Goal: Task Accomplishment & Management: Manage account settings

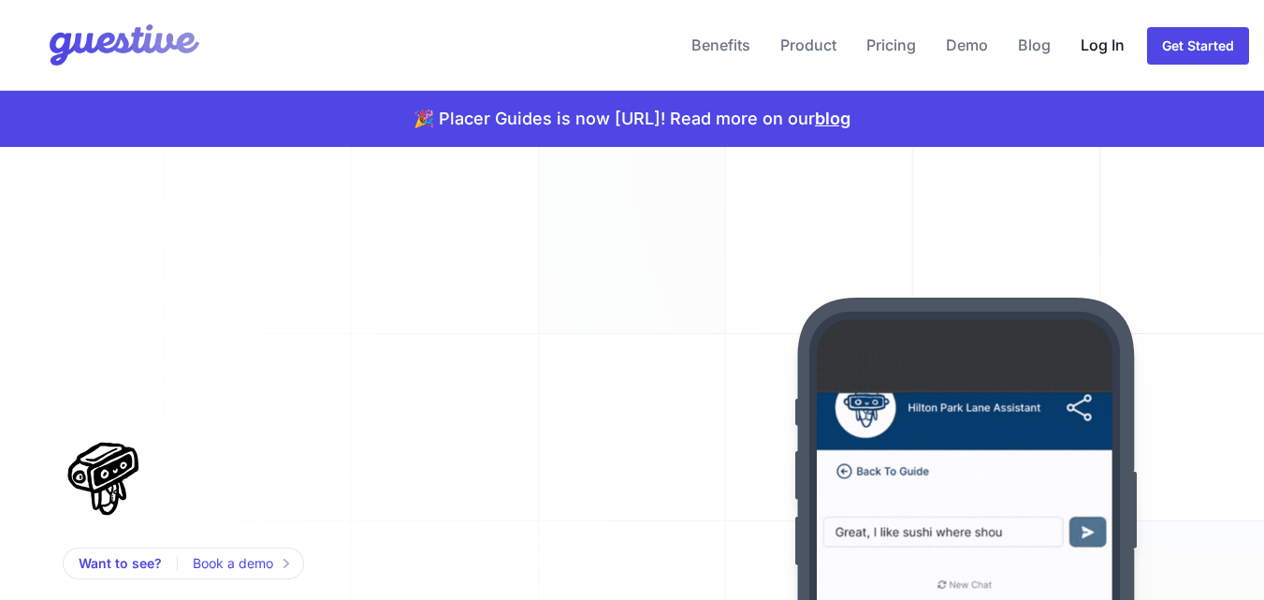
click at [1103, 45] on link "Log In" at bounding box center [1102, 44] width 59 height 45
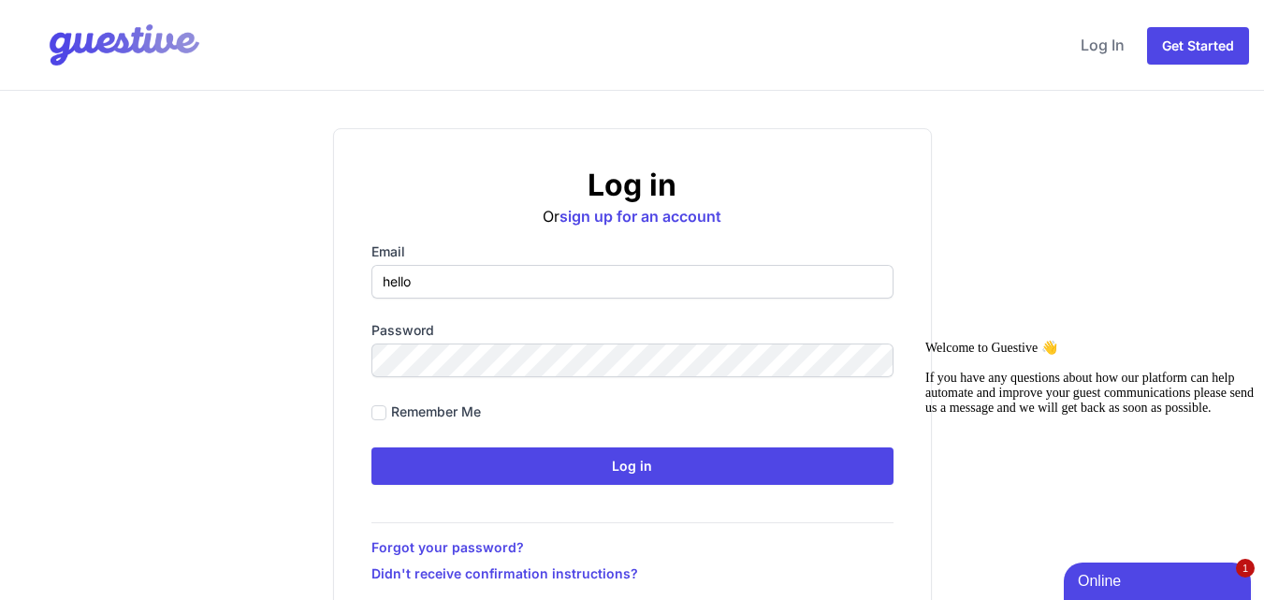
type input "[EMAIL_ADDRESS][DOMAIN_NAME]"
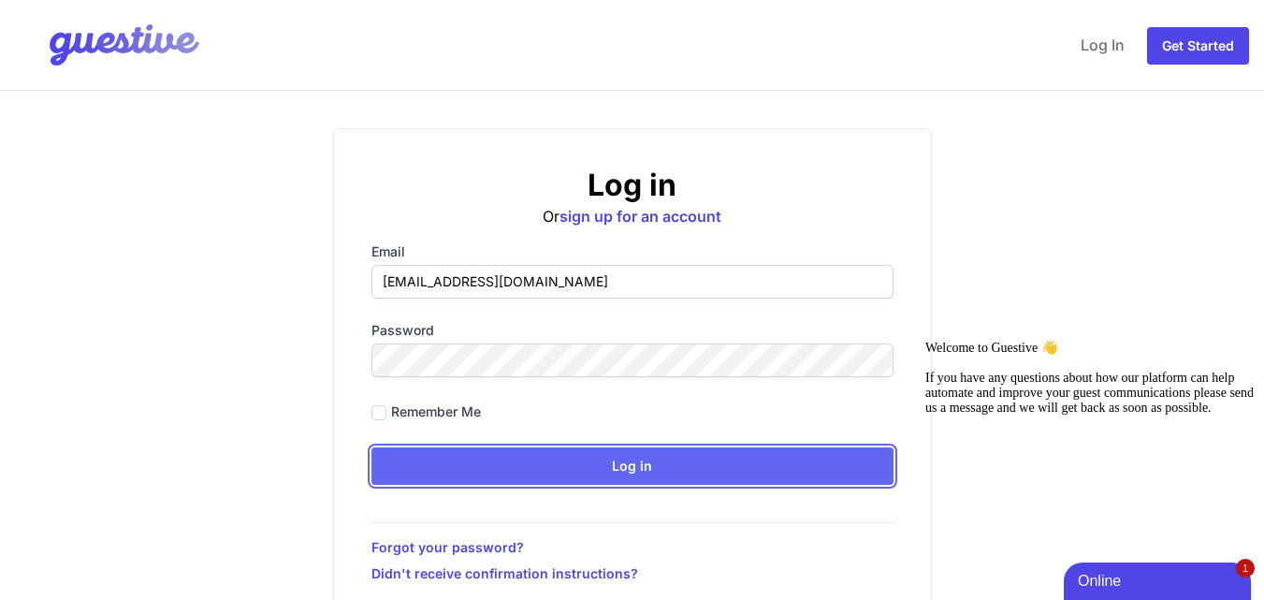
click at [633, 458] on input "Log in" at bounding box center [632, 465] width 522 height 37
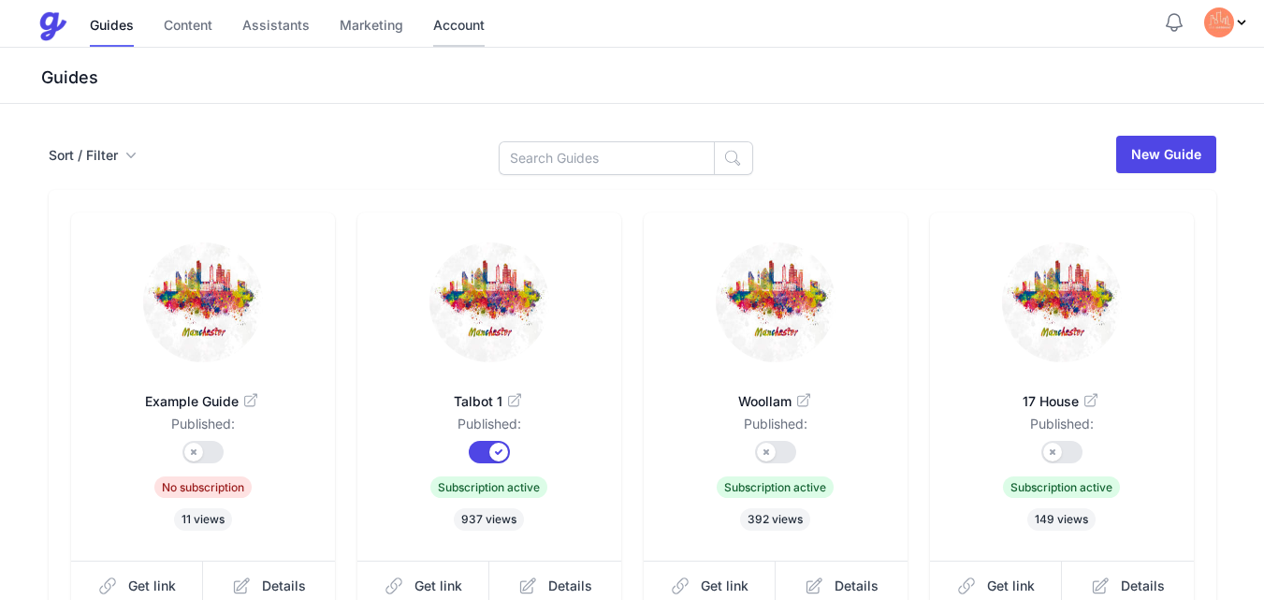
click at [456, 38] on link "Account" at bounding box center [458, 27] width 51 height 40
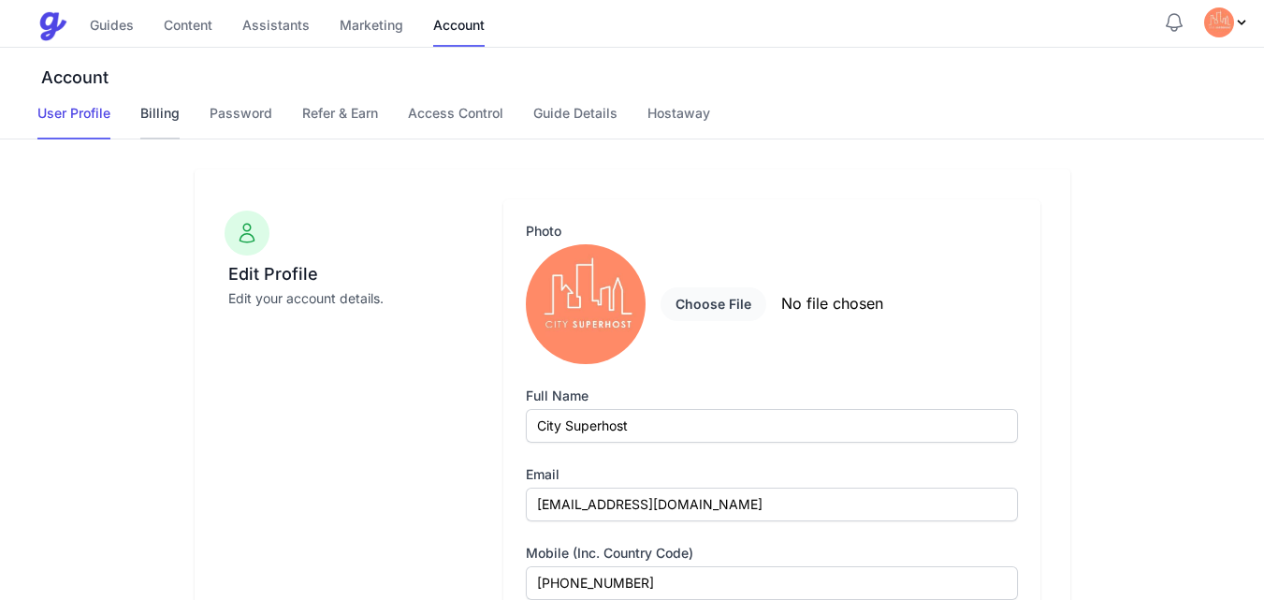
click at [155, 109] on link "Billing" at bounding box center [159, 122] width 39 height 36
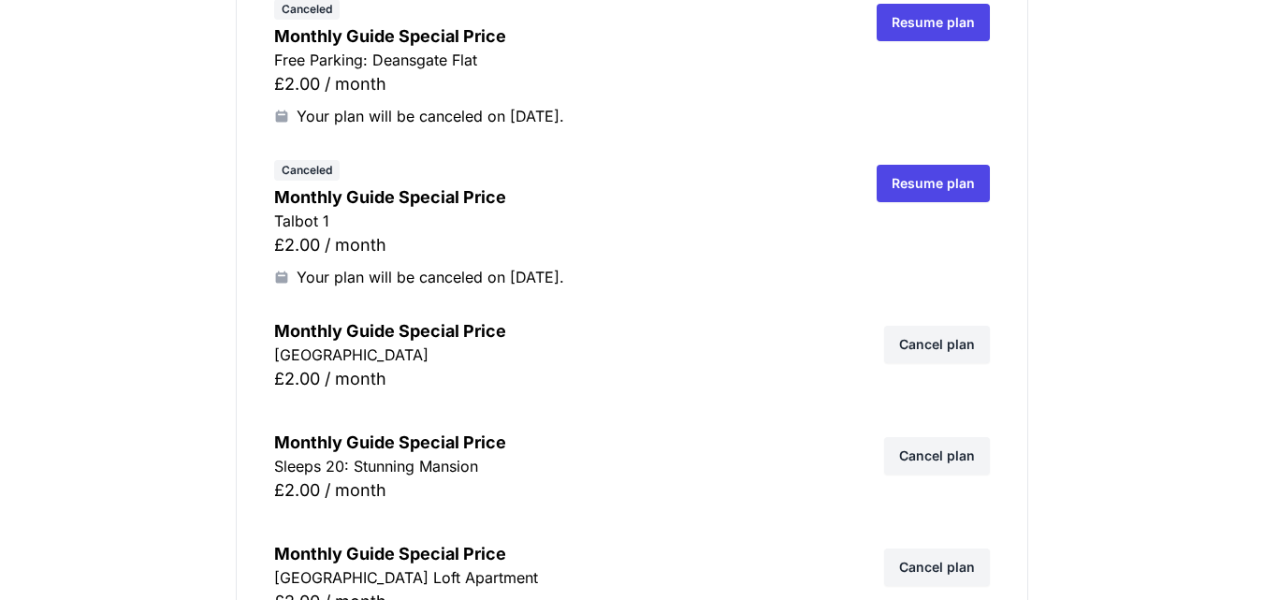
scroll to position [337, 0]
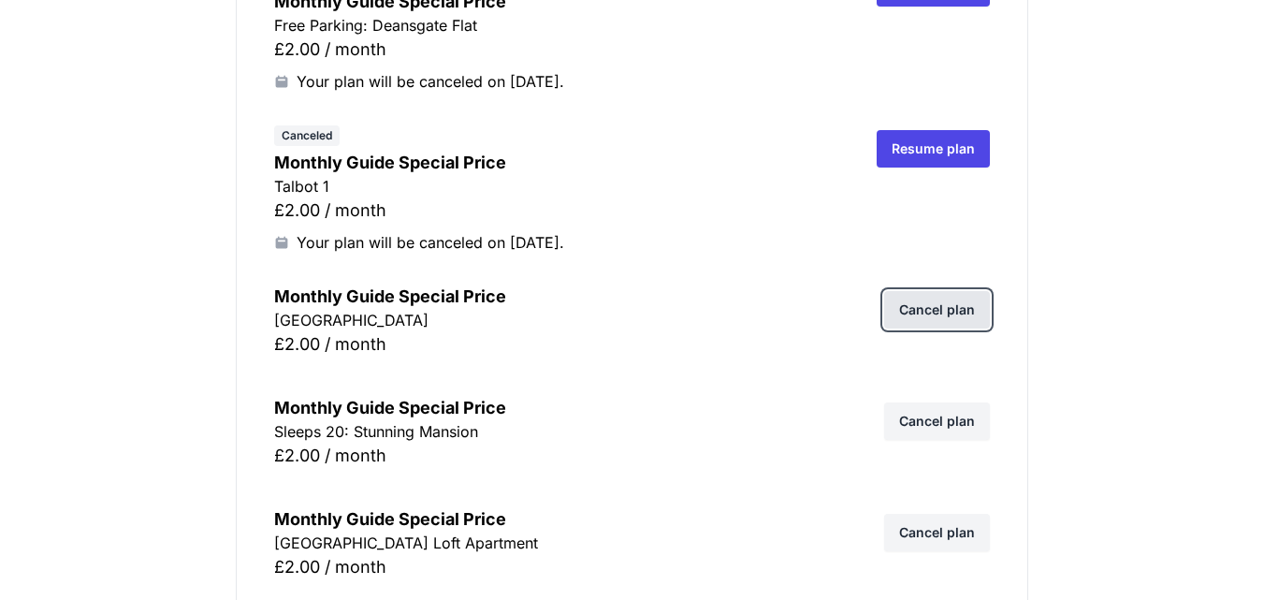
click at [950, 311] on link "Cancel plan" at bounding box center [937, 309] width 106 height 37
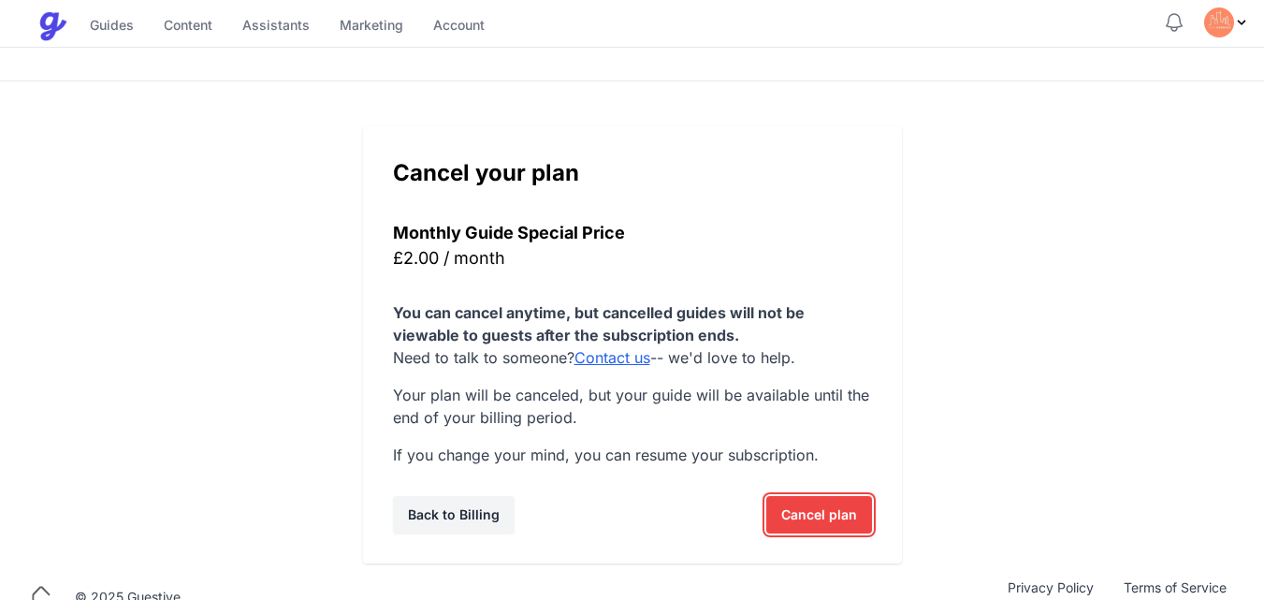
click at [809, 521] on span "Cancel plan" at bounding box center [819, 514] width 76 height 37
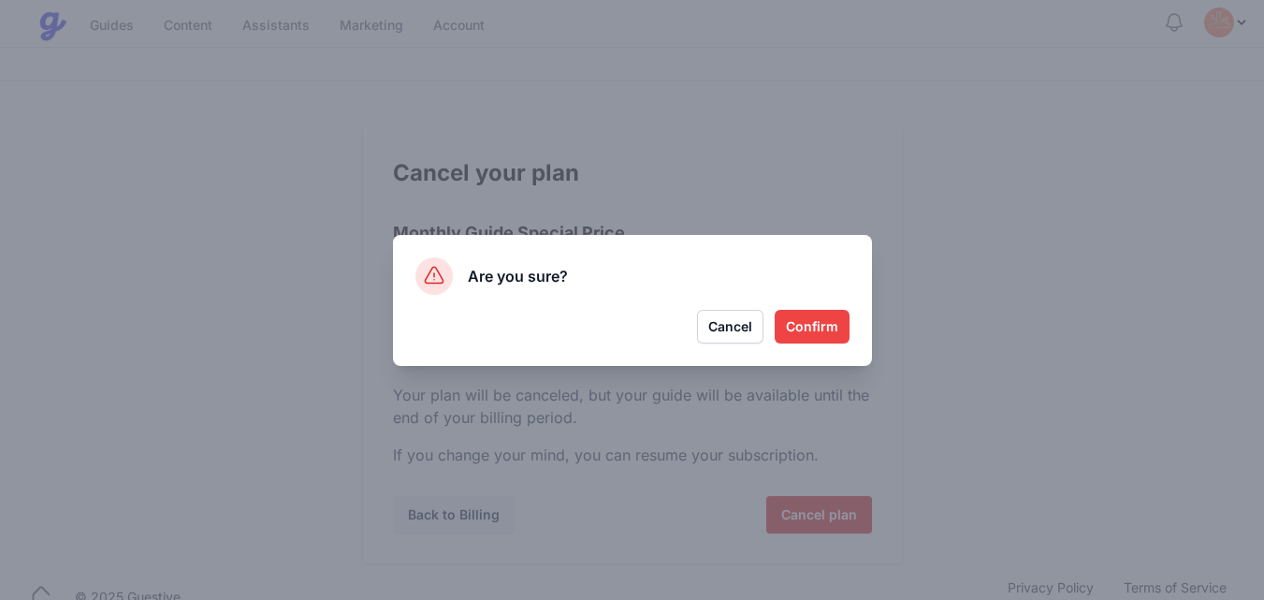
click at [814, 340] on button "Confirm" at bounding box center [812, 327] width 75 height 34
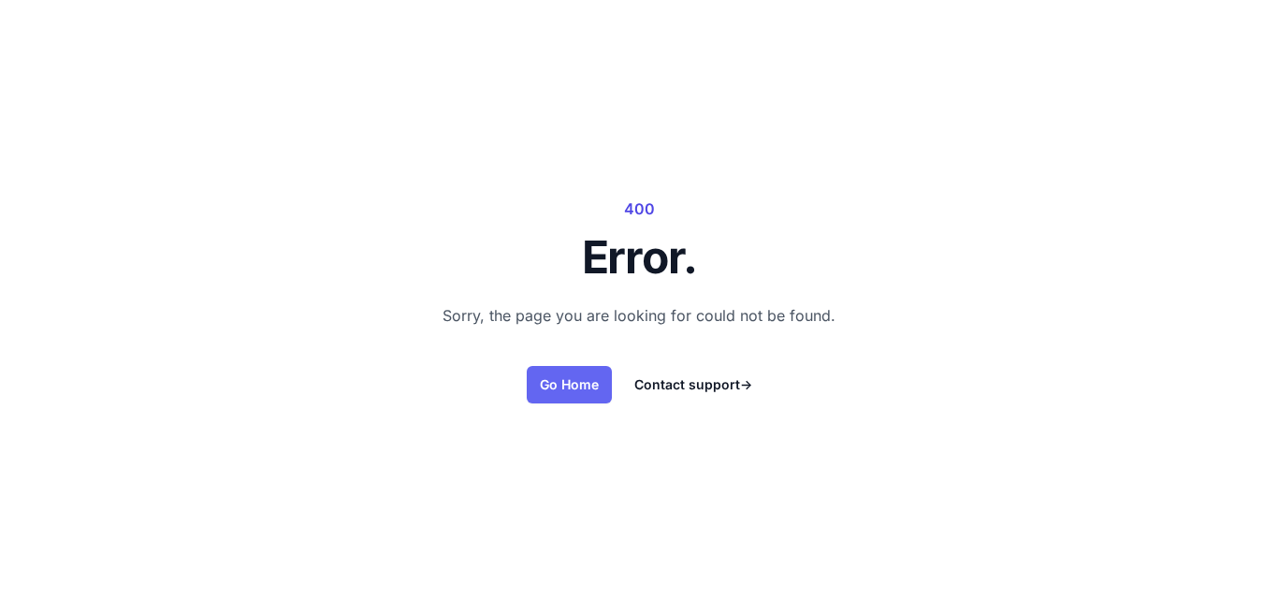
click at [589, 387] on link "Go Home" at bounding box center [569, 384] width 85 height 37
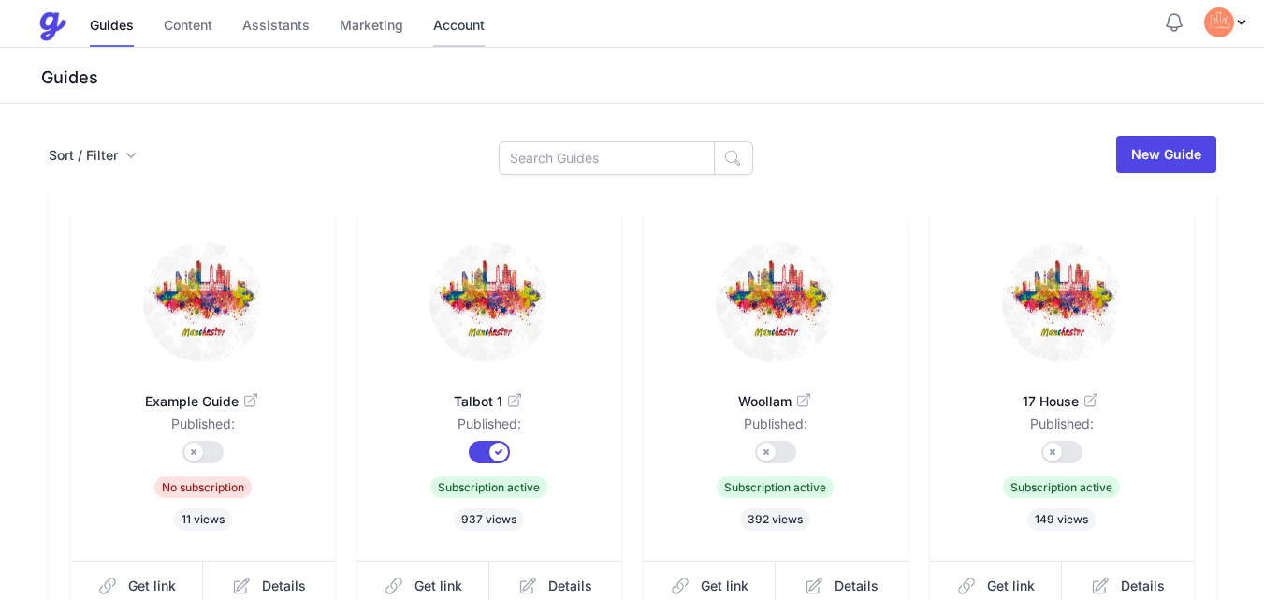
click at [446, 24] on link "Account" at bounding box center [458, 27] width 51 height 40
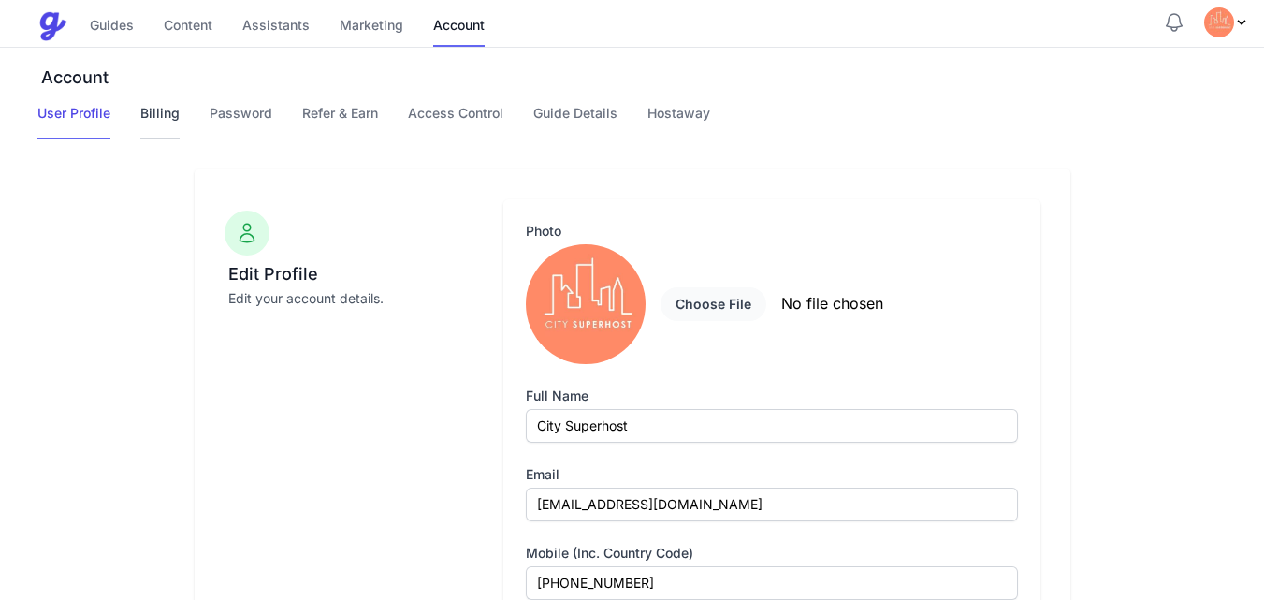
click at [166, 112] on link "Billing" at bounding box center [159, 122] width 39 height 36
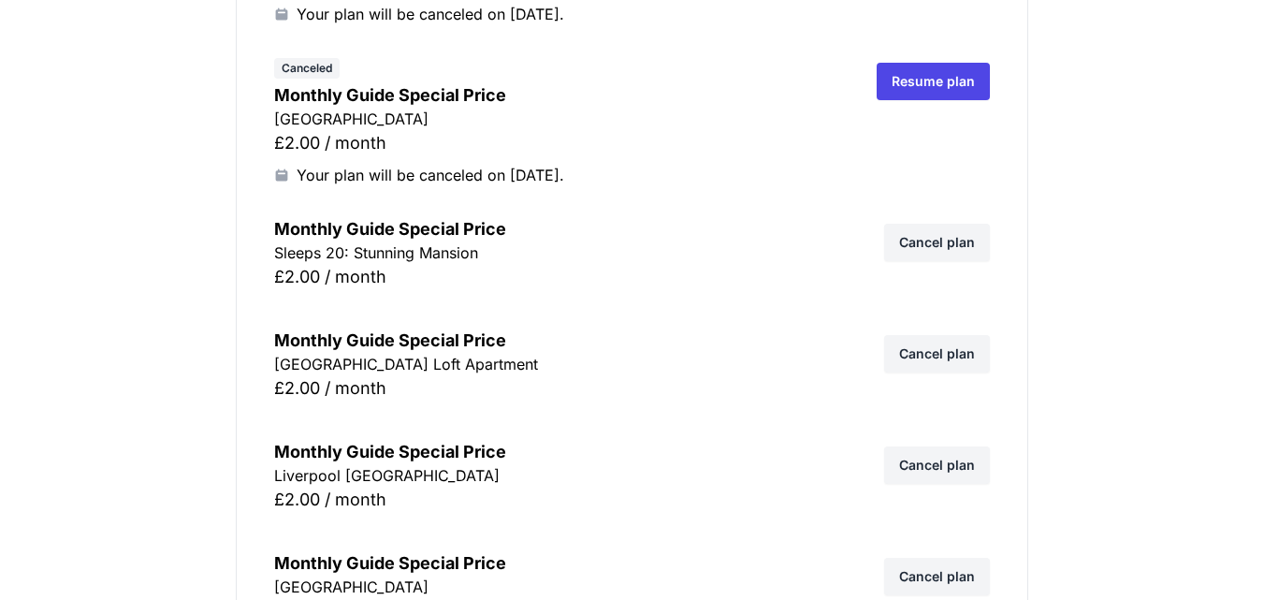
scroll to position [673, 0]
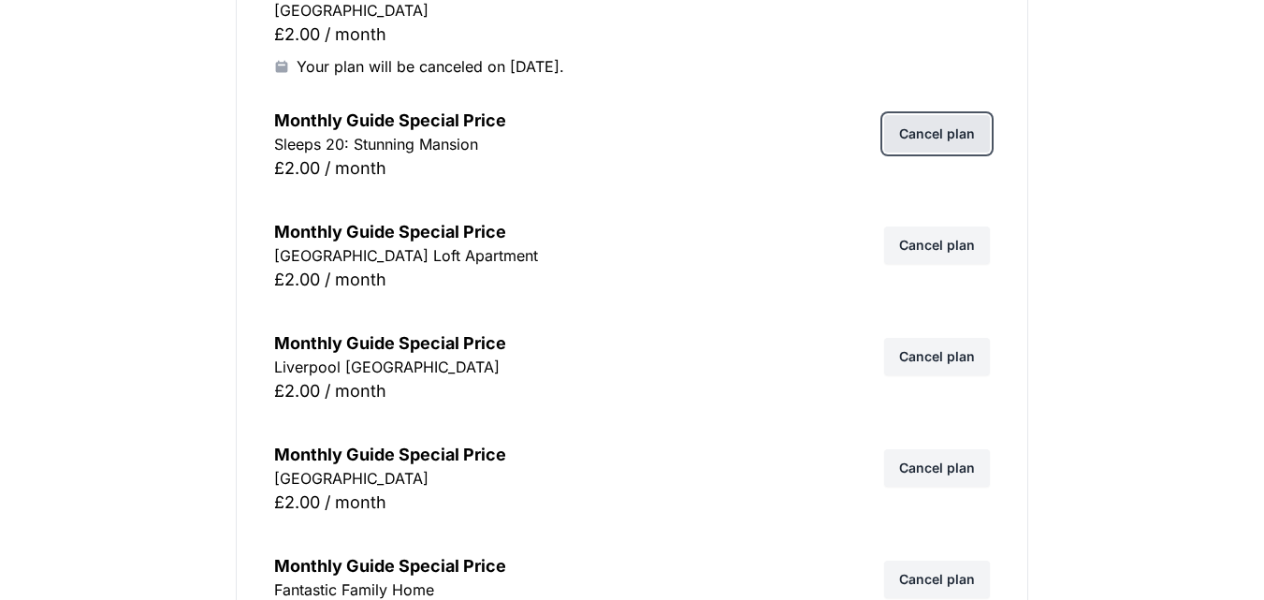
click at [954, 132] on link "Cancel plan" at bounding box center [937, 133] width 106 height 37
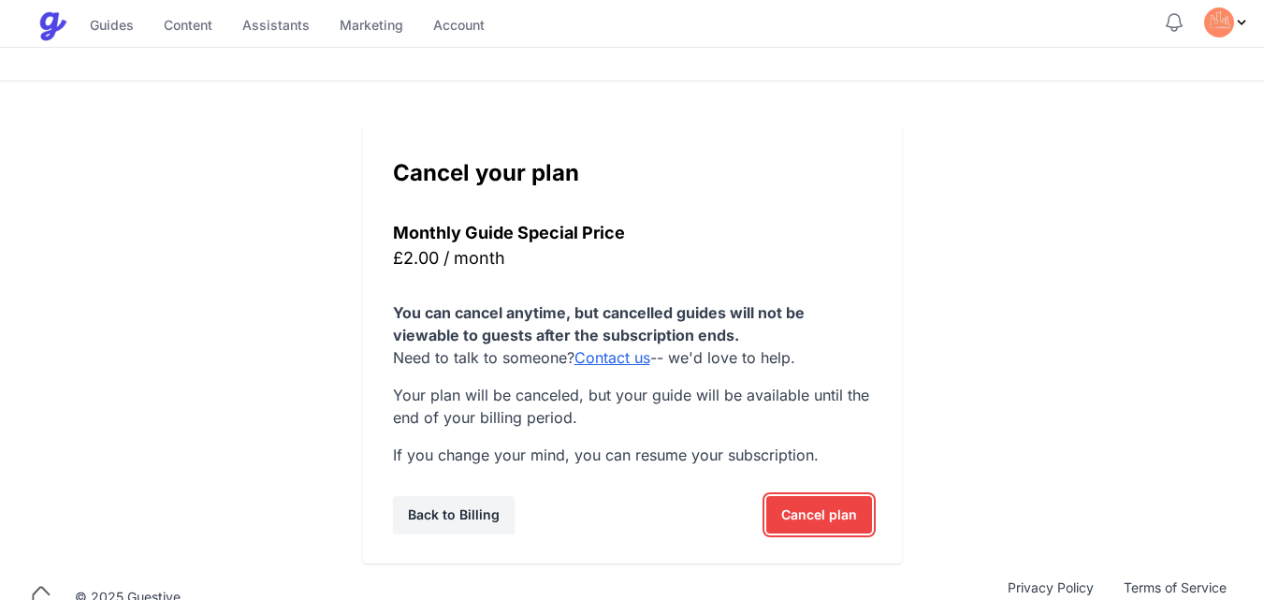
click at [804, 517] on span "Cancel plan" at bounding box center [819, 514] width 76 height 37
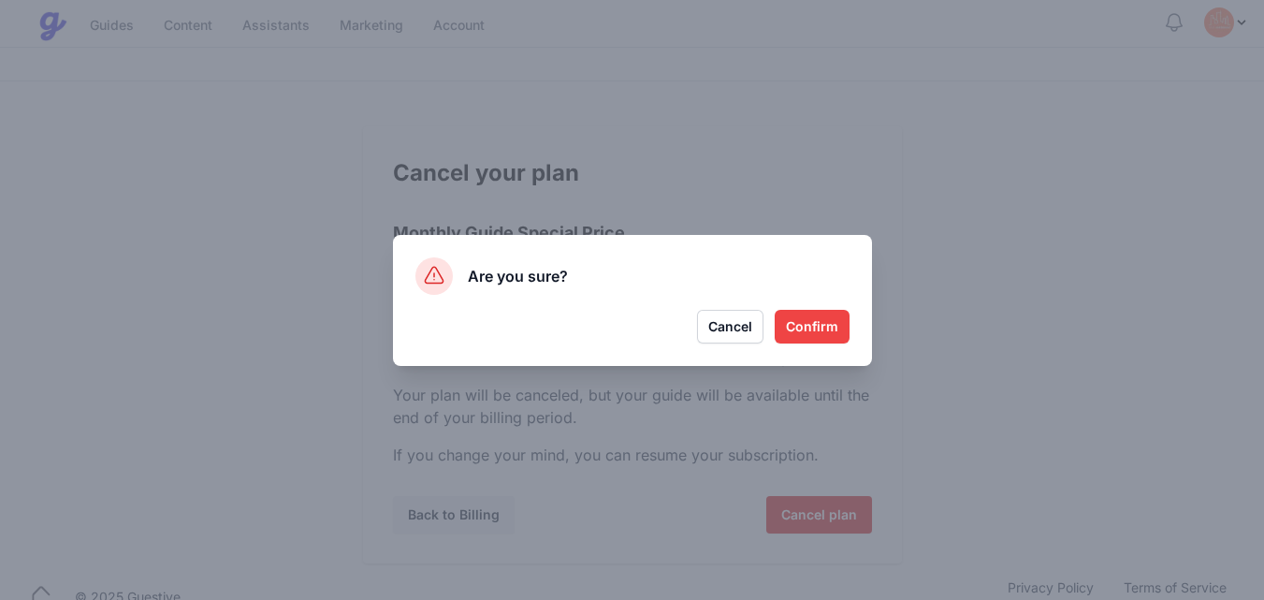
click at [816, 324] on button "Confirm" at bounding box center [812, 327] width 75 height 34
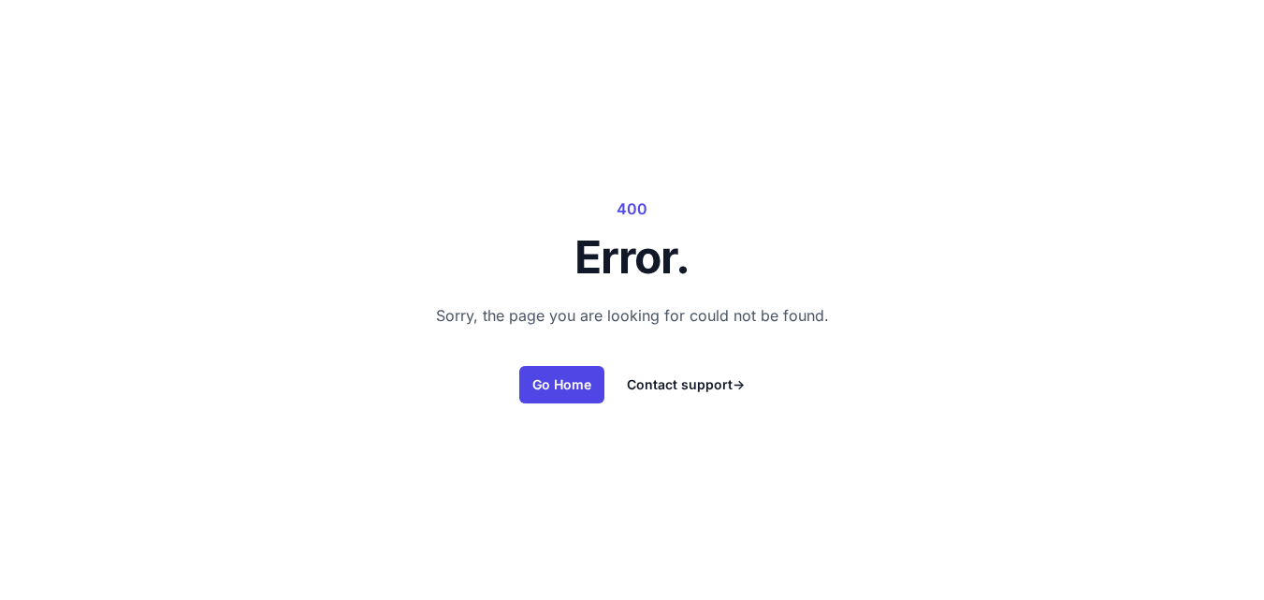
click at [829, 323] on p "Sorry, the page you are looking for could not be found." at bounding box center [632, 315] width 393 height 26
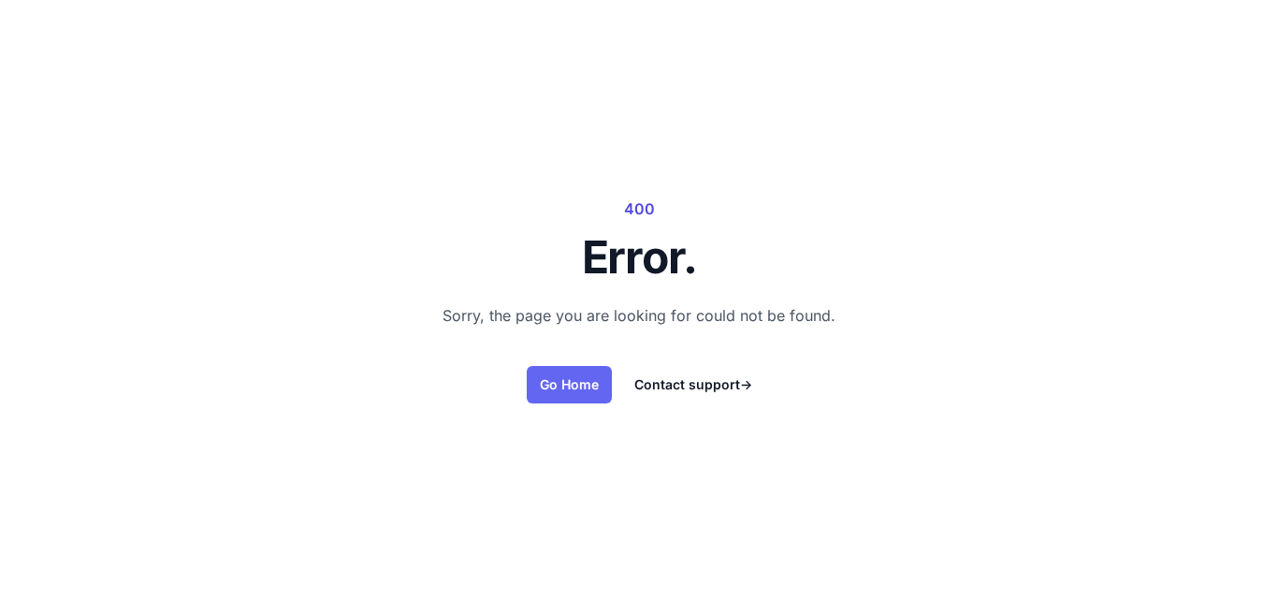
click at [583, 385] on link "Go Home" at bounding box center [569, 384] width 85 height 37
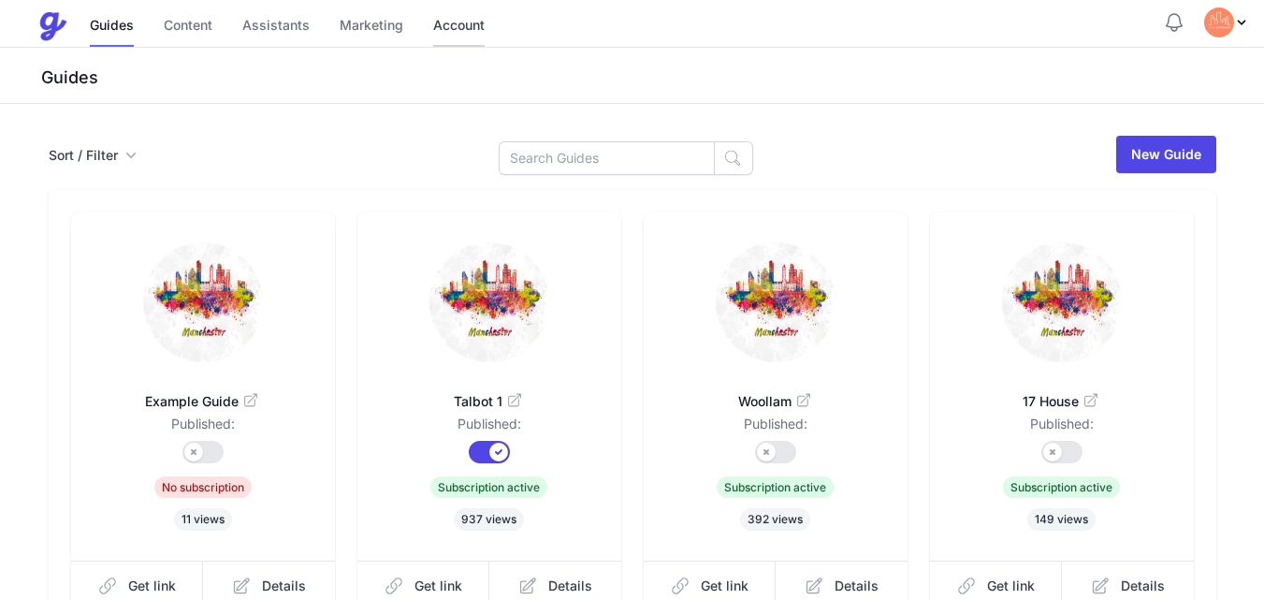
click at [452, 31] on link "Account" at bounding box center [458, 27] width 51 height 40
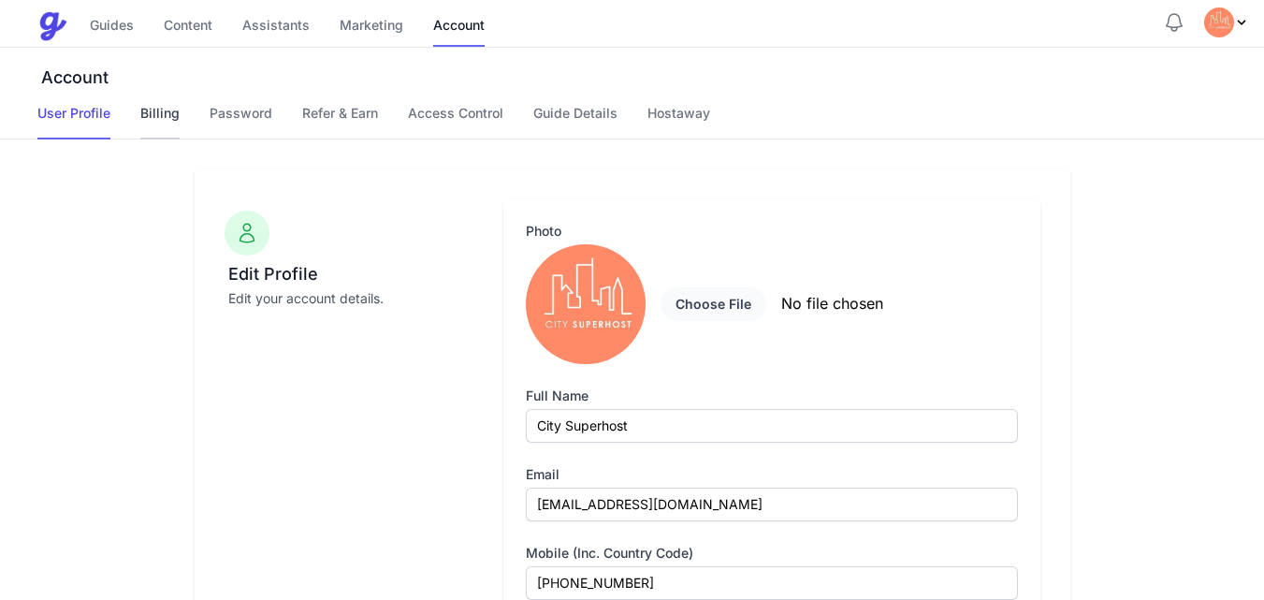
click at [152, 113] on link "Billing" at bounding box center [159, 122] width 39 height 36
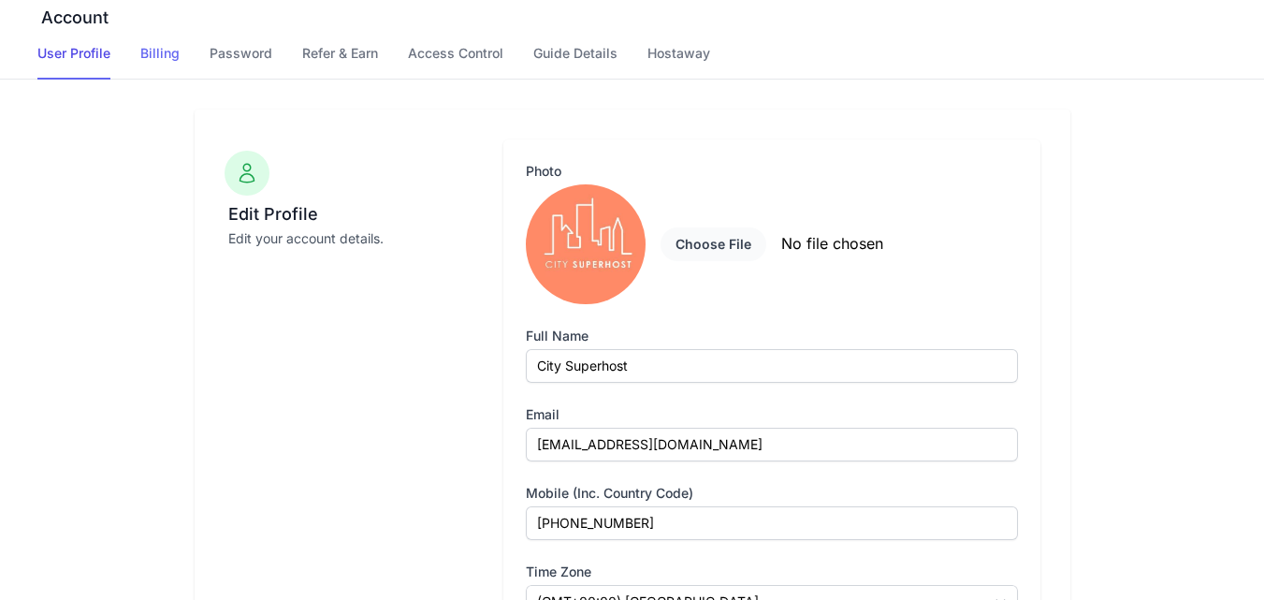
scroll to position [89, 0]
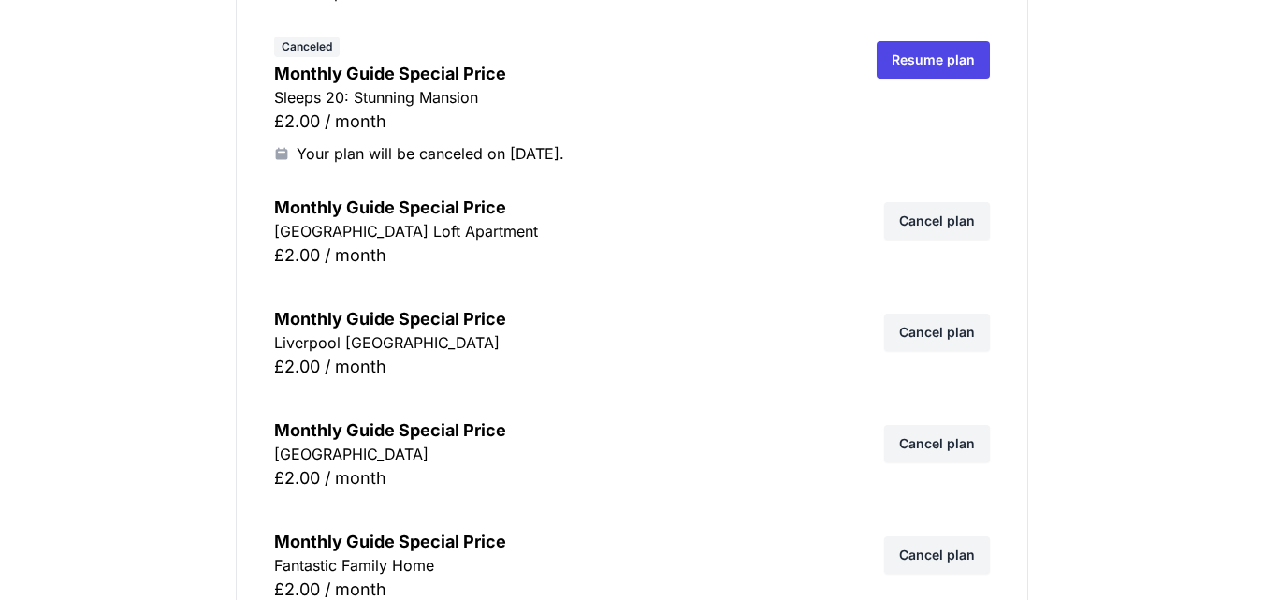
scroll to position [748, 0]
click at [386, 220] on p "[GEOGRAPHIC_DATA] Loft Apartment" at bounding box center [564, 230] width 580 height 22
click at [925, 218] on link "Cancel plan" at bounding box center [937, 219] width 106 height 37
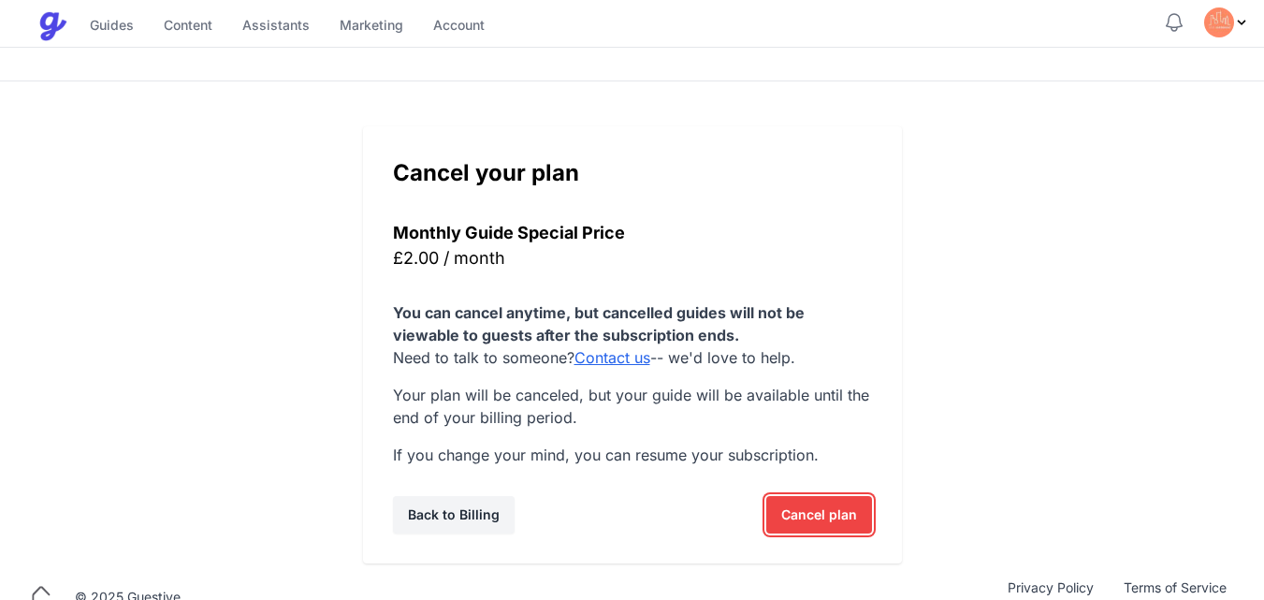
click at [826, 518] on span "Cancel plan" at bounding box center [819, 514] width 76 height 37
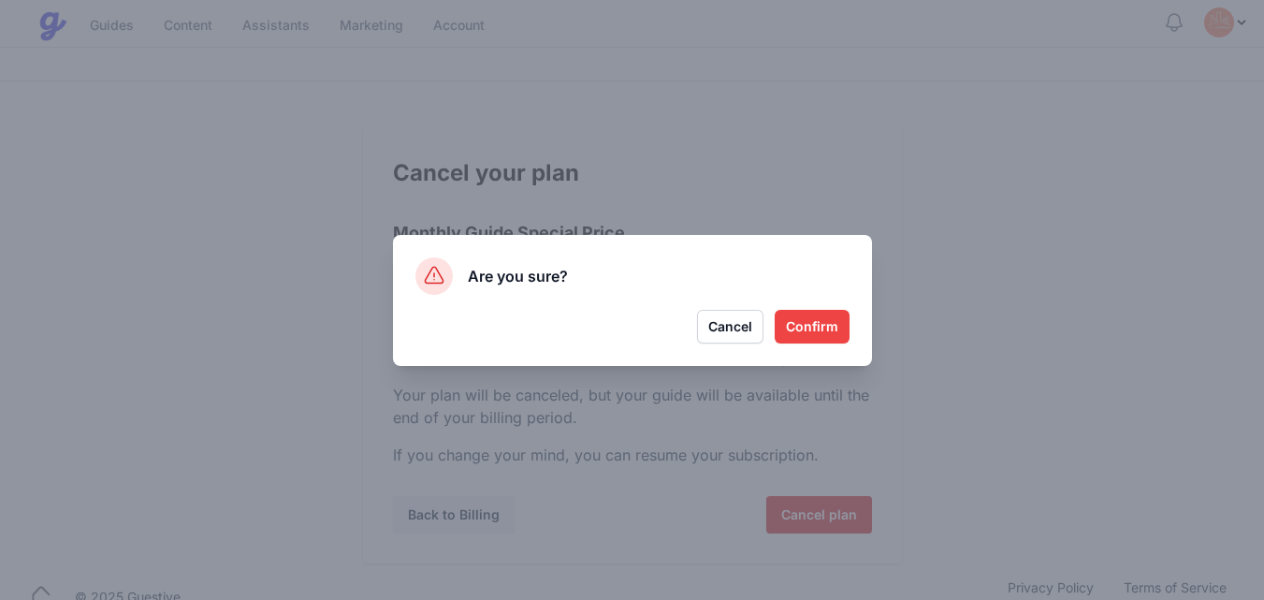
click at [815, 328] on button "Confirm" at bounding box center [812, 327] width 75 height 34
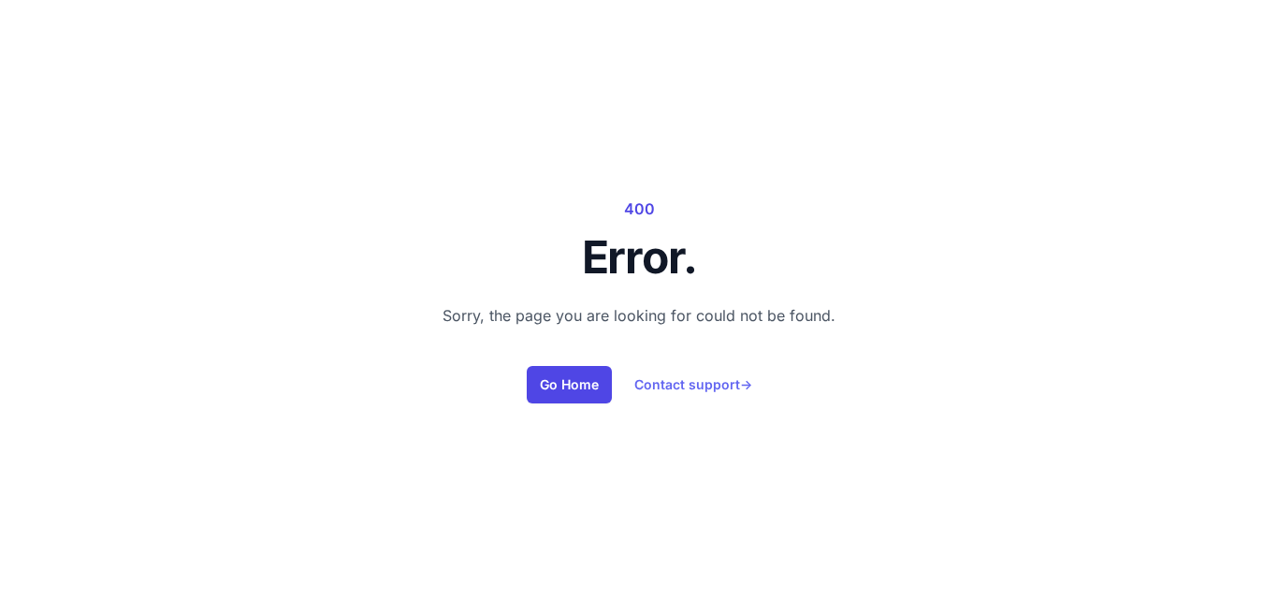
click at [720, 384] on link "Contact support →" at bounding box center [693, 384] width 118 height 19
click at [581, 374] on link "Go Home" at bounding box center [569, 384] width 85 height 37
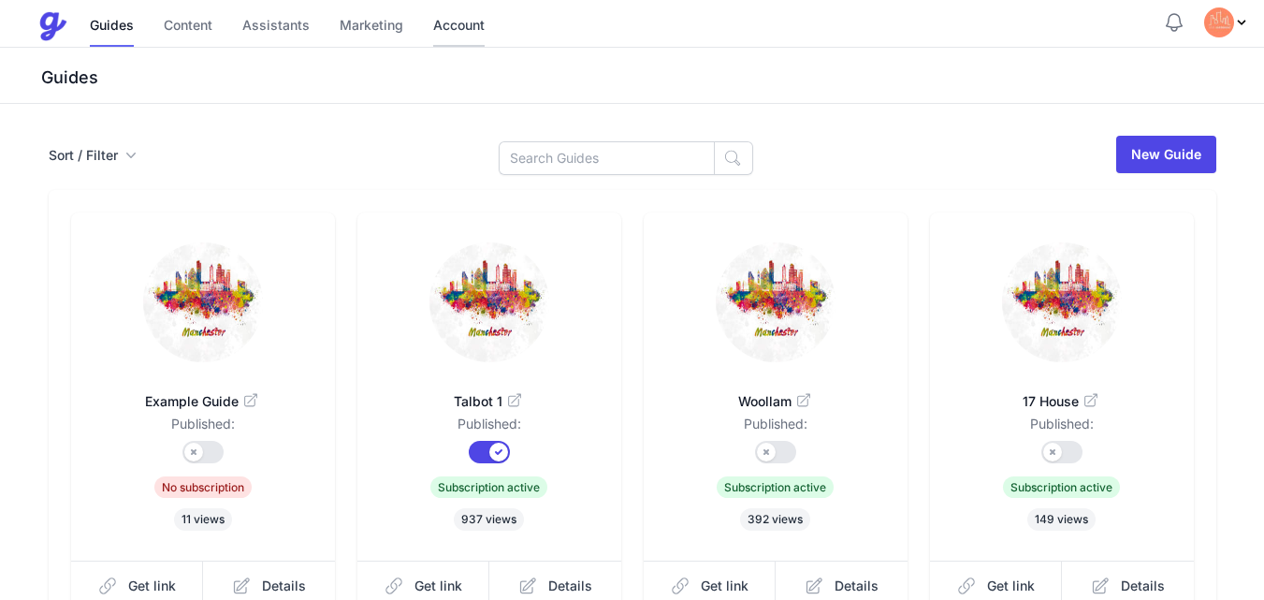
click at [459, 24] on link "Account" at bounding box center [458, 27] width 51 height 40
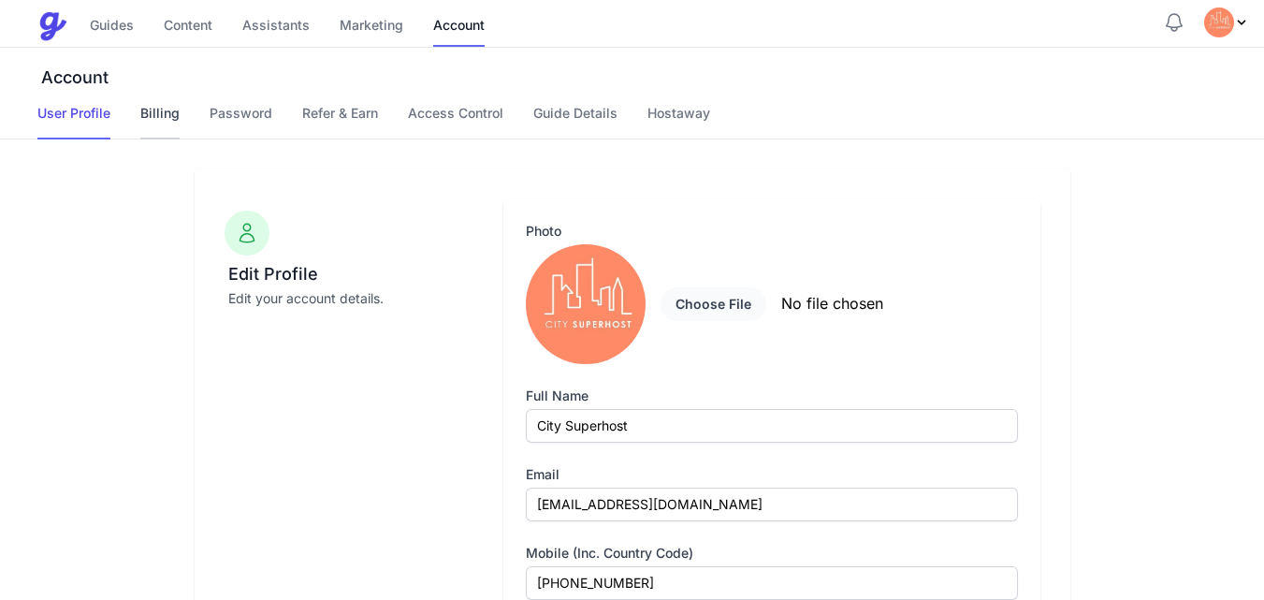
click at [165, 112] on link "Billing" at bounding box center [159, 122] width 39 height 36
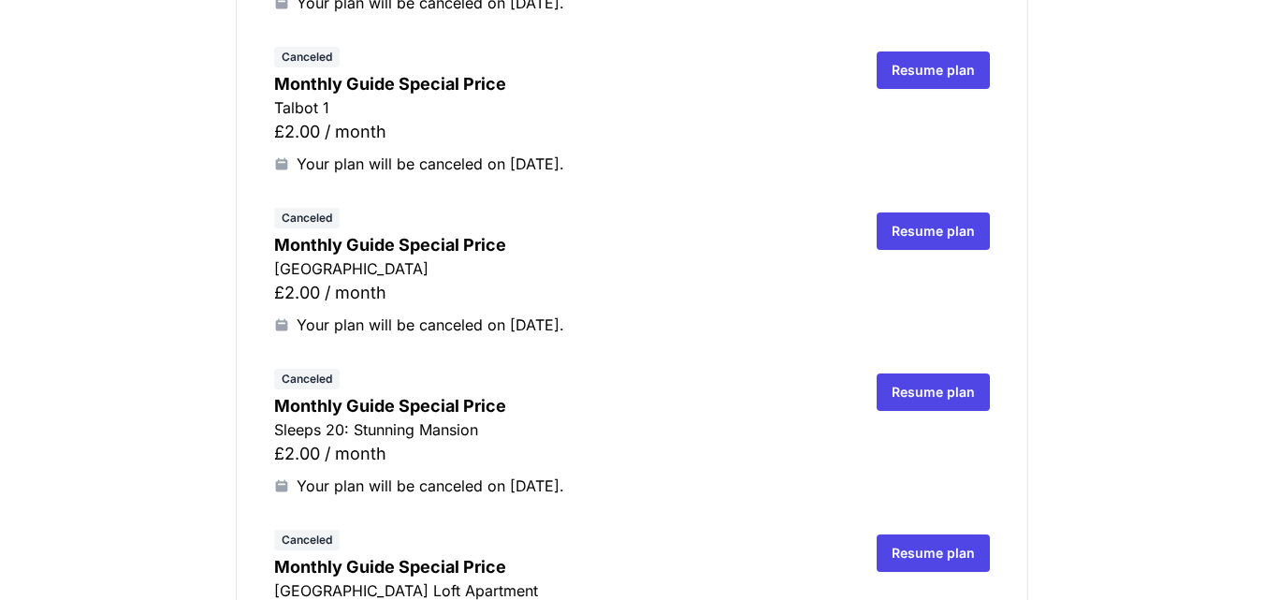
scroll to position [412, 0]
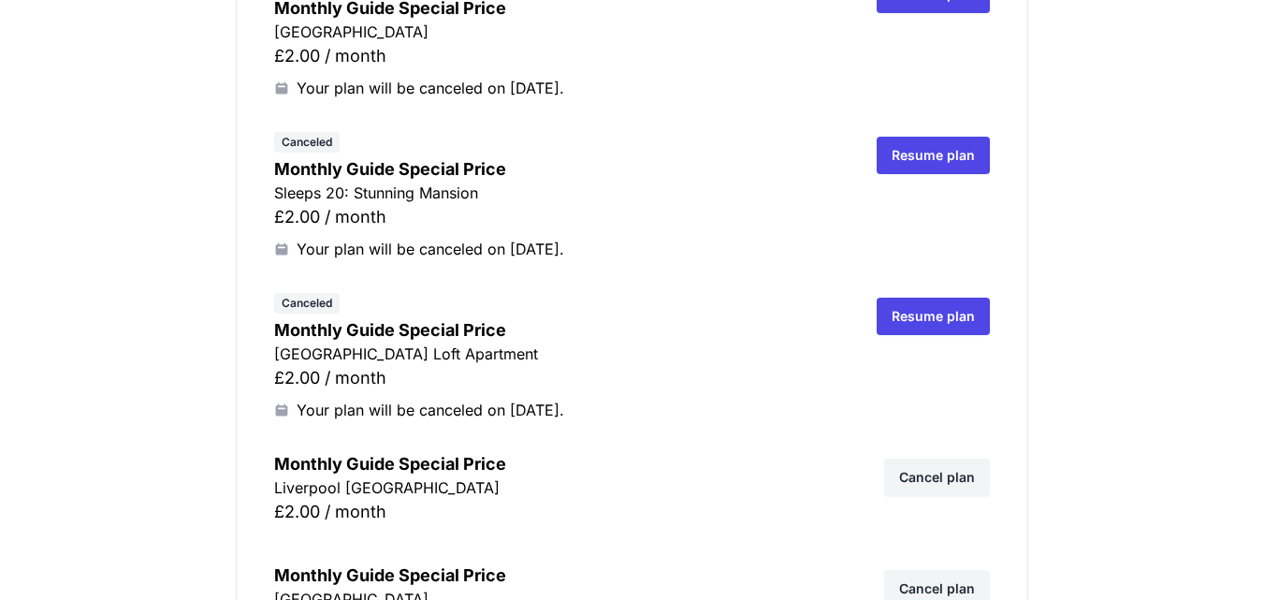
scroll to position [673, 0]
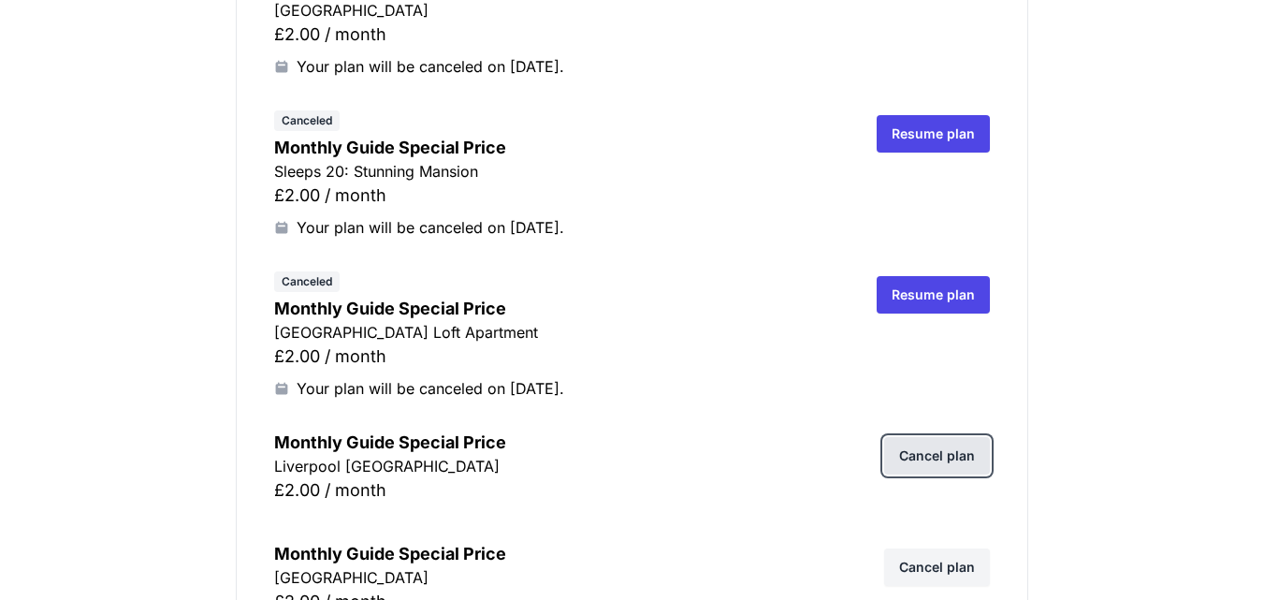
drag, startPoint x: 925, startPoint y: 455, endPoint x: 954, endPoint y: 466, distance: 31.1
click at [925, 455] on link "Cancel plan" at bounding box center [937, 455] width 106 height 37
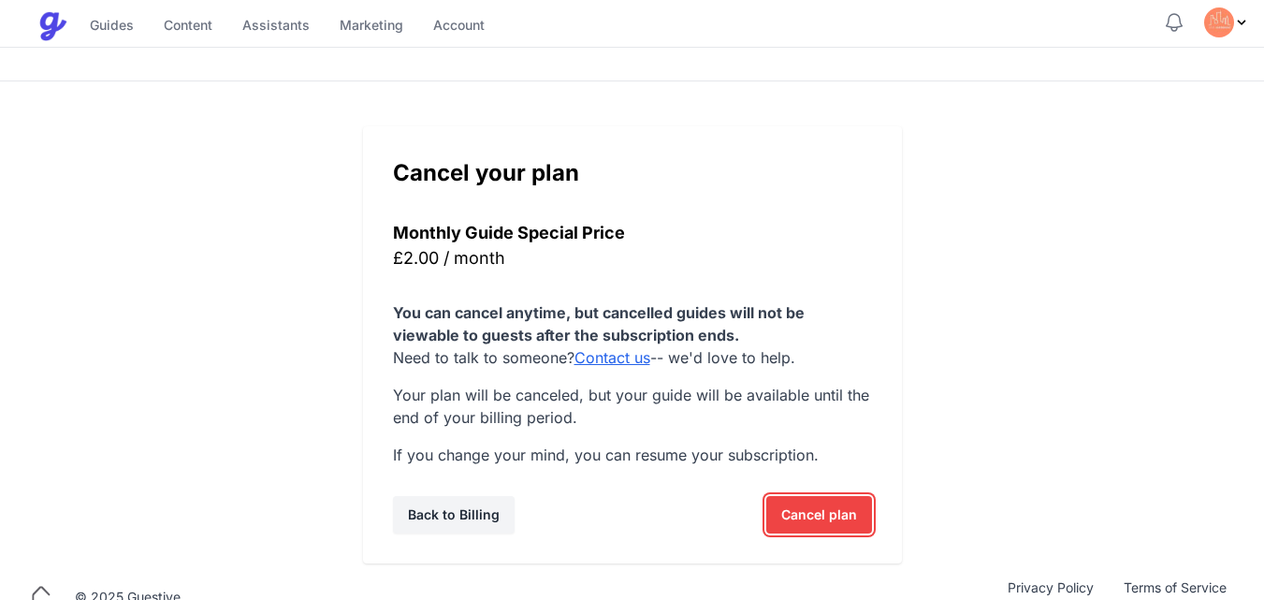
click at [819, 510] on span "Cancel plan" at bounding box center [819, 514] width 76 height 37
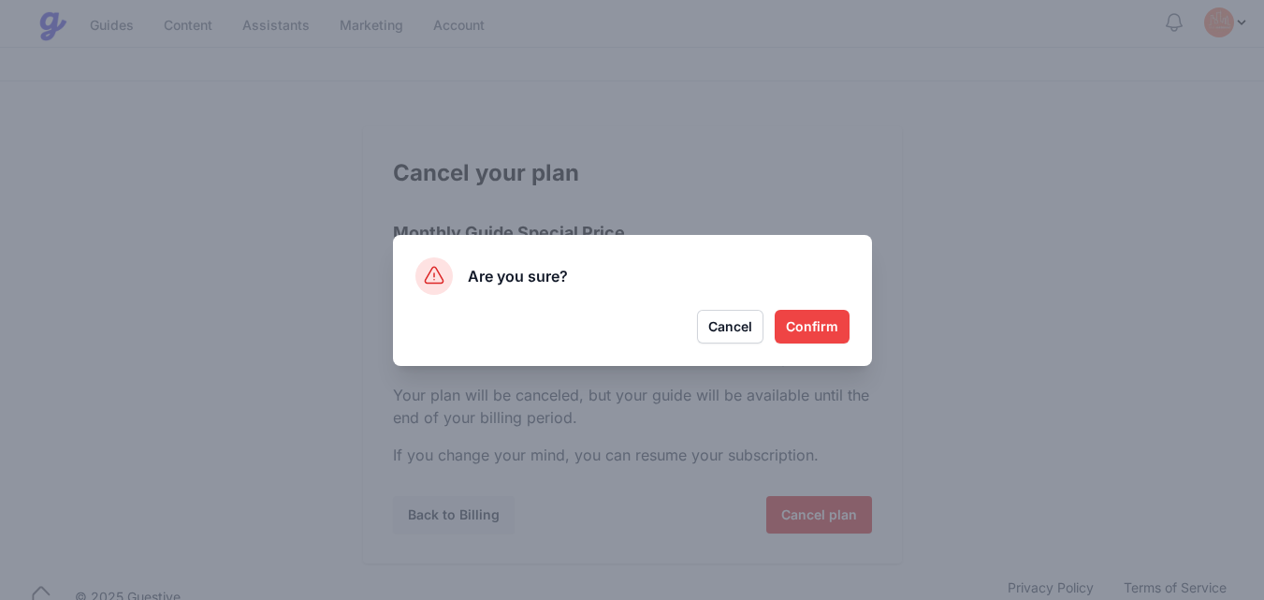
click at [810, 326] on button "Confirm" at bounding box center [812, 327] width 75 height 34
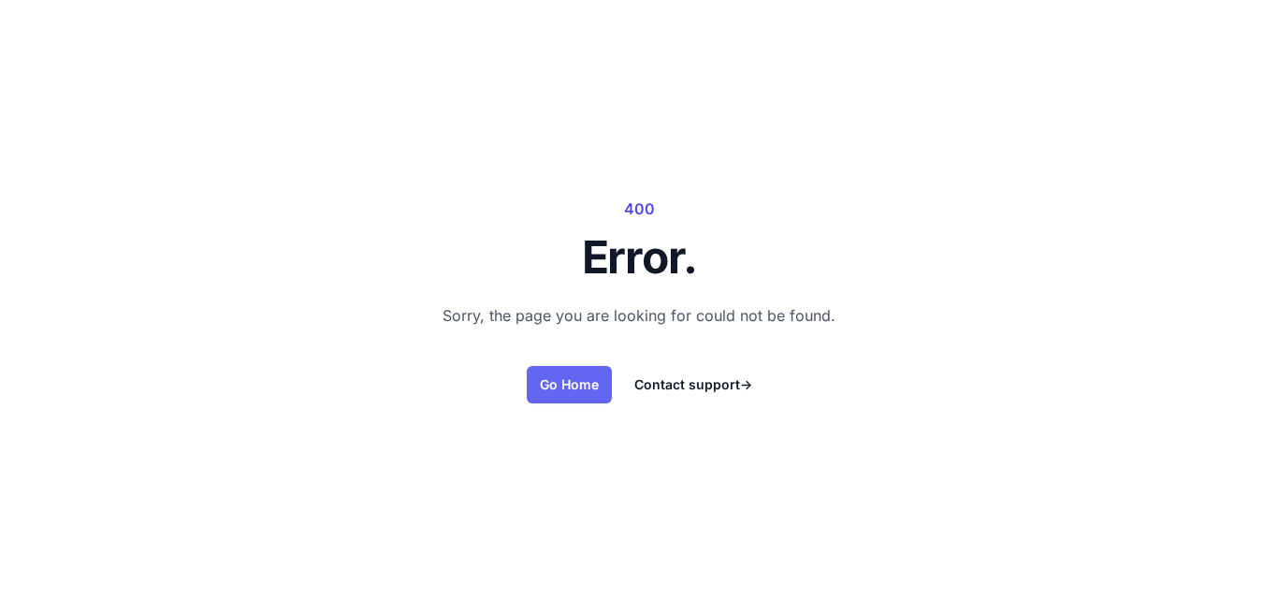
click at [587, 386] on link "Go Home" at bounding box center [569, 384] width 85 height 37
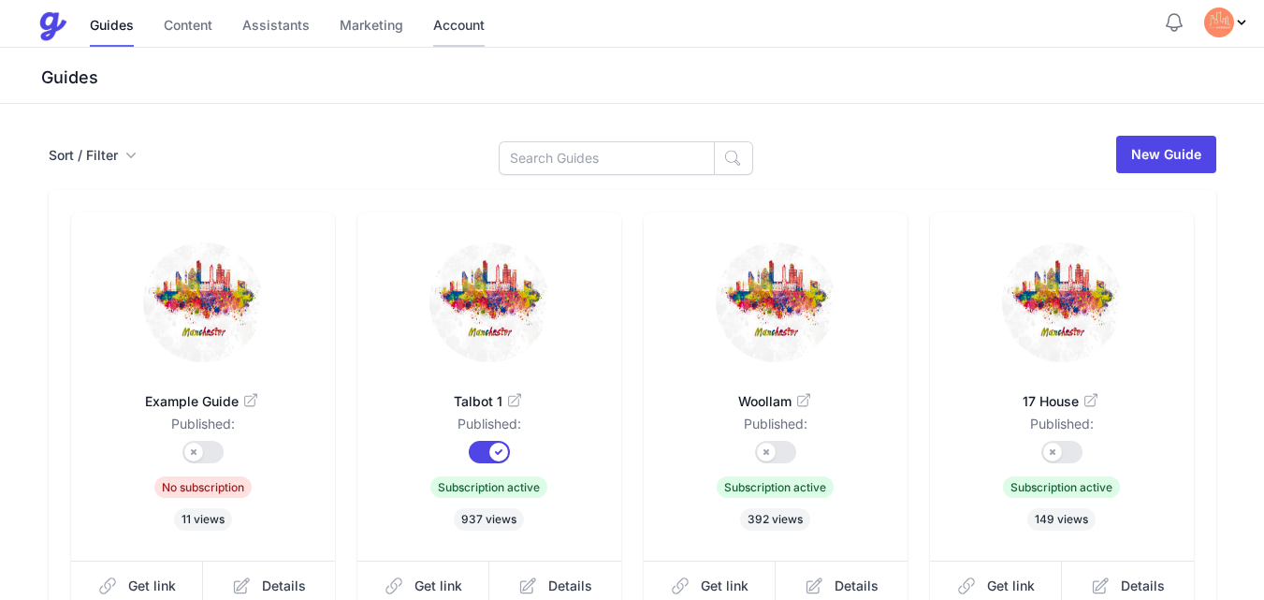
click at [456, 29] on link "Account" at bounding box center [458, 27] width 51 height 40
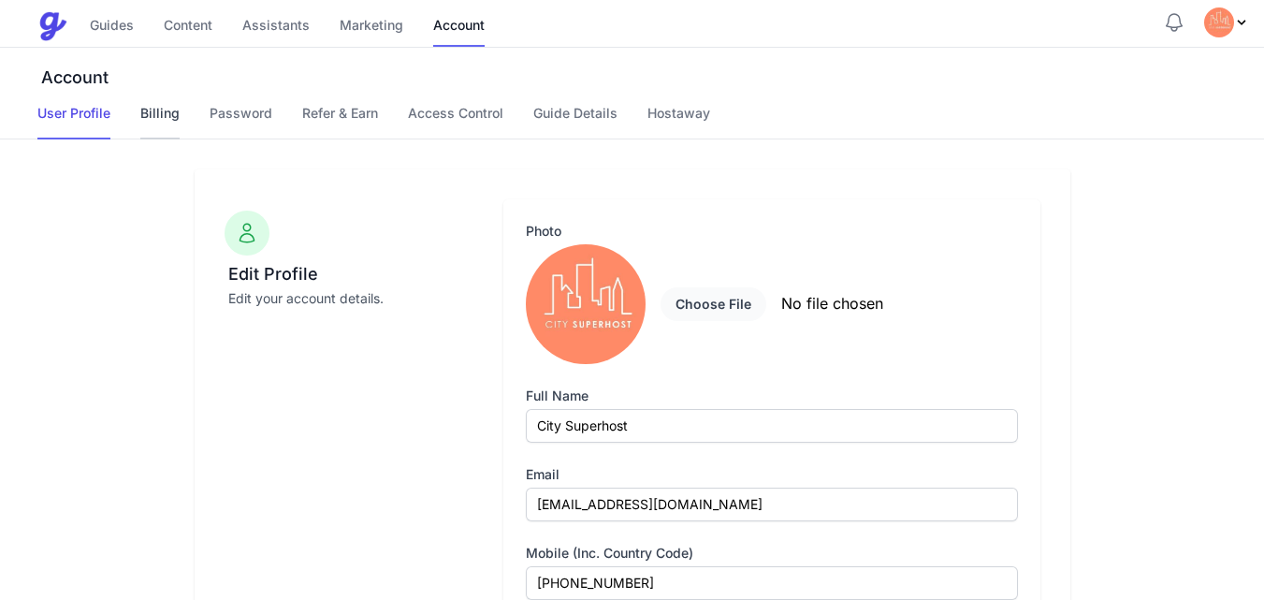
click at [166, 112] on link "Billing" at bounding box center [159, 122] width 39 height 36
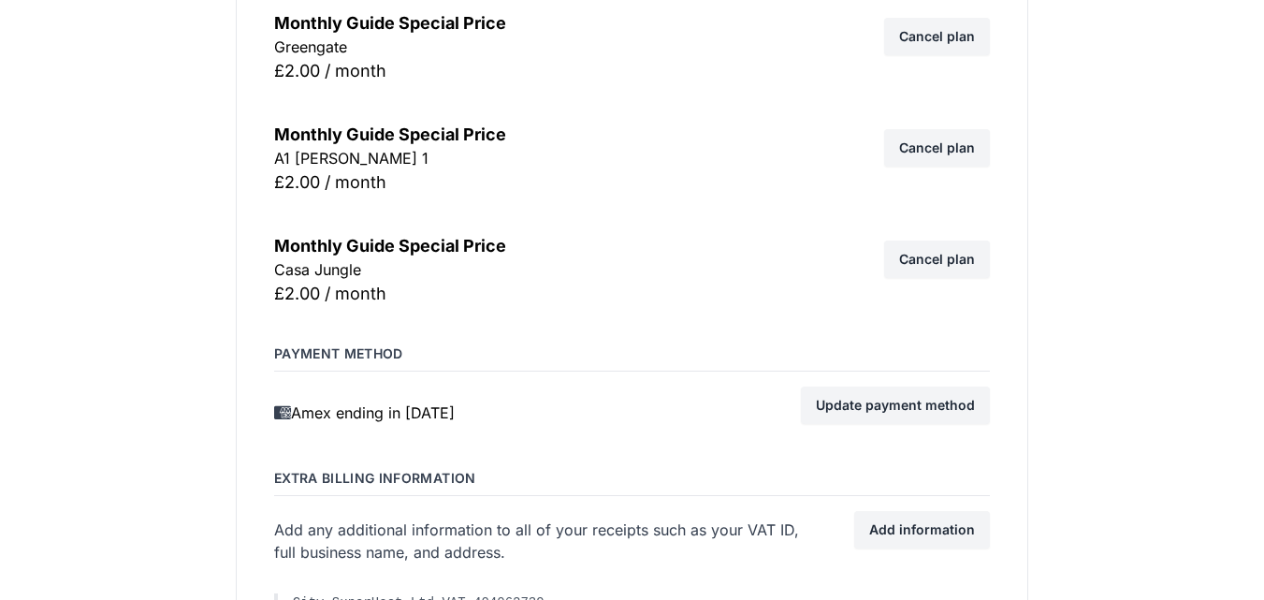
scroll to position [12347, 0]
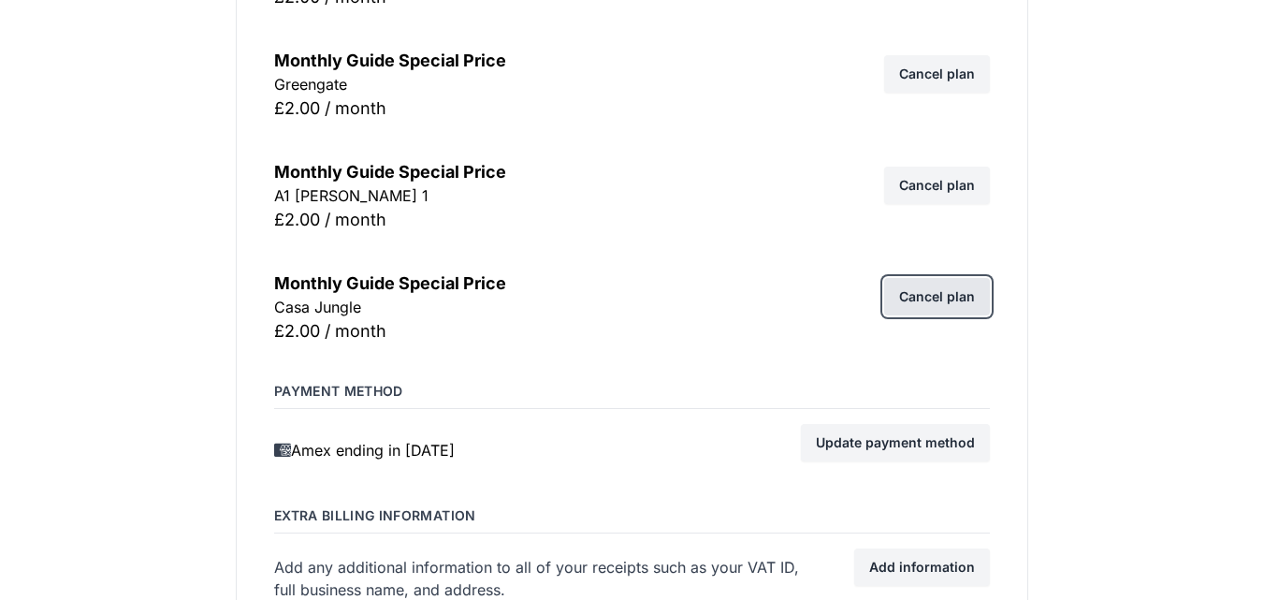
click at [934, 295] on link "Cancel plan" at bounding box center [937, 296] width 106 height 37
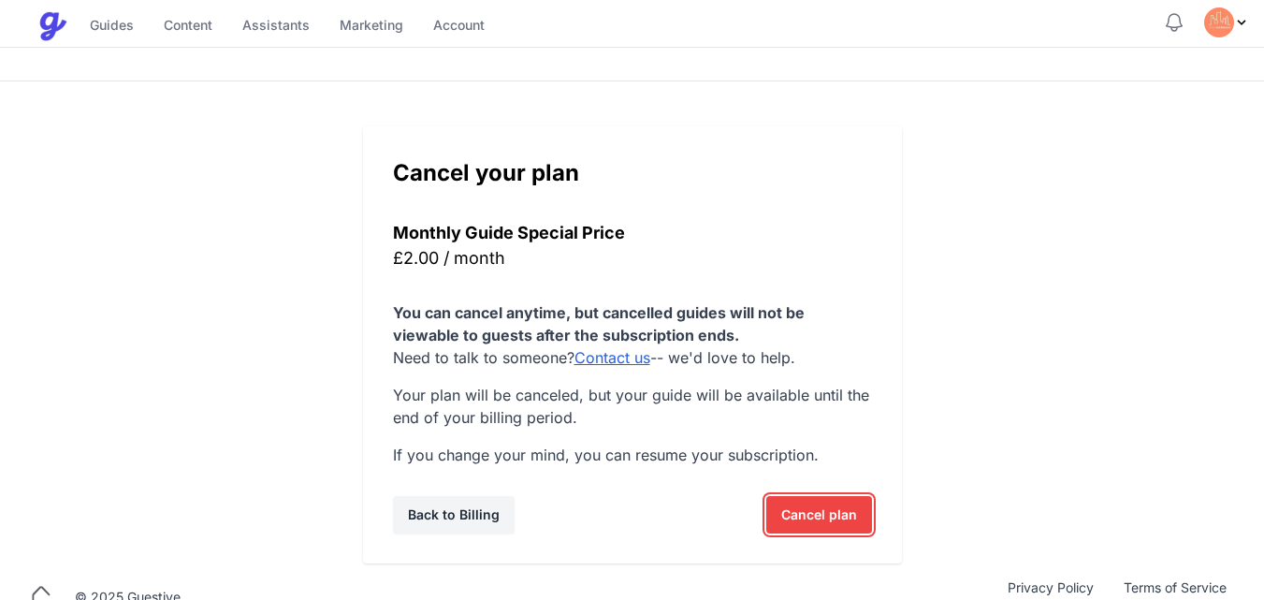
click at [810, 526] on span "Cancel plan" at bounding box center [819, 514] width 76 height 37
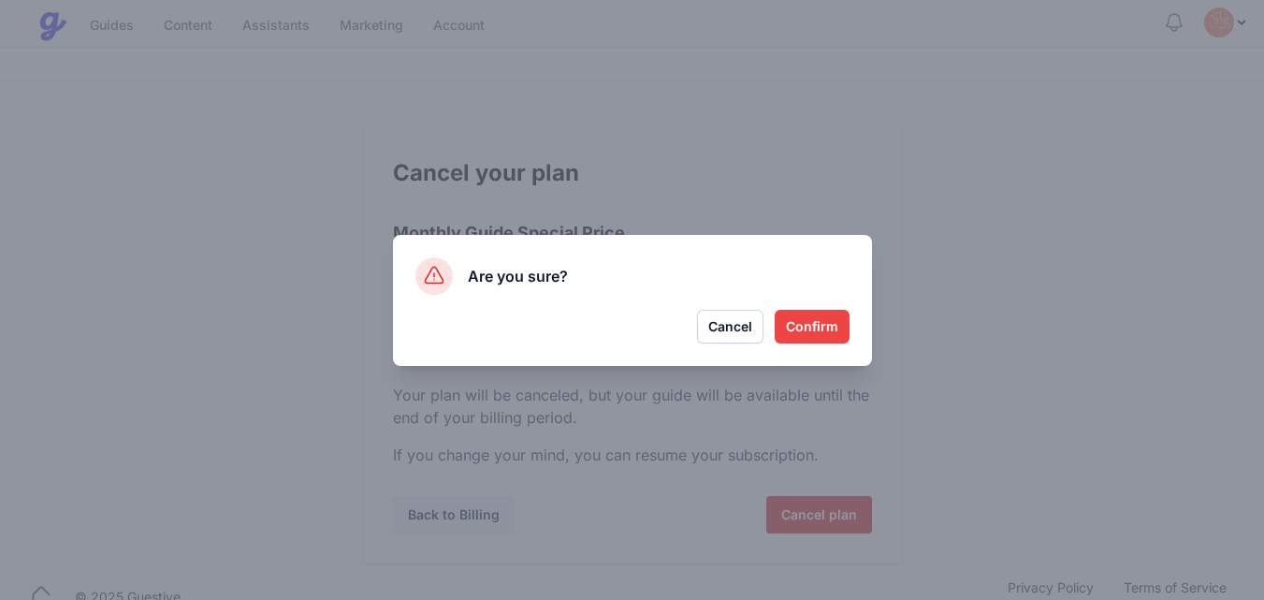
click at [829, 330] on button "Confirm" at bounding box center [812, 327] width 75 height 34
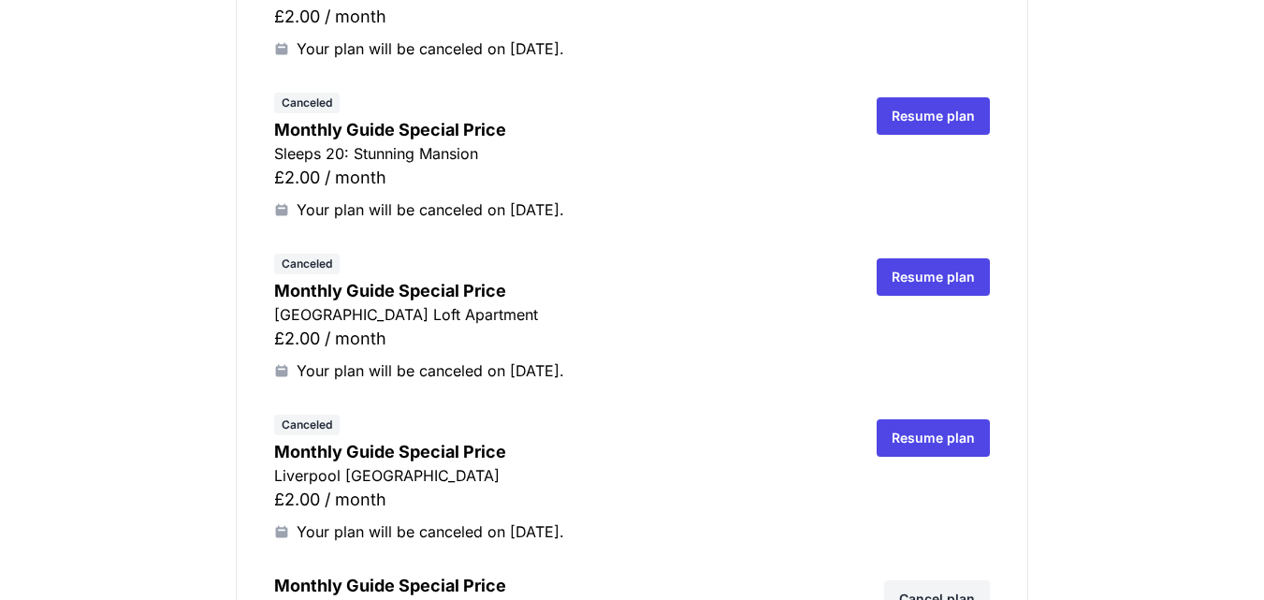
scroll to position [1036, 0]
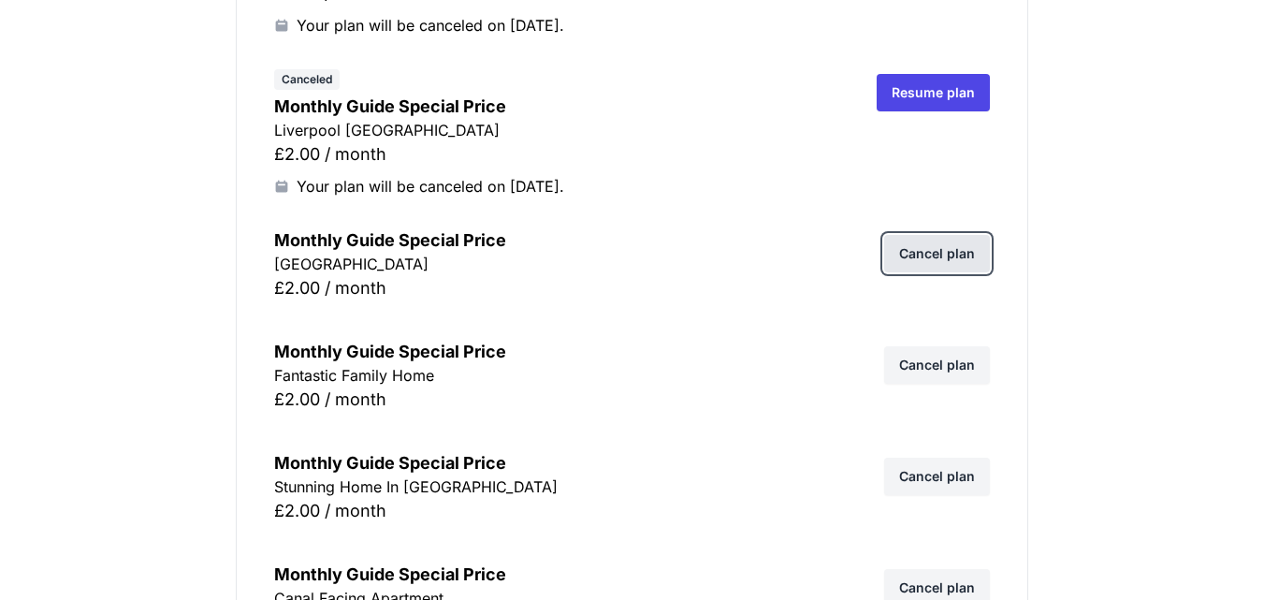
click at [939, 251] on link "Cancel plan" at bounding box center [937, 253] width 106 height 37
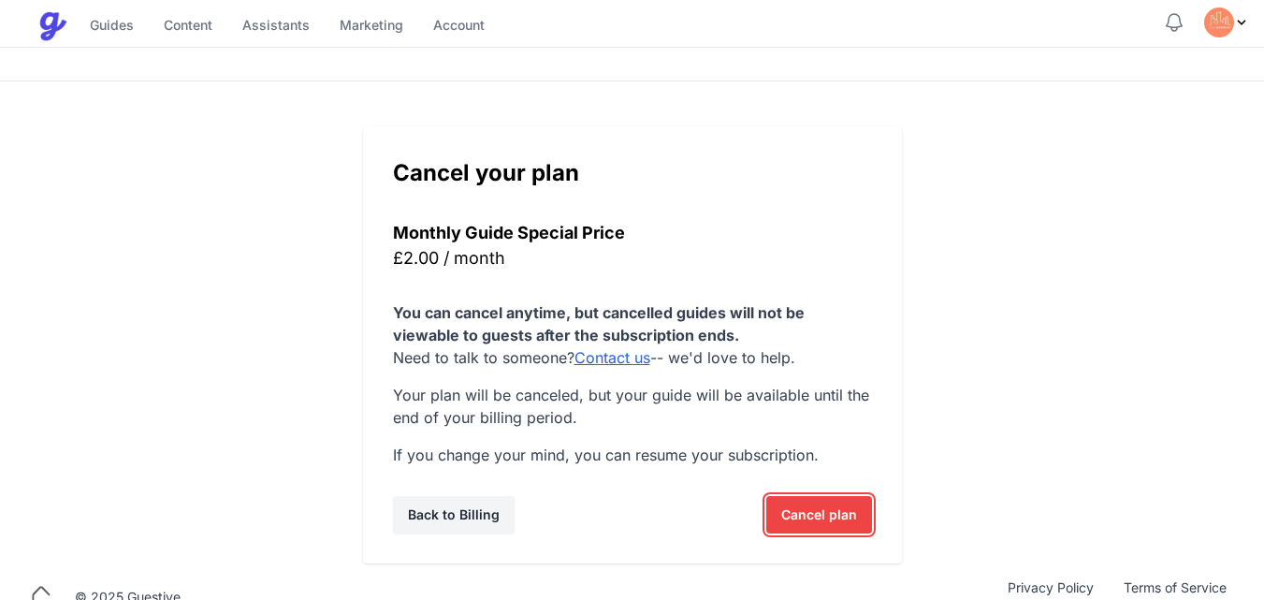
click at [795, 514] on span "Cancel plan" at bounding box center [819, 514] width 76 height 37
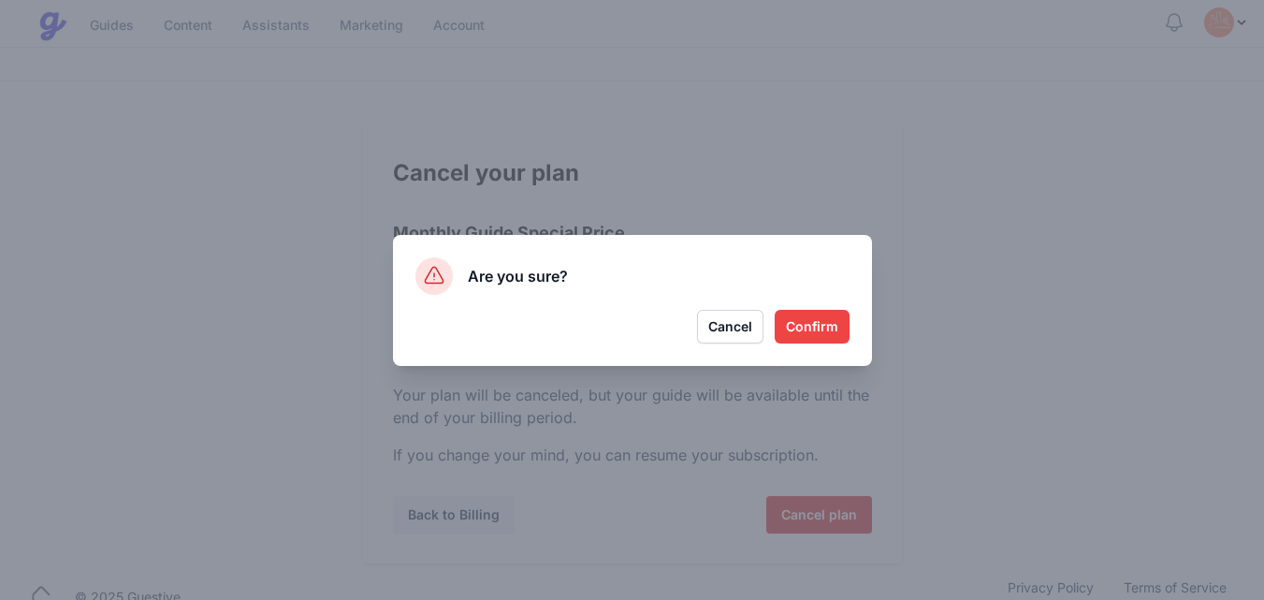
click at [818, 317] on button "Confirm" at bounding box center [812, 327] width 75 height 34
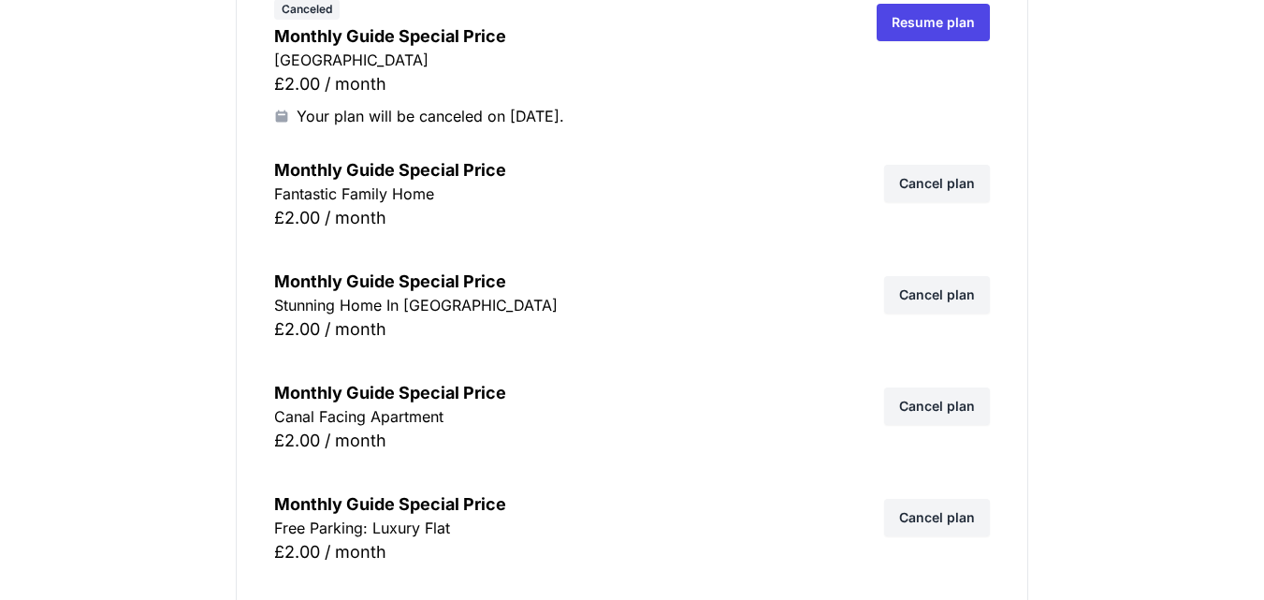
scroll to position [1037, 0]
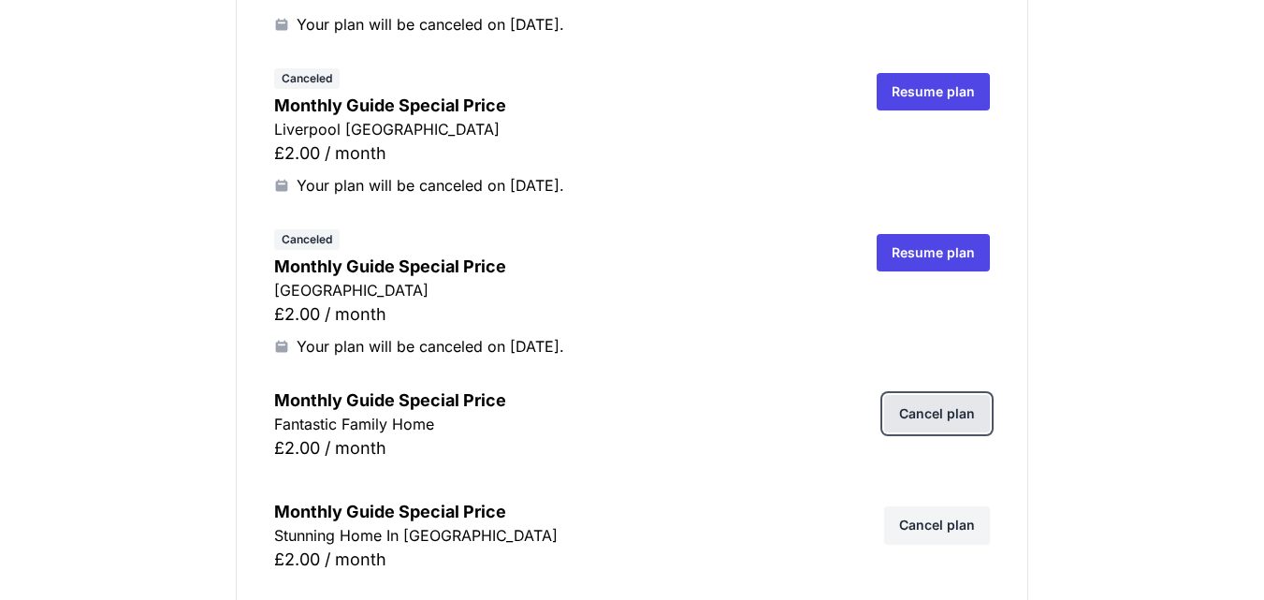
click at [937, 420] on link "Cancel plan" at bounding box center [937, 413] width 106 height 37
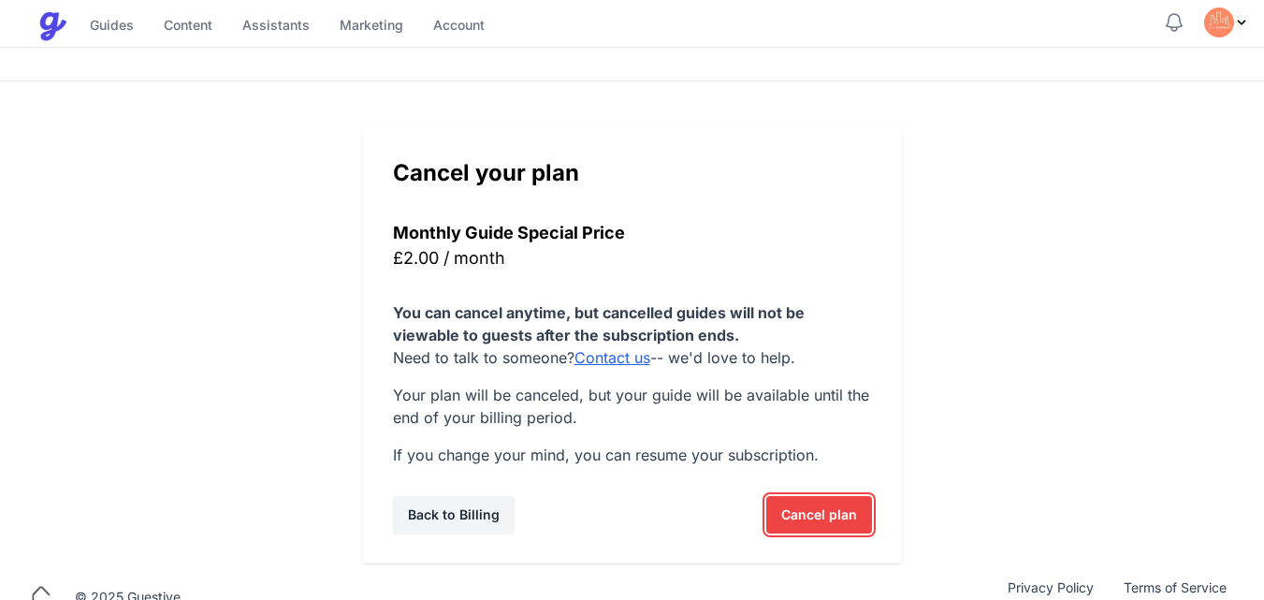
click at [817, 511] on span "Cancel plan" at bounding box center [819, 514] width 76 height 37
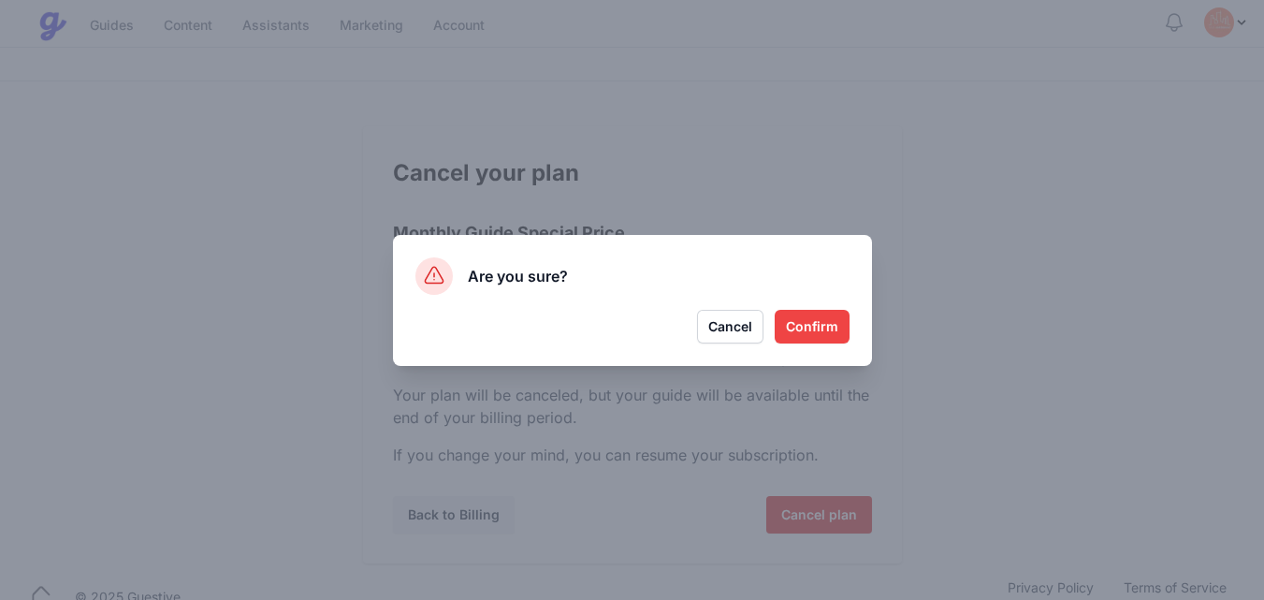
click at [817, 331] on button "Confirm" at bounding box center [812, 327] width 75 height 34
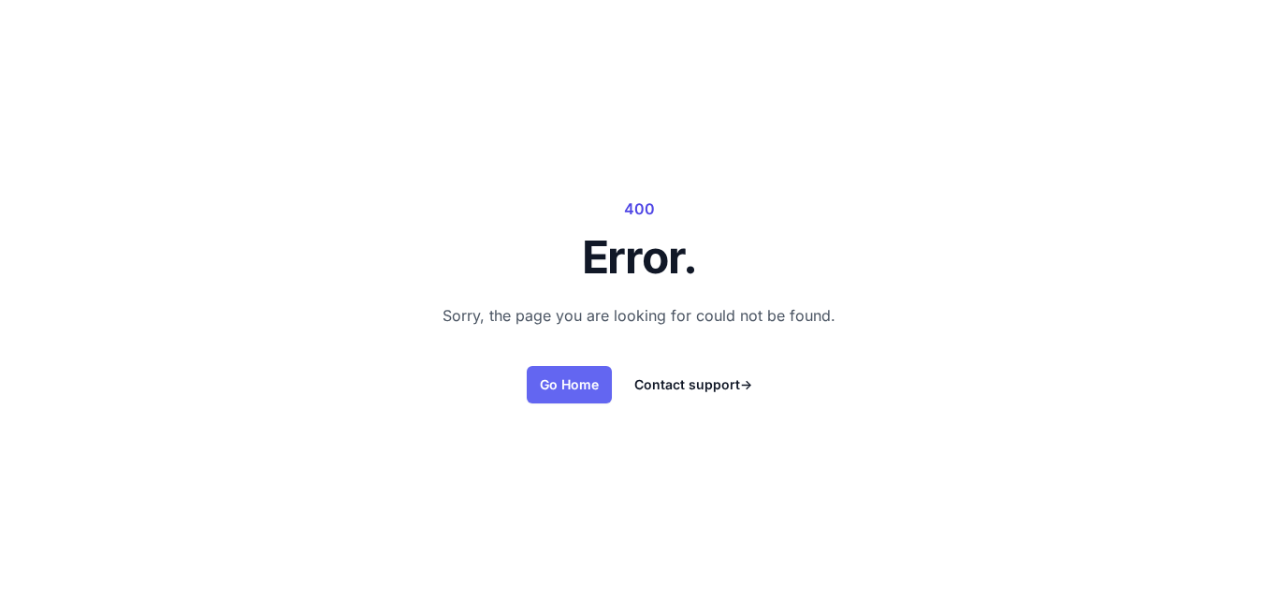
click at [562, 380] on link "Go Home" at bounding box center [569, 384] width 85 height 37
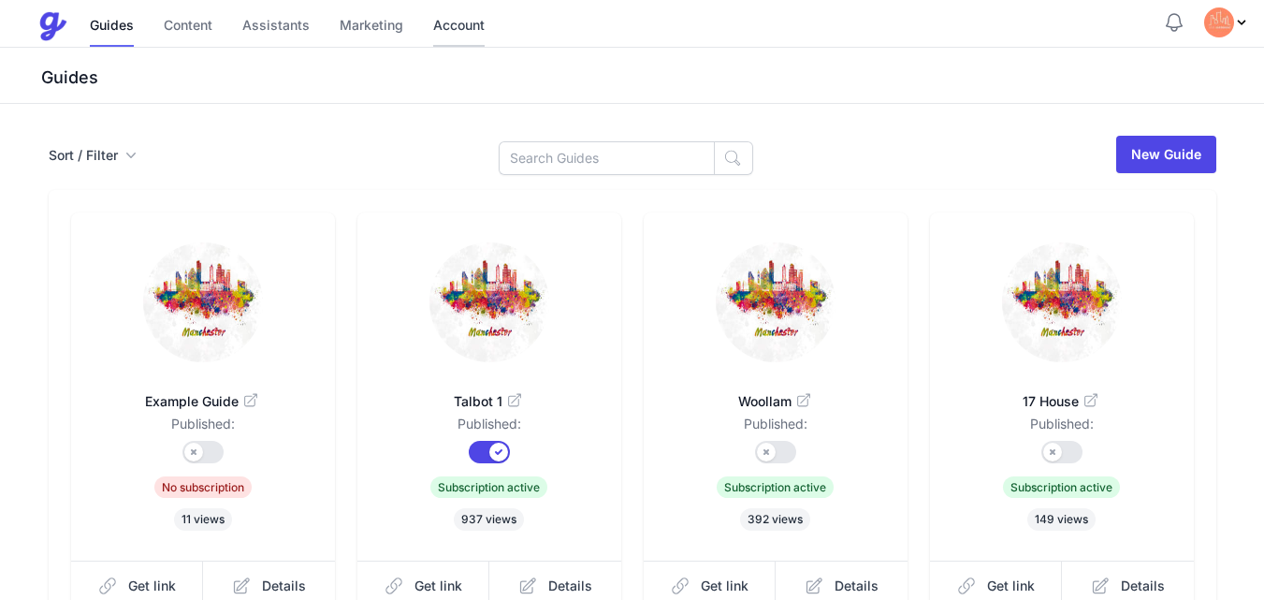
click at [444, 23] on link "Account" at bounding box center [458, 27] width 51 height 40
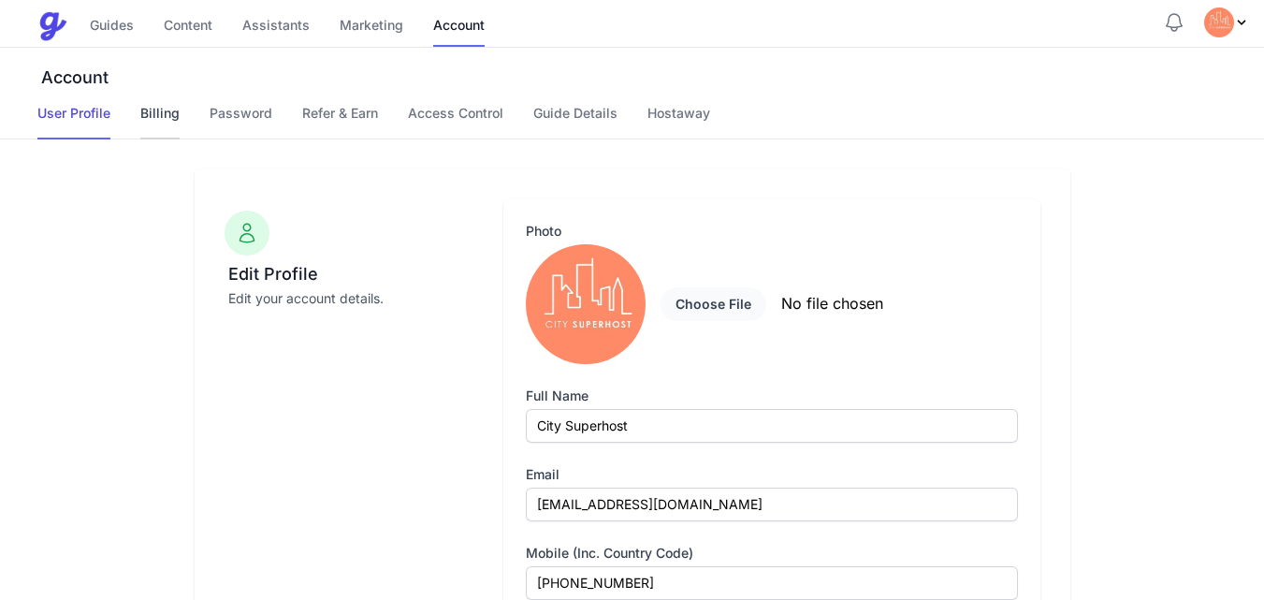
click at [165, 110] on link "Billing" at bounding box center [159, 122] width 39 height 36
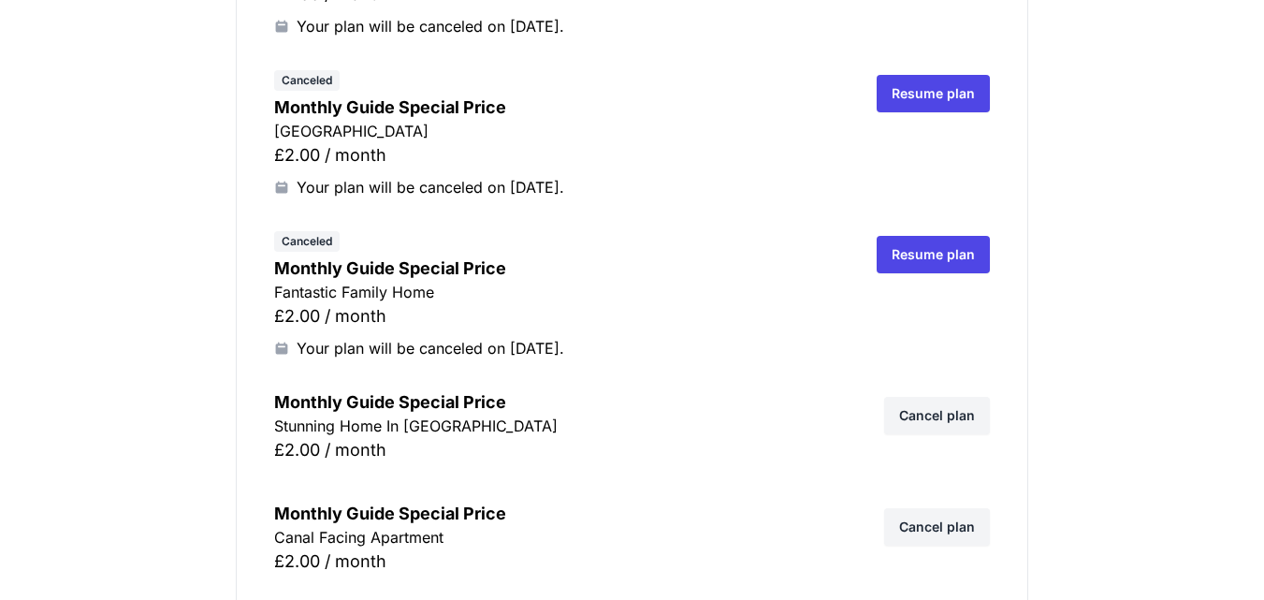
scroll to position [1235, 0]
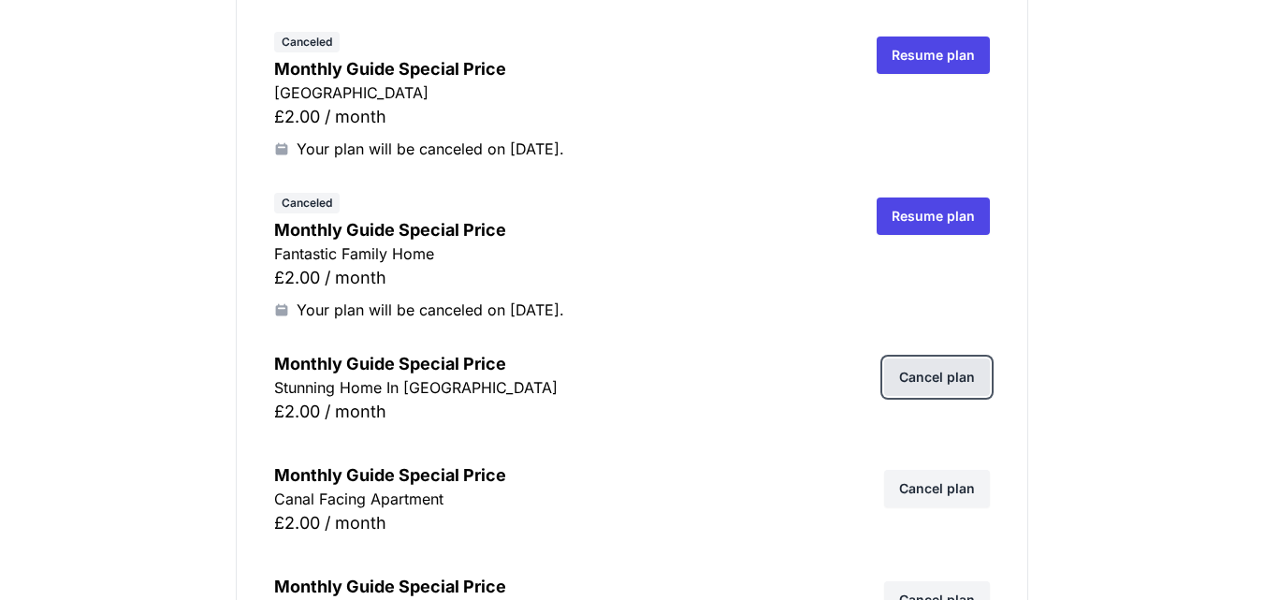
click at [937, 384] on link "Cancel plan" at bounding box center [937, 376] width 106 height 37
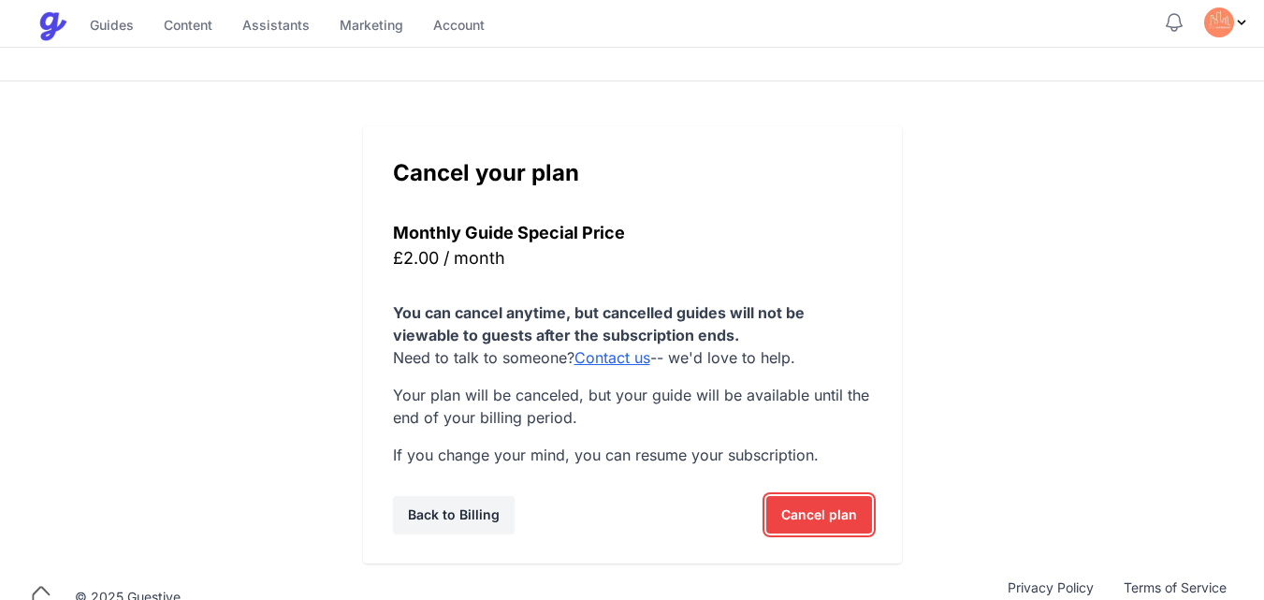
click at [812, 524] on span "Cancel plan" at bounding box center [819, 514] width 76 height 37
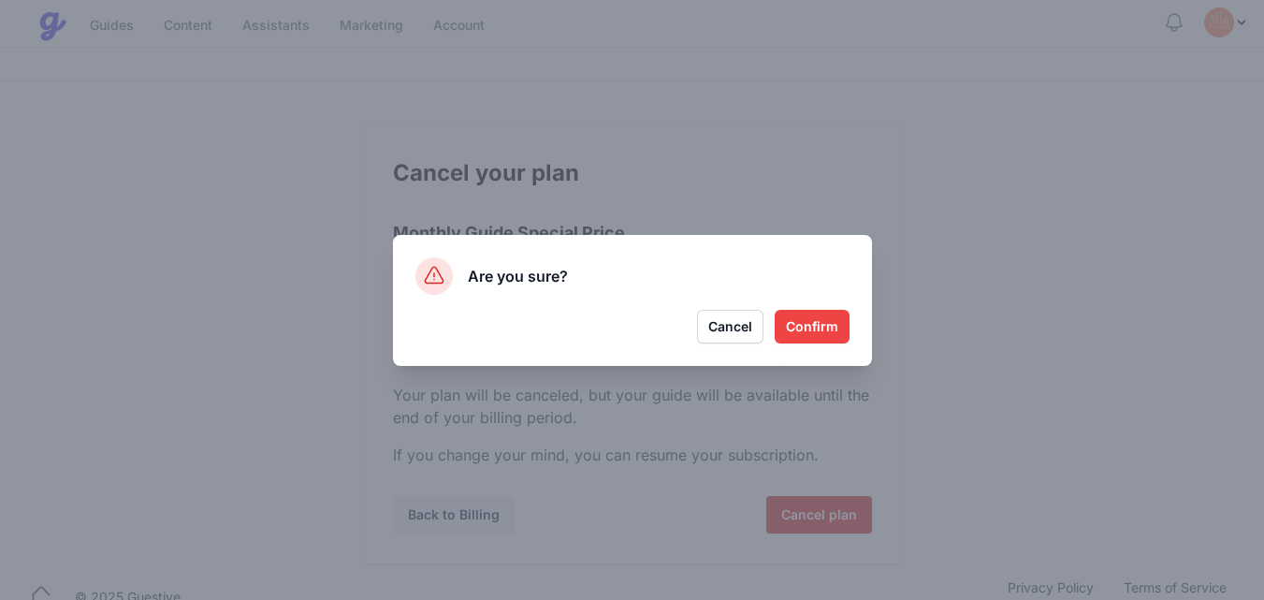
click at [808, 324] on button "Confirm" at bounding box center [812, 327] width 75 height 34
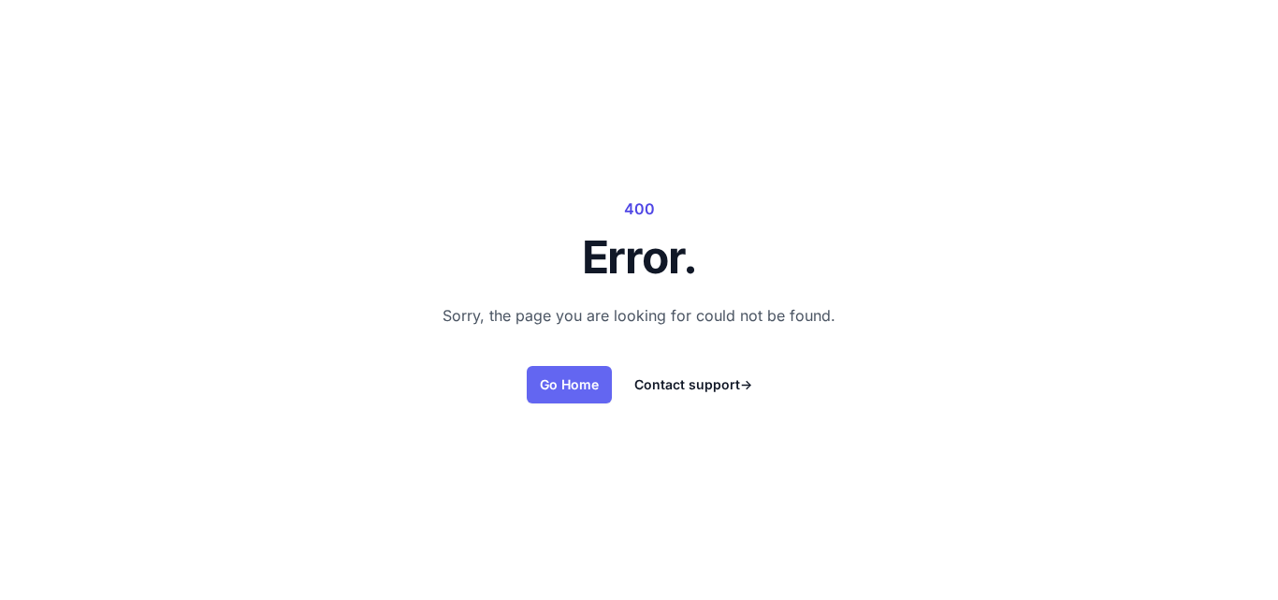
click at [570, 379] on link "Go Home" at bounding box center [569, 384] width 85 height 37
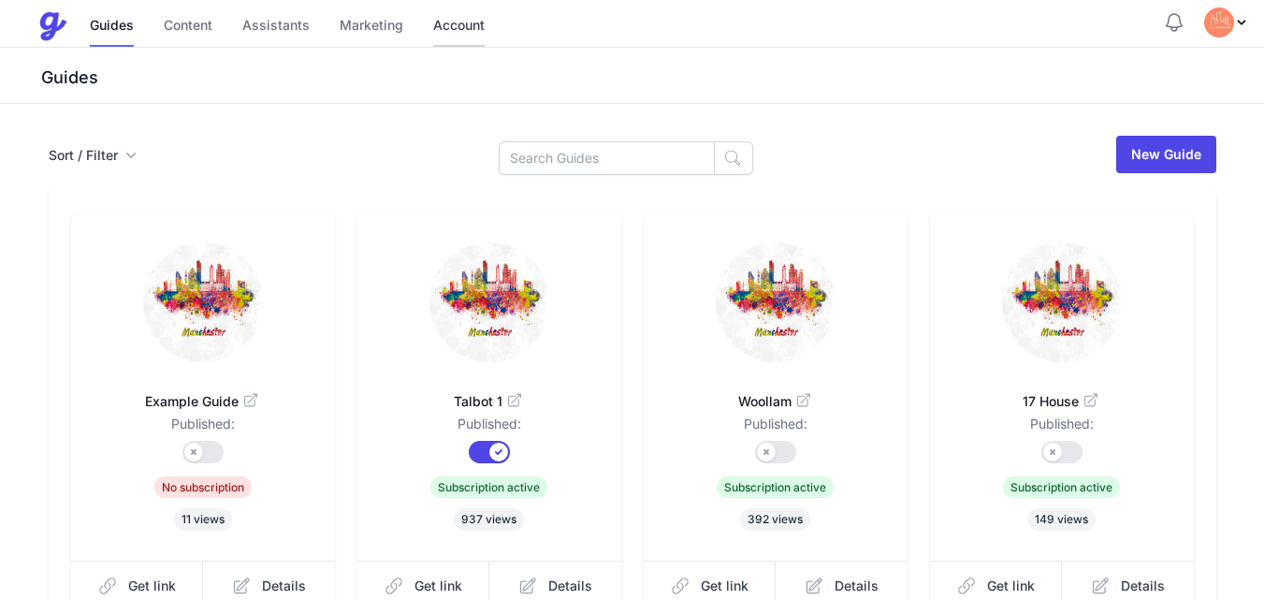
click at [444, 20] on link "Account" at bounding box center [458, 27] width 51 height 40
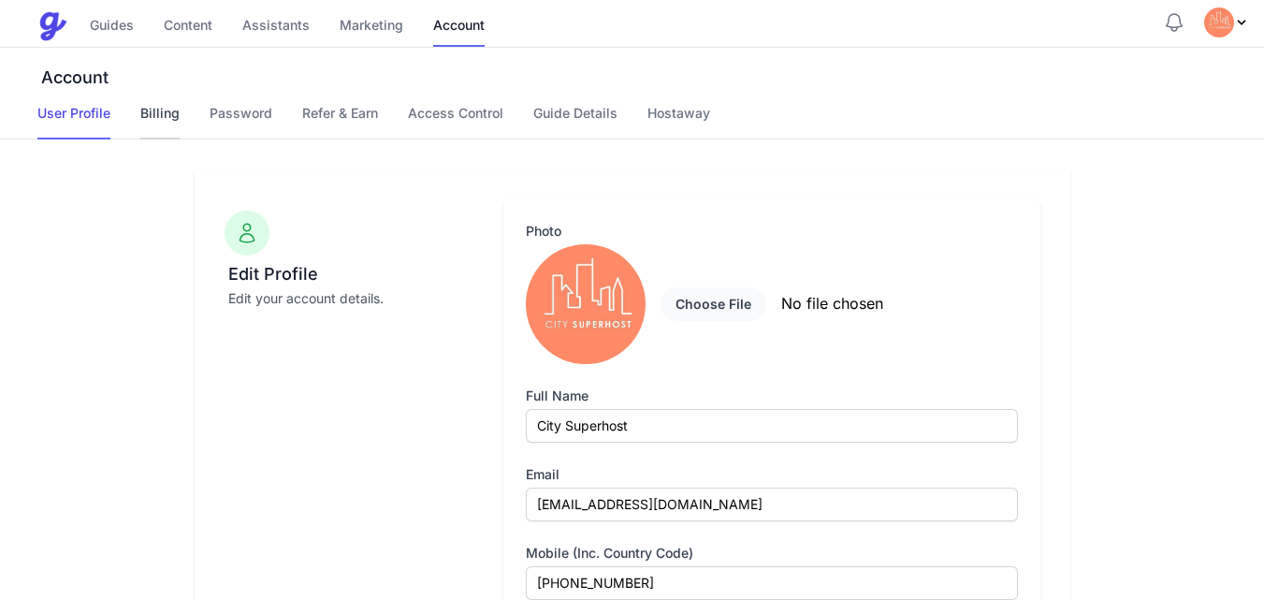
click at [166, 114] on link "Billing" at bounding box center [159, 122] width 39 height 36
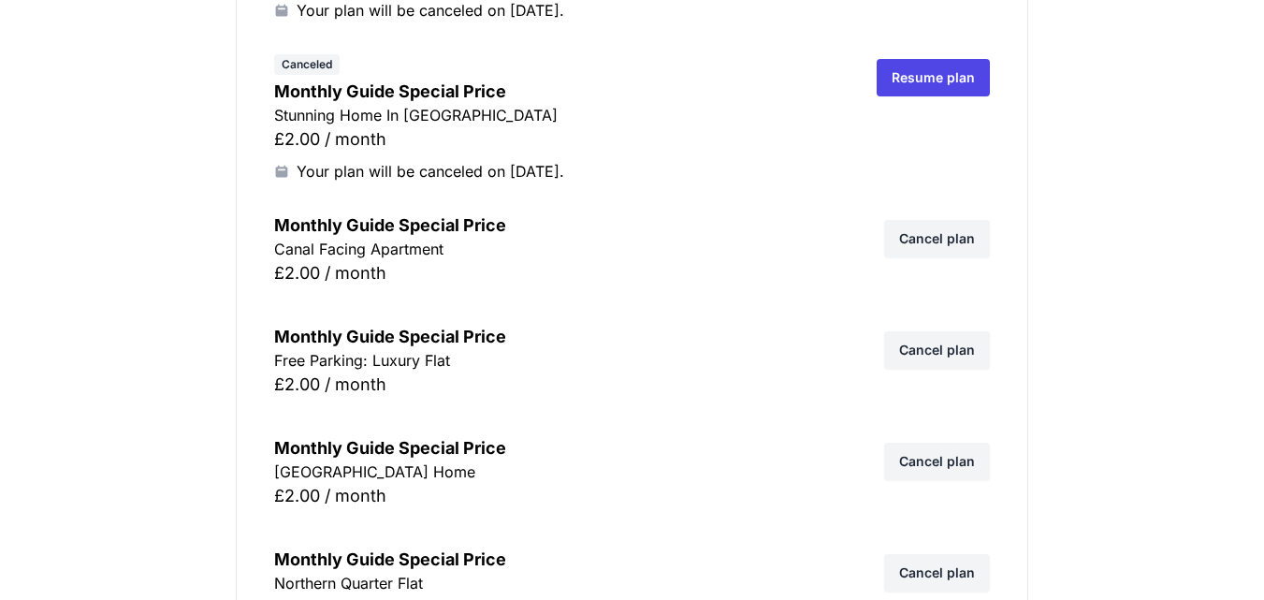
scroll to position [1497, 0]
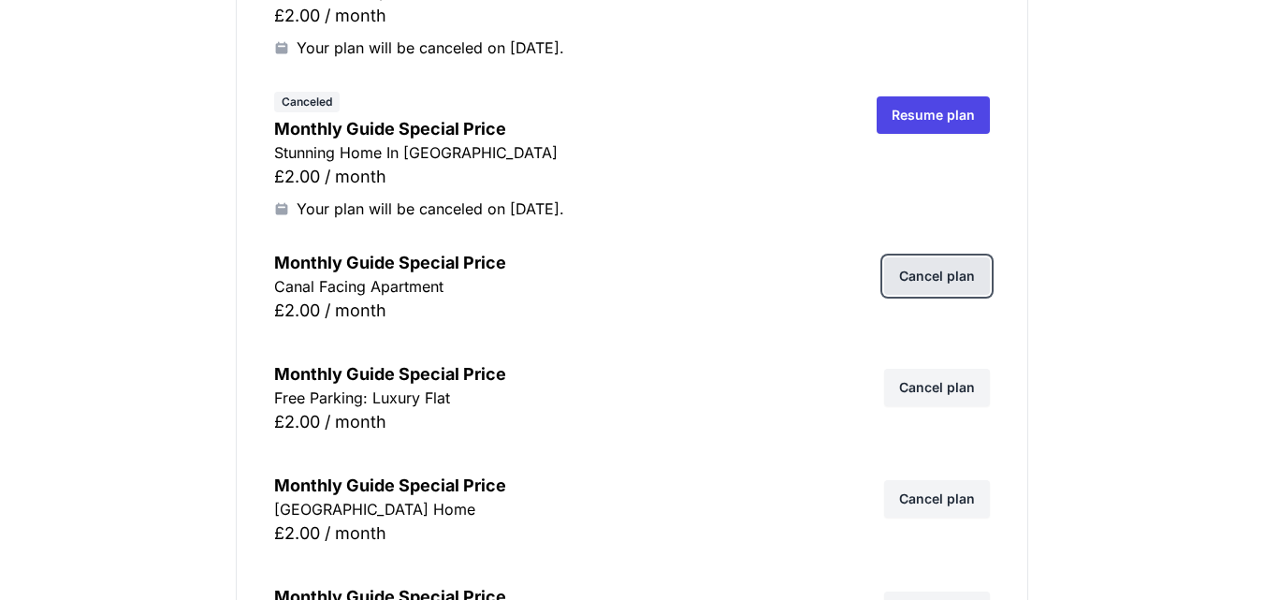
click at [932, 268] on link "Cancel plan" at bounding box center [937, 275] width 106 height 37
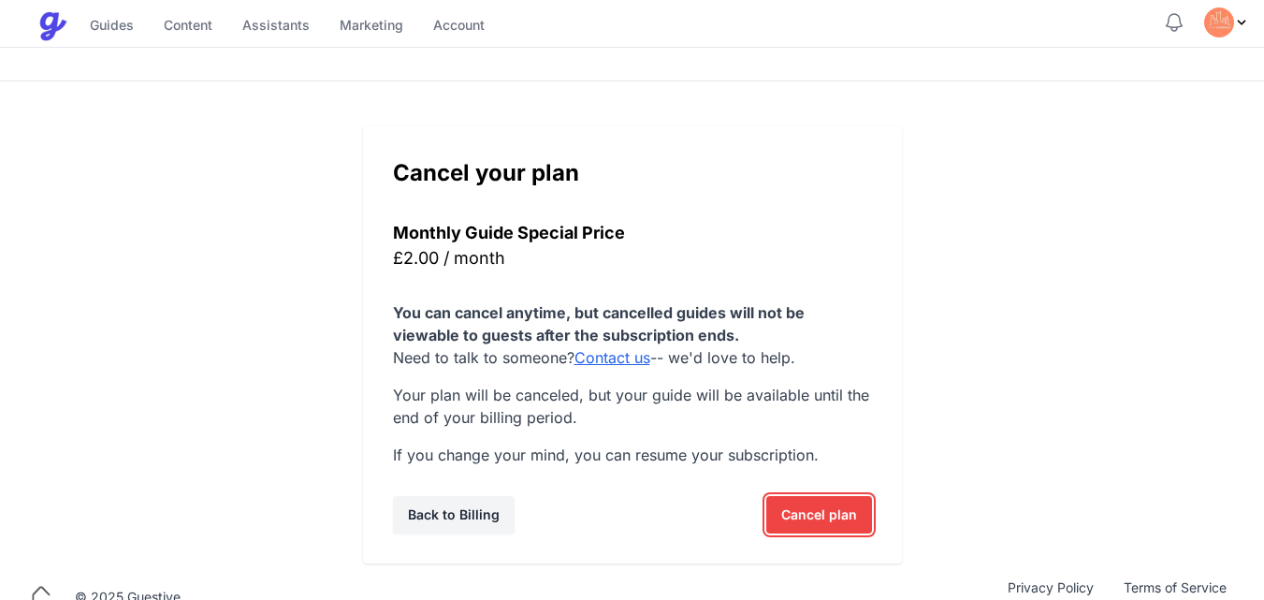
click at [837, 519] on span "Cancel plan" at bounding box center [819, 514] width 76 height 37
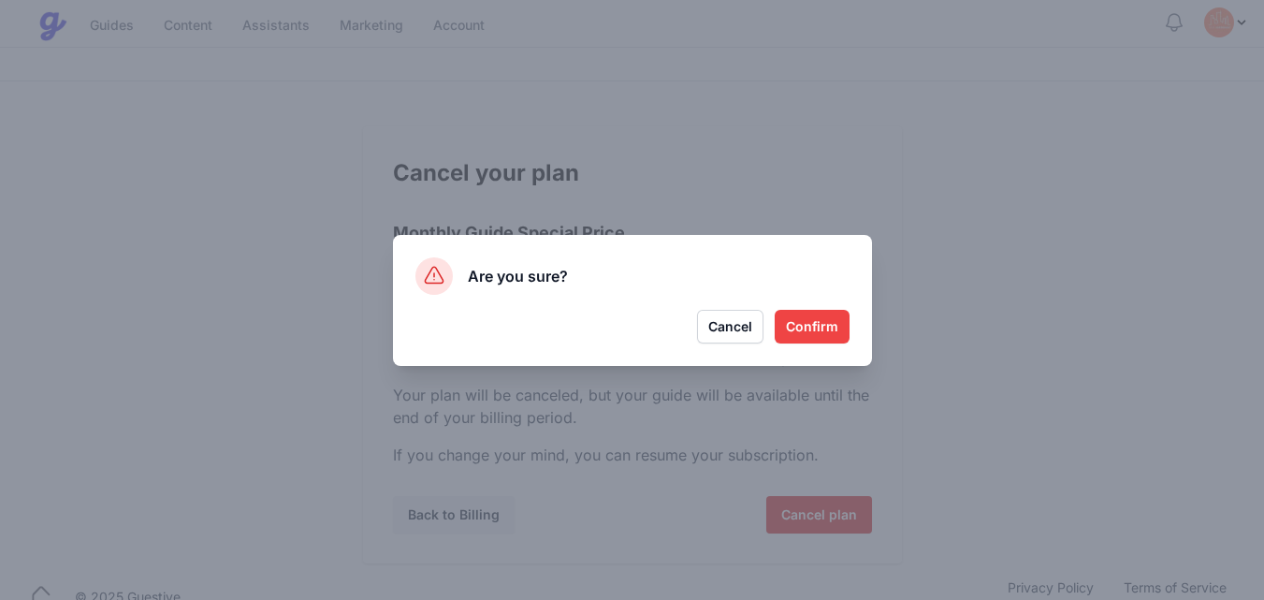
click at [821, 322] on button "Confirm" at bounding box center [812, 327] width 75 height 34
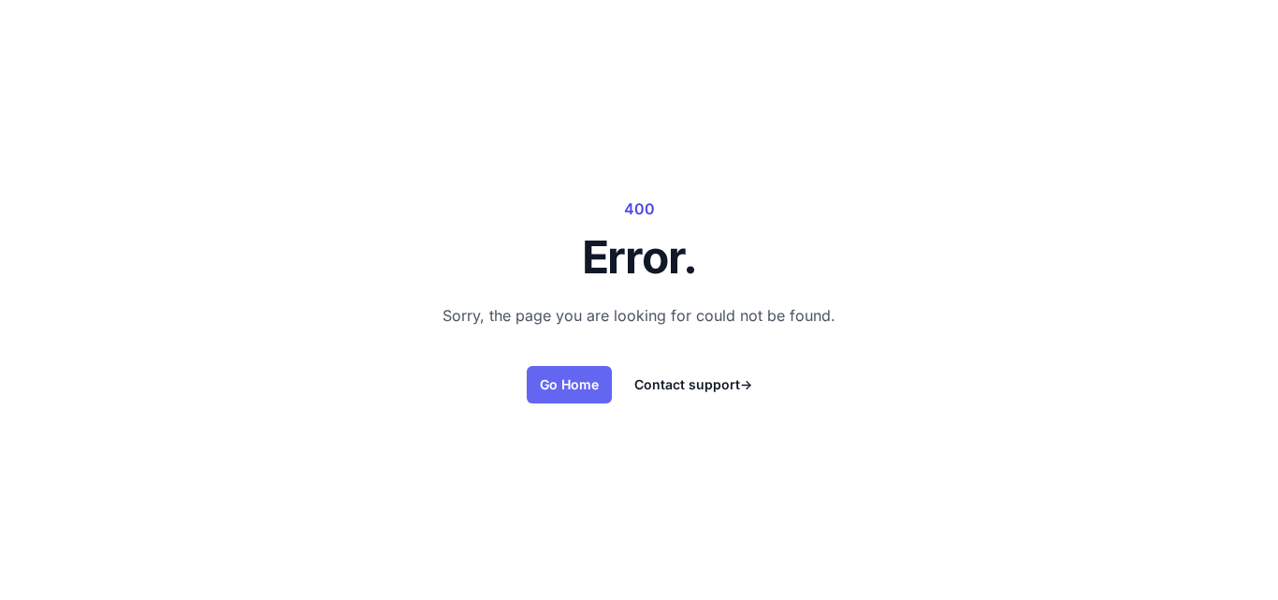
click at [566, 385] on link "Go Home" at bounding box center [569, 384] width 85 height 37
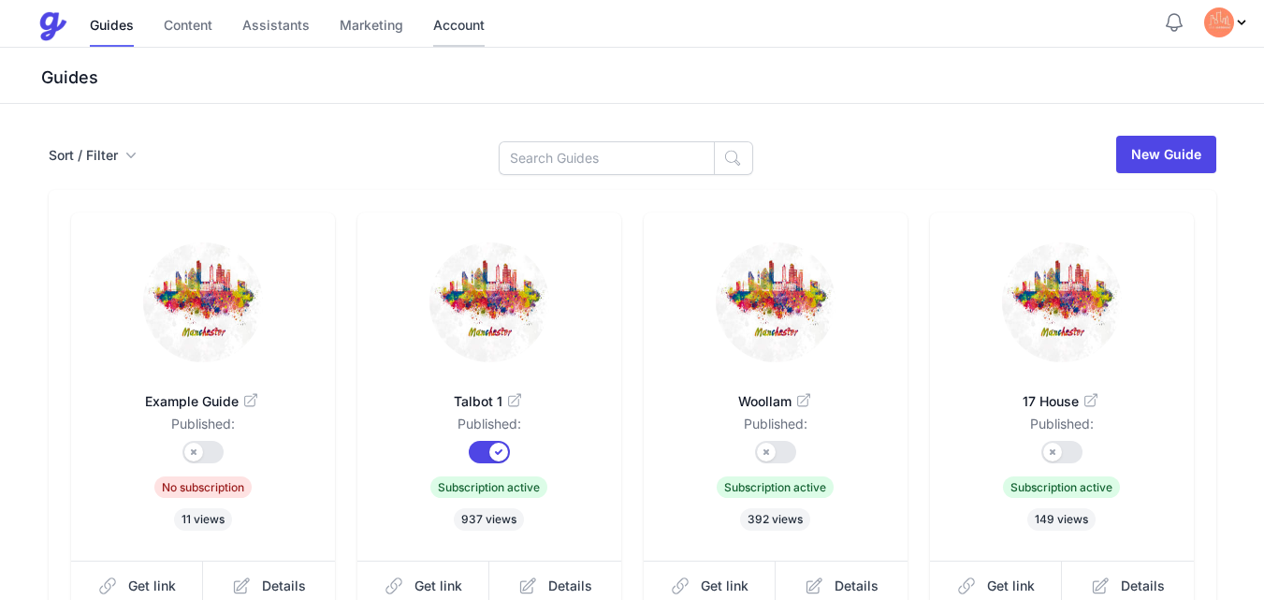
click at [460, 17] on link "Account" at bounding box center [458, 27] width 51 height 40
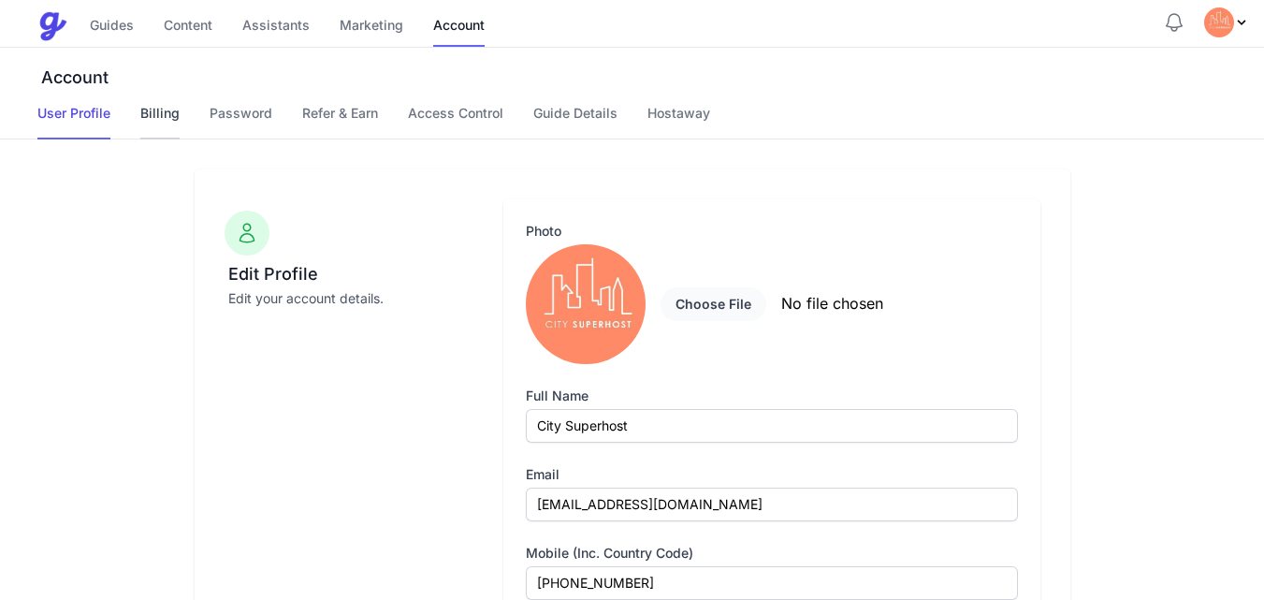
click at [165, 112] on link "Billing" at bounding box center [159, 122] width 39 height 36
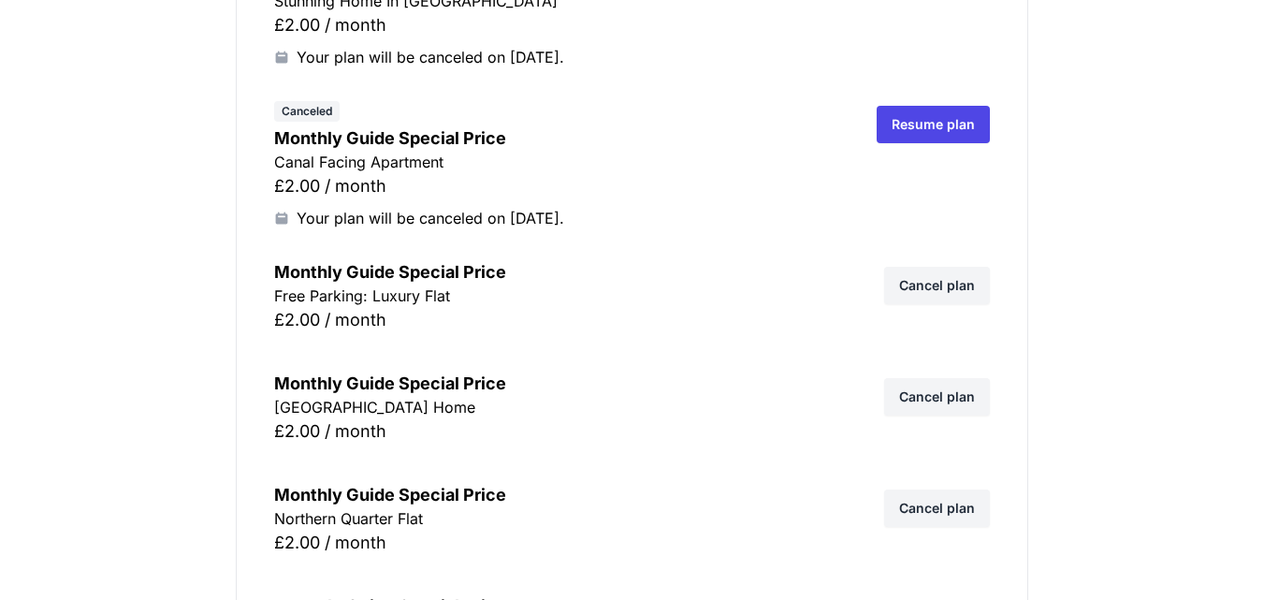
scroll to position [1646, 0]
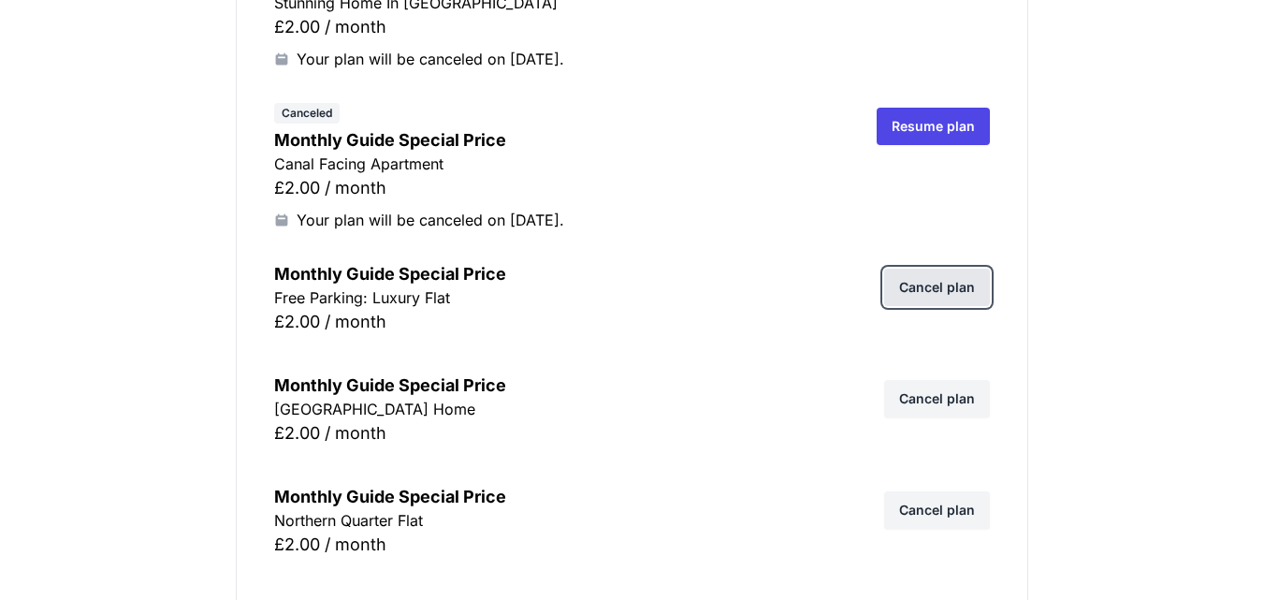
click at [943, 277] on link "Cancel plan" at bounding box center [937, 286] width 106 height 37
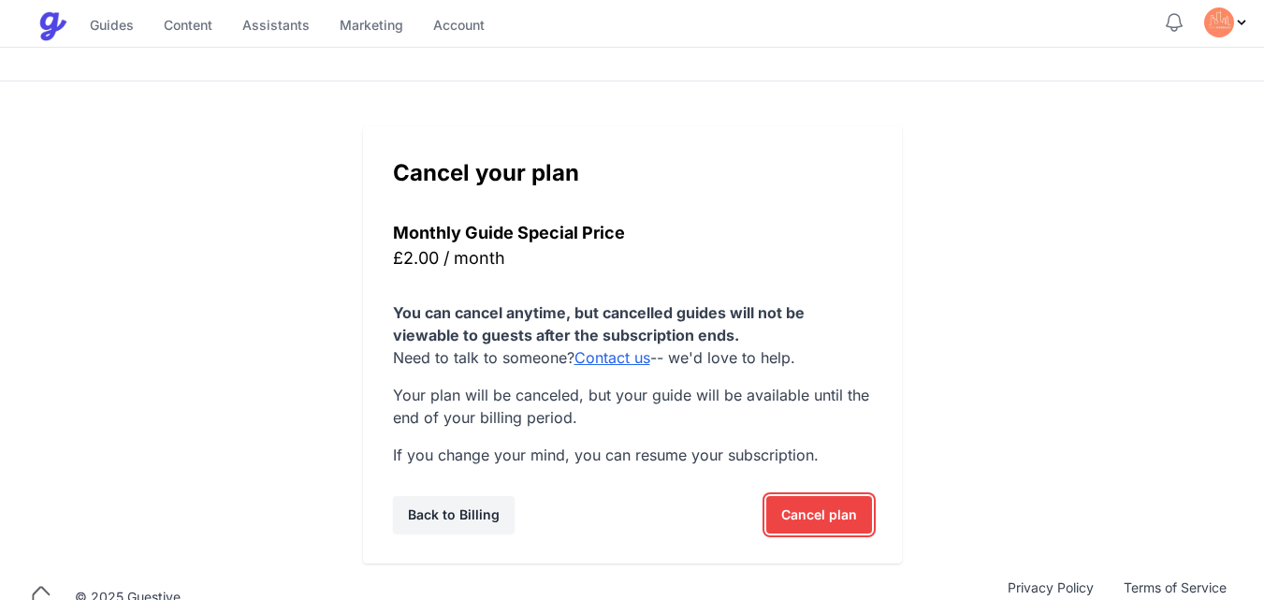
click at [817, 515] on span "Cancel plan" at bounding box center [819, 514] width 76 height 37
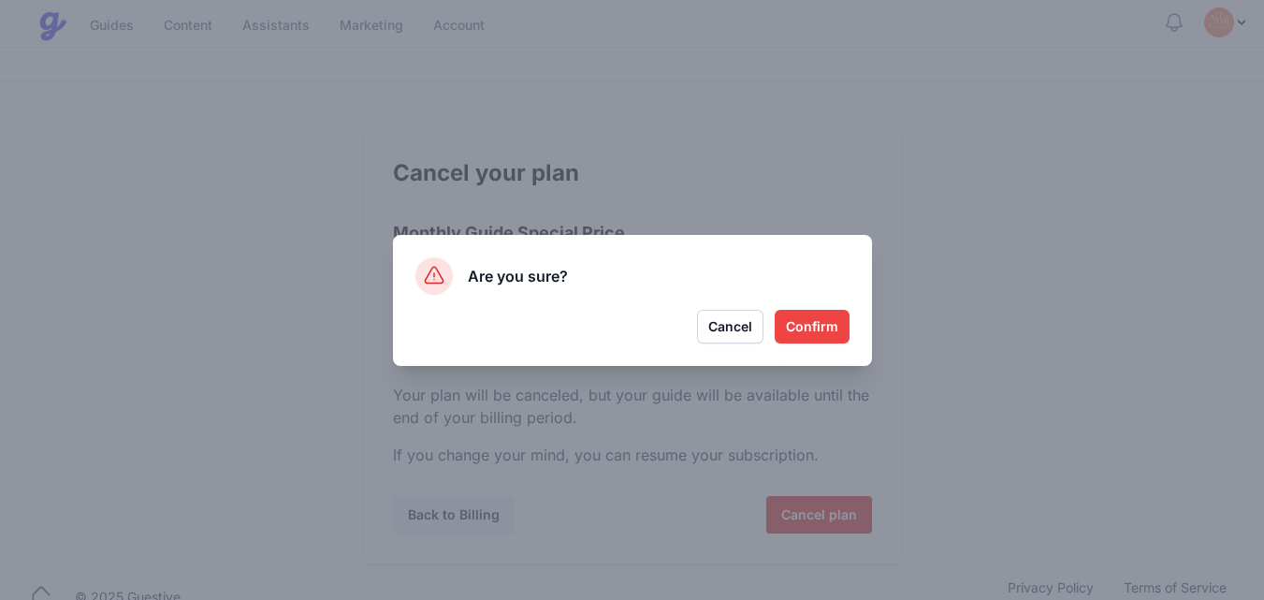
click at [820, 323] on button "Confirm" at bounding box center [812, 327] width 75 height 34
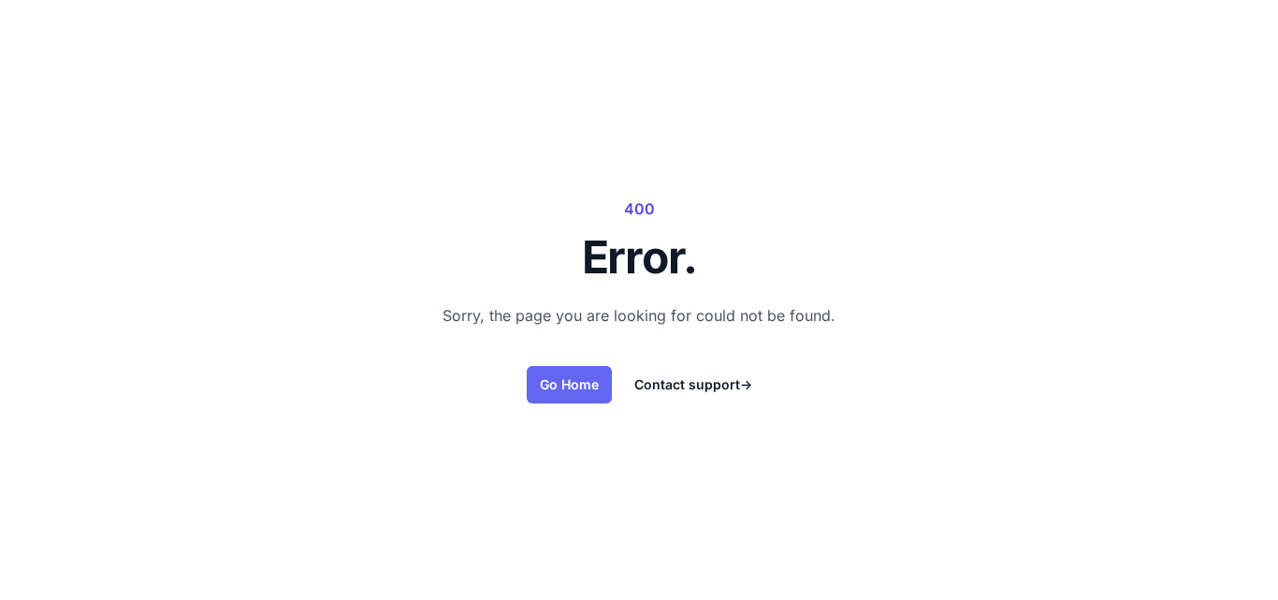
click at [552, 385] on link "Go Home" at bounding box center [569, 384] width 85 height 37
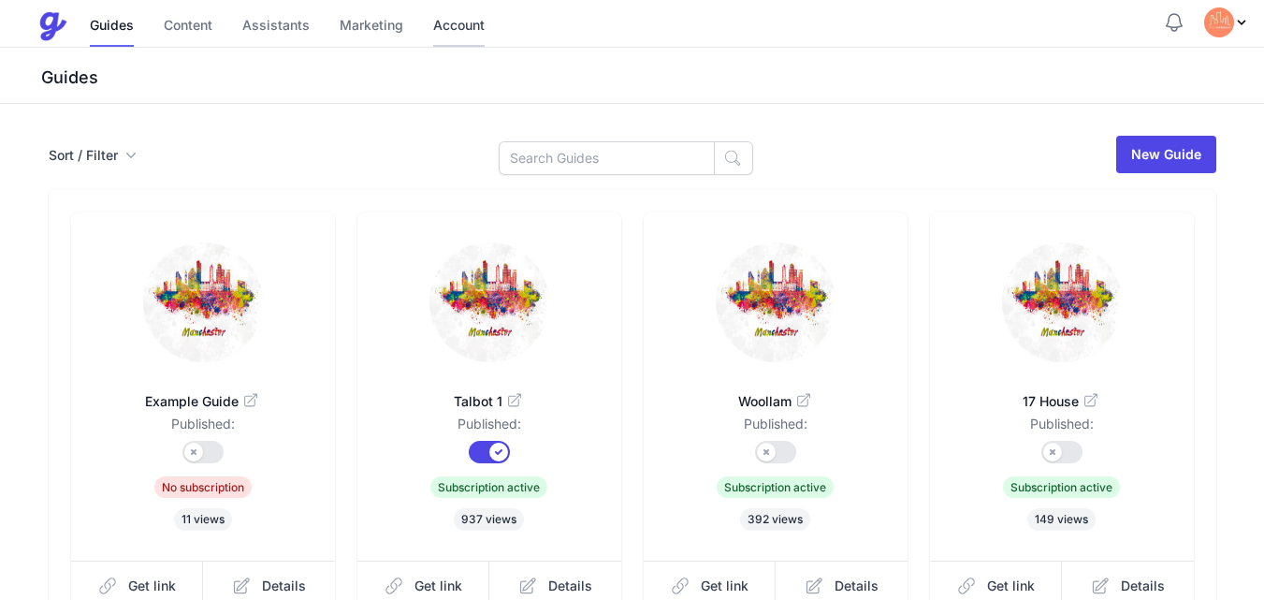
click at [452, 29] on link "Account" at bounding box center [458, 27] width 51 height 40
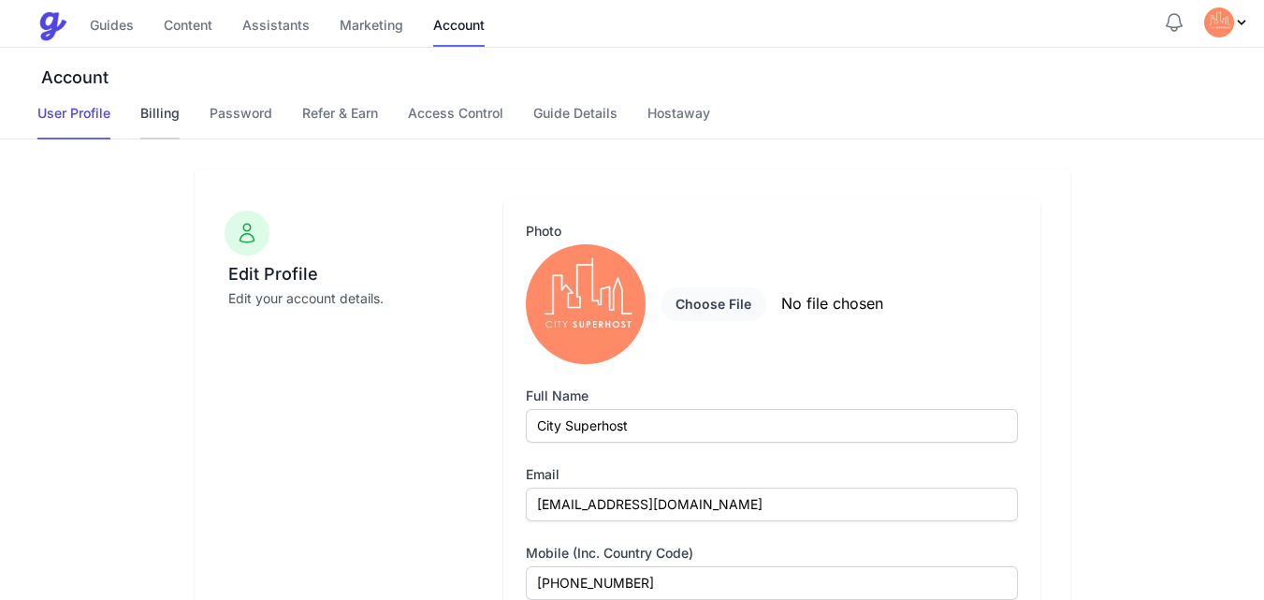
click at [166, 111] on link "Billing" at bounding box center [159, 122] width 39 height 36
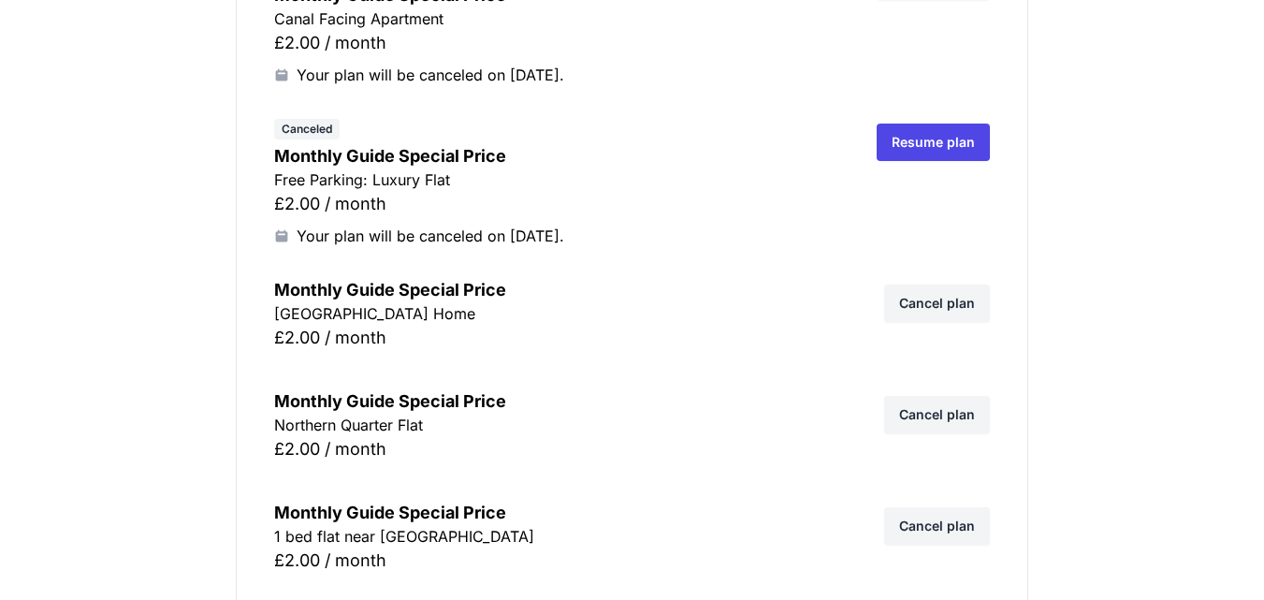
scroll to position [1796, 0]
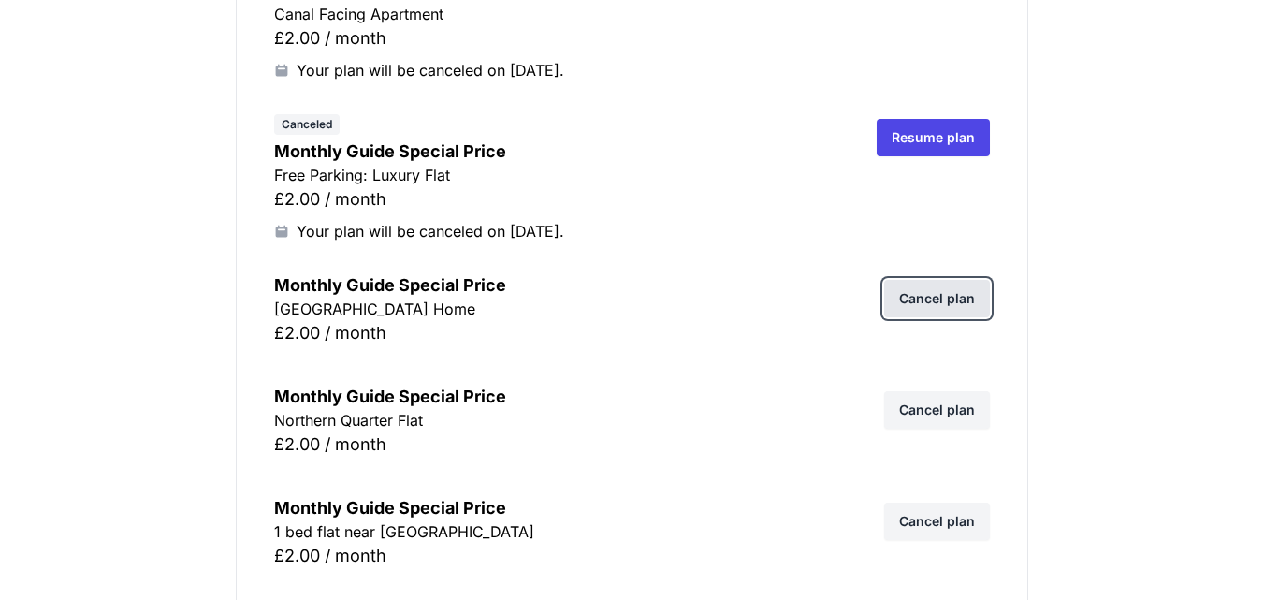
click at [937, 298] on link "Cancel plan" at bounding box center [937, 298] width 106 height 37
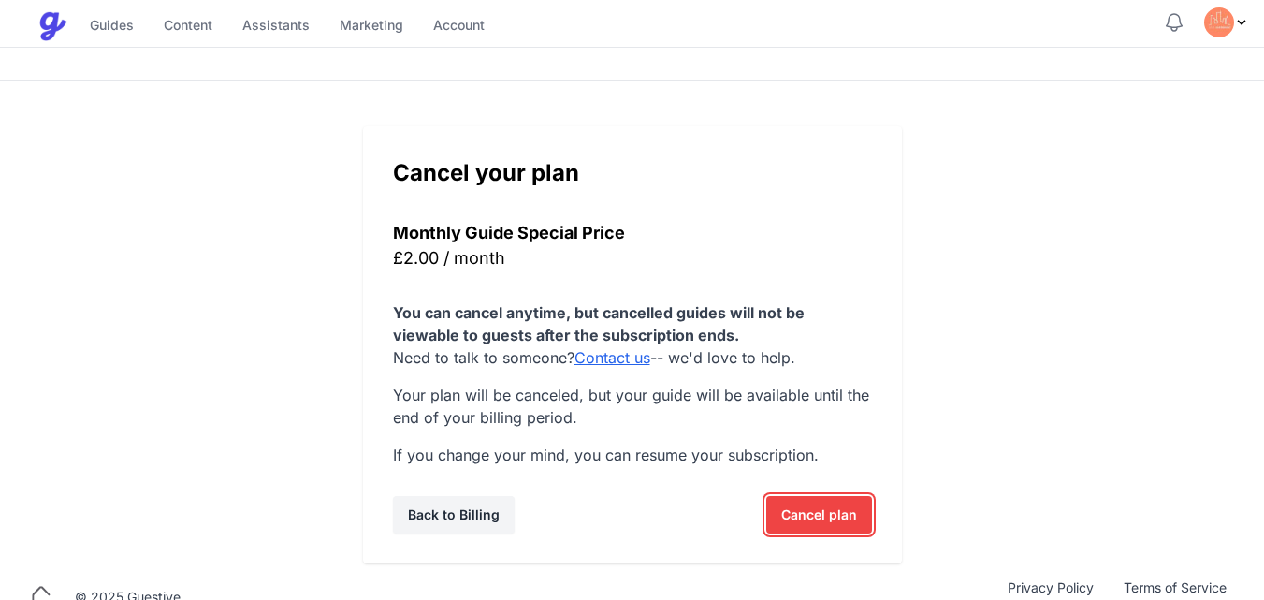
click at [801, 518] on span "Cancel plan" at bounding box center [819, 514] width 76 height 37
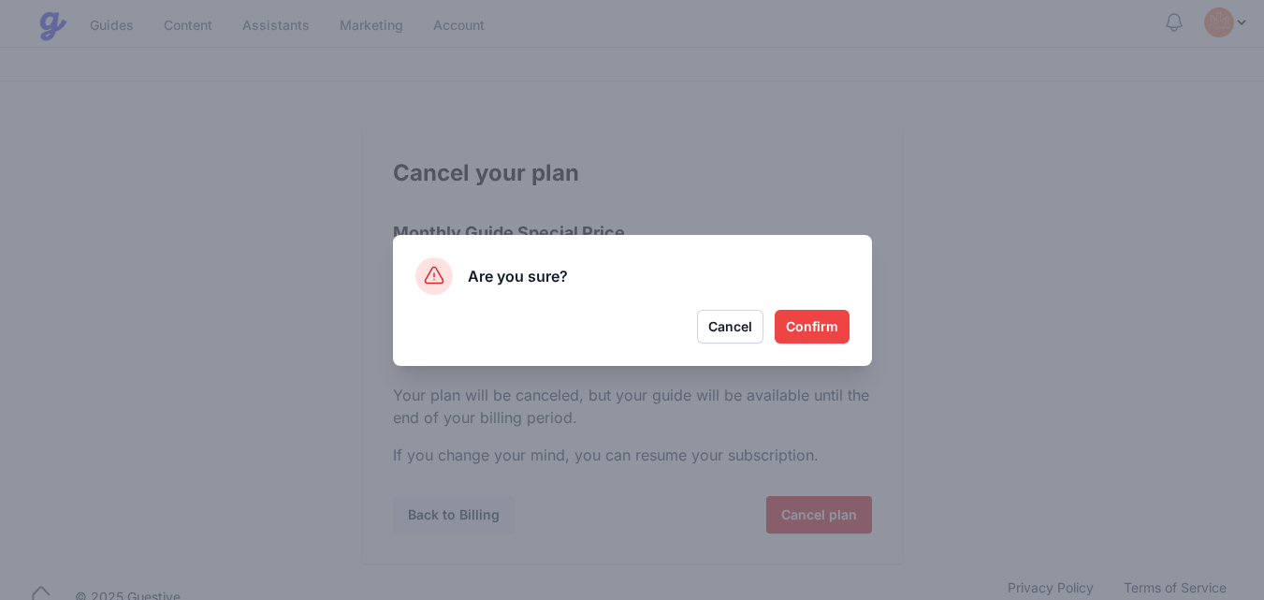
click at [806, 327] on button "Confirm" at bounding box center [812, 327] width 75 height 34
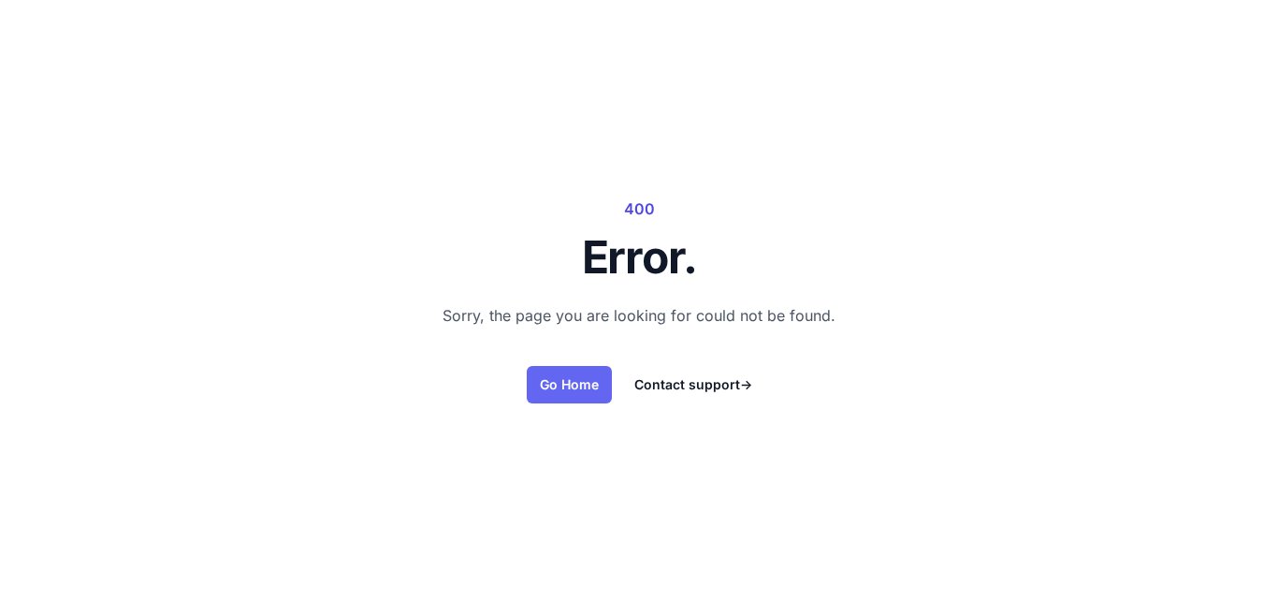
click at [563, 383] on link "Go Home" at bounding box center [569, 384] width 85 height 37
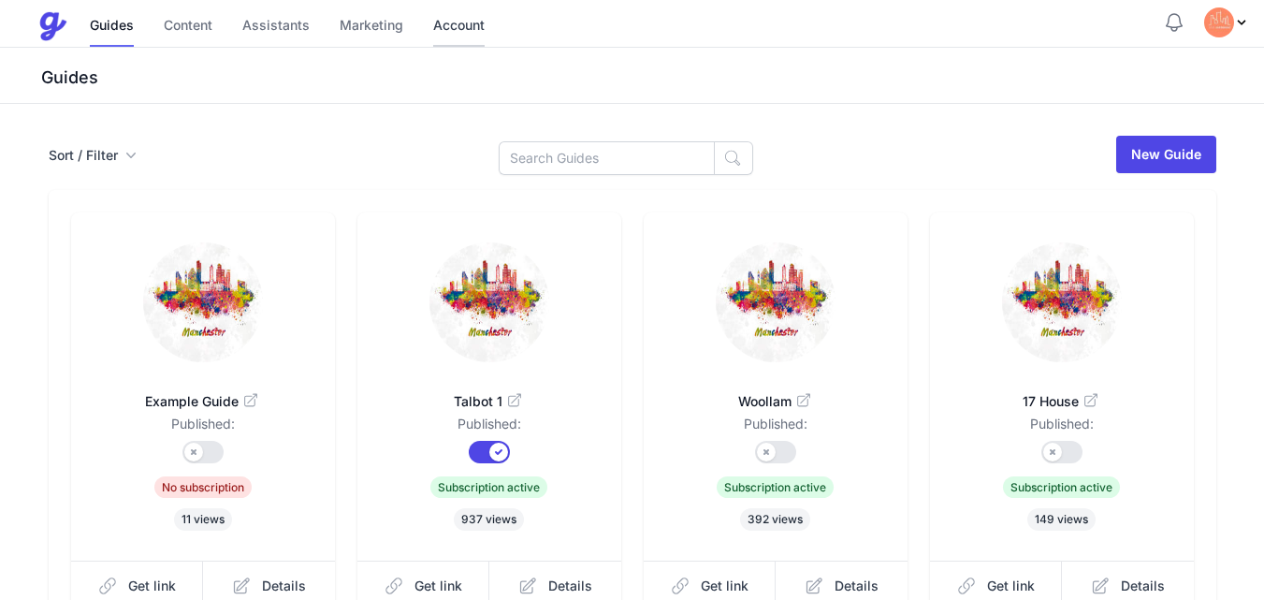
click at [456, 24] on link "Account" at bounding box center [458, 27] width 51 height 40
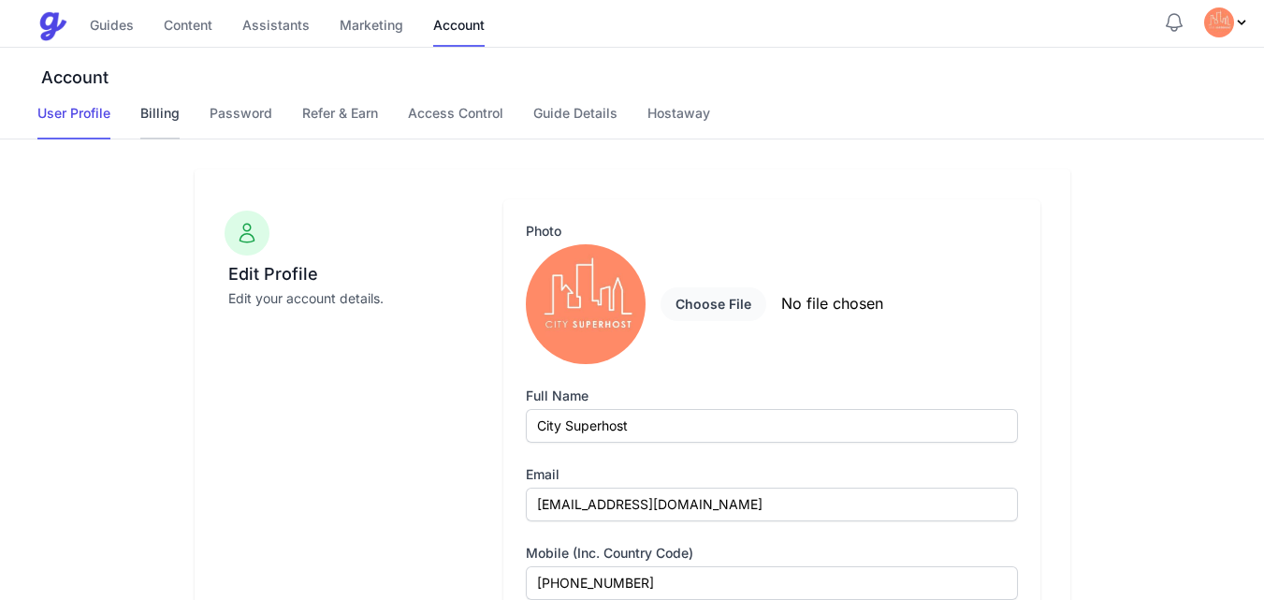
click at [145, 111] on link "Billing" at bounding box center [159, 122] width 39 height 36
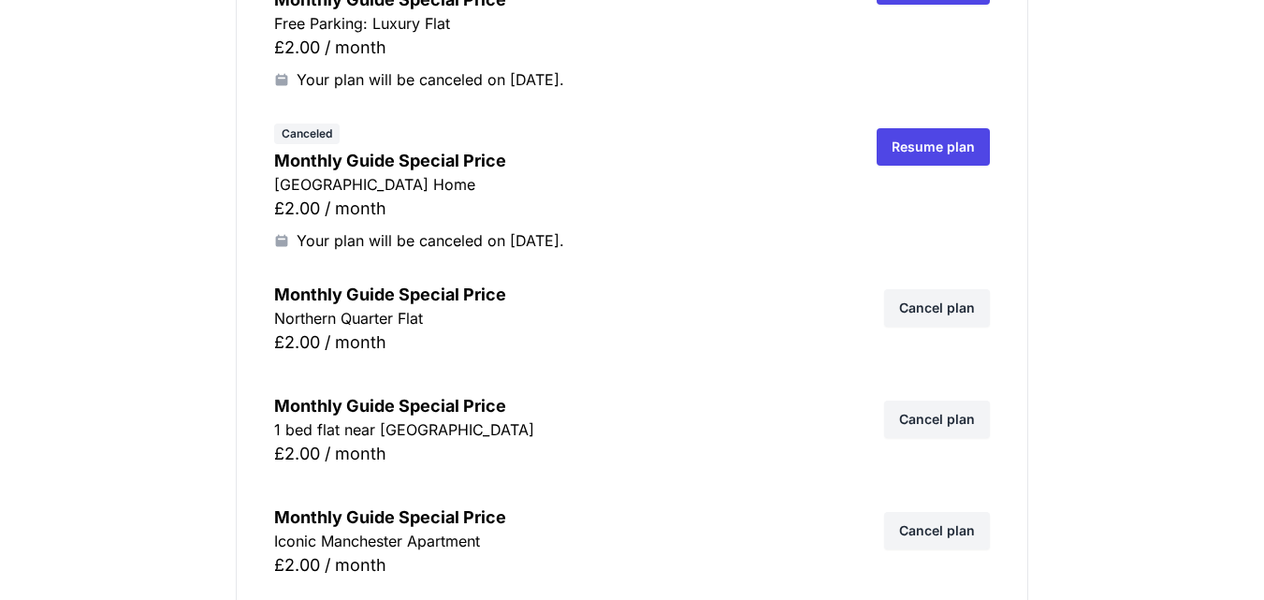
scroll to position [1946, 0]
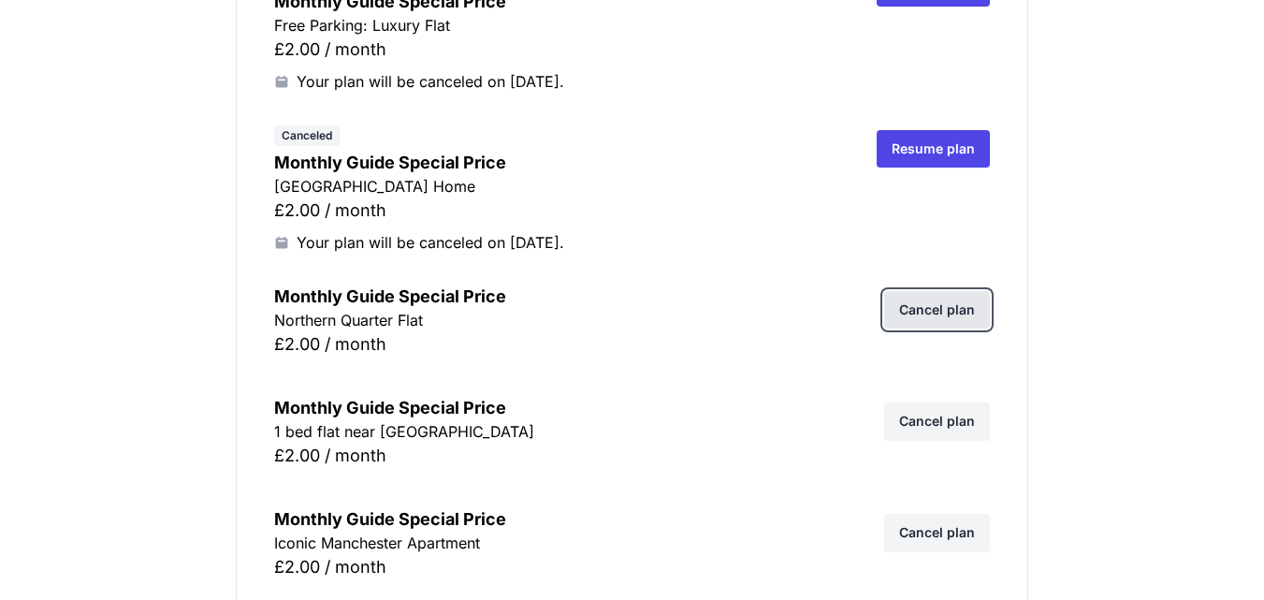
click at [934, 317] on link "Cancel plan" at bounding box center [937, 309] width 106 height 37
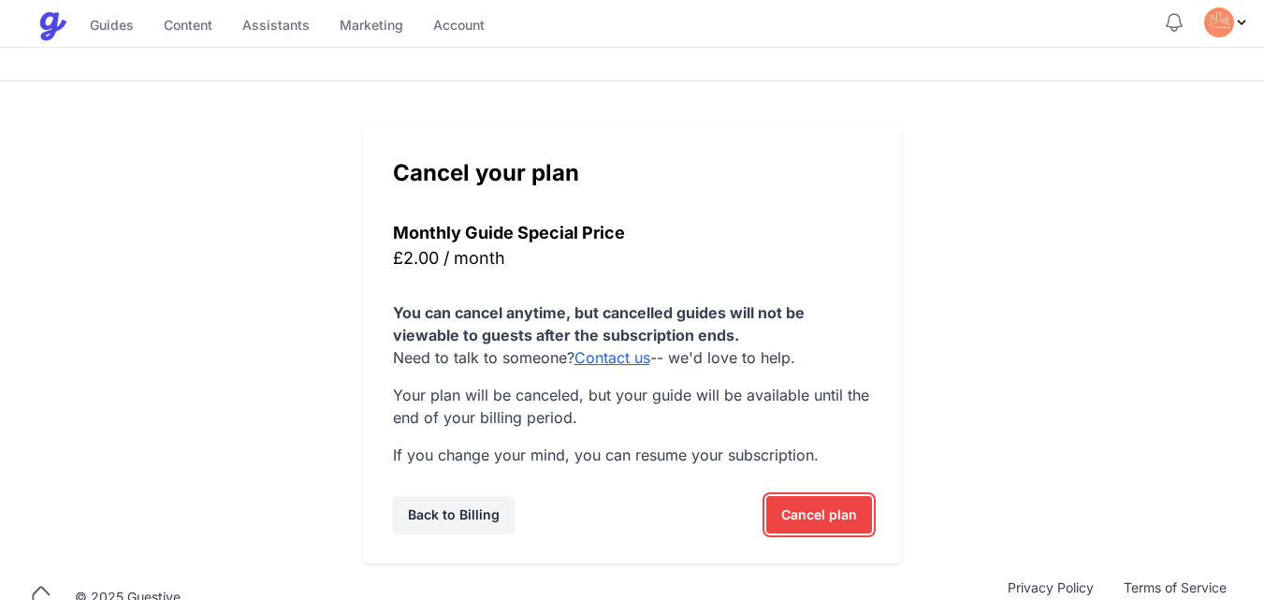
click at [805, 507] on span "Cancel plan" at bounding box center [819, 514] width 76 height 37
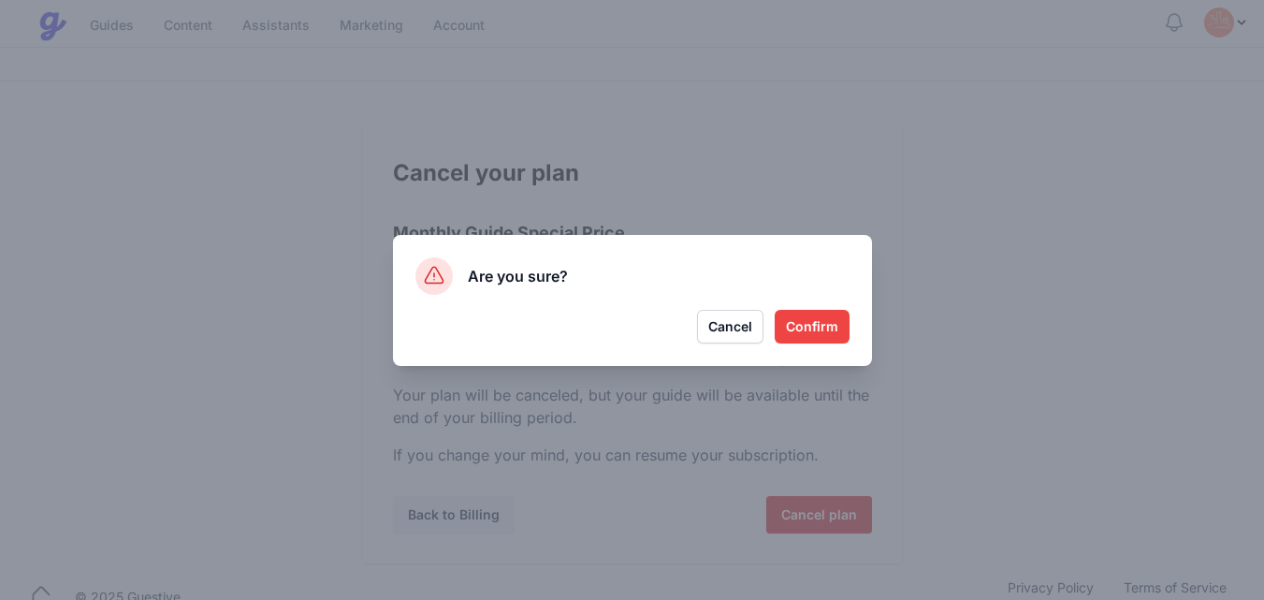
click at [816, 328] on button "Confirm" at bounding box center [812, 327] width 75 height 34
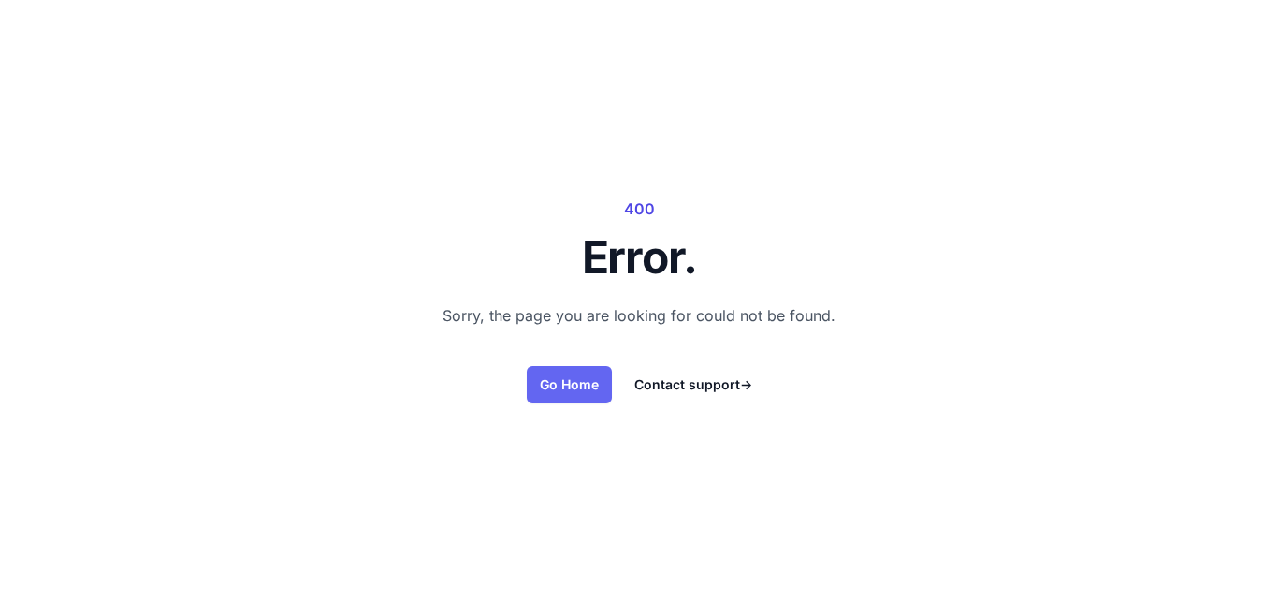
click at [569, 389] on link "Go Home" at bounding box center [569, 384] width 85 height 37
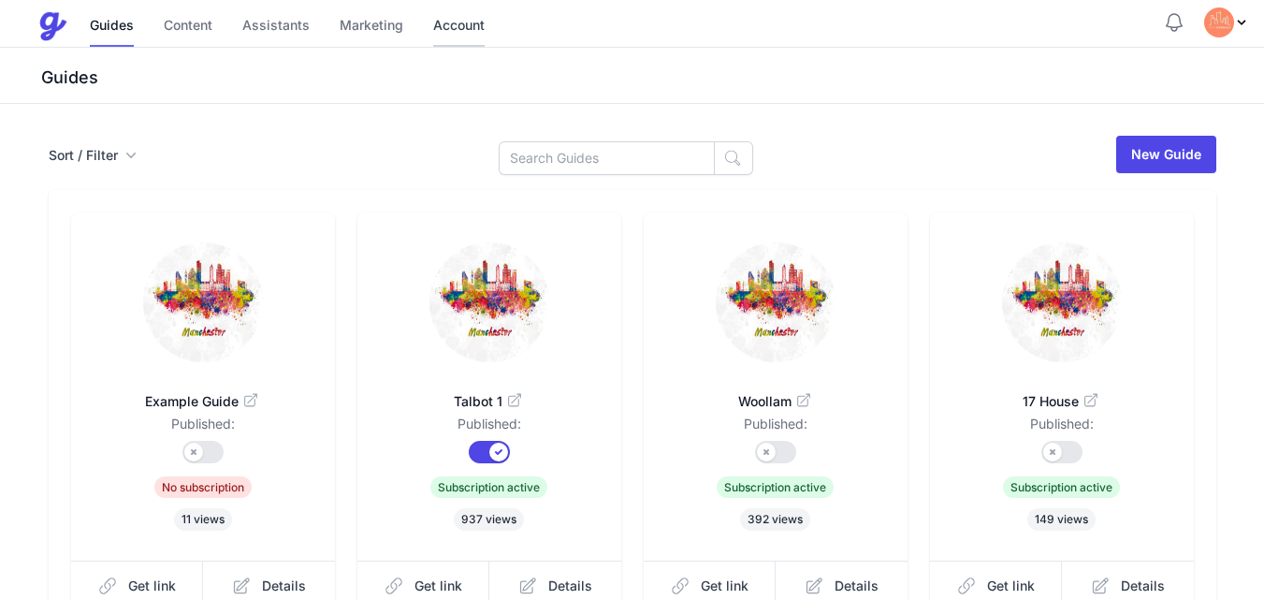
click at [456, 25] on link "Account" at bounding box center [458, 27] width 51 height 40
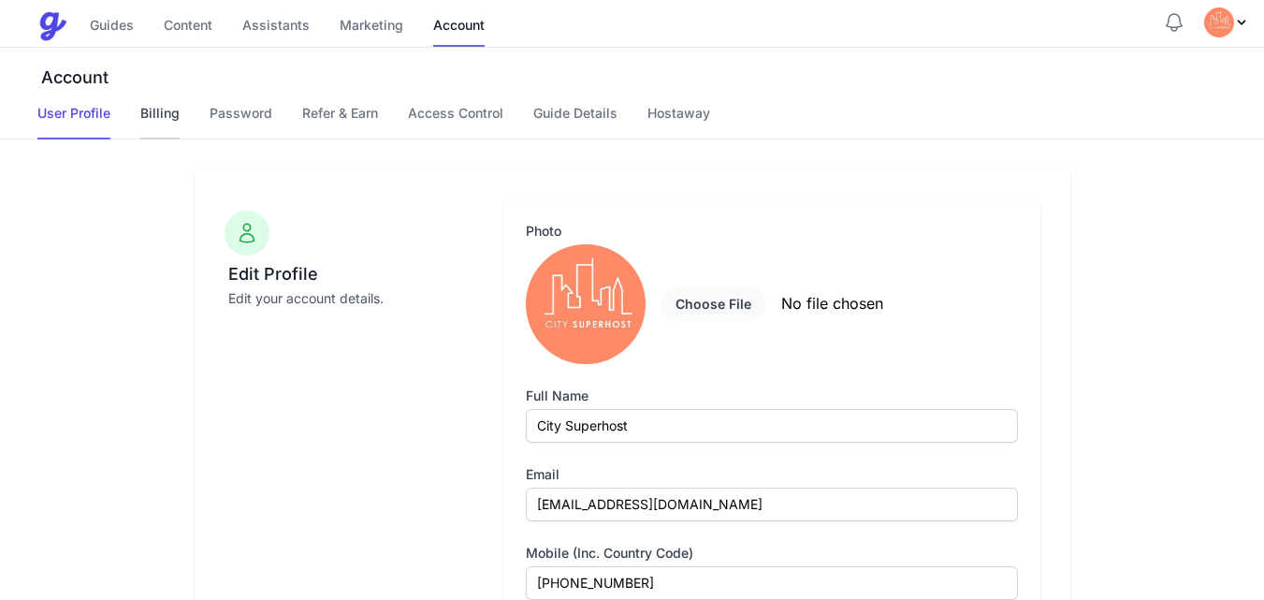
click at [151, 107] on link "Billing" at bounding box center [159, 122] width 39 height 36
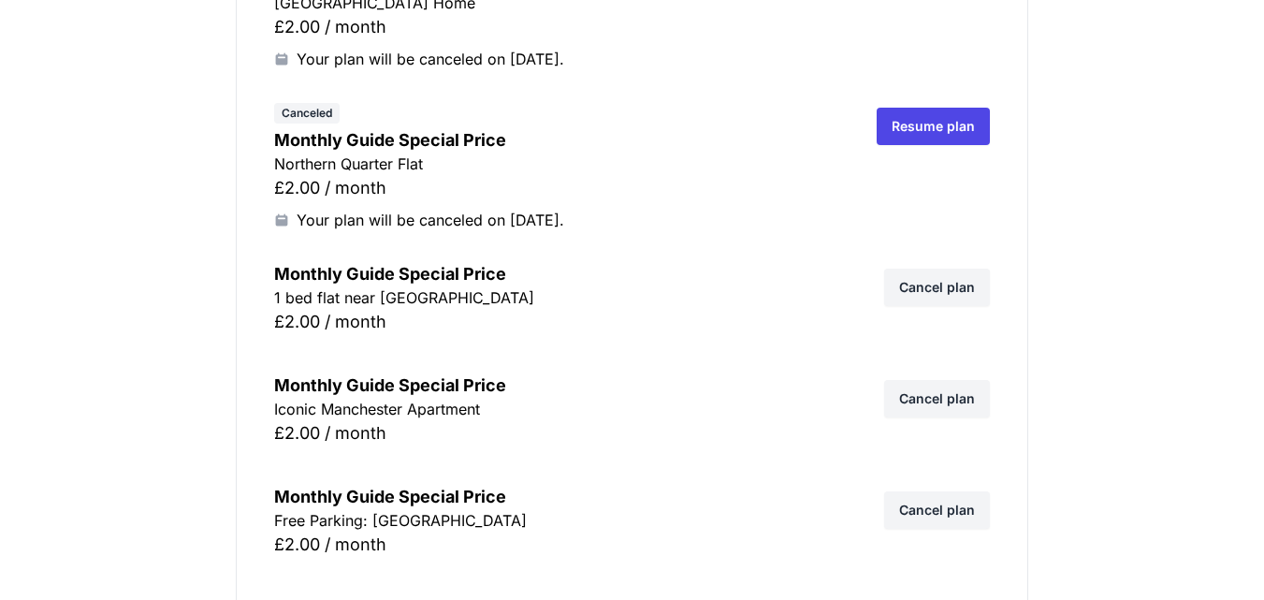
scroll to position [2133, 0]
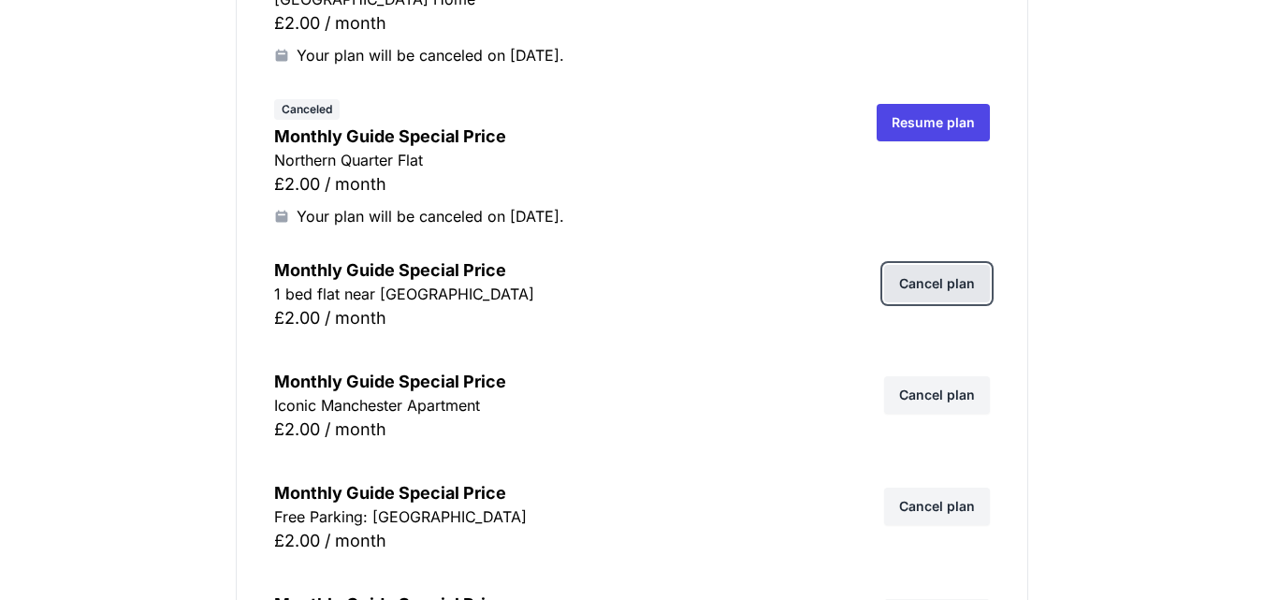
click at [923, 289] on link "Cancel plan" at bounding box center [937, 283] width 106 height 37
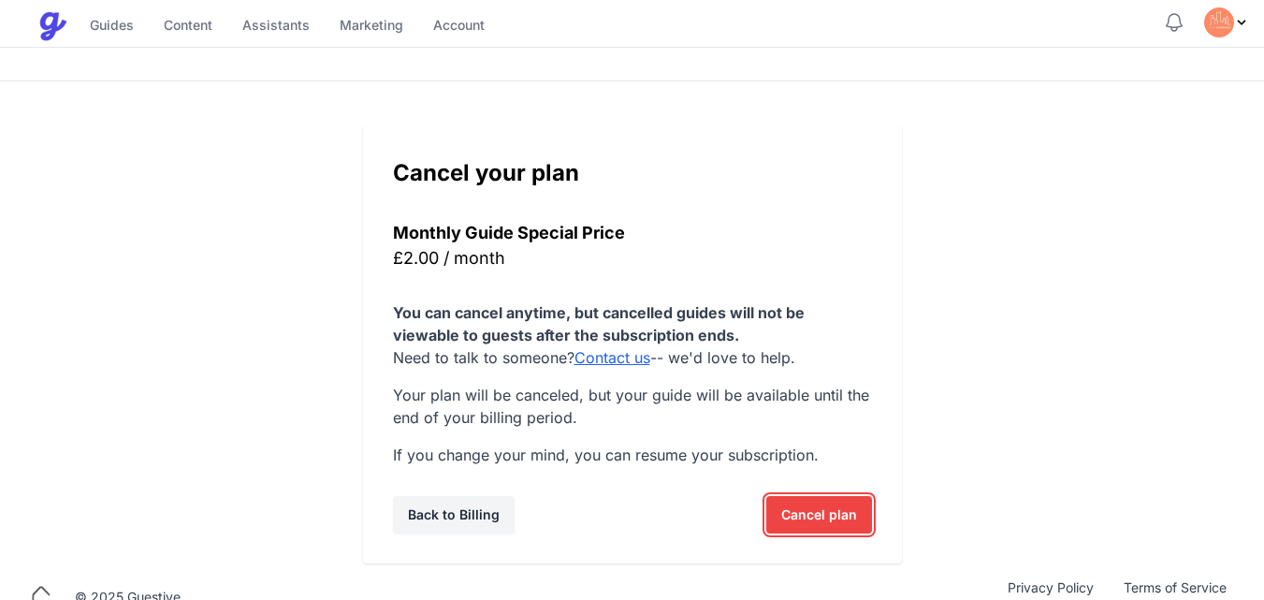
click at [801, 510] on span "Cancel plan" at bounding box center [819, 514] width 76 height 37
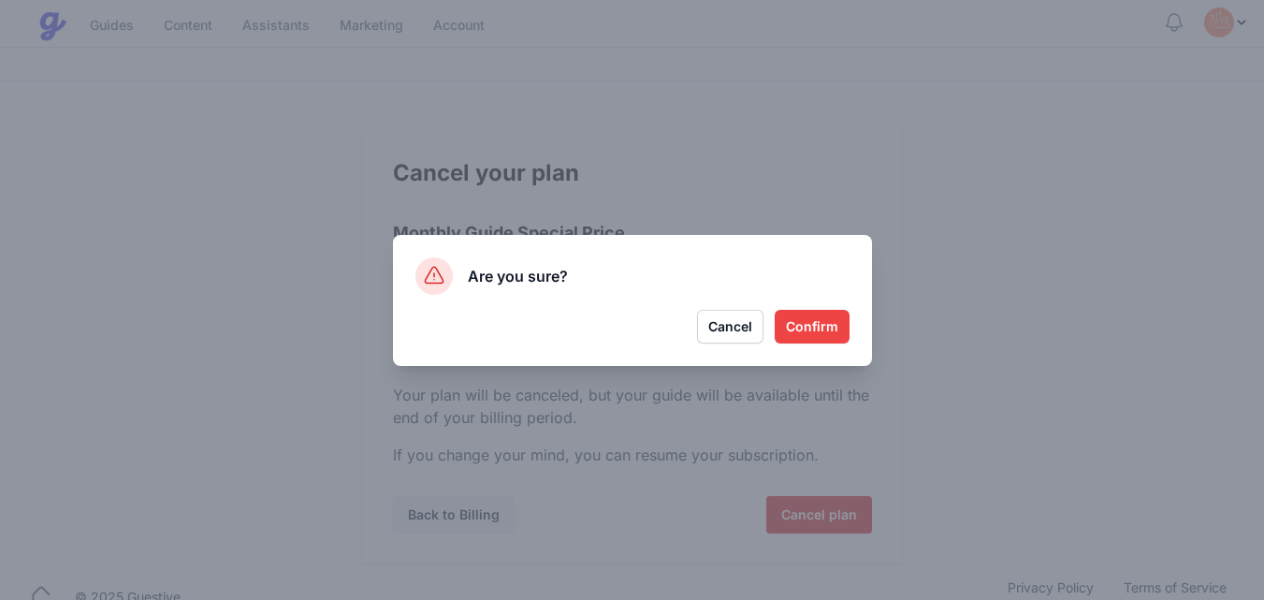
click at [809, 326] on button "Confirm" at bounding box center [812, 327] width 75 height 34
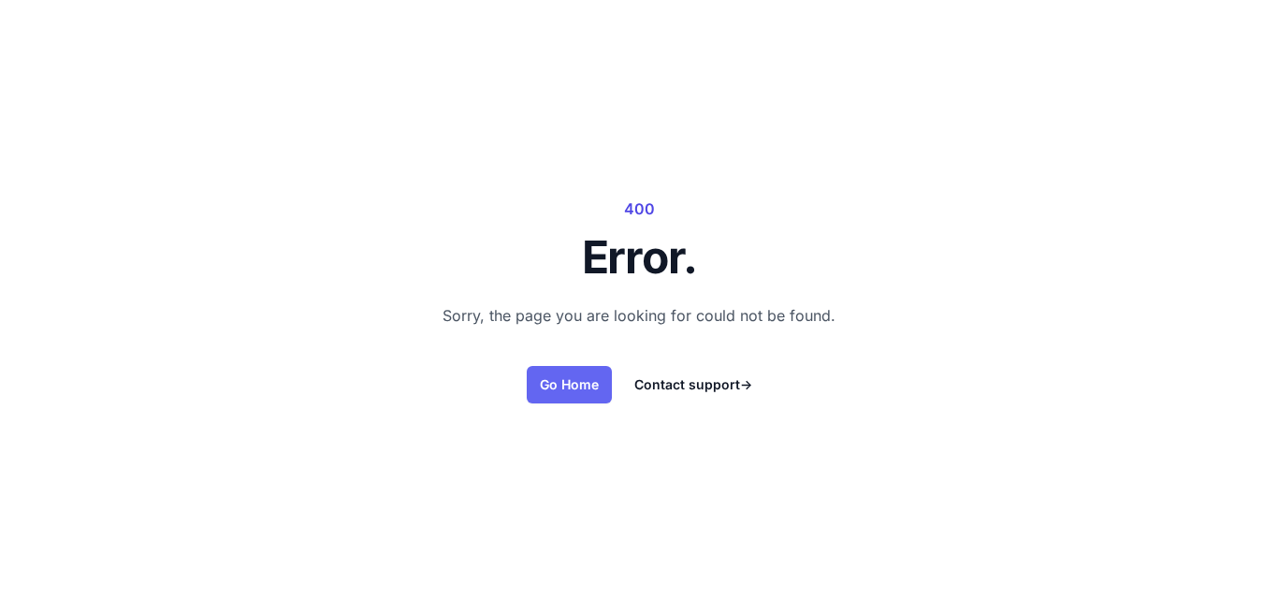
click at [547, 373] on link "Go Home" at bounding box center [569, 384] width 85 height 37
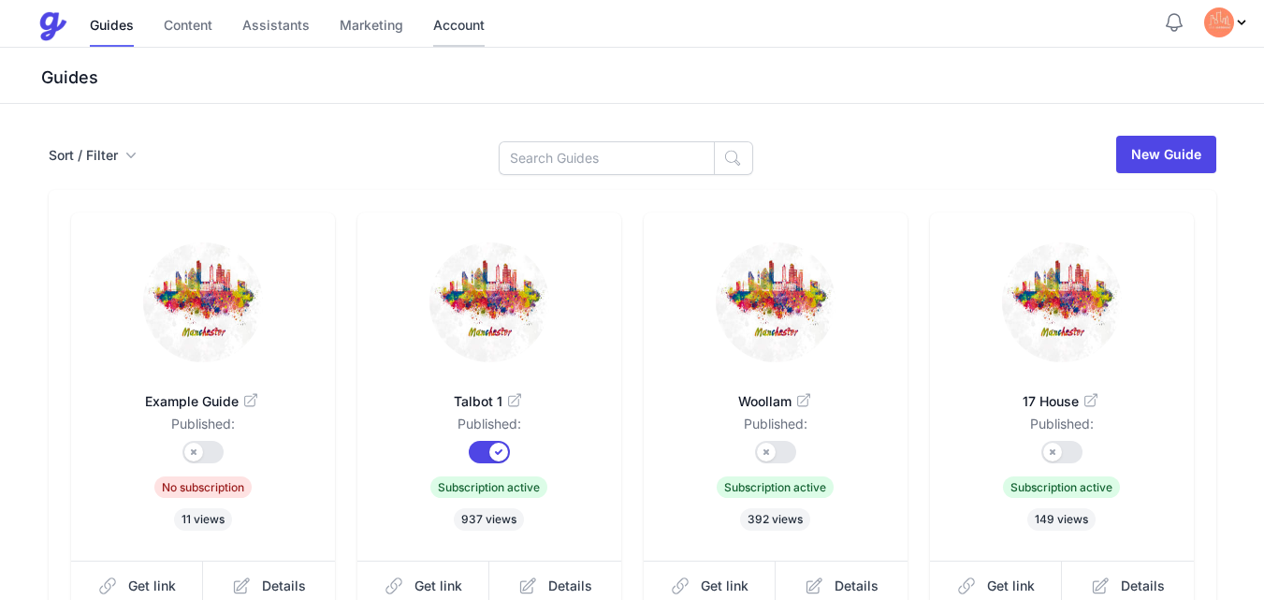
click at [465, 22] on link "Account" at bounding box center [458, 27] width 51 height 40
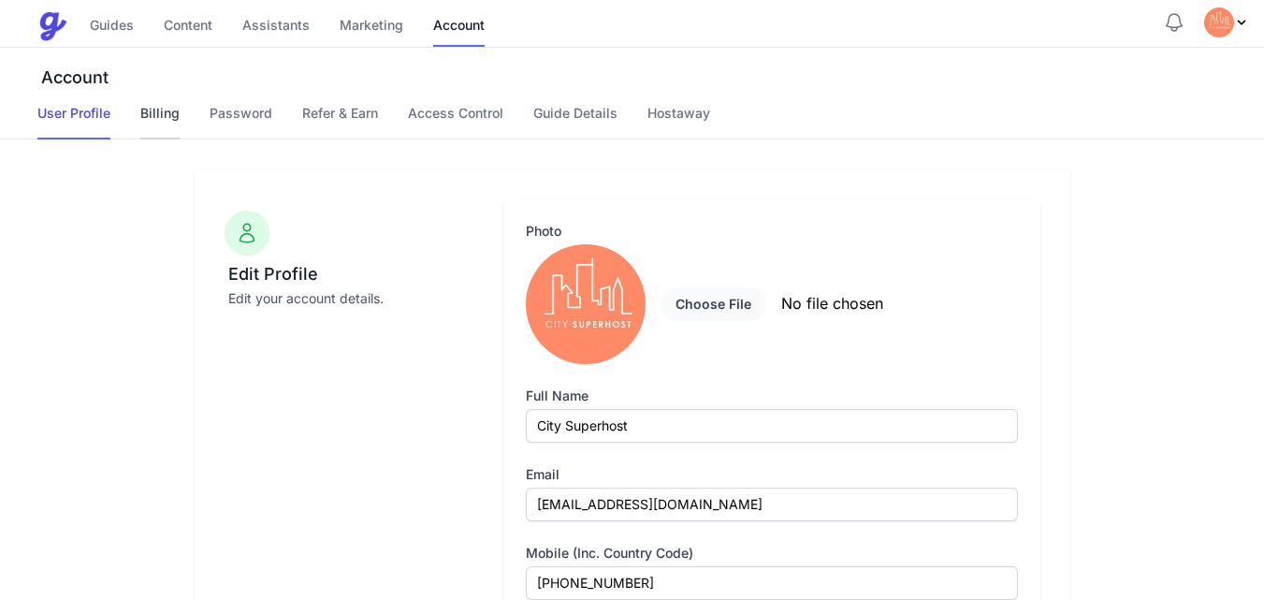
click at [154, 112] on link "Billing" at bounding box center [159, 122] width 39 height 36
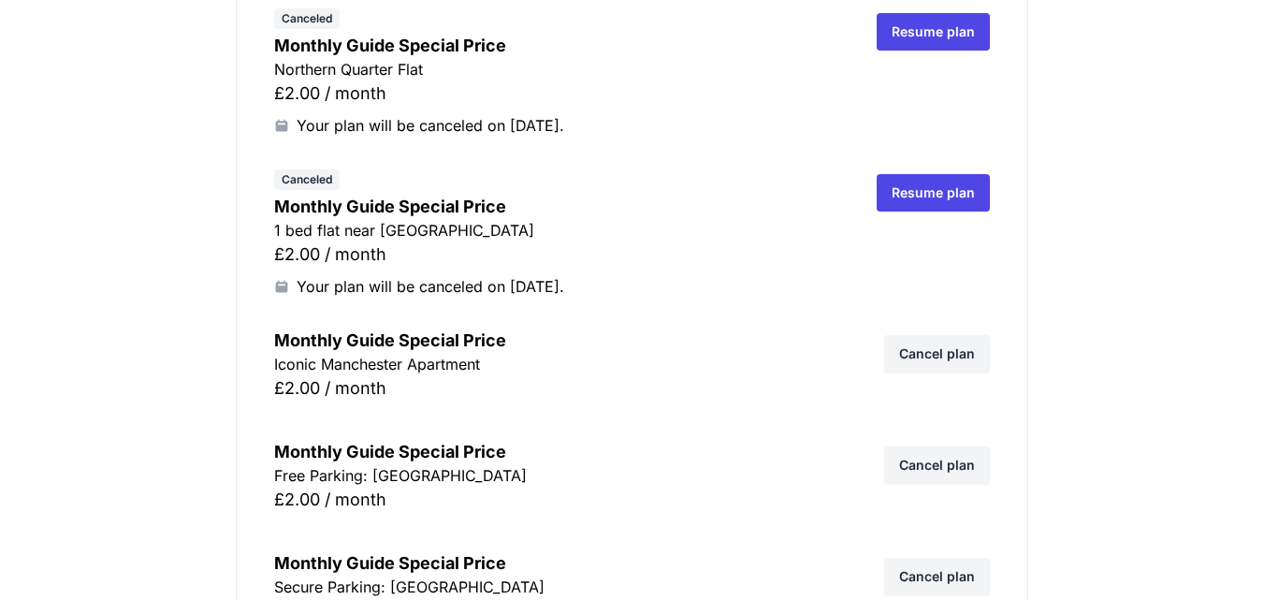
scroll to position [2320, 0]
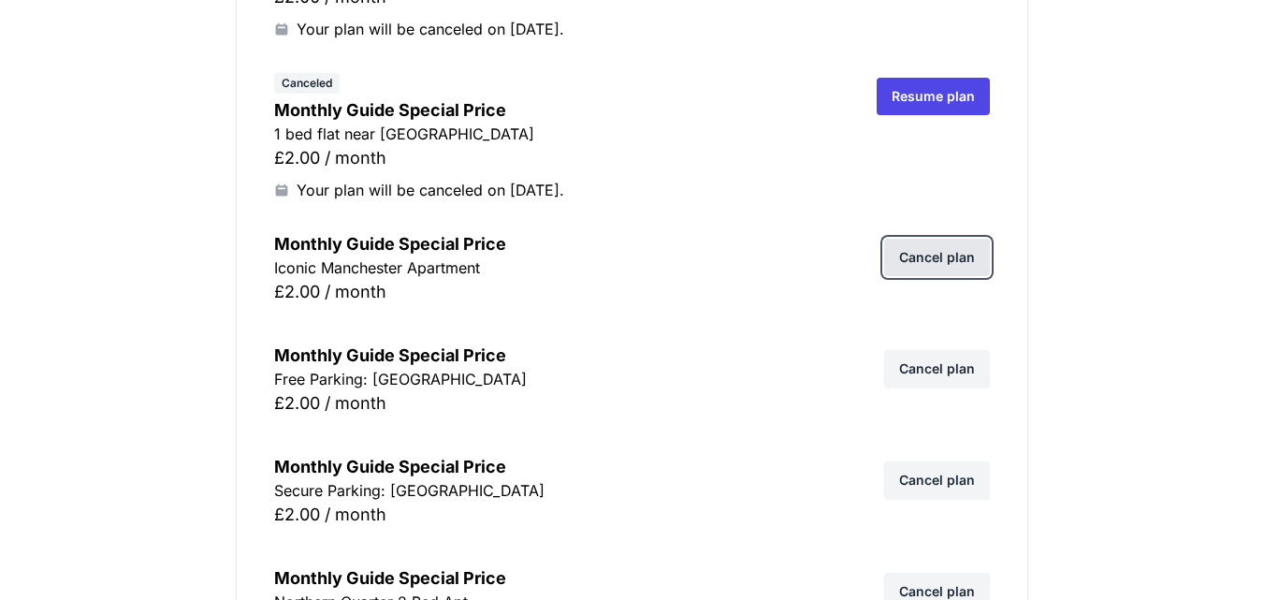
click at [925, 250] on link "Cancel plan" at bounding box center [937, 257] width 106 height 37
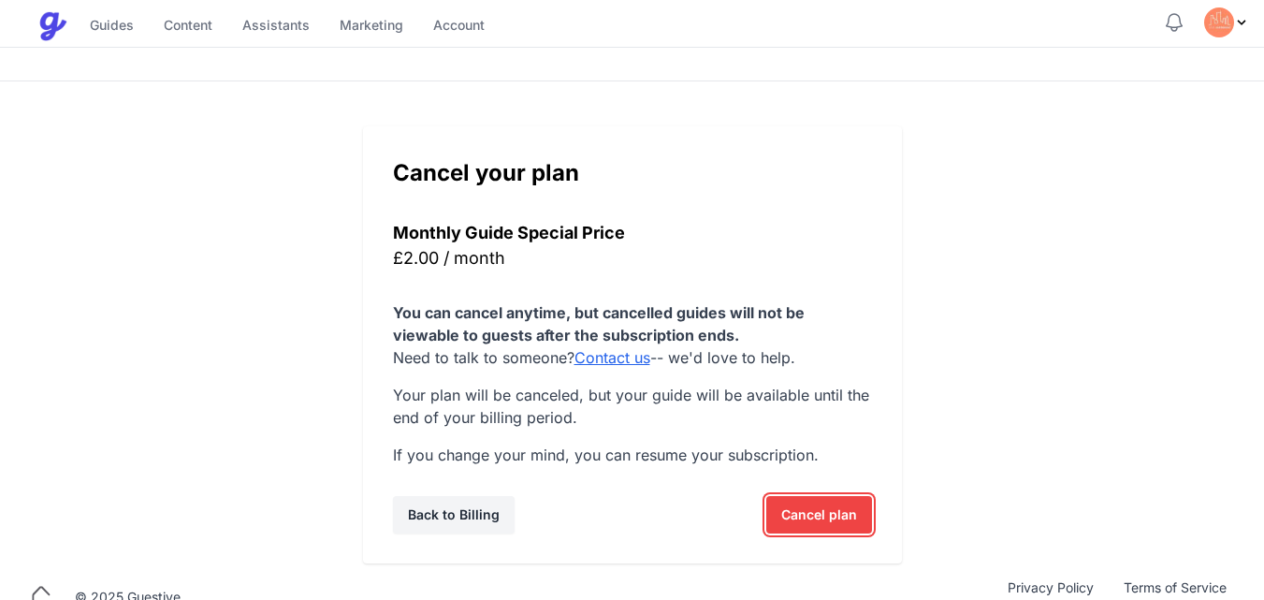
click at [816, 520] on span "Cancel plan" at bounding box center [819, 514] width 76 height 37
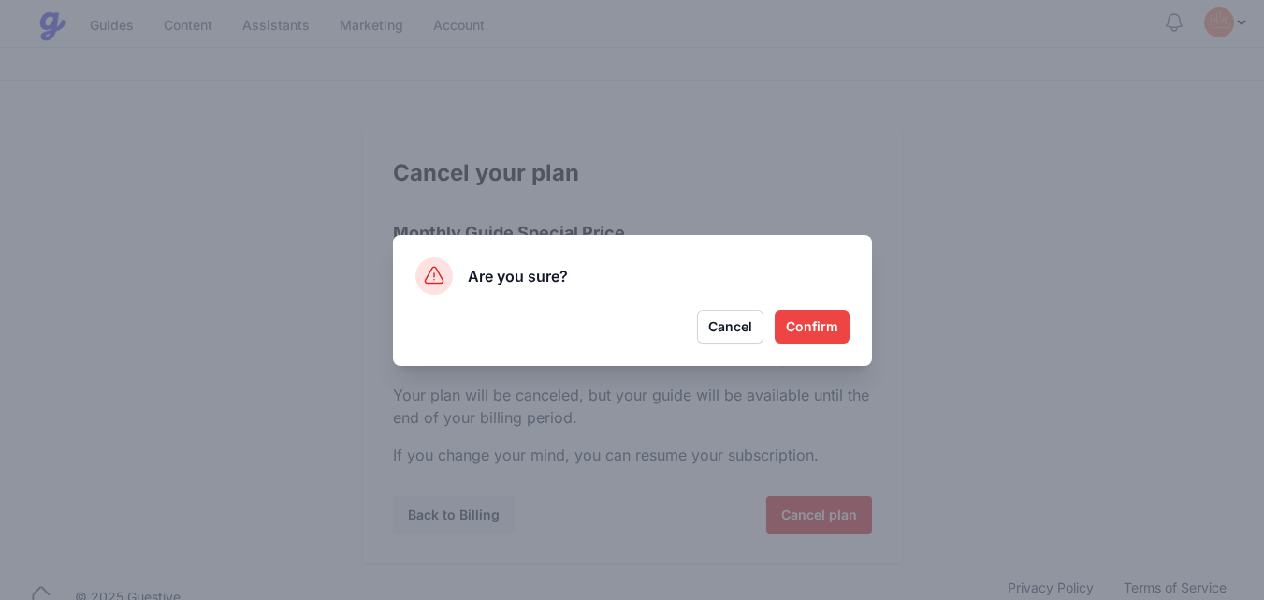
click at [811, 326] on button "Confirm" at bounding box center [812, 327] width 75 height 34
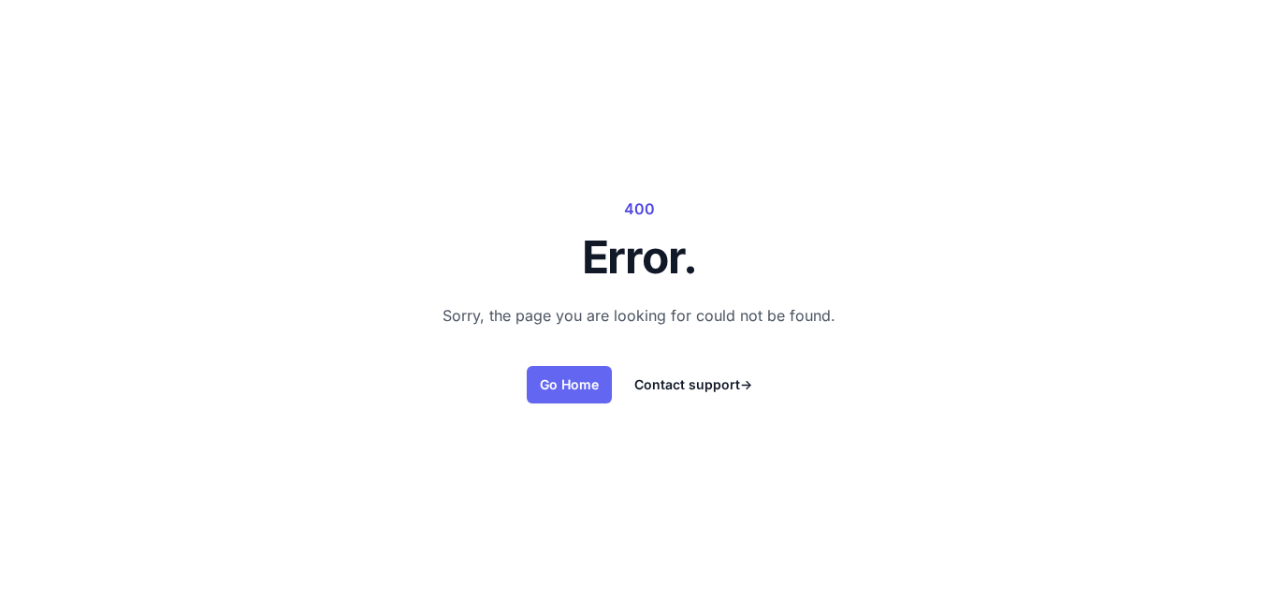
click at [558, 385] on link "Go Home" at bounding box center [569, 384] width 85 height 37
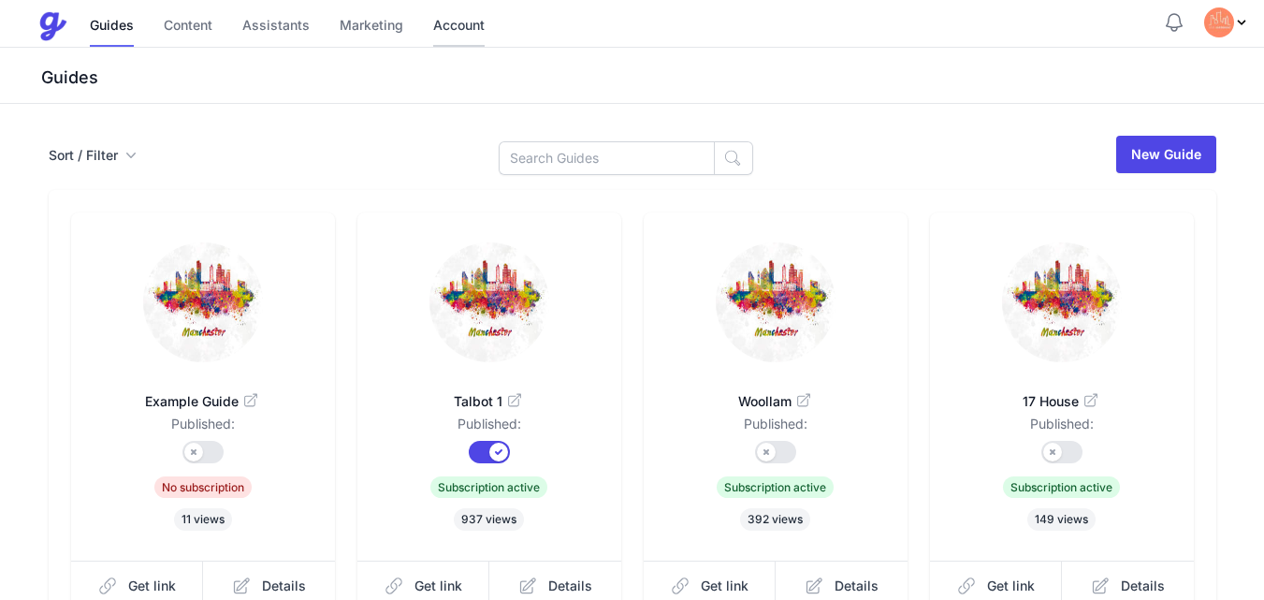
click at [444, 22] on link "Account" at bounding box center [458, 27] width 51 height 40
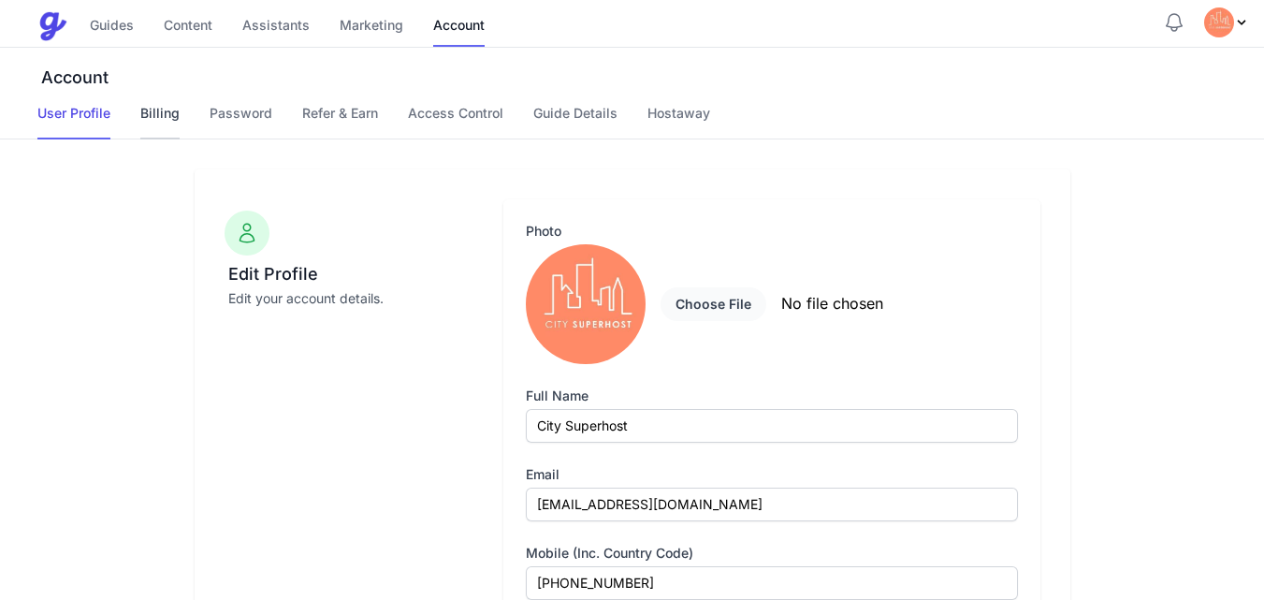
click at [162, 109] on link "Billing" at bounding box center [159, 122] width 39 height 36
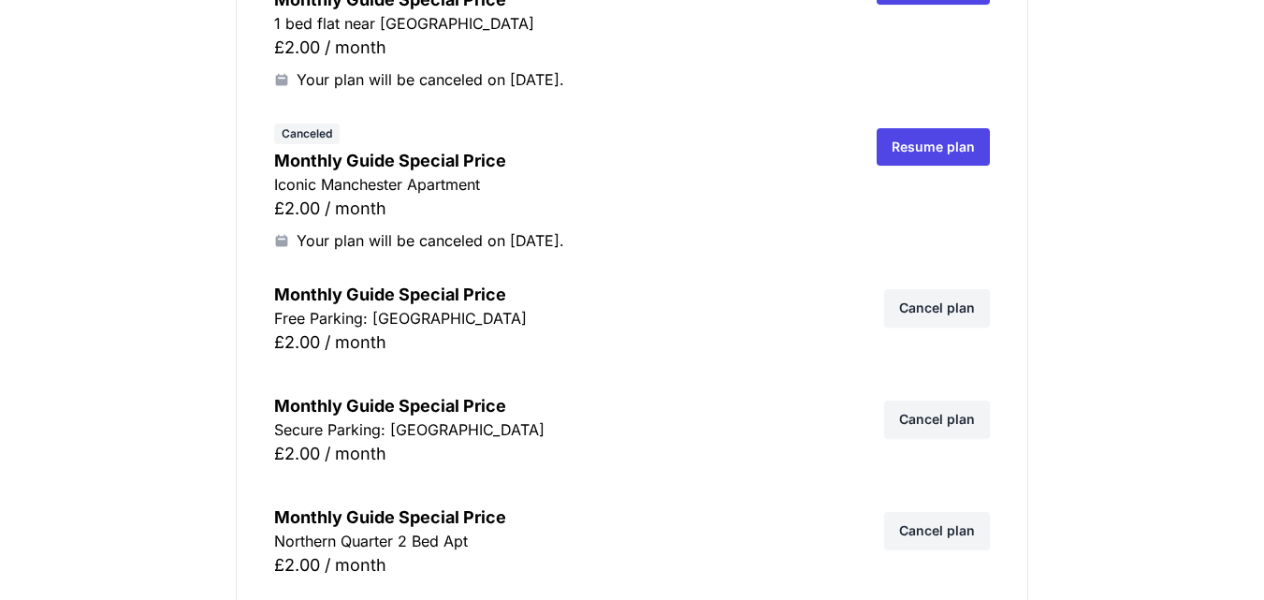
scroll to position [2432, 0]
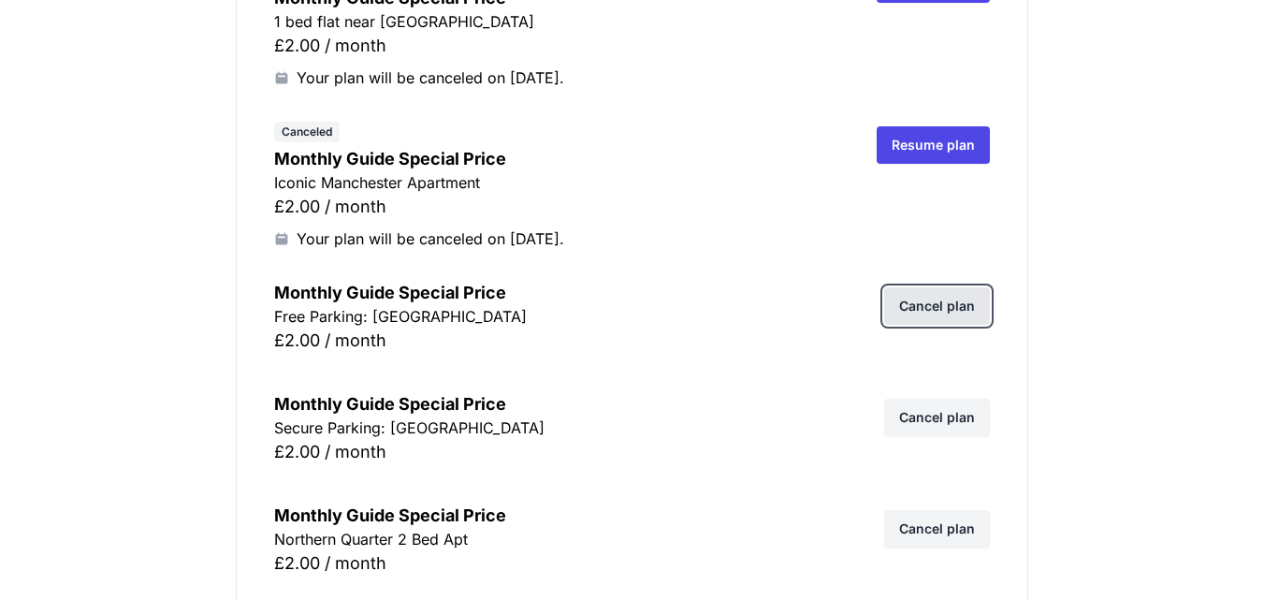
click at [939, 306] on link "Cancel plan" at bounding box center [937, 305] width 106 height 37
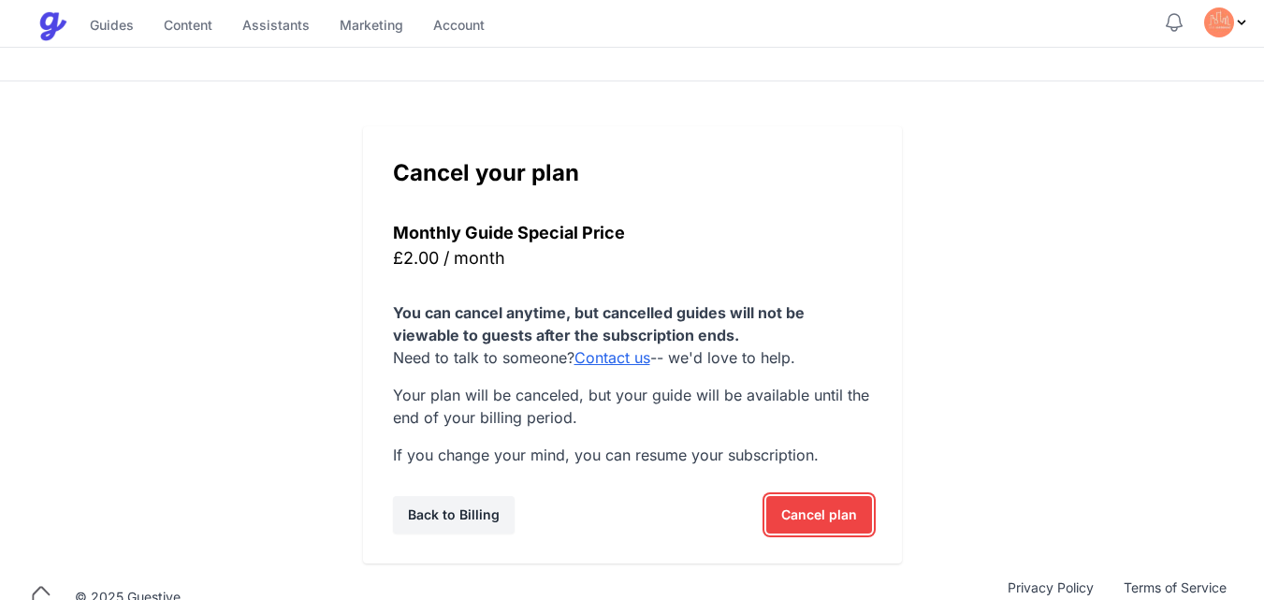
click at [819, 518] on span "Cancel plan" at bounding box center [819, 514] width 76 height 37
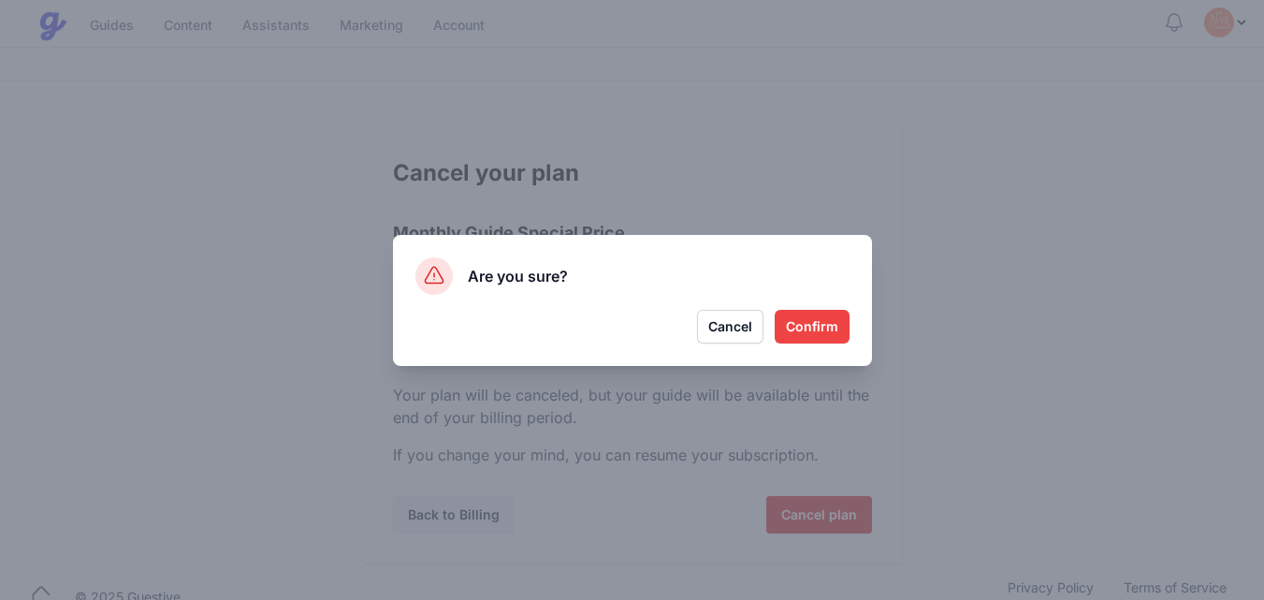
click at [803, 318] on button "Confirm" at bounding box center [812, 327] width 75 height 34
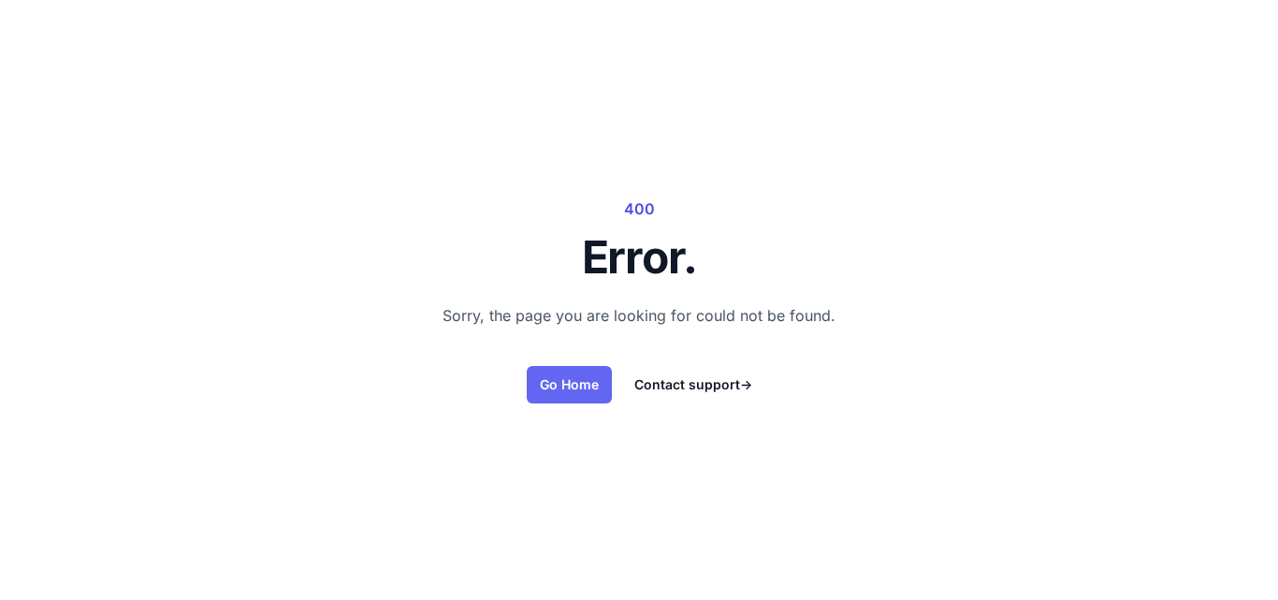
click at [561, 375] on link "Go Home" at bounding box center [569, 384] width 85 height 37
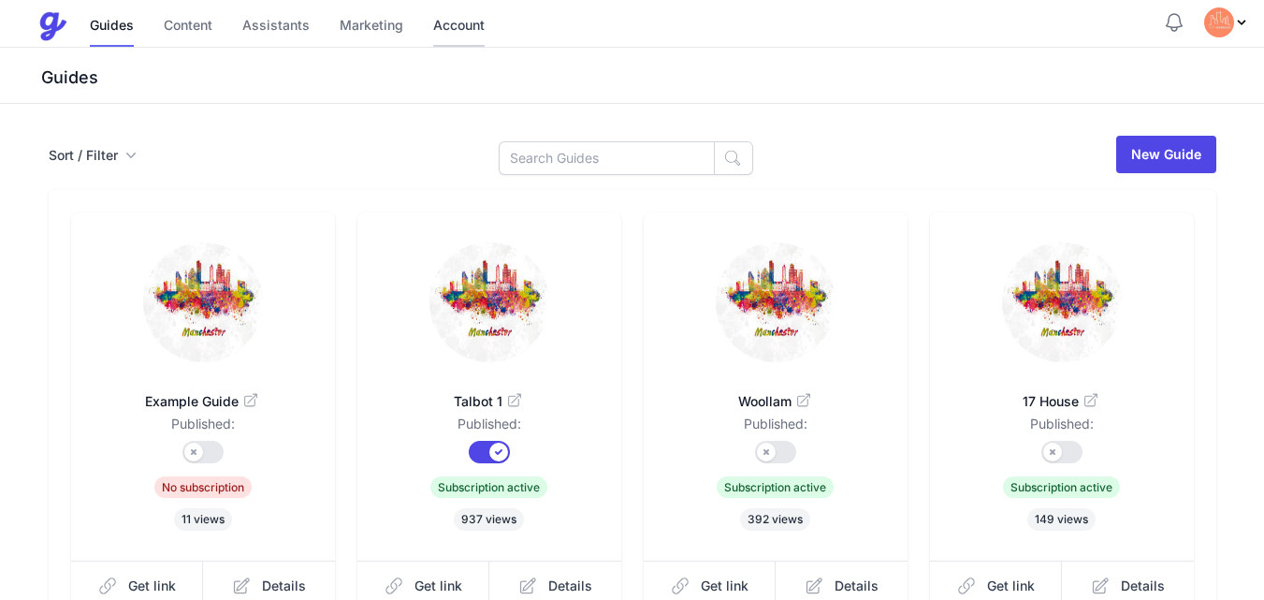
click at [433, 26] on link "Account" at bounding box center [458, 27] width 51 height 40
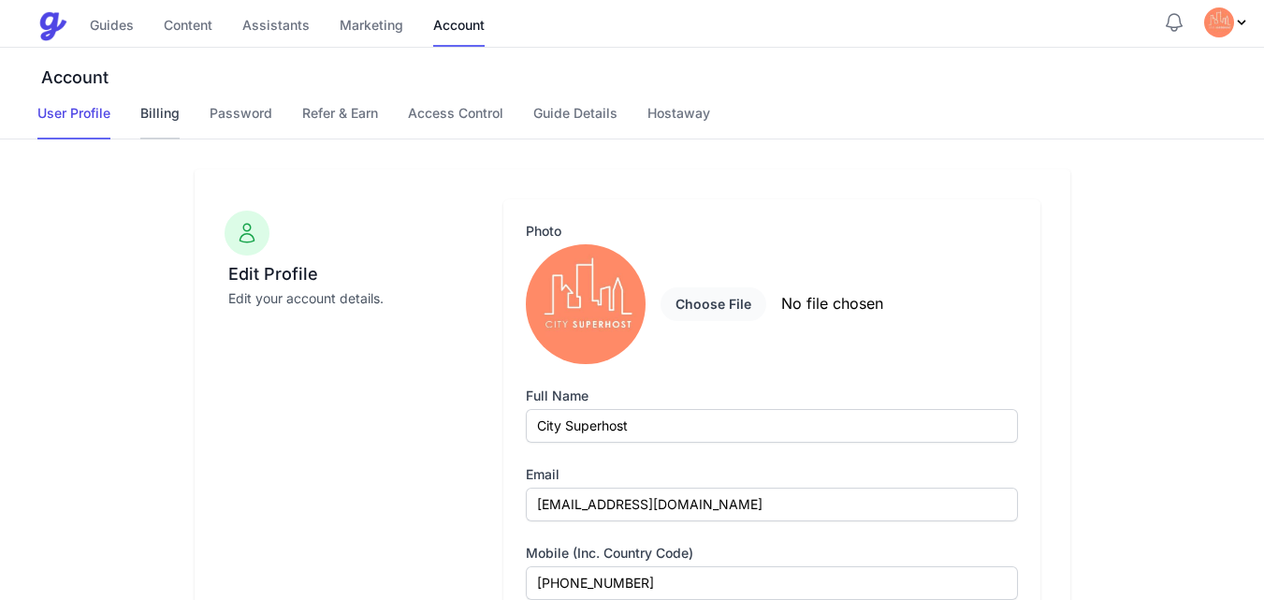
click at [175, 110] on link "Billing" at bounding box center [159, 122] width 39 height 36
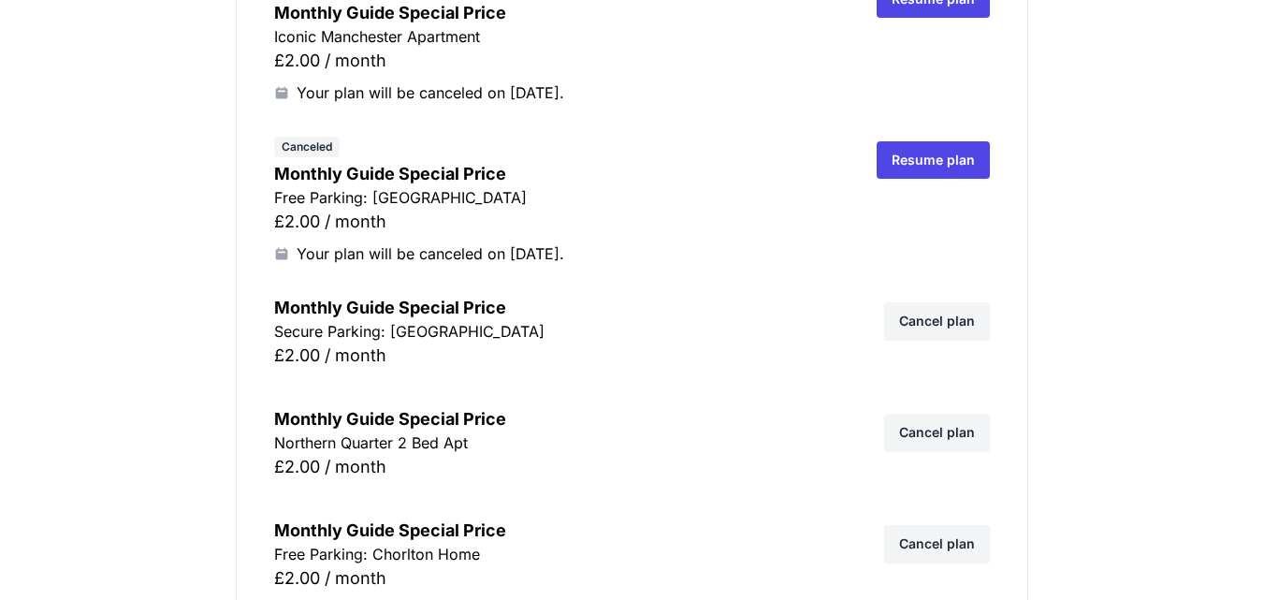
scroll to position [2657, 0]
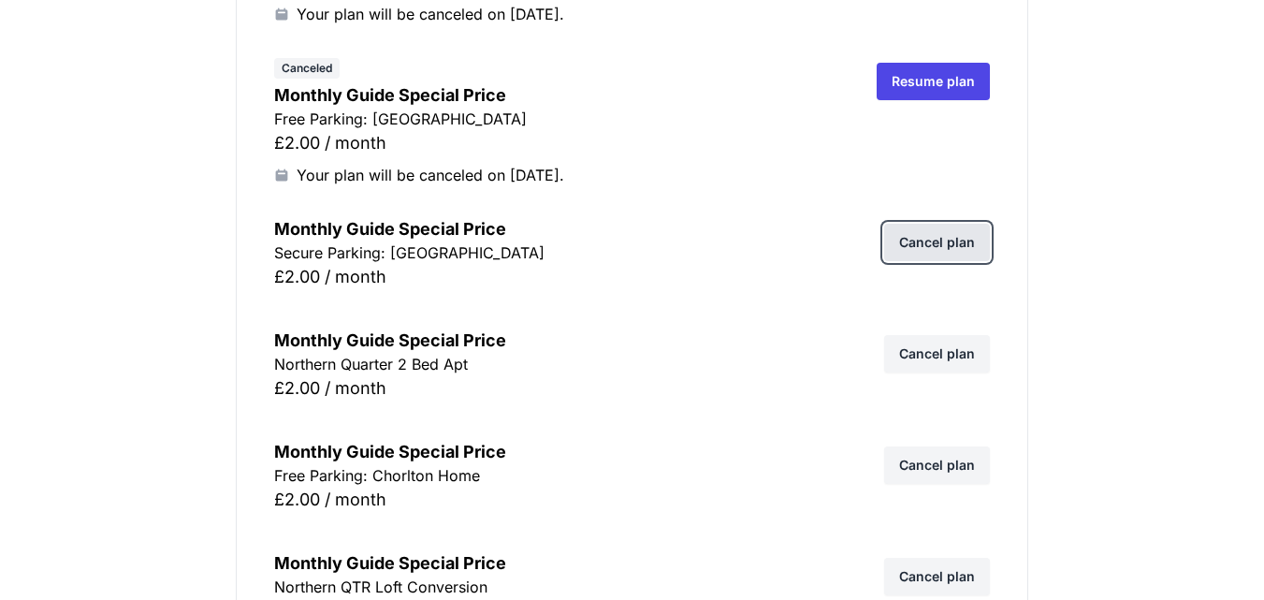
click at [923, 240] on link "Cancel plan" at bounding box center [937, 242] width 106 height 37
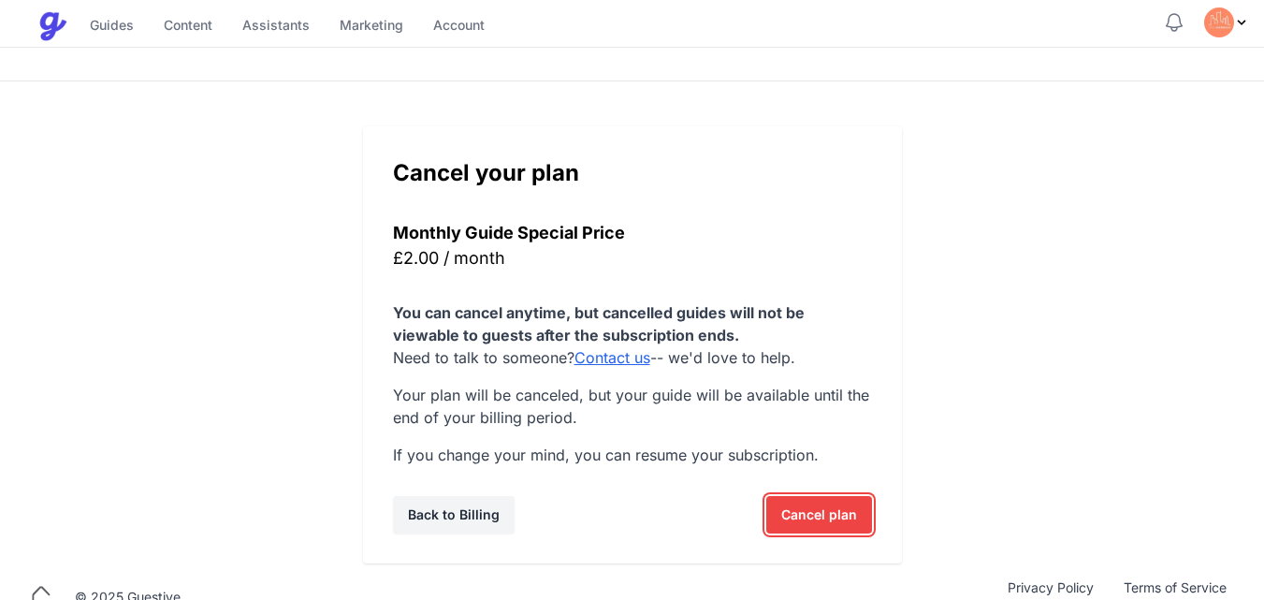
click at [806, 504] on span "Cancel plan" at bounding box center [819, 514] width 76 height 37
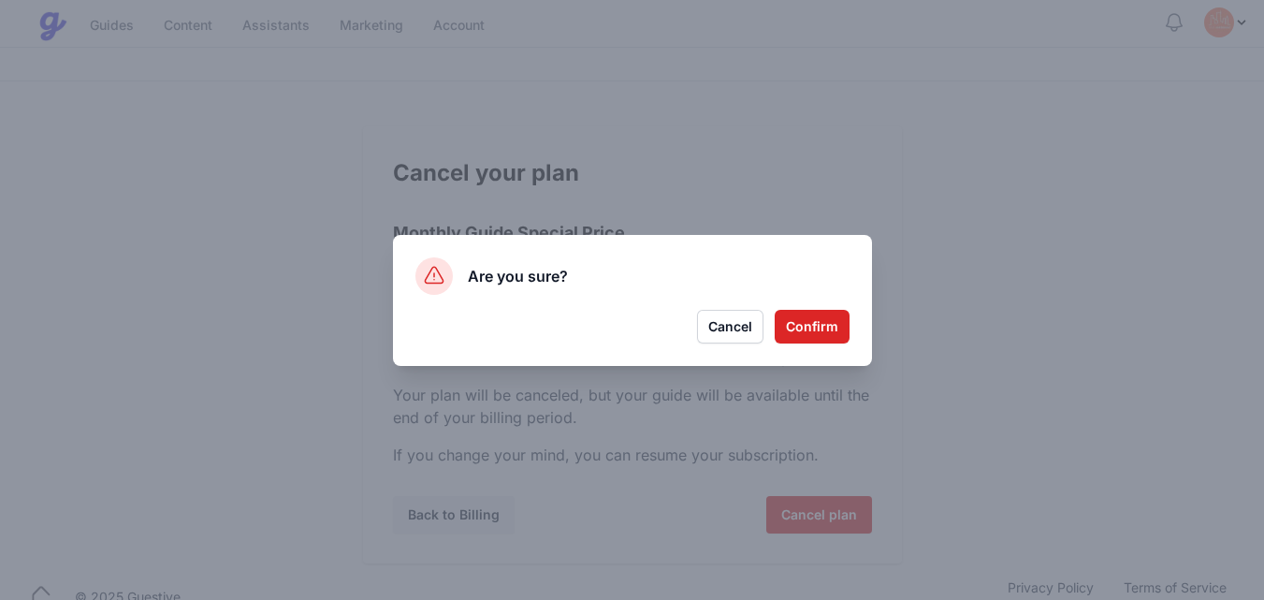
drag, startPoint x: 809, startPoint y: 321, endPoint x: 949, endPoint y: 341, distance: 140.9
click at [949, 341] on div "Are you sure? Confirm Cancel" at bounding box center [632, 300] width 1264 height 600
click at [805, 323] on button "Confirm" at bounding box center [812, 327] width 75 height 34
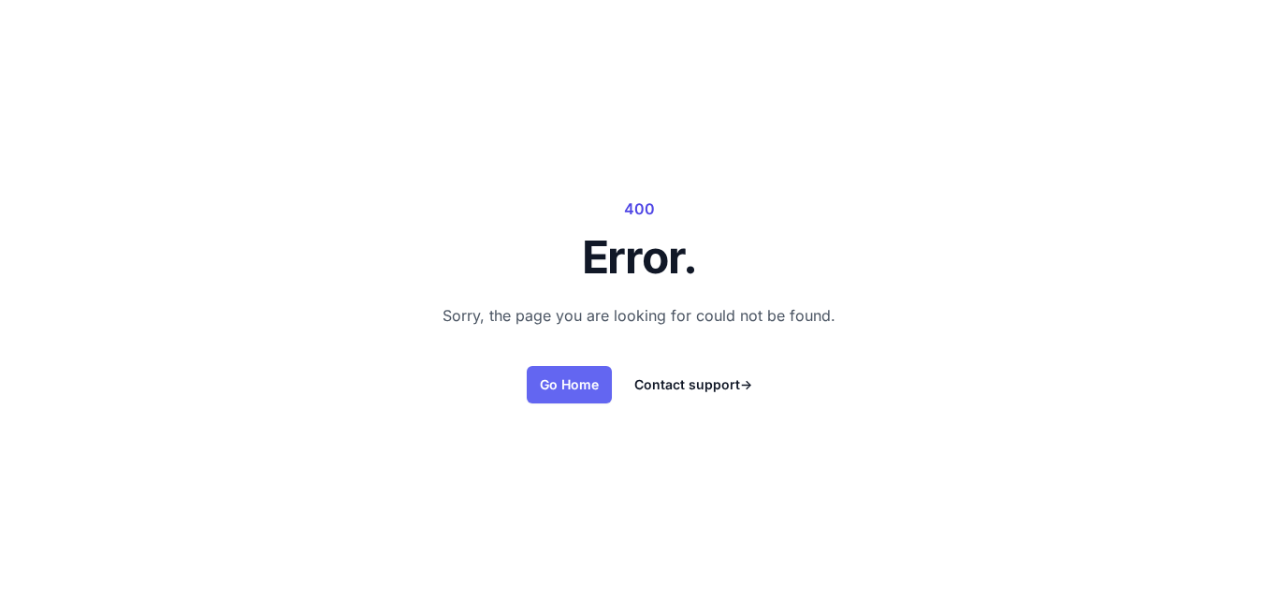
click at [543, 380] on link "Go Home" at bounding box center [569, 384] width 85 height 37
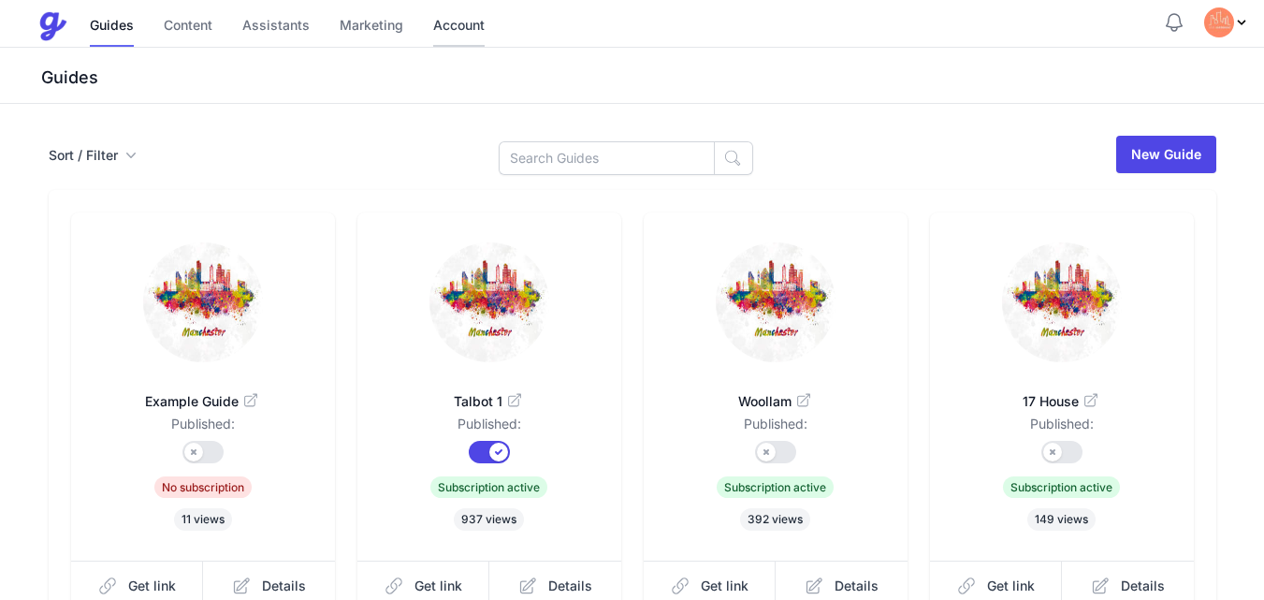
click at [457, 28] on link "Account" at bounding box center [458, 27] width 51 height 40
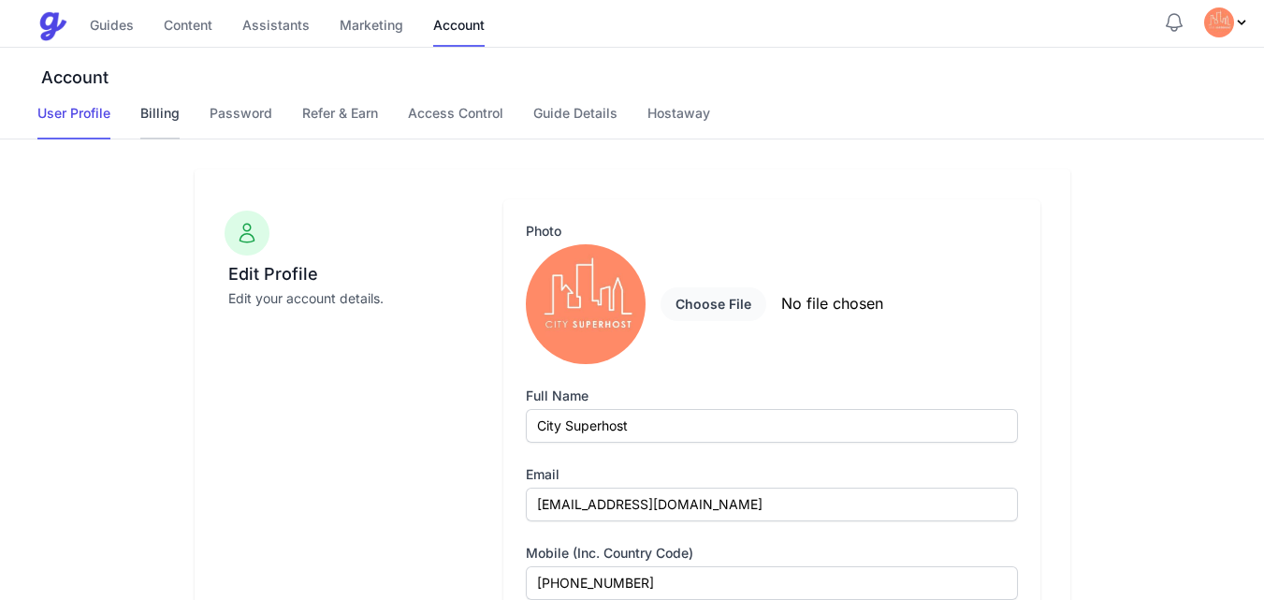
click at [167, 118] on link "Billing" at bounding box center [159, 122] width 39 height 36
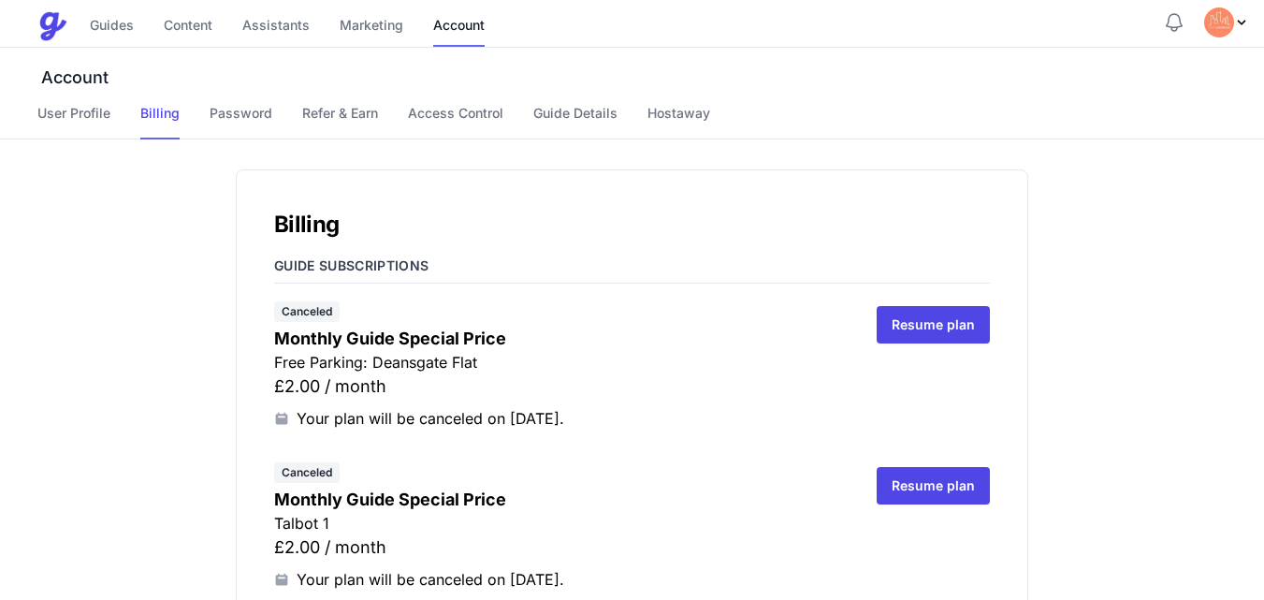
click at [474, 114] on link "Access Control" at bounding box center [455, 122] width 95 height 36
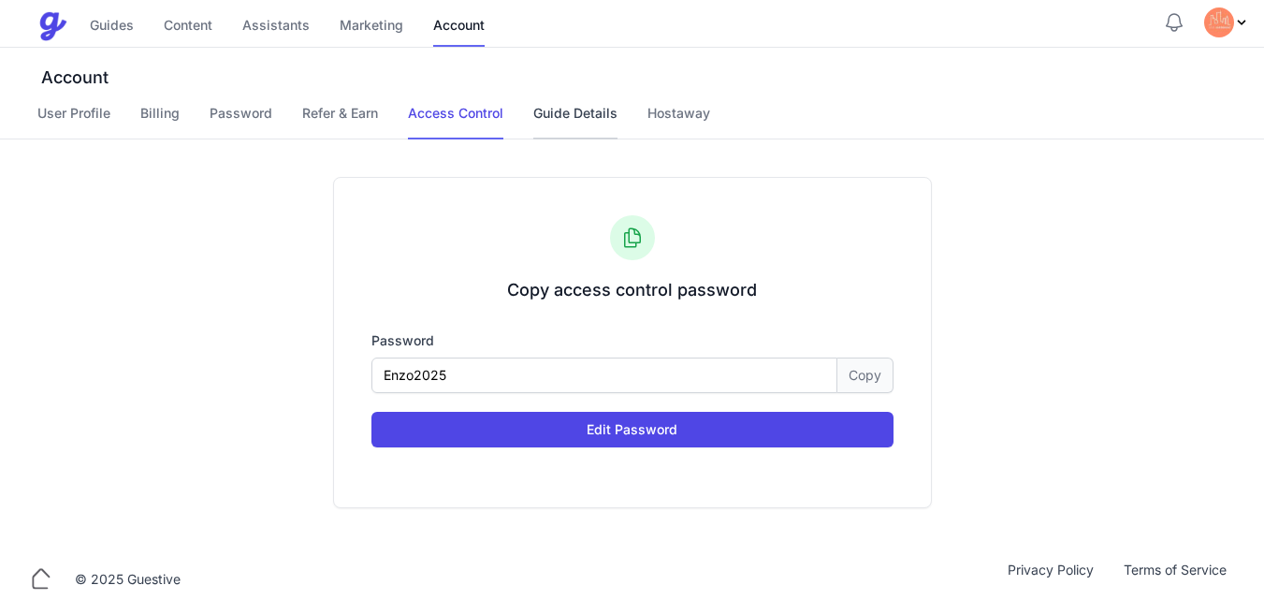
click at [558, 124] on link "Guide Details" at bounding box center [575, 122] width 84 height 36
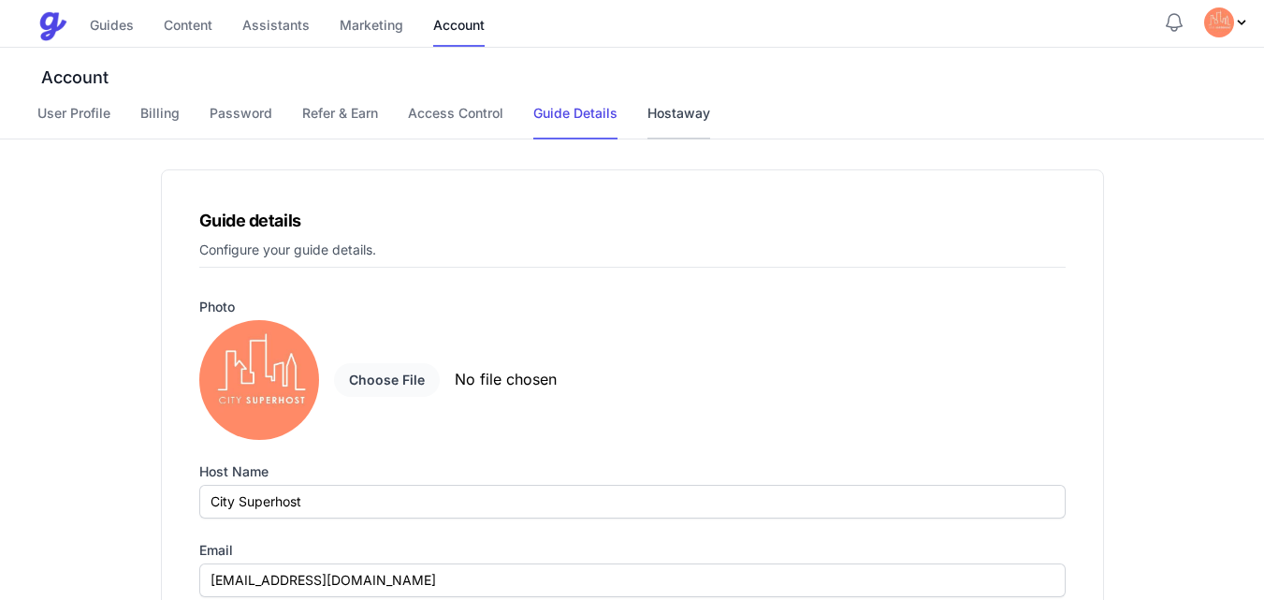
click at [647, 120] on link "Hostaway" at bounding box center [678, 122] width 63 height 36
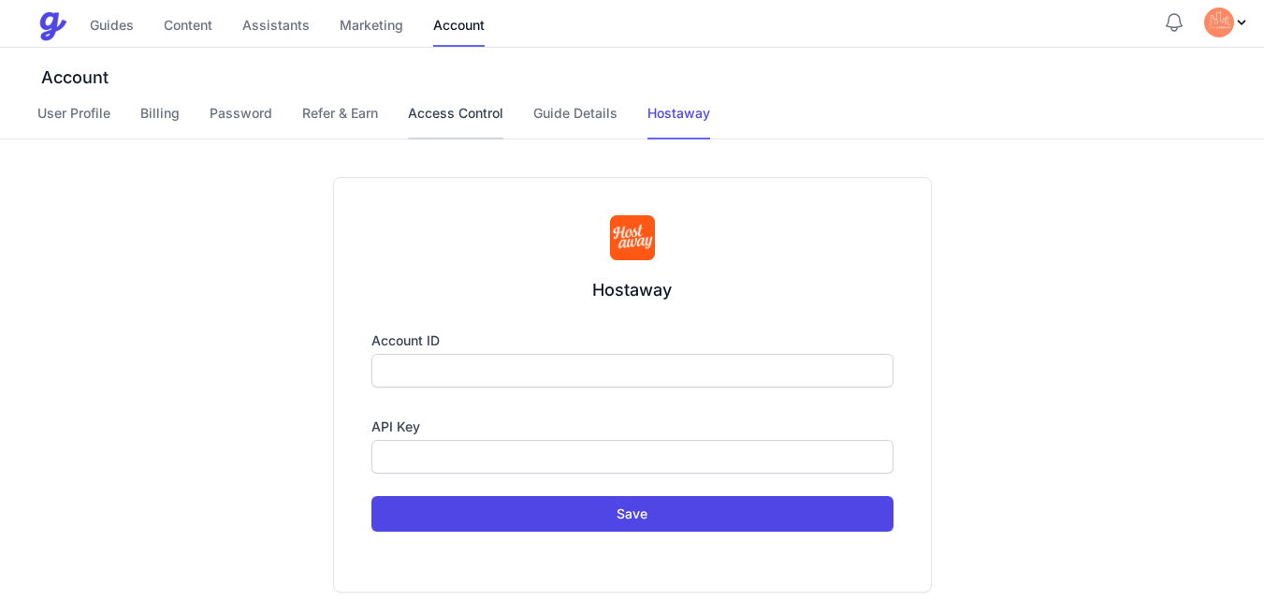
click at [456, 116] on link "Access Control" at bounding box center [455, 122] width 95 height 36
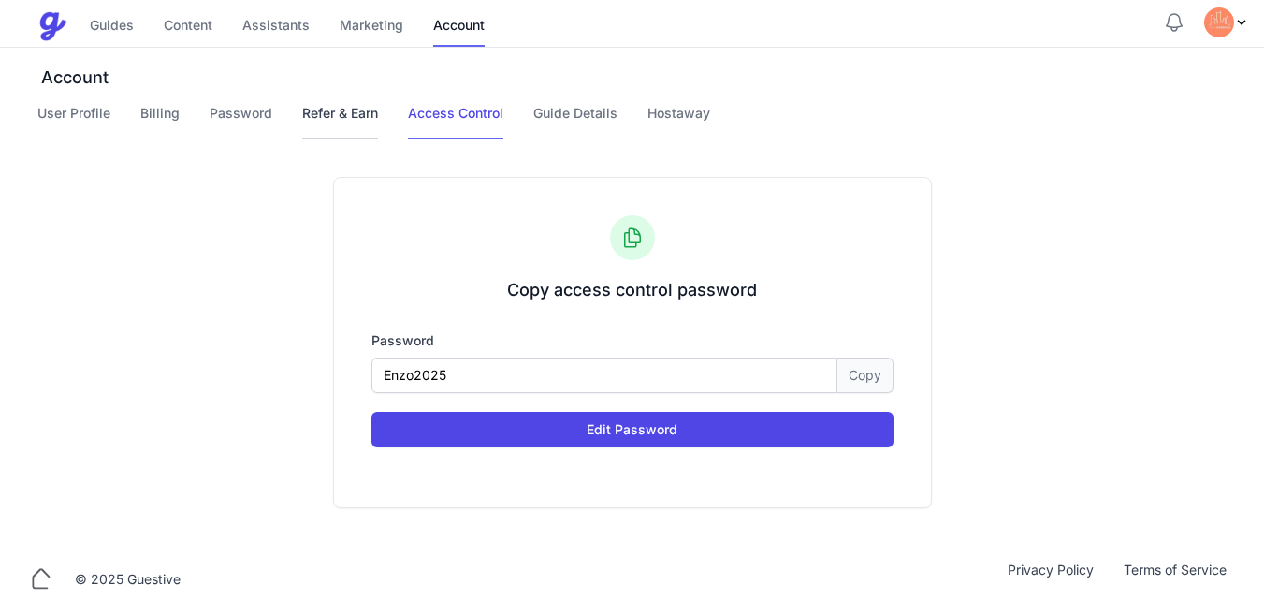
click at [350, 111] on link "Refer & Earn" at bounding box center [340, 122] width 76 height 36
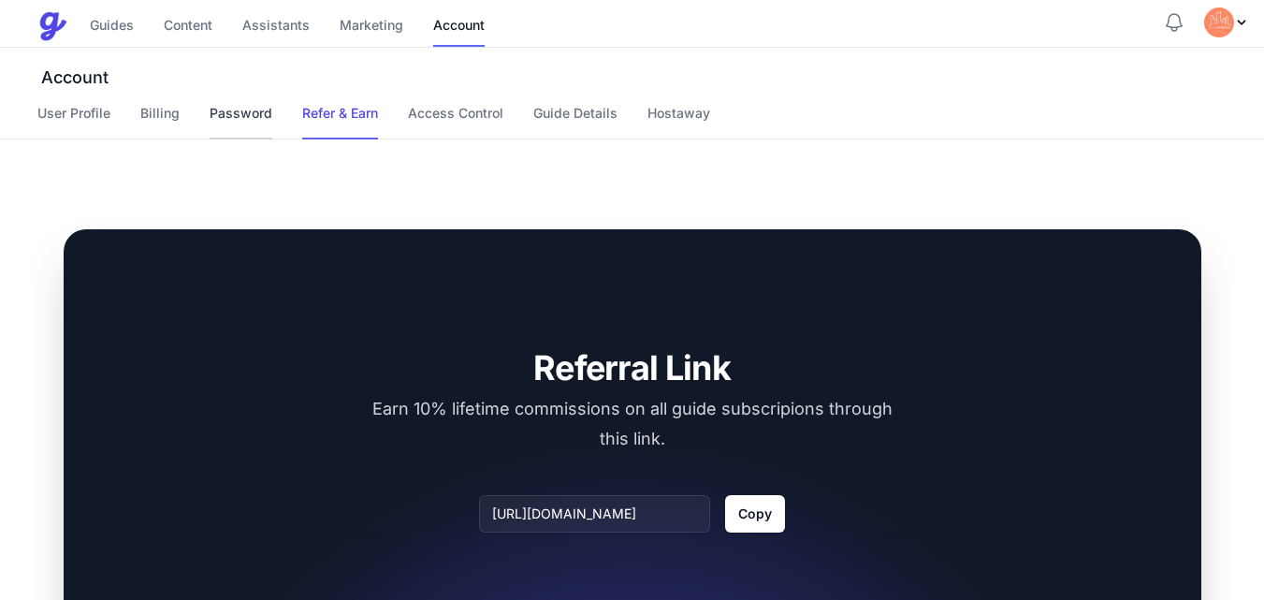
click at [251, 112] on link "Password" at bounding box center [241, 122] width 63 height 36
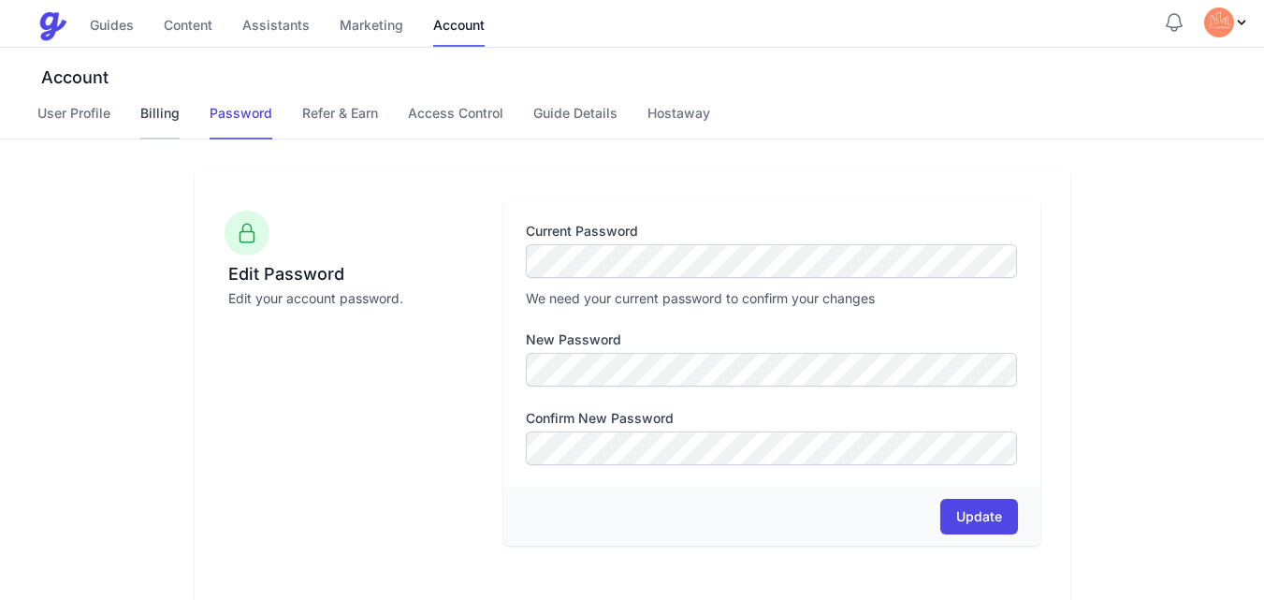
click at [166, 116] on link "Billing" at bounding box center [159, 122] width 39 height 36
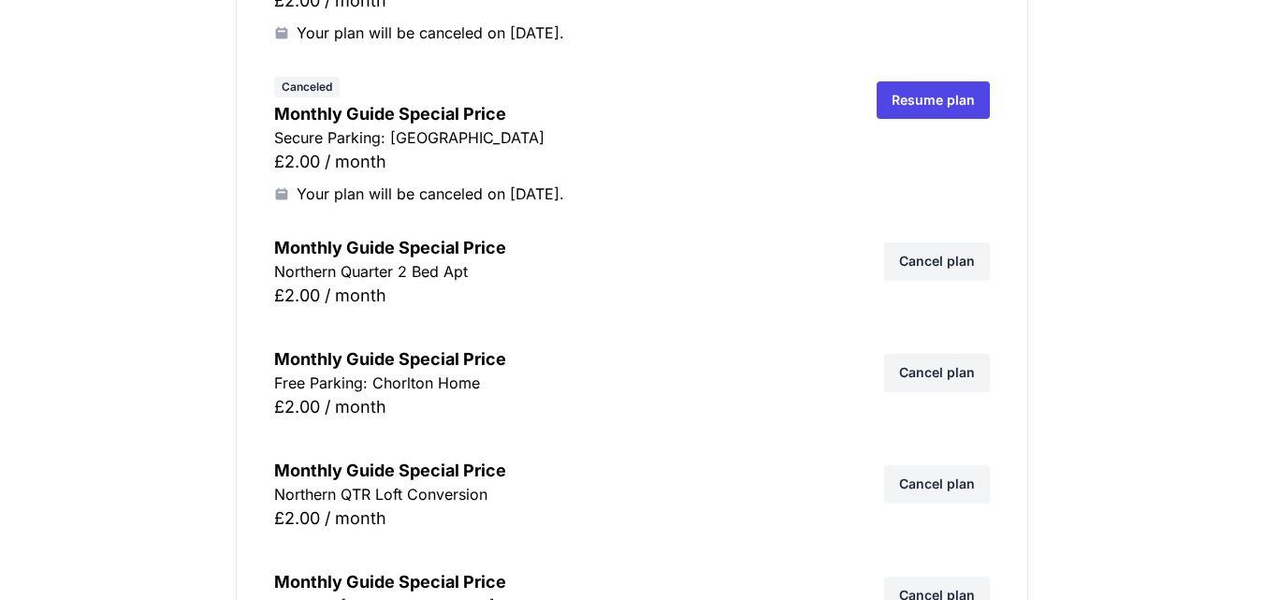
scroll to position [2806, 0]
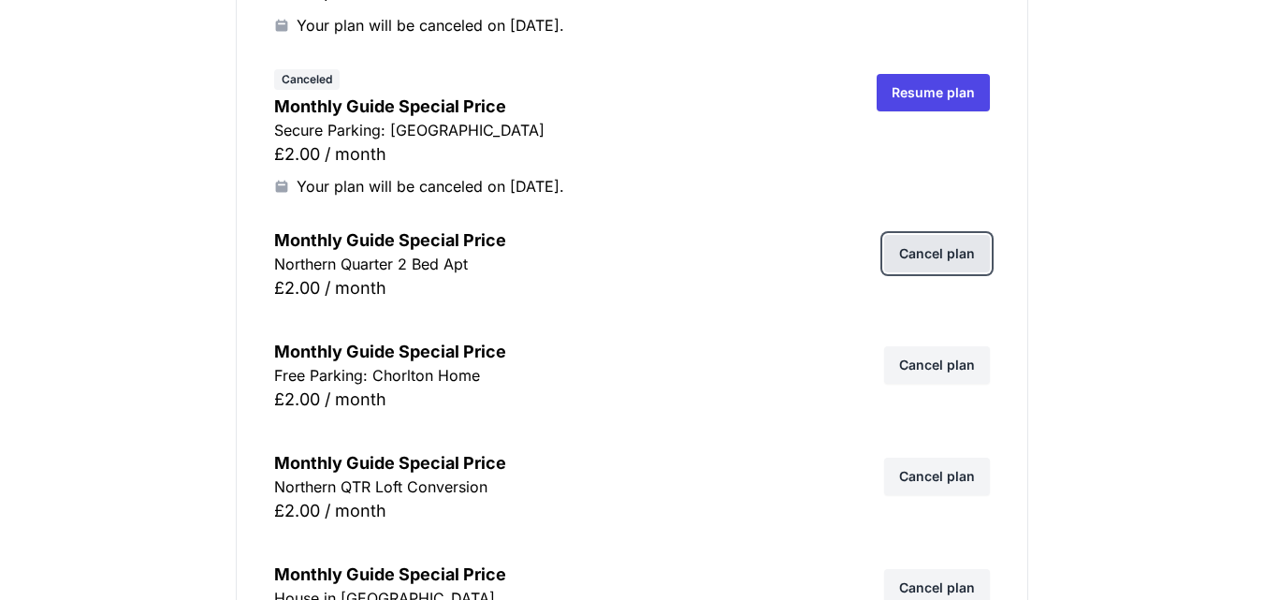
click at [930, 251] on link "Cancel plan" at bounding box center [937, 253] width 106 height 37
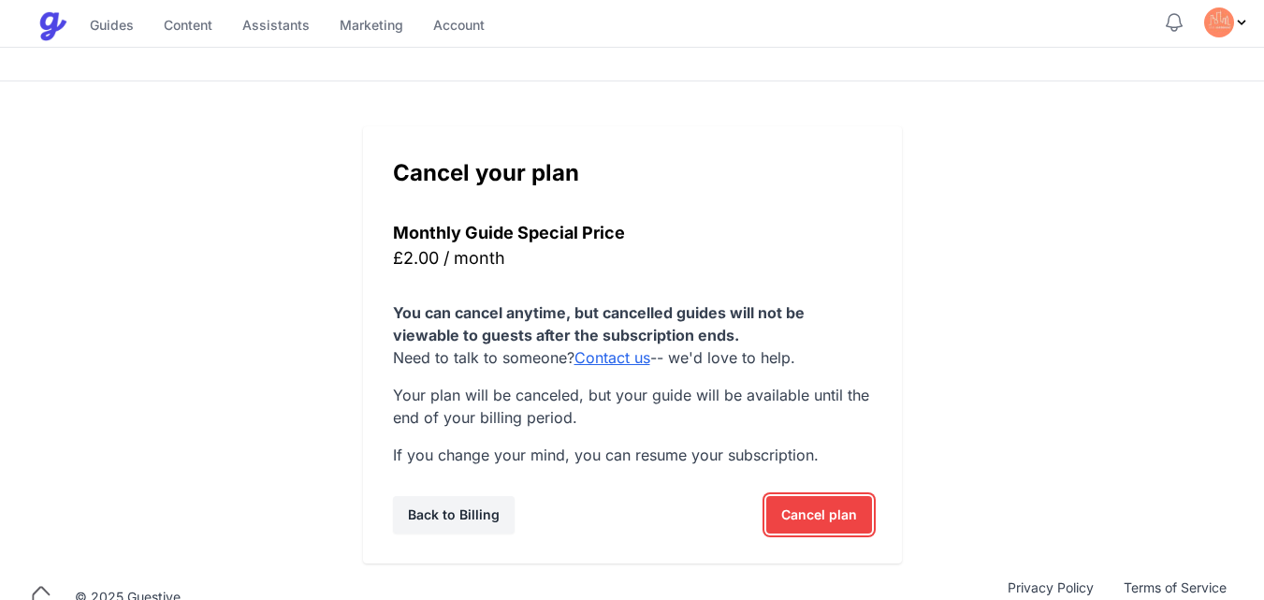
click at [817, 515] on span "Cancel plan" at bounding box center [819, 514] width 76 height 37
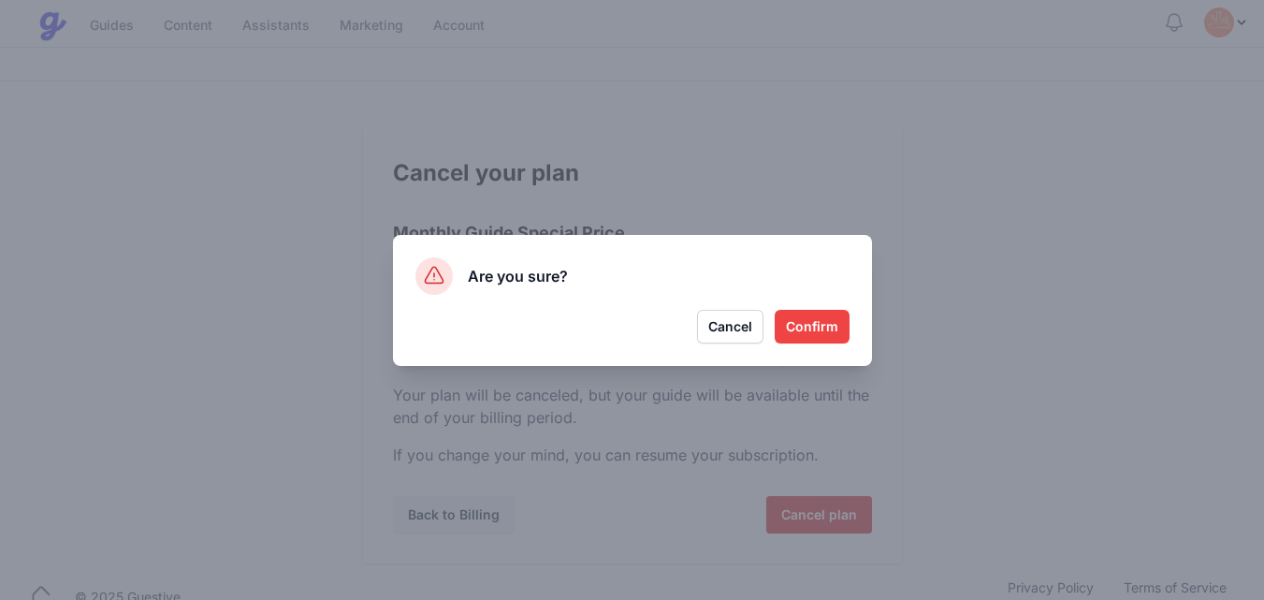
click at [818, 318] on button "Confirm" at bounding box center [812, 327] width 75 height 34
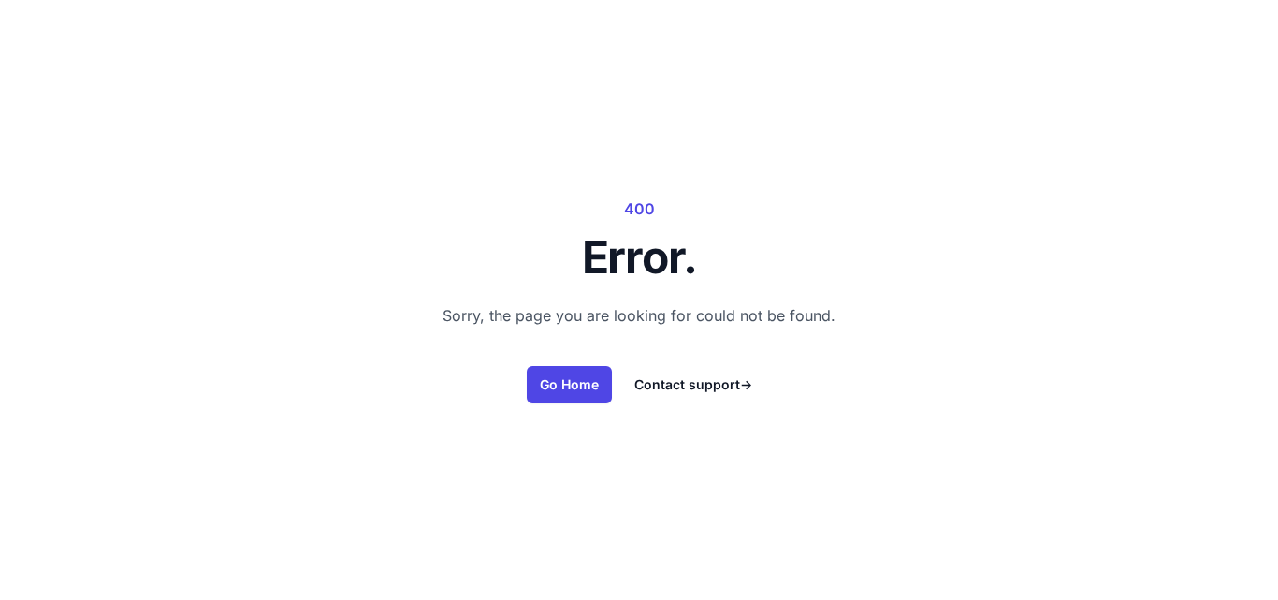
click at [466, 510] on main "400 Error. Sorry, the page you are looking for could not be found. Go Home Cont…" at bounding box center [639, 300] width 1278 height 600
click at [544, 387] on link "Go Home" at bounding box center [569, 384] width 85 height 37
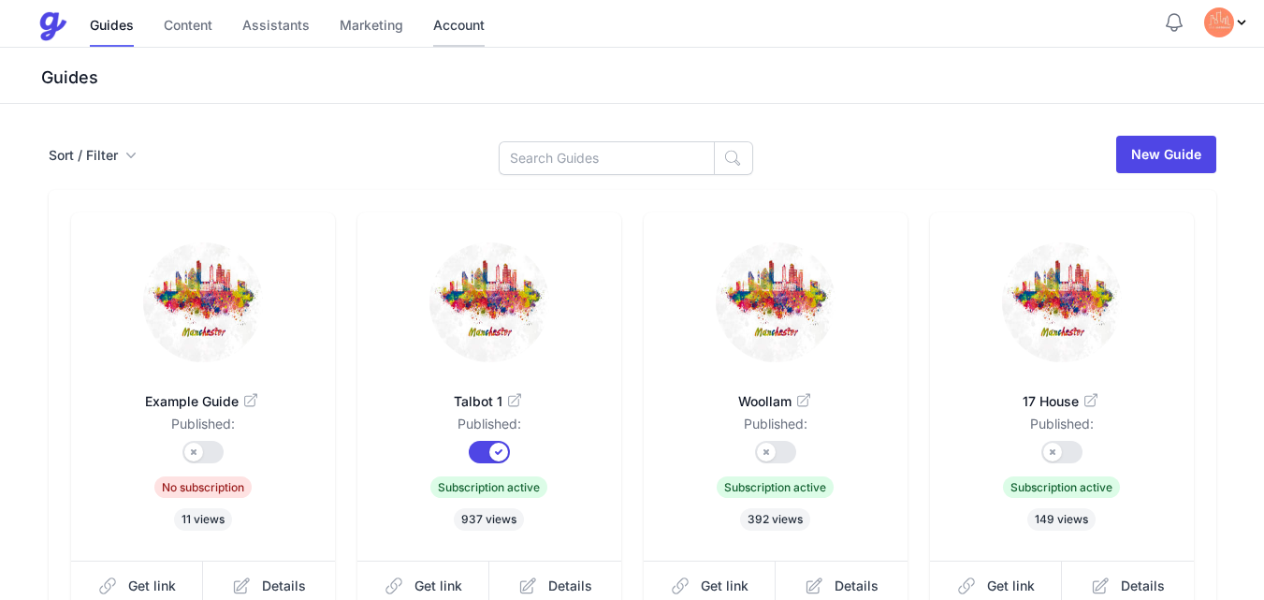
click at [444, 22] on link "Account" at bounding box center [458, 27] width 51 height 40
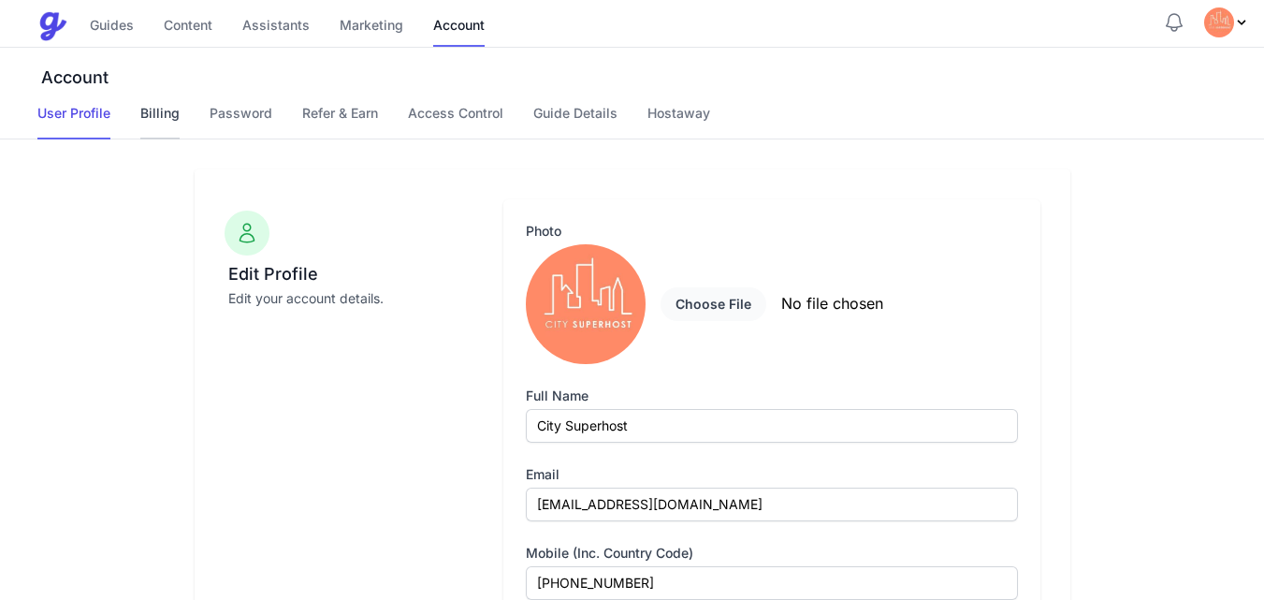
click at [177, 108] on link "Billing" at bounding box center [159, 122] width 39 height 36
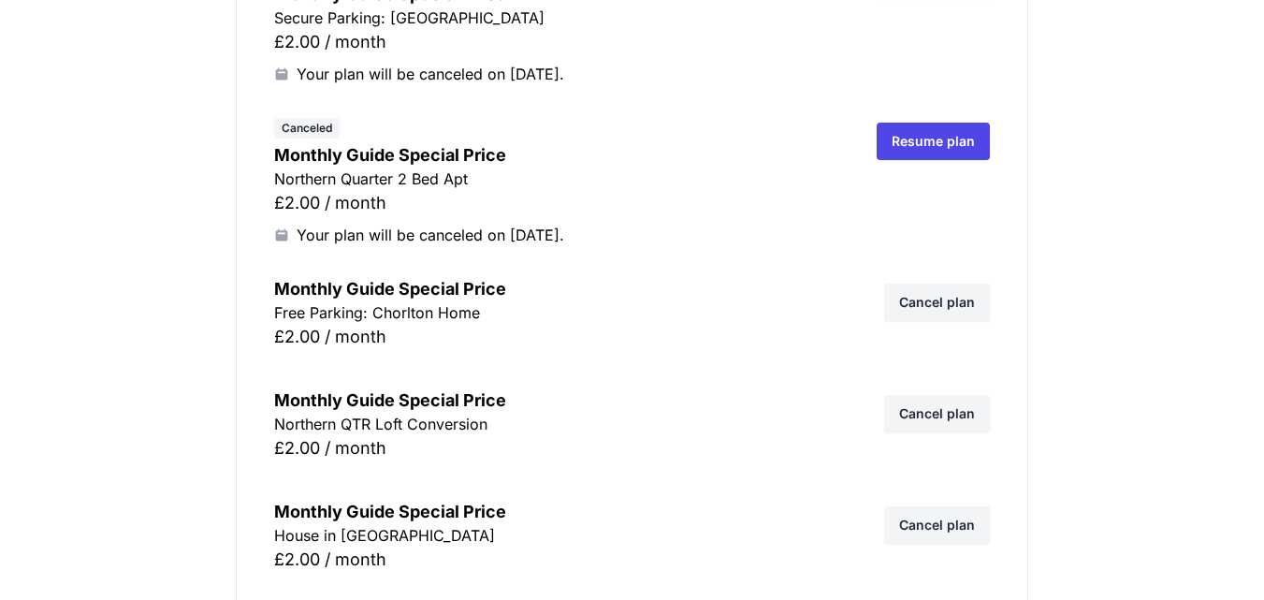
scroll to position [2956, 0]
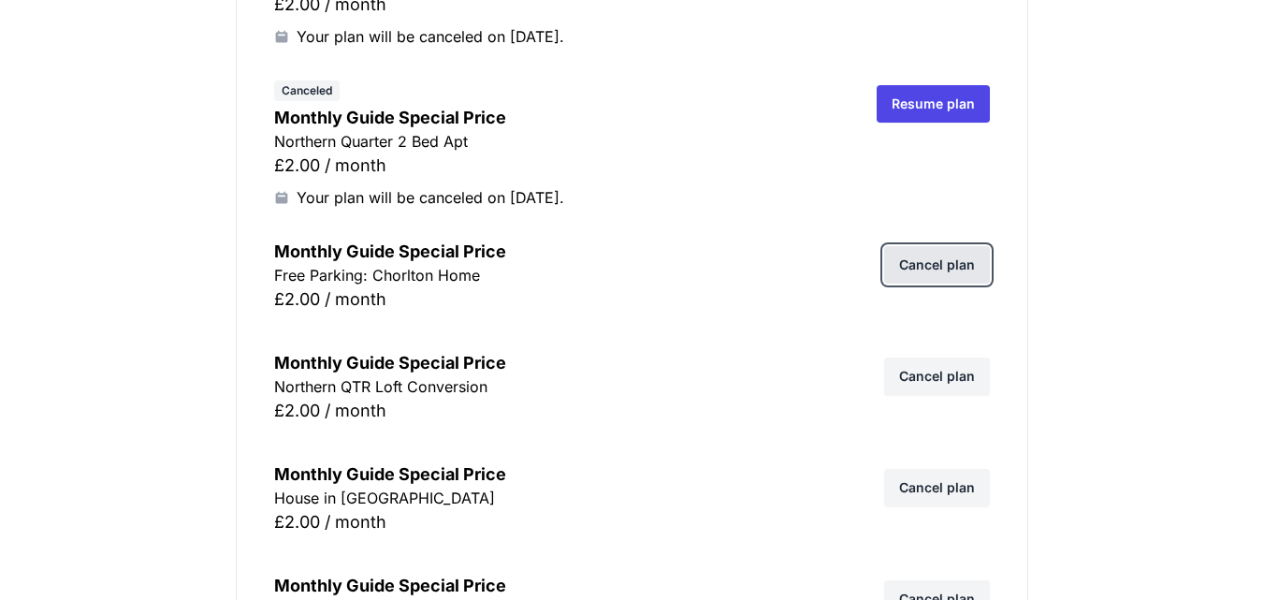
click at [936, 266] on link "Cancel plan" at bounding box center [937, 264] width 106 height 37
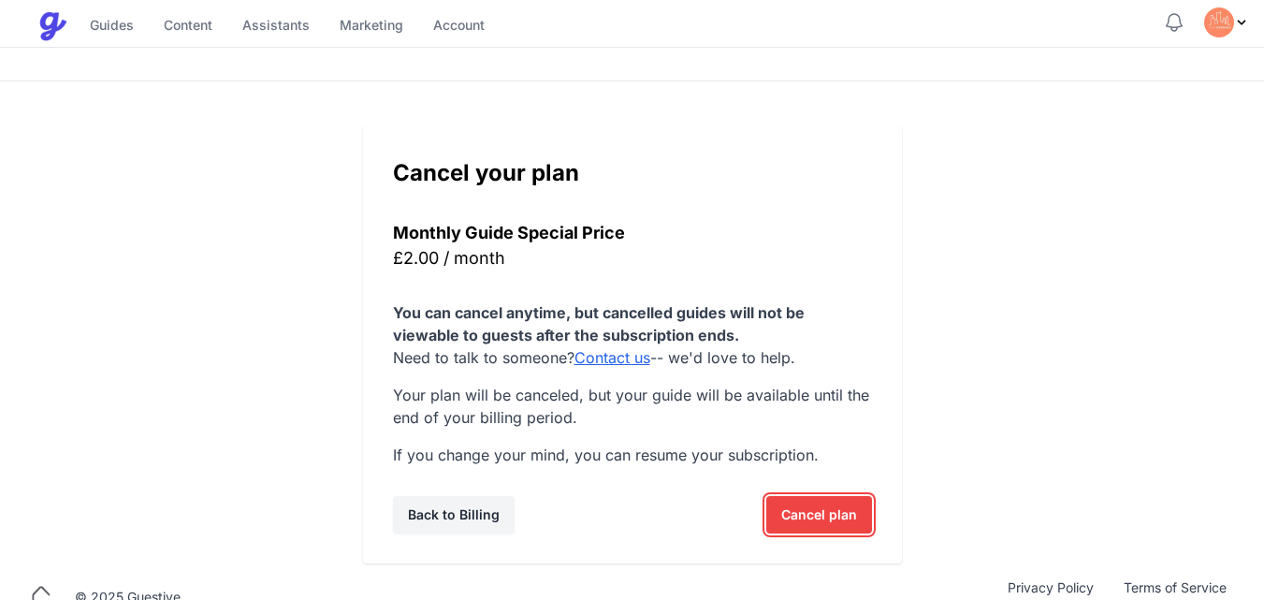
click at [805, 517] on span "Cancel plan" at bounding box center [819, 514] width 76 height 37
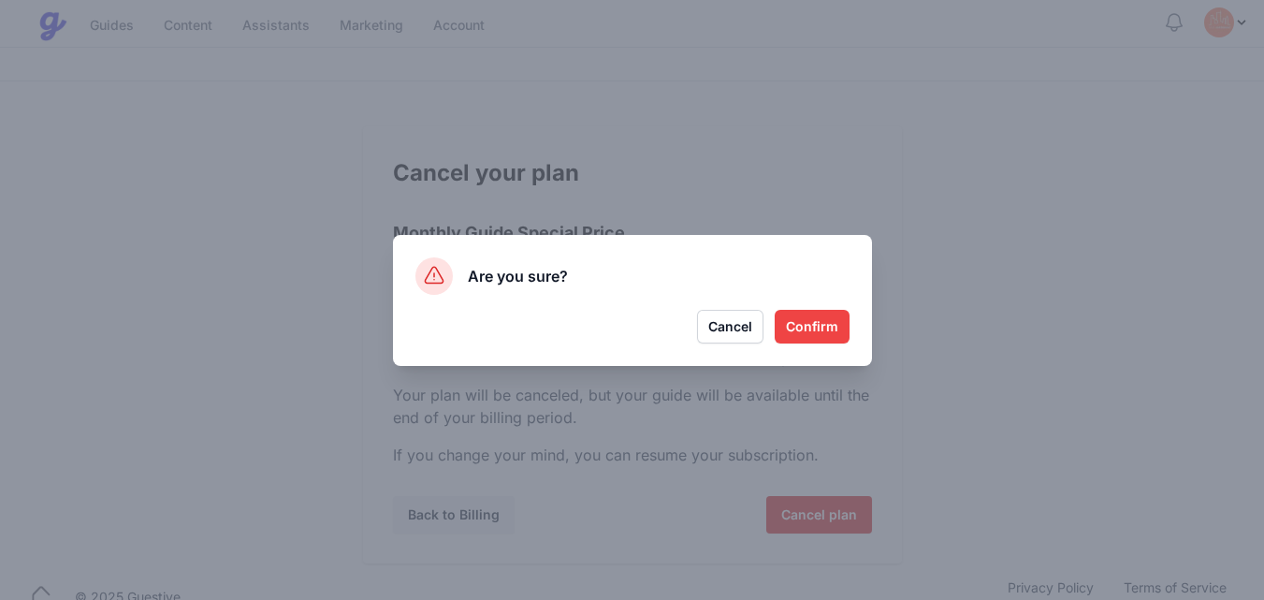
click at [807, 317] on button "Confirm" at bounding box center [812, 327] width 75 height 34
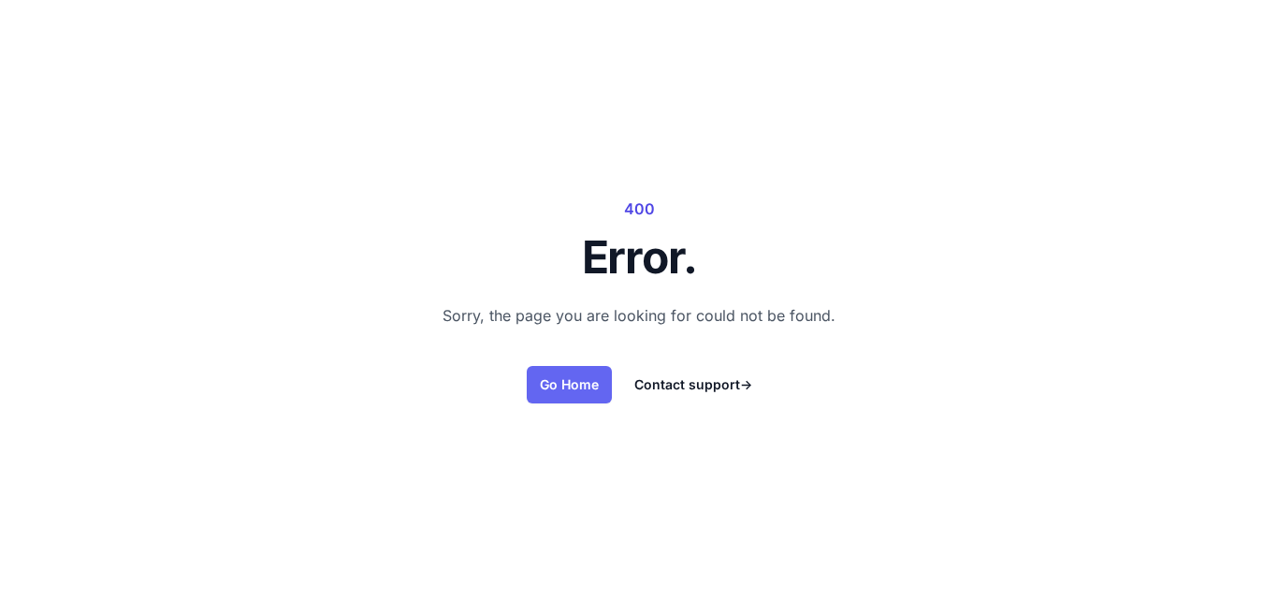
click at [568, 387] on link "Go Home" at bounding box center [569, 384] width 85 height 37
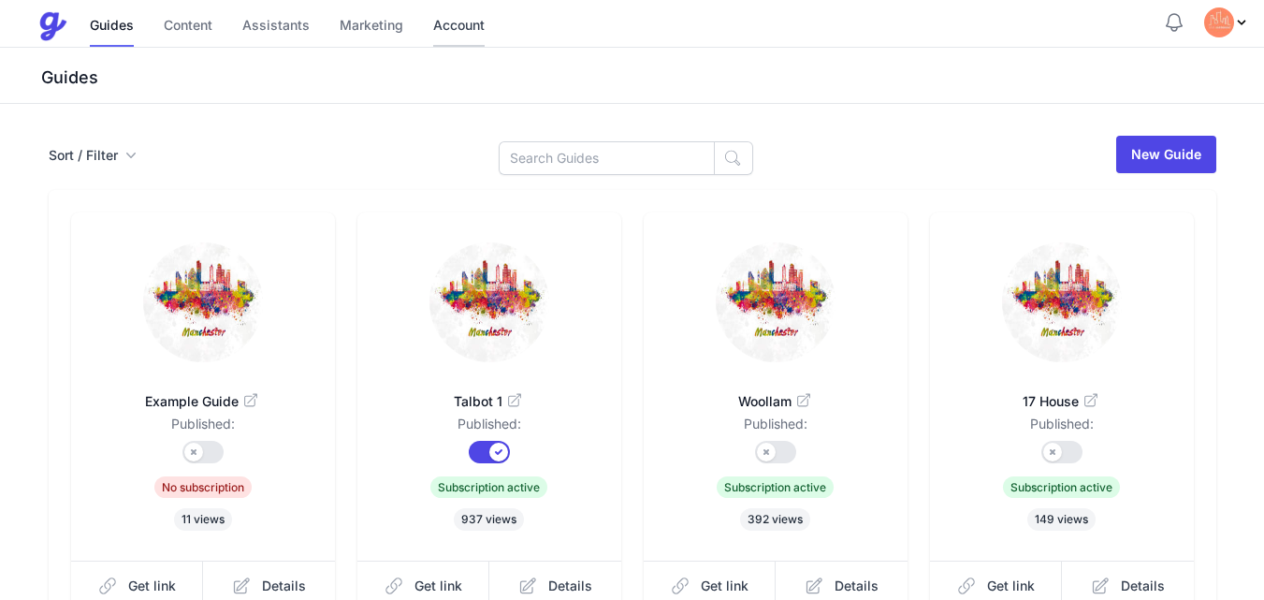
click at [468, 30] on link "Account" at bounding box center [458, 27] width 51 height 40
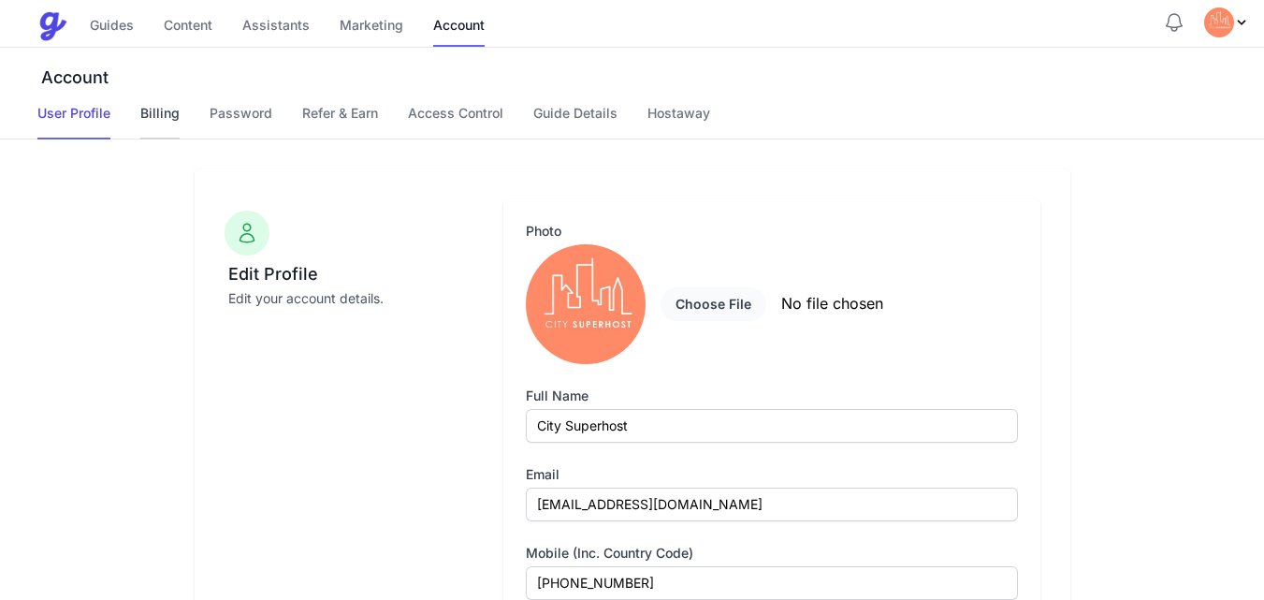
click at [156, 122] on link "Billing" at bounding box center [159, 122] width 39 height 36
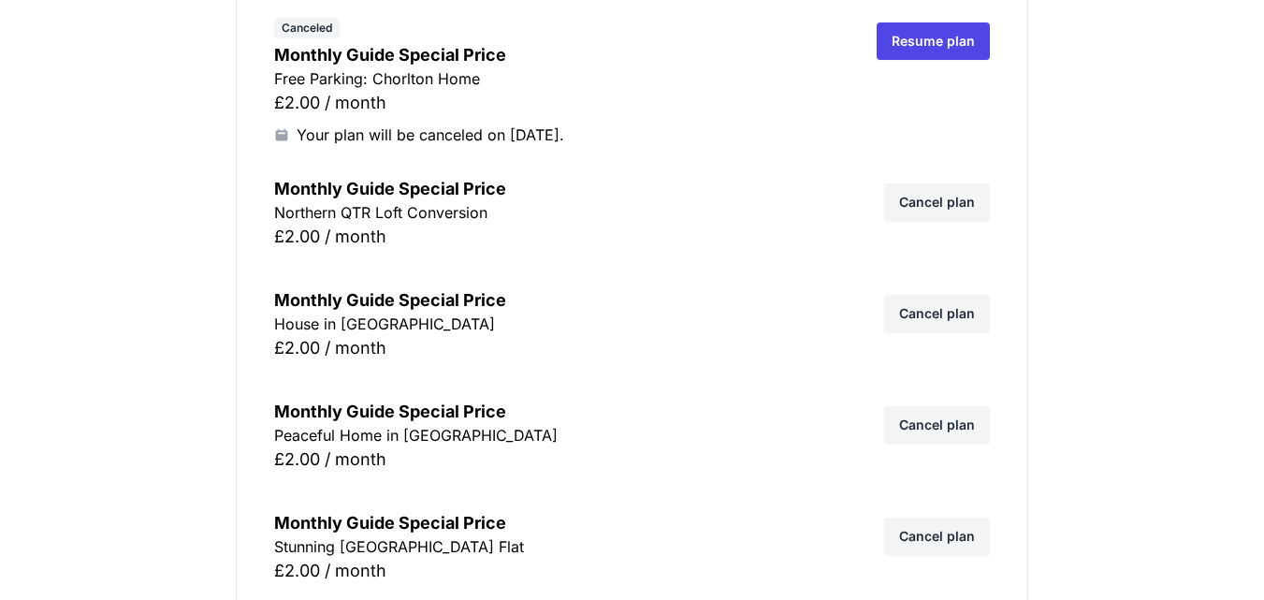
scroll to position [3180, 0]
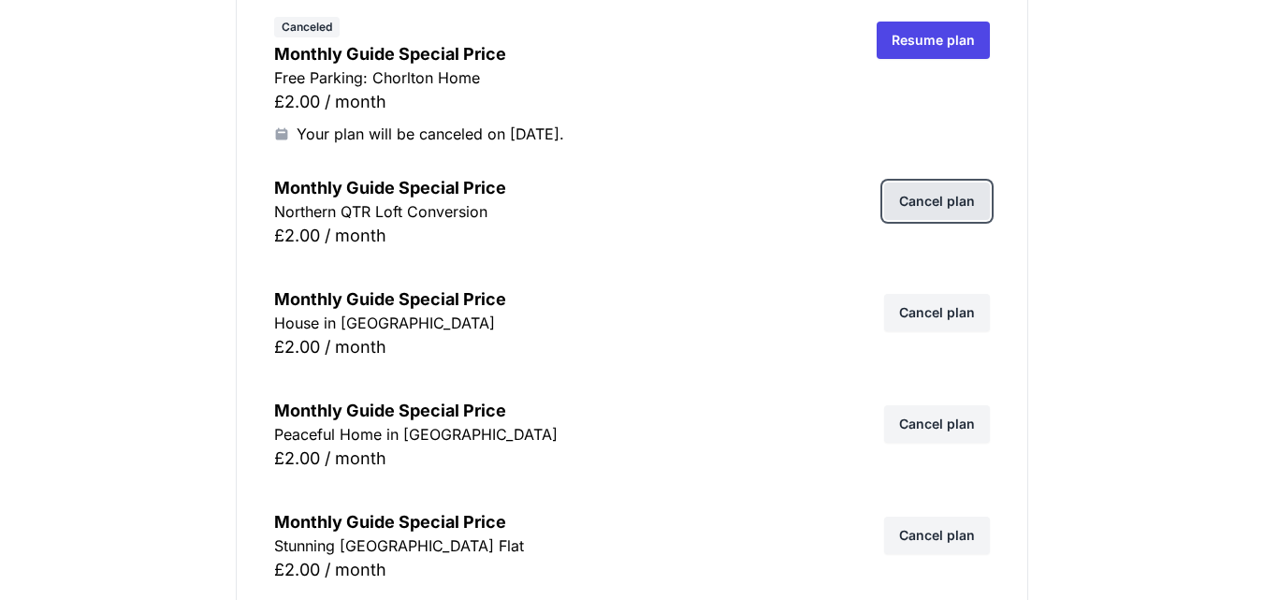
click at [926, 207] on link "Cancel plan" at bounding box center [937, 200] width 106 height 37
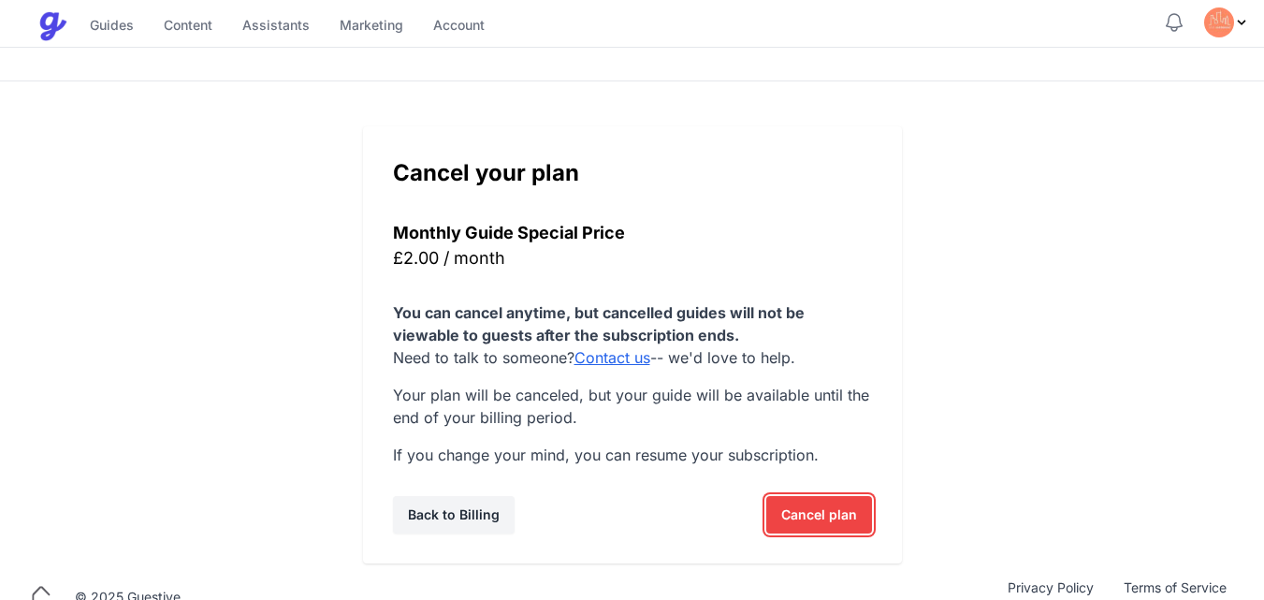
click at [799, 513] on span "Cancel plan" at bounding box center [819, 514] width 76 height 37
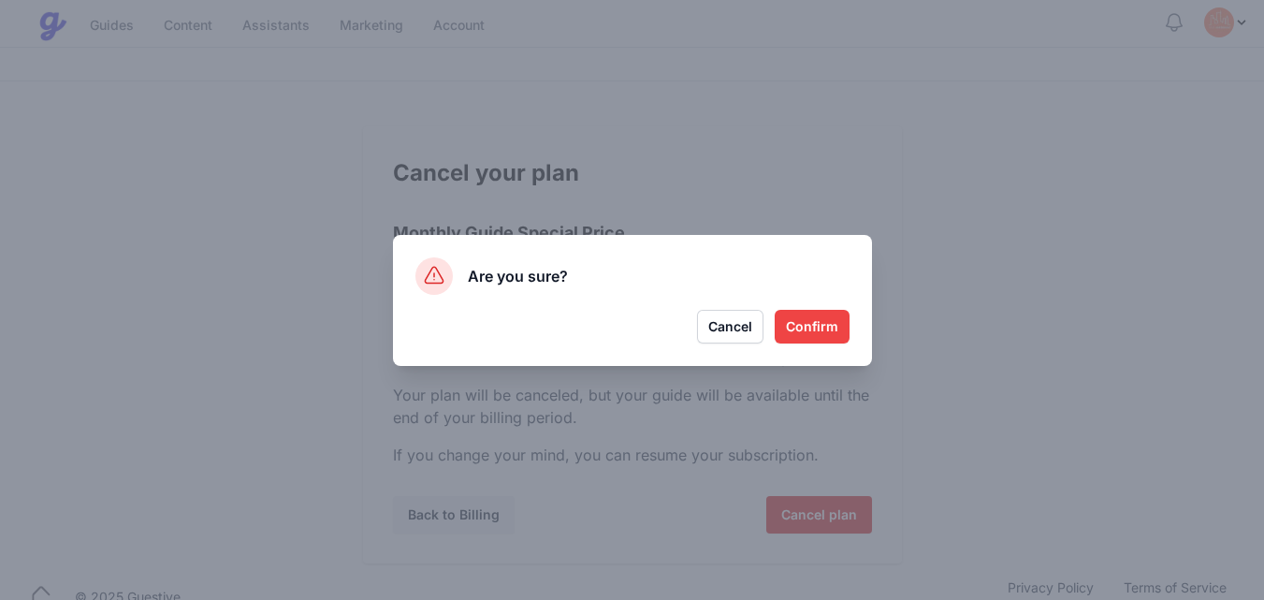
click at [818, 336] on button "Confirm" at bounding box center [812, 327] width 75 height 34
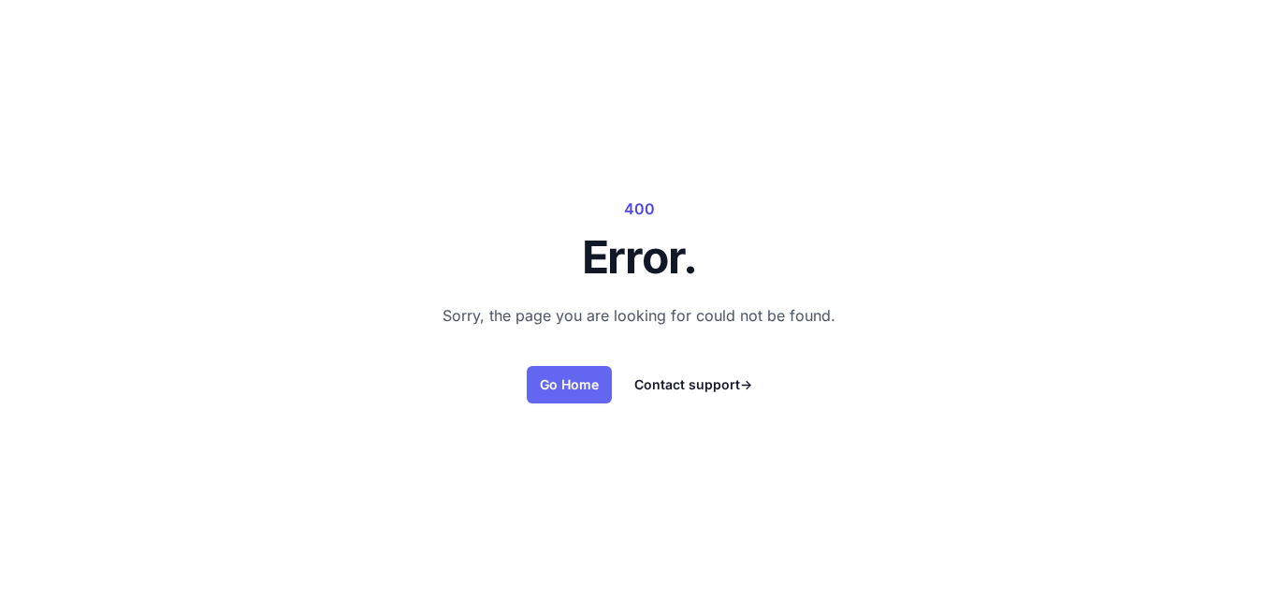
click at [584, 379] on link "Go Home" at bounding box center [569, 384] width 85 height 37
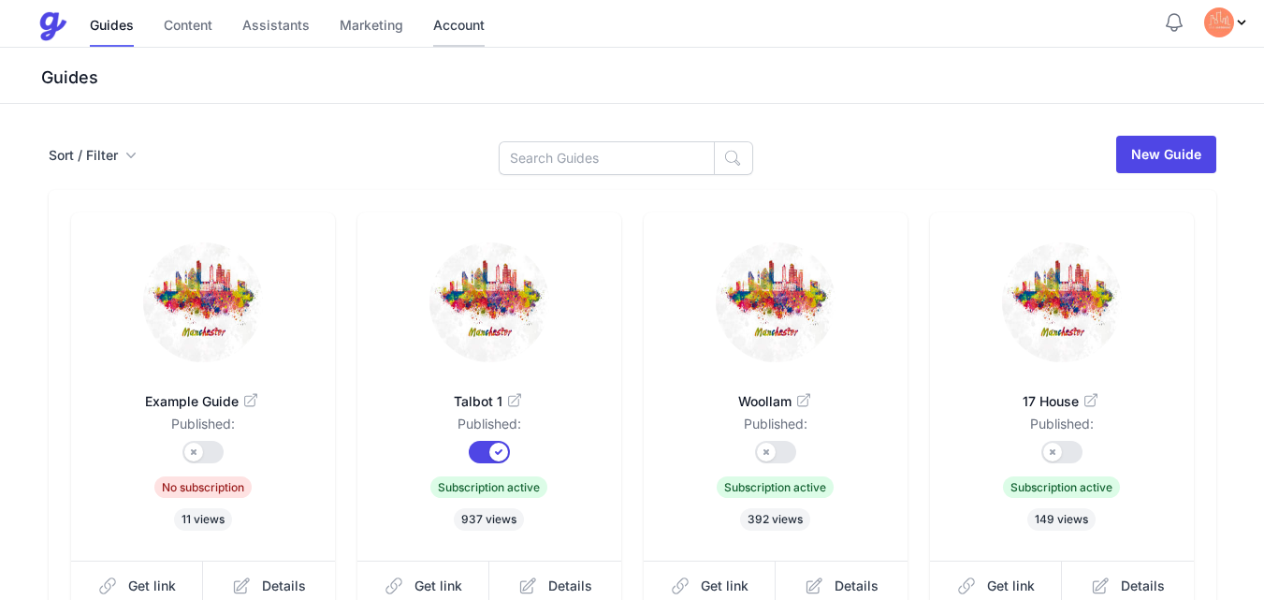
click at [460, 35] on link "Account" at bounding box center [458, 27] width 51 height 40
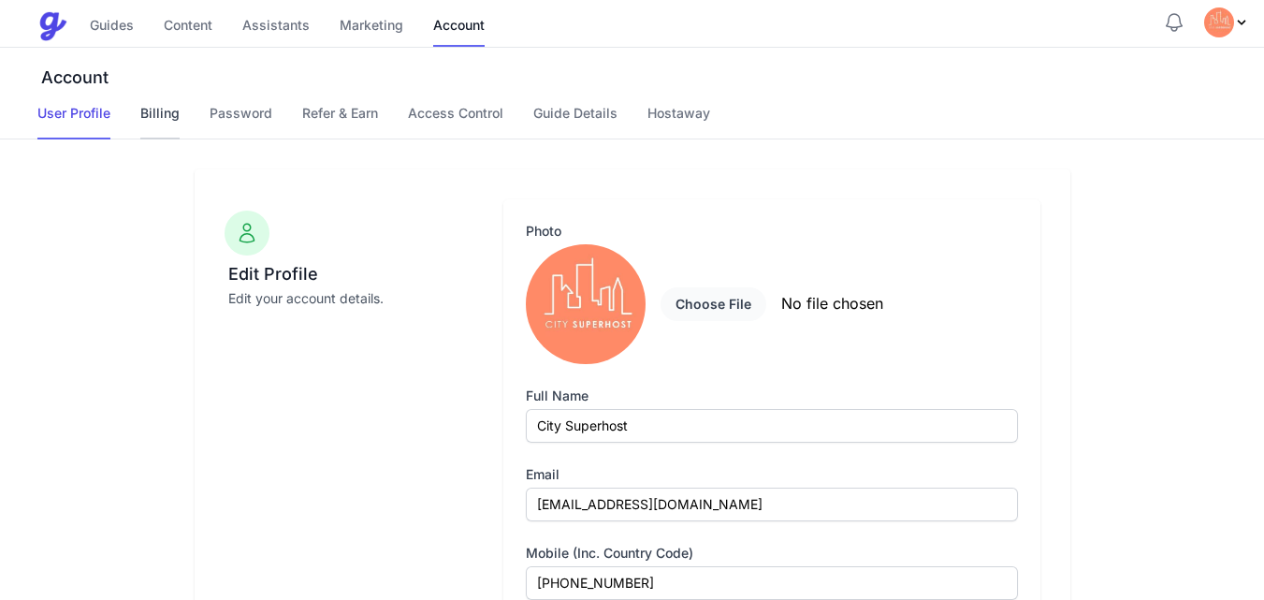
click at [161, 109] on link "Billing" at bounding box center [159, 122] width 39 height 36
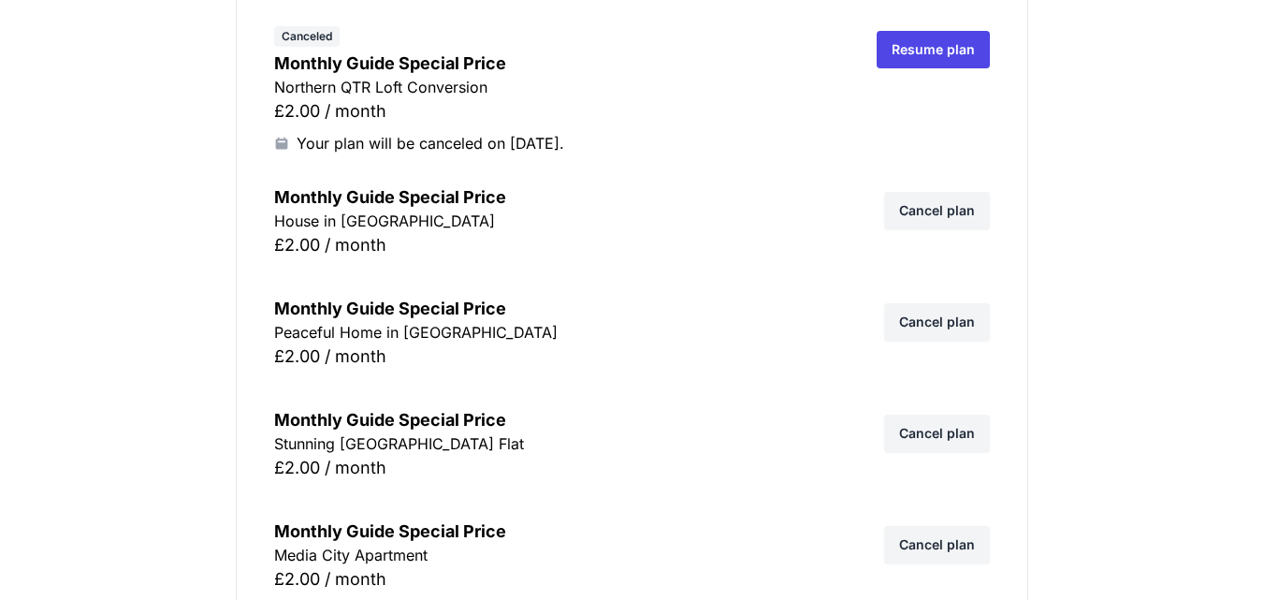
scroll to position [3367, 0]
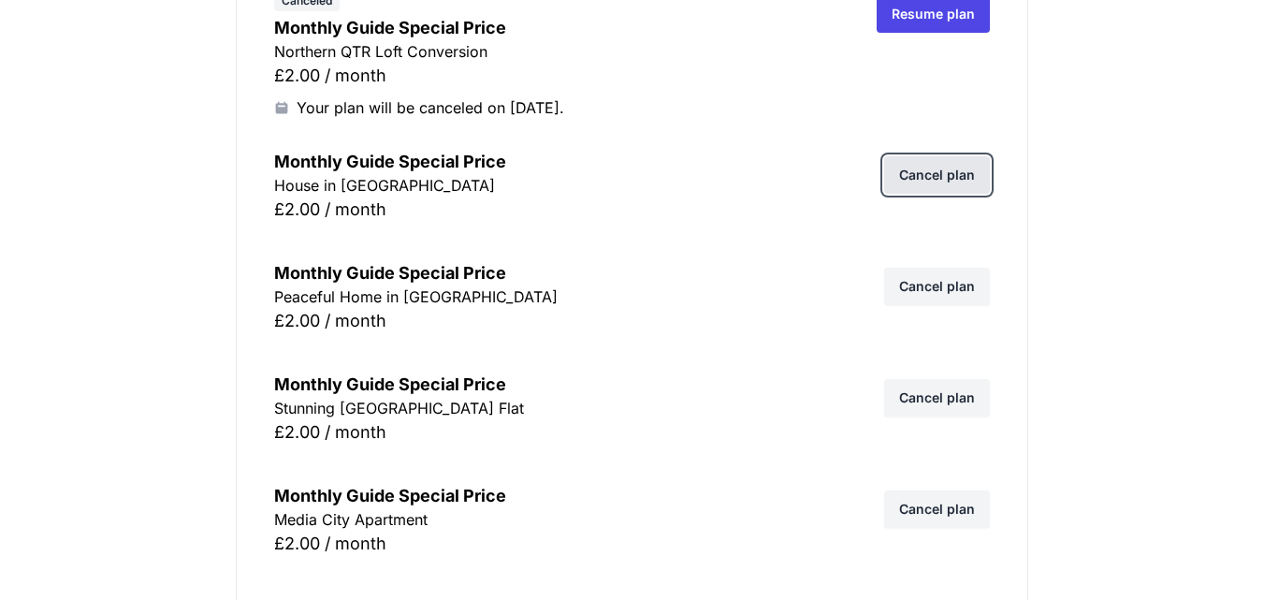
click at [947, 172] on link "Cancel plan" at bounding box center [937, 174] width 106 height 37
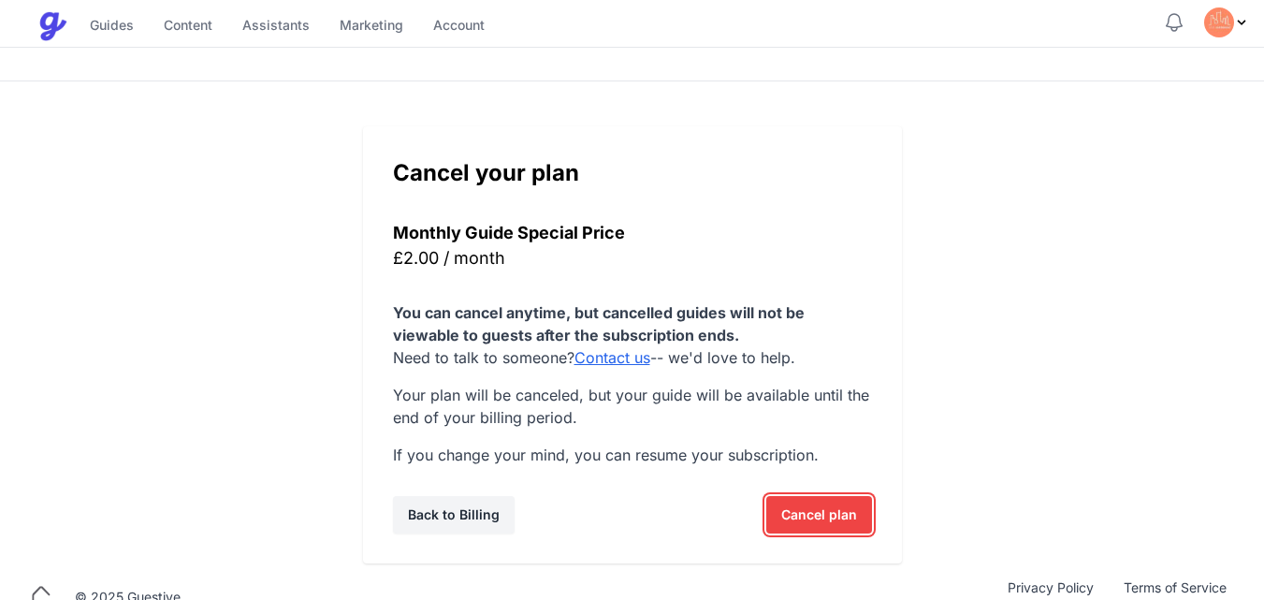
click at [804, 515] on span "Cancel plan" at bounding box center [819, 514] width 76 height 37
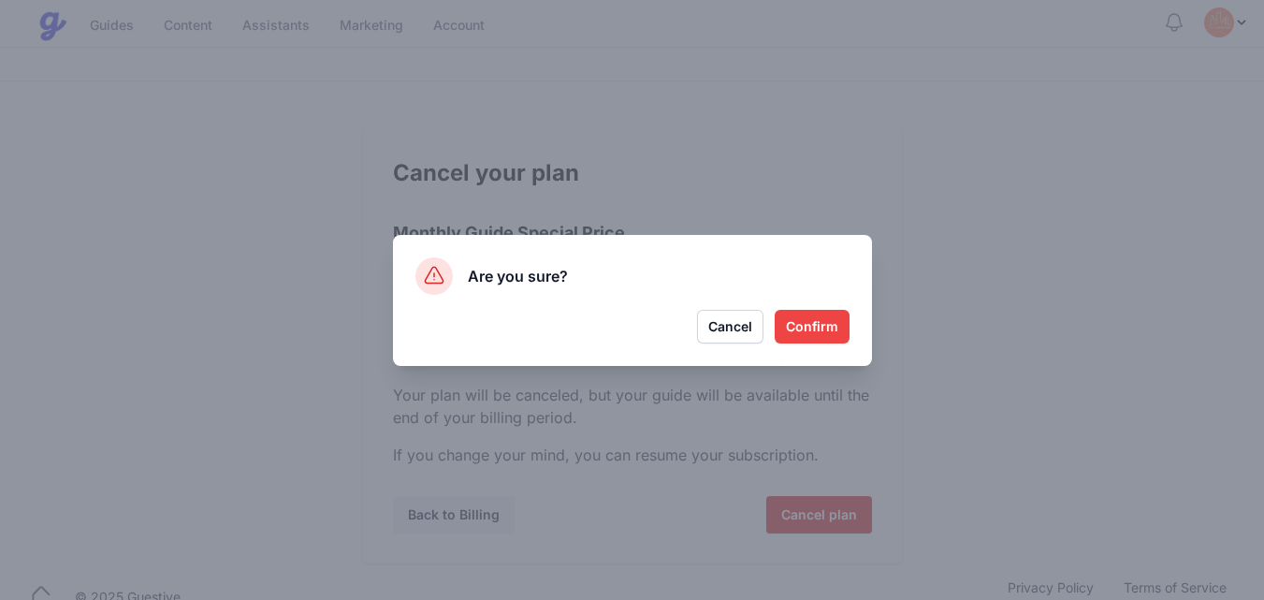
click at [818, 318] on button "Confirm" at bounding box center [812, 327] width 75 height 34
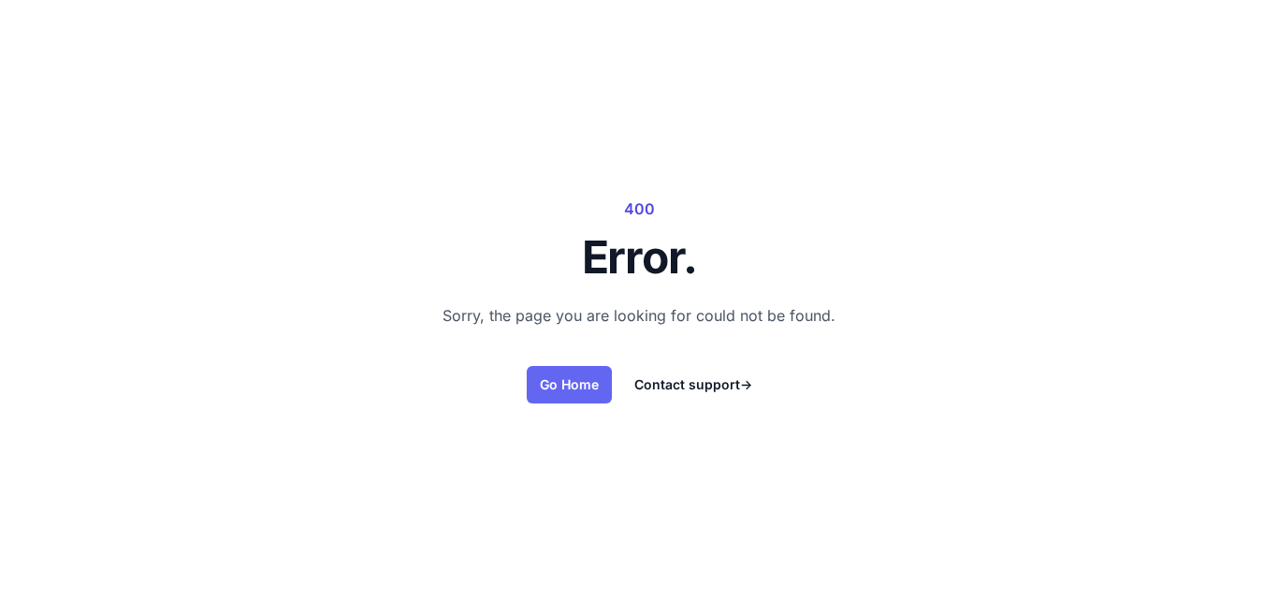
click at [561, 380] on link "Go Home" at bounding box center [569, 384] width 85 height 37
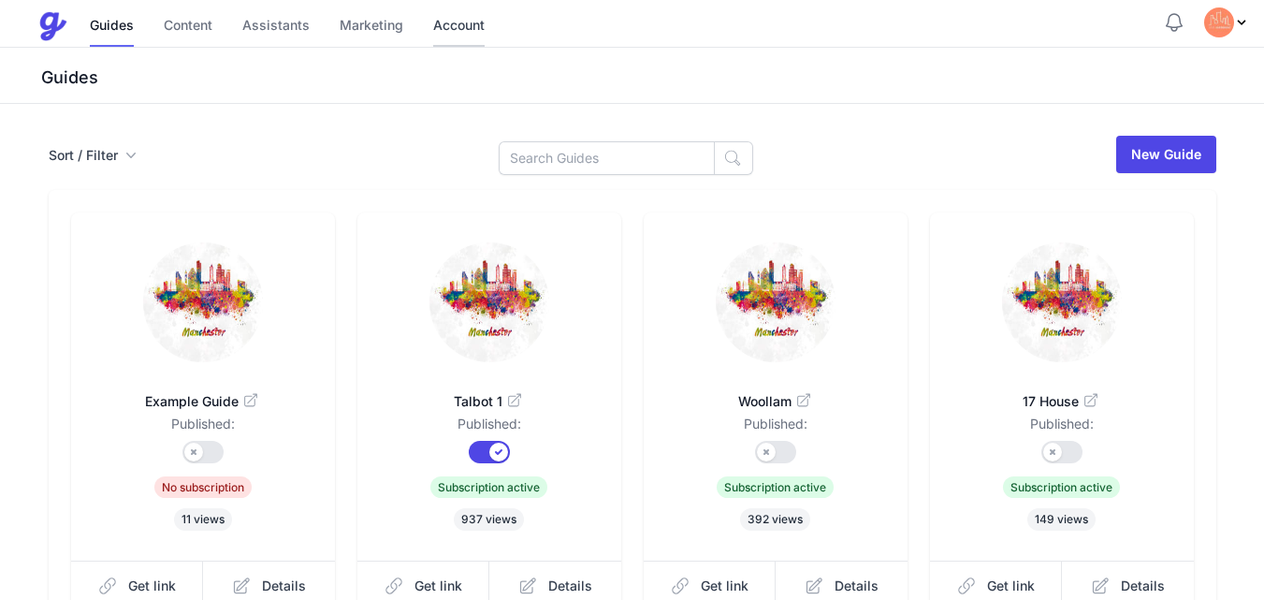
click at [446, 26] on link "Account" at bounding box center [458, 27] width 51 height 40
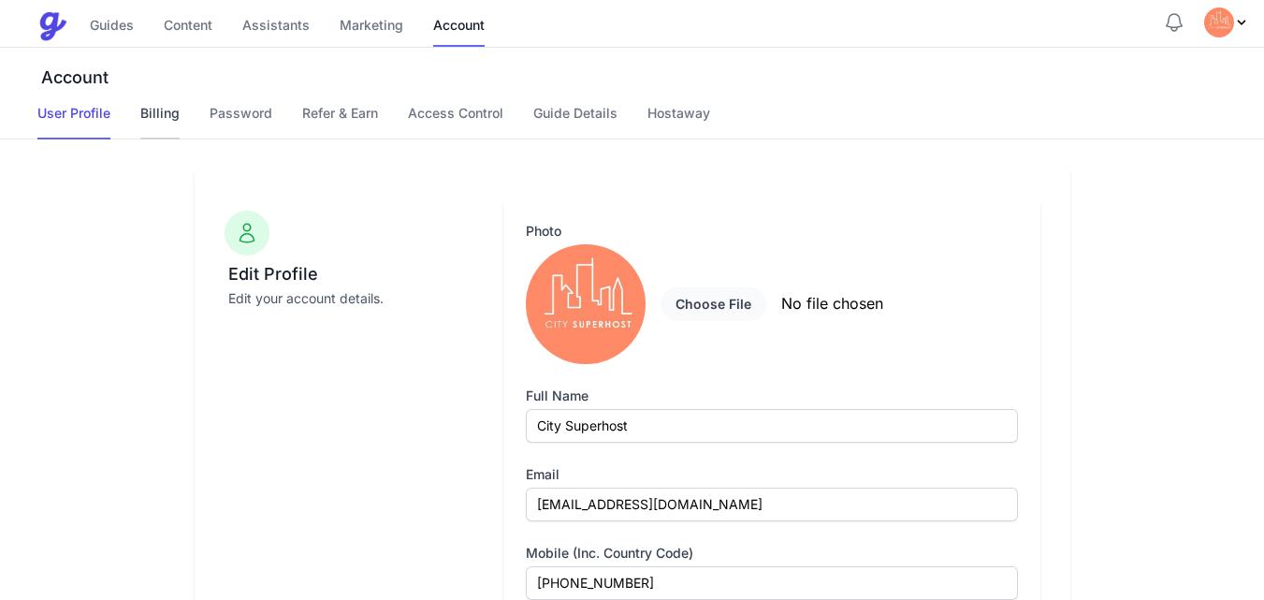
click at [171, 111] on link "Billing" at bounding box center [159, 122] width 39 height 36
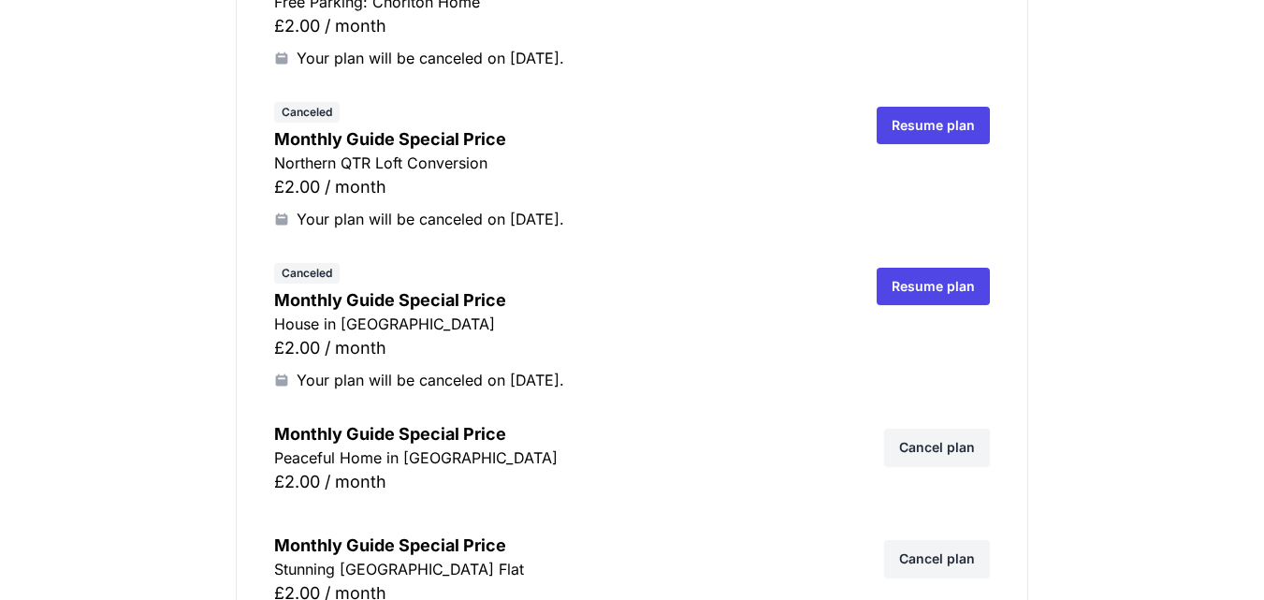
scroll to position [3293, 0]
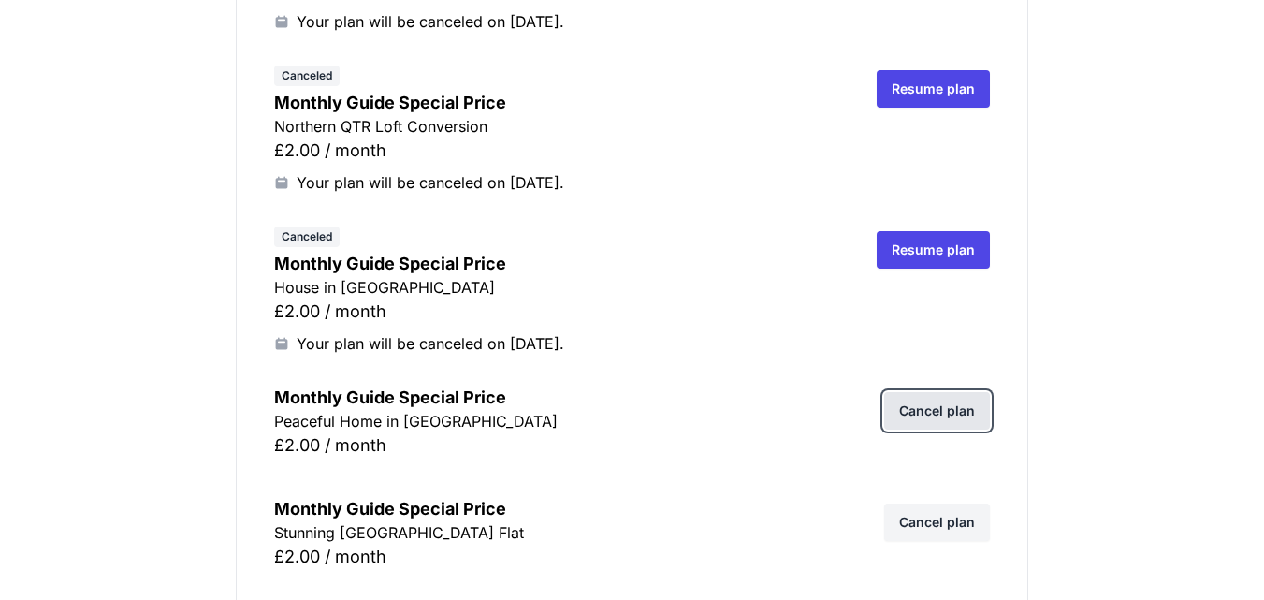
click at [946, 409] on link "Cancel plan" at bounding box center [937, 410] width 106 height 37
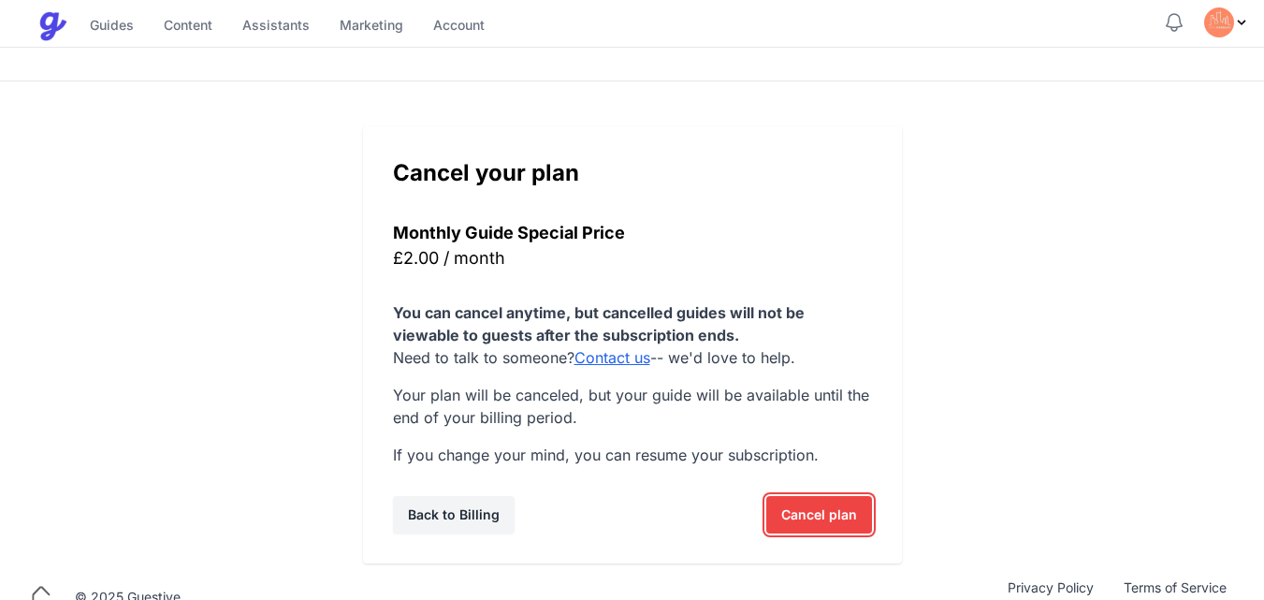
click at [832, 509] on span "Cancel plan" at bounding box center [819, 514] width 76 height 37
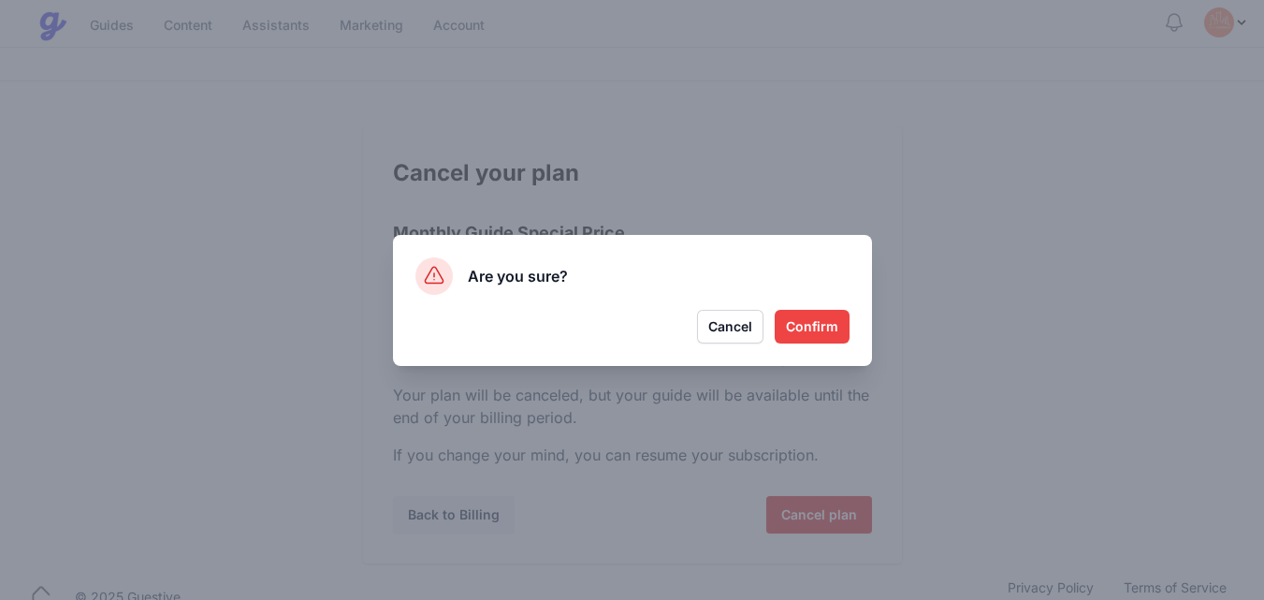
click at [819, 322] on button "Confirm" at bounding box center [812, 327] width 75 height 34
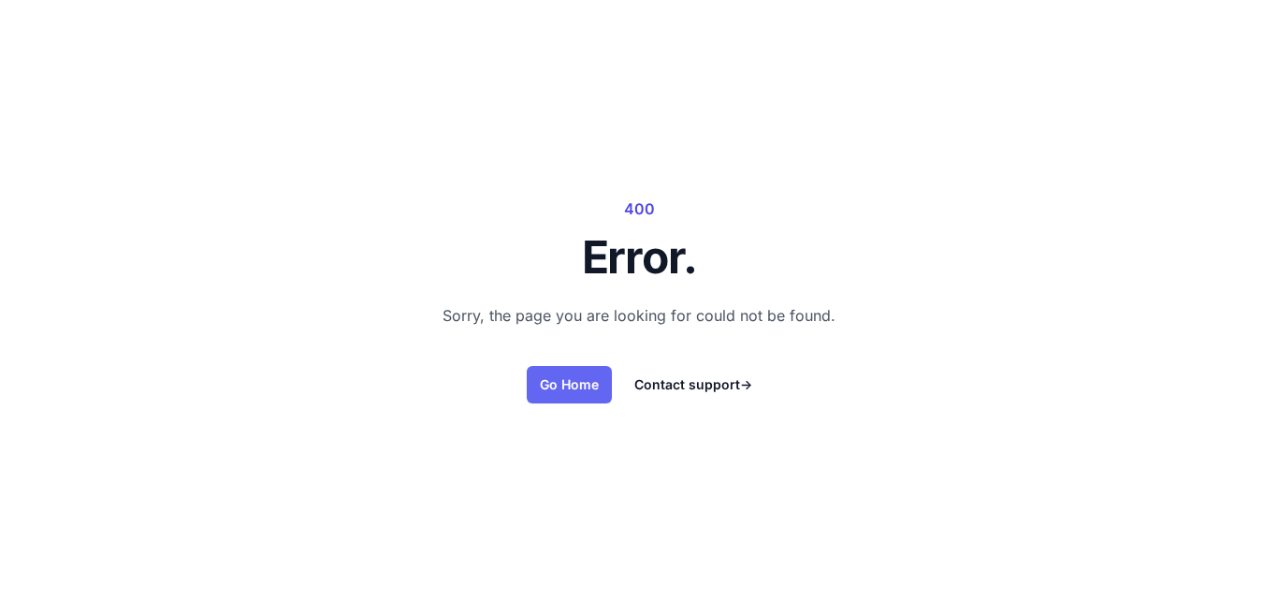
click at [575, 378] on link "Go Home" at bounding box center [569, 384] width 85 height 37
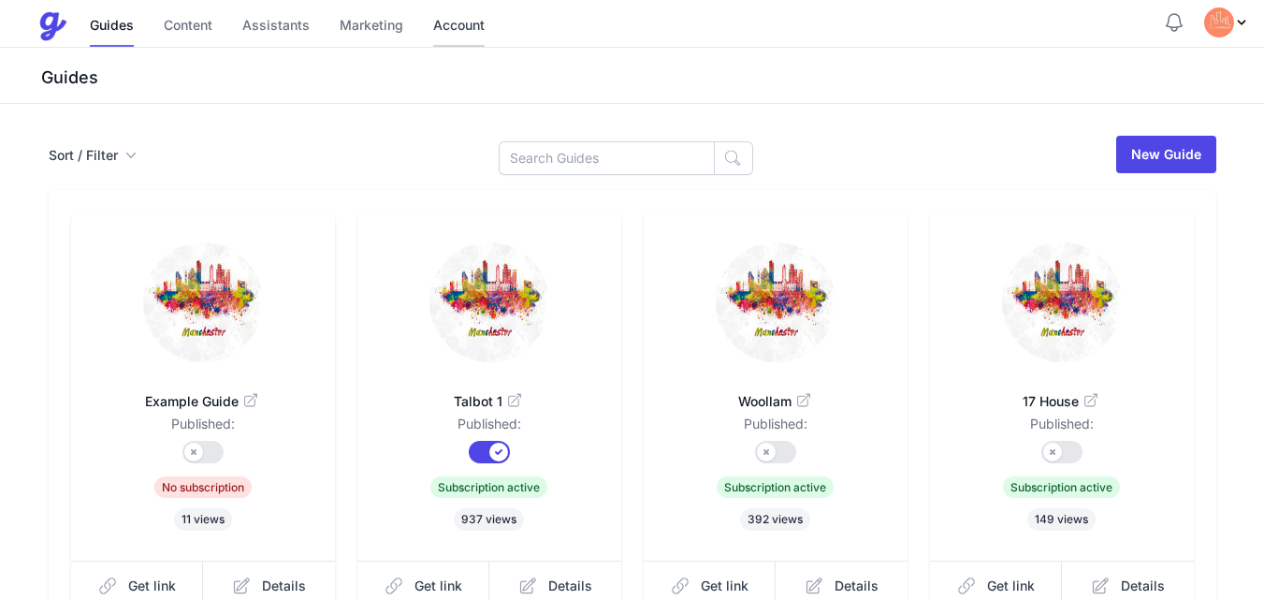
click at [468, 16] on link "Account" at bounding box center [458, 27] width 51 height 40
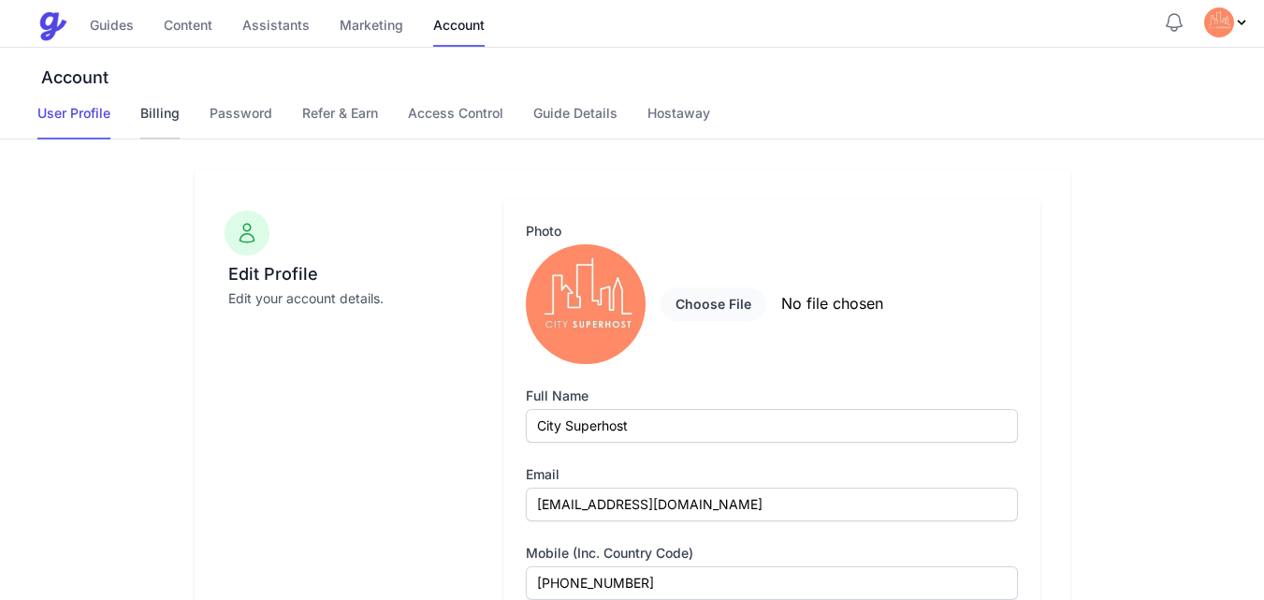
click at [169, 109] on link "Billing" at bounding box center [159, 122] width 39 height 36
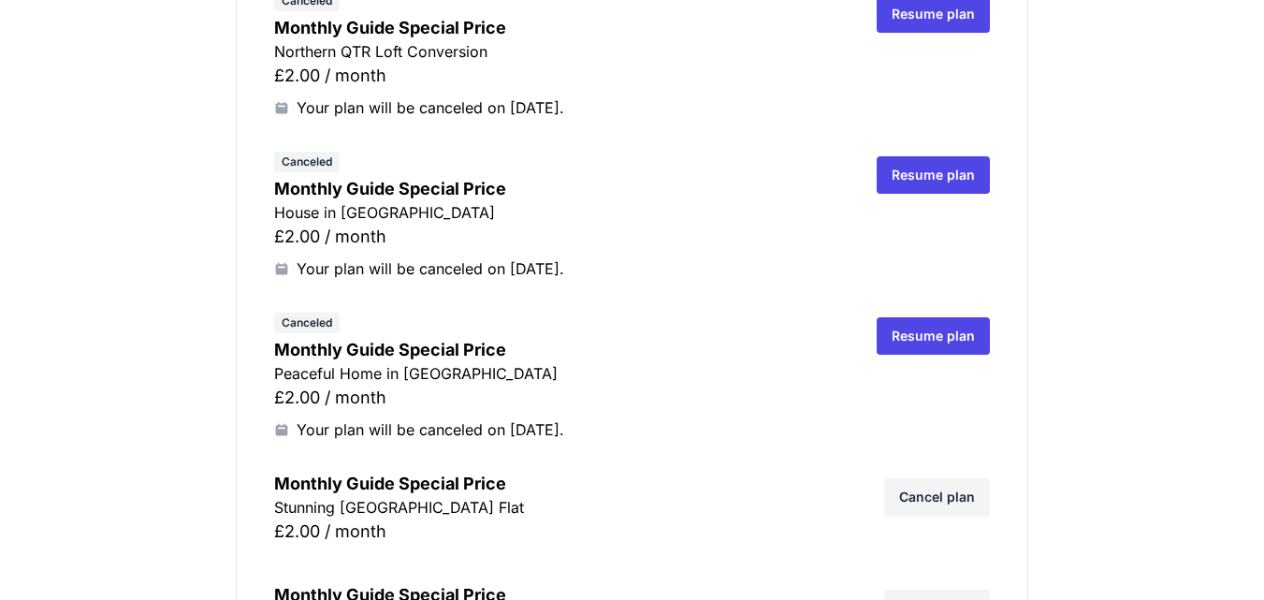
scroll to position [3405, 0]
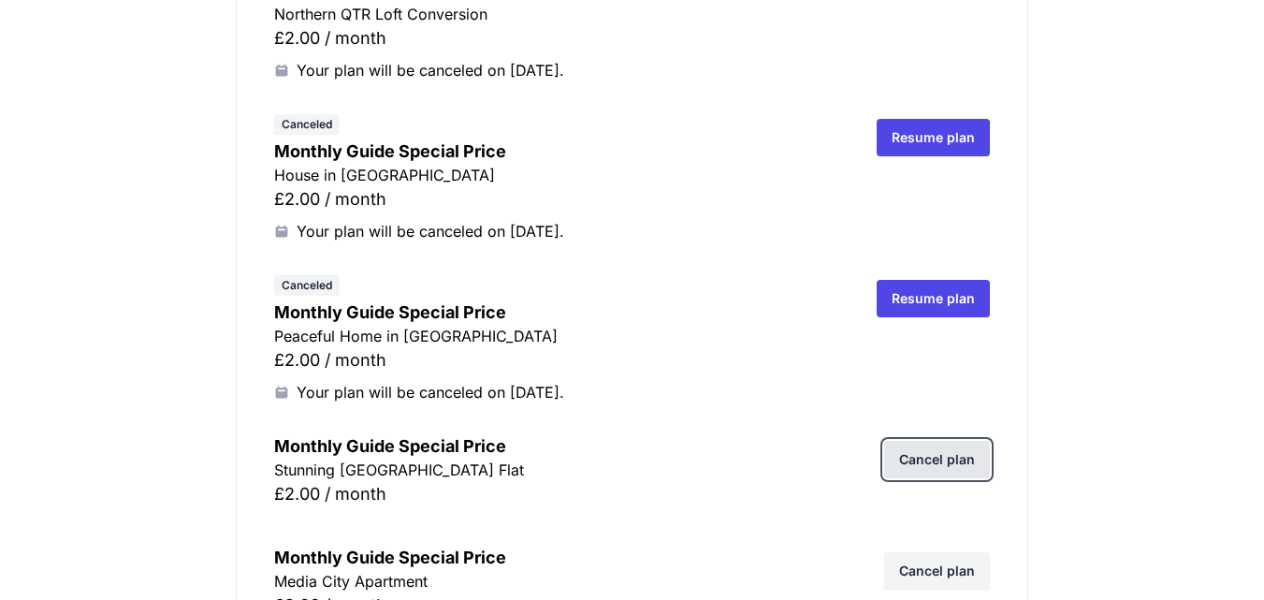
click at [947, 459] on link "Cancel plan" at bounding box center [937, 459] width 106 height 37
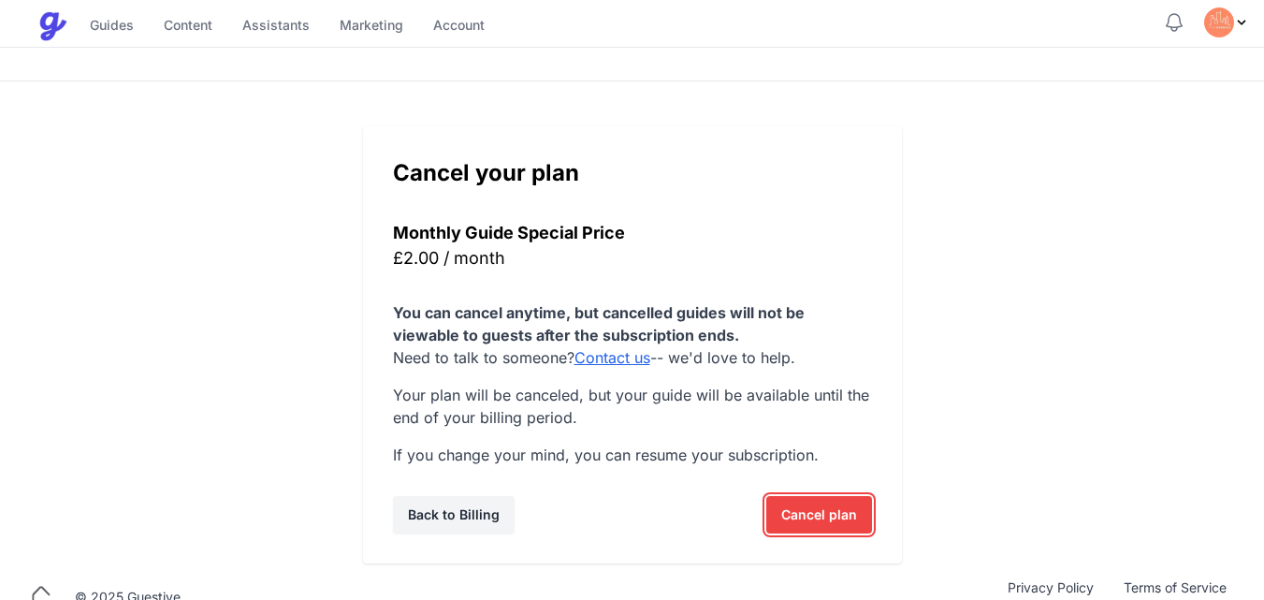
click at [826, 515] on span "Cancel plan" at bounding box center [819, 514] width 76 height 37
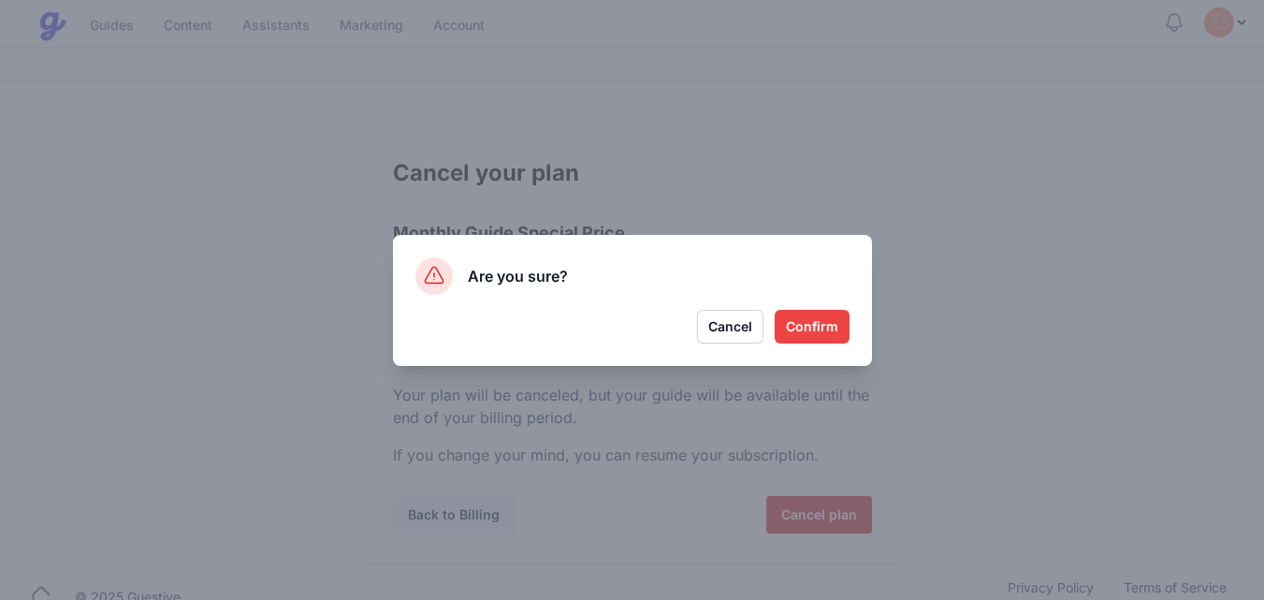
click at [814, 323] on button "Confirm" at bounding box center [812, 327] width 75 height 34
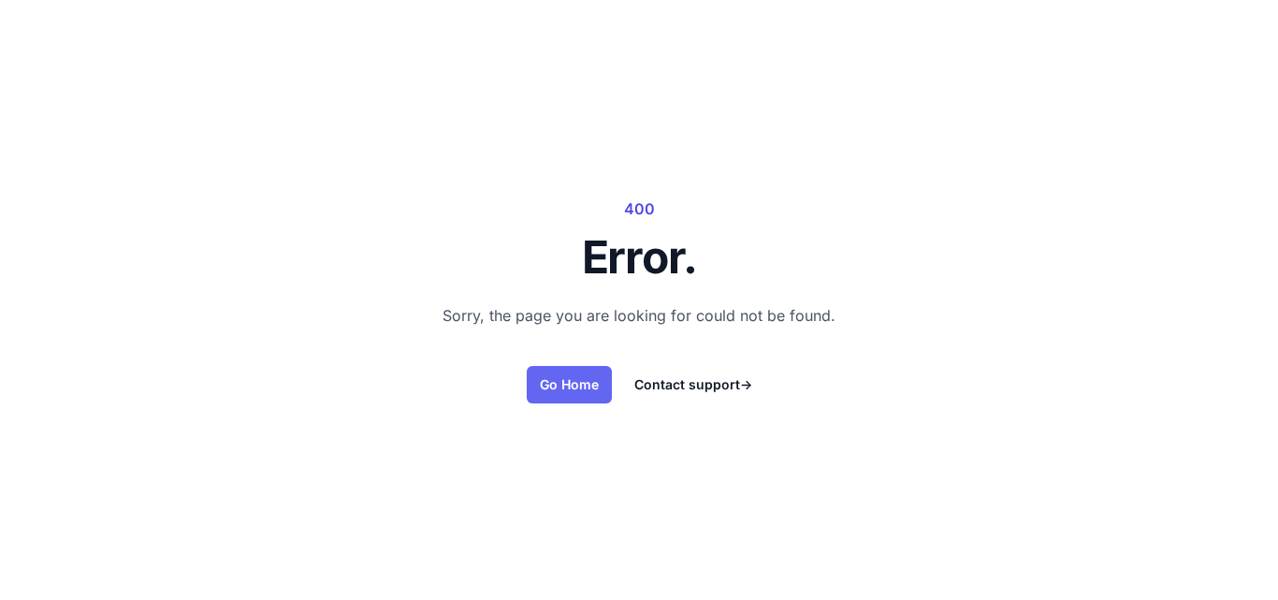
click at [577, 379] on link "Go Home" at bounding box center [569, 384] width 85 height 37
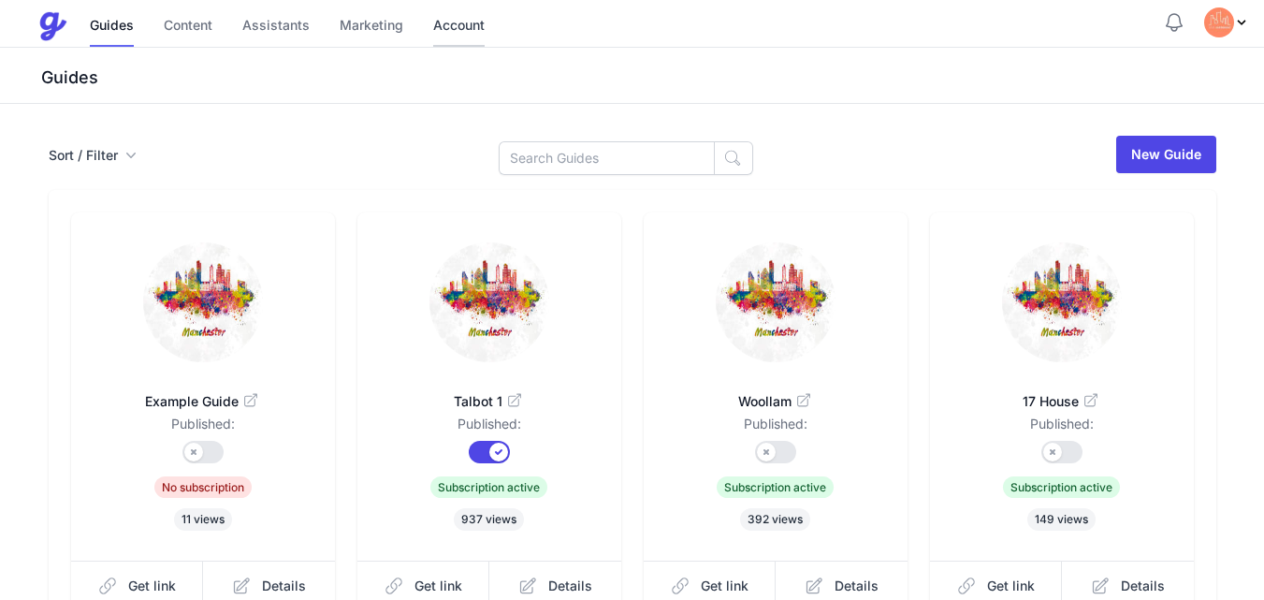
click at [450, 19] on link "Account" at bounding box center [458, 27] width 51 height 40
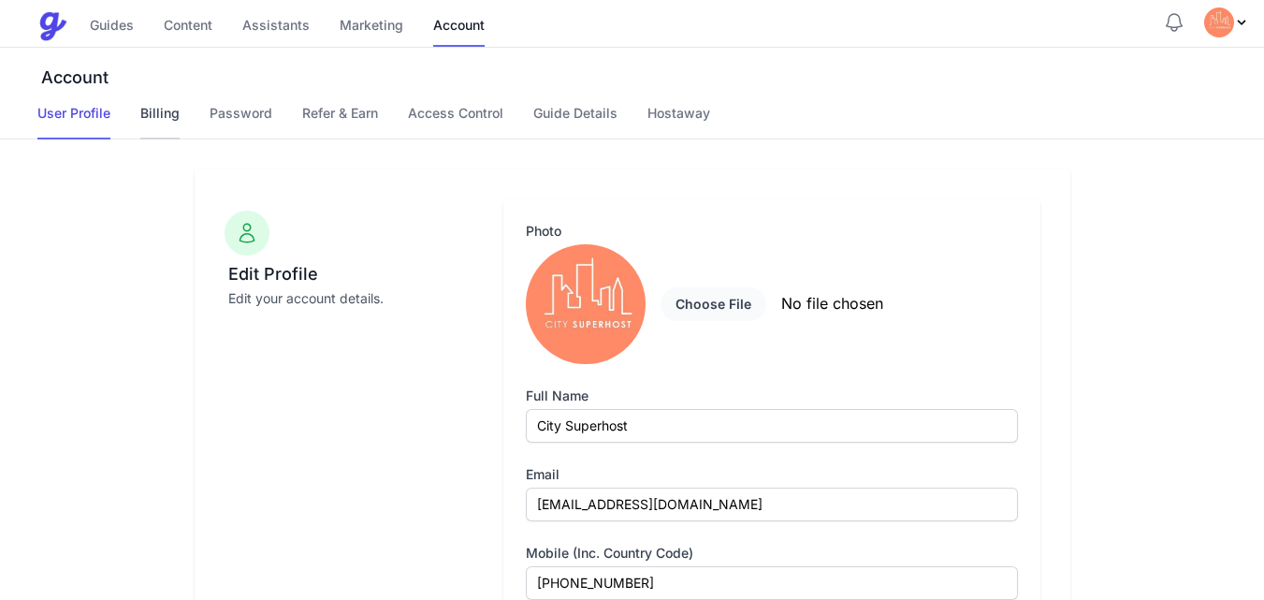
click at [163, 110] on link "Billing" at bounding box center [159, 122] width 39 height 36
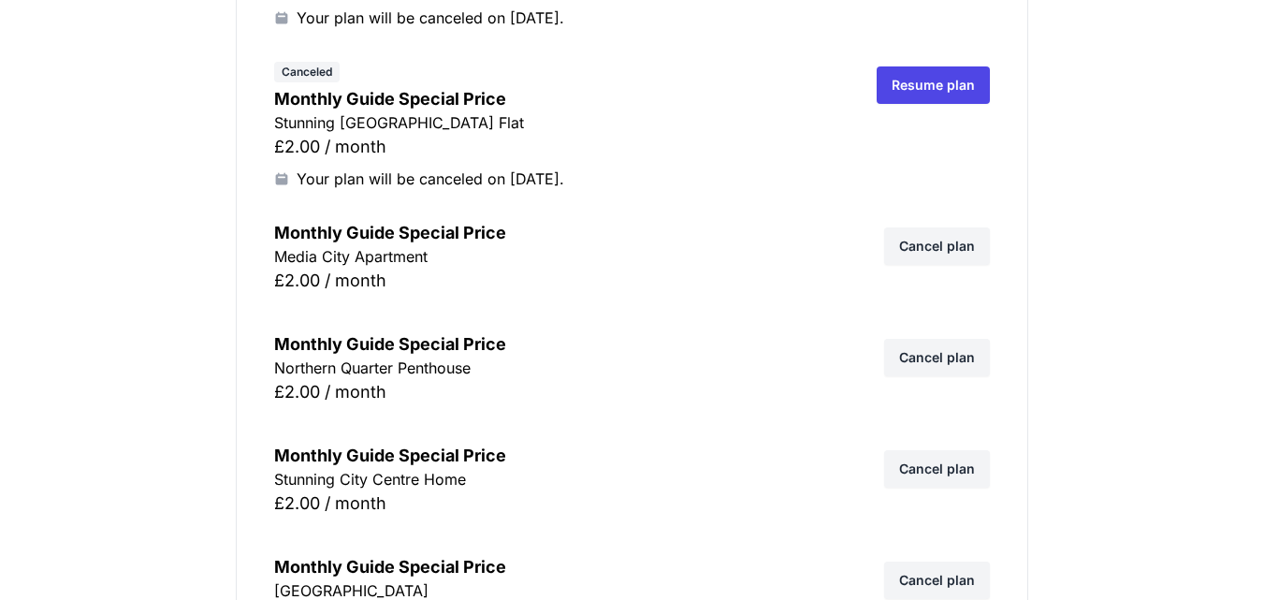
scroll to position [3816, 0]
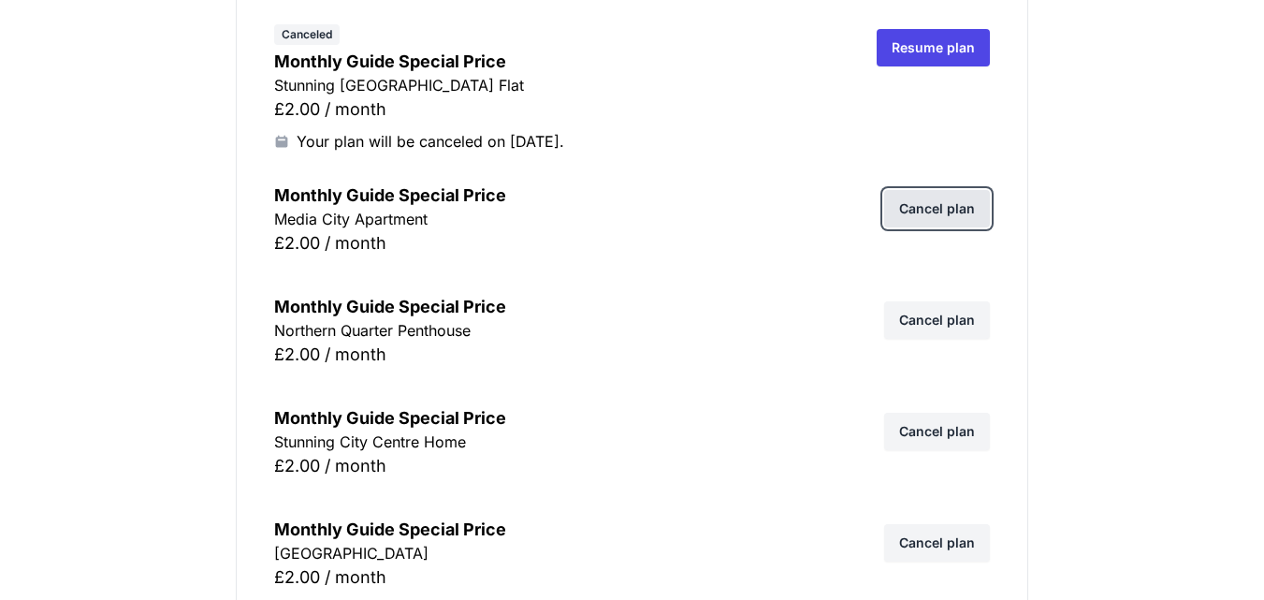
click at [941, 209] on link "Cancel plan" at bounding box center [937, 208] width 106 height 37
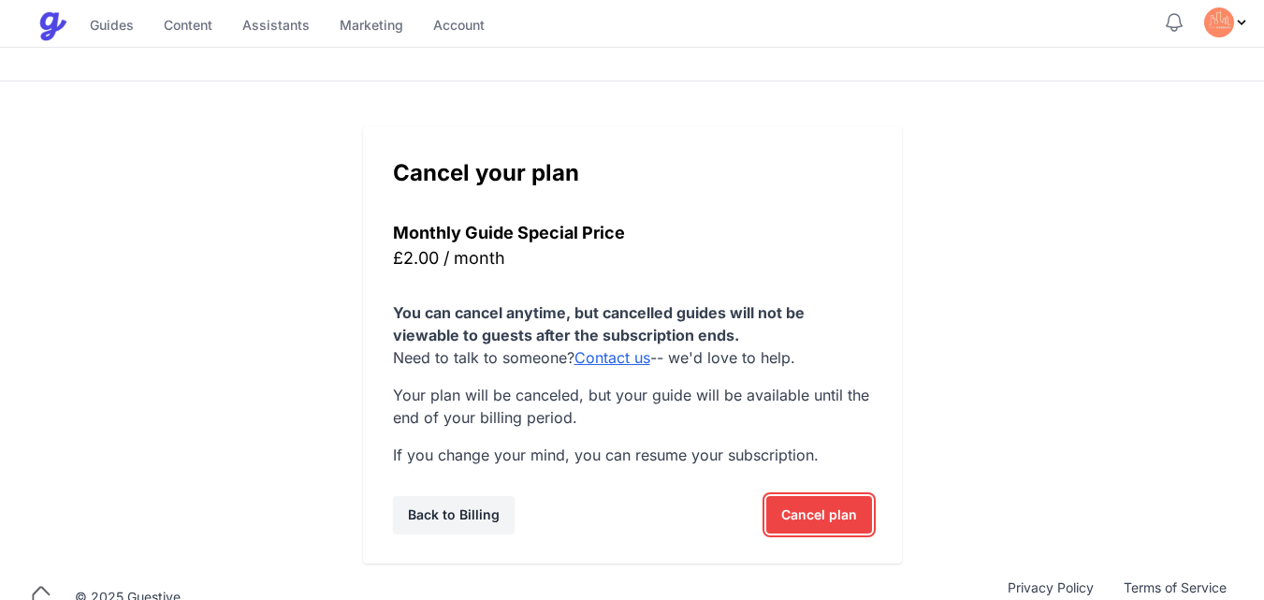
click at [818, 510] on span "Cancel plan" at bounding box center [819, 514] width 76 height 37
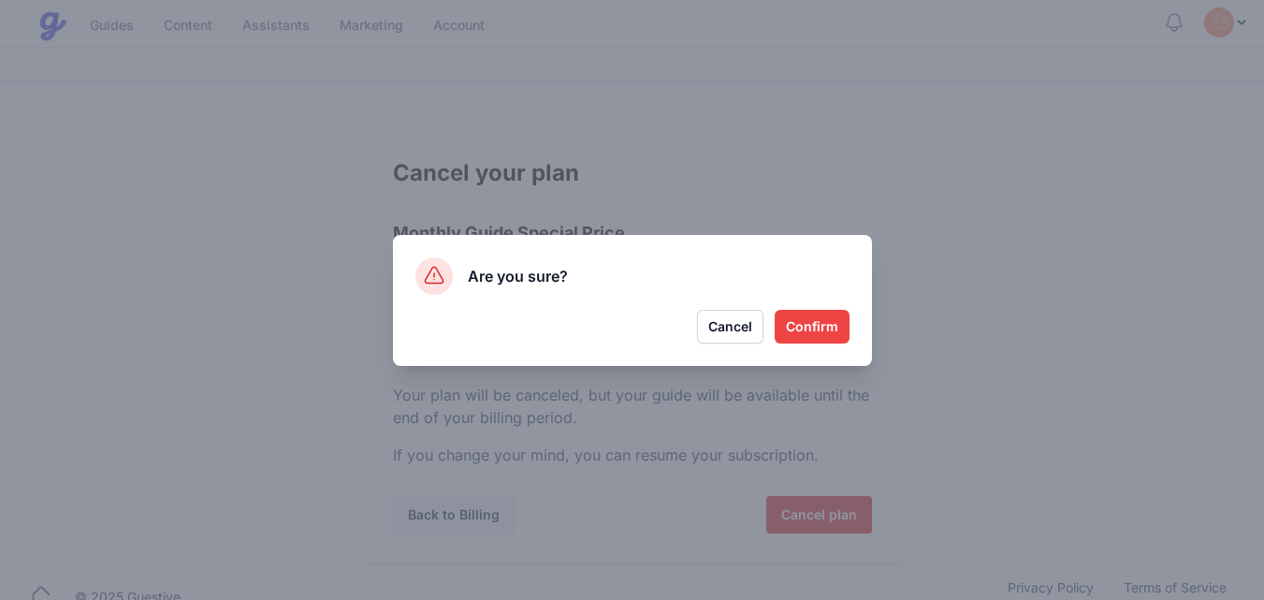
click at [804, 326] on button "Confirm" at bounding box center [812, 327] width 75 height 34
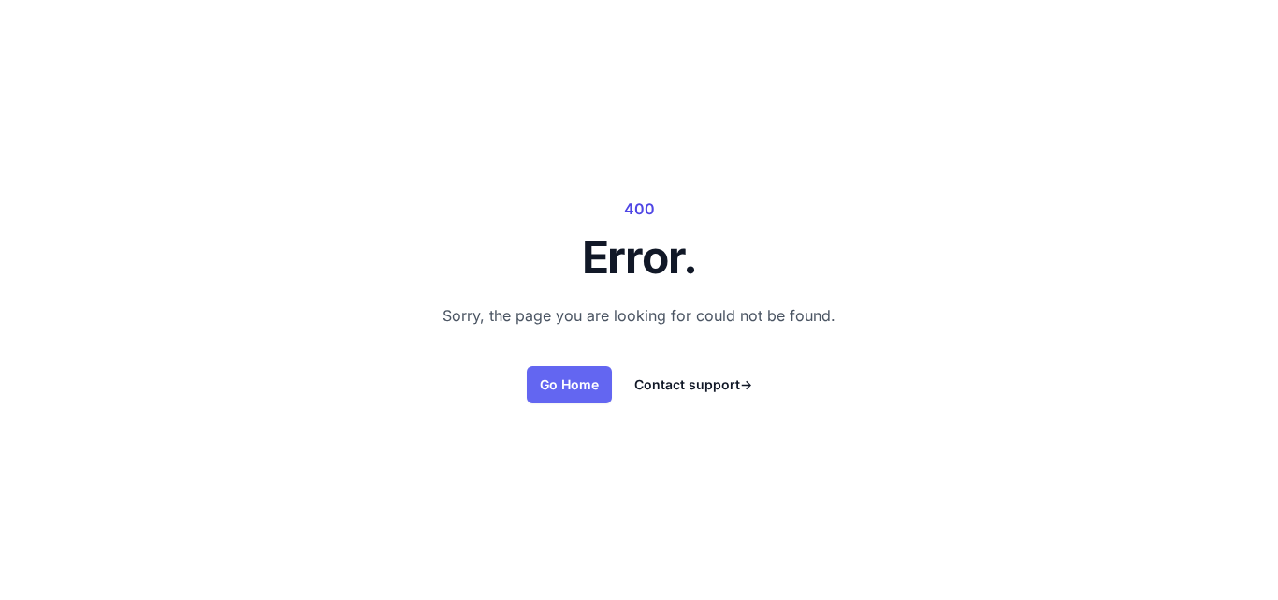
click at [565, 383] on link "Go Home" at bounding box center [569, 384] width 85 height 37
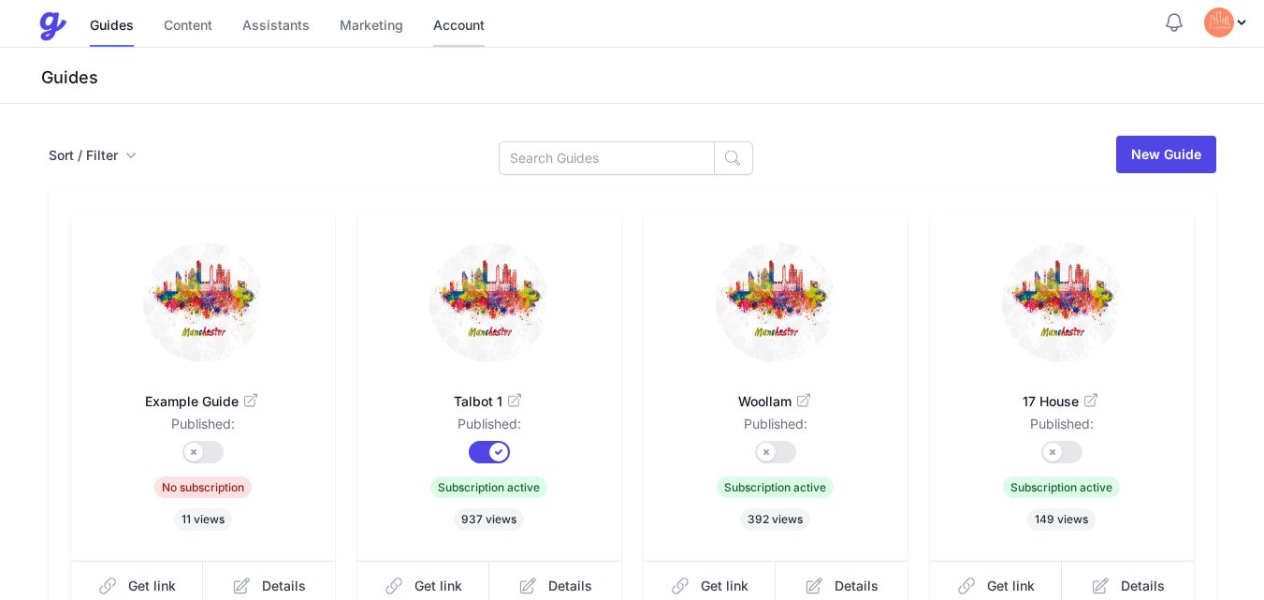
click at [454, 20] on link "Account" at bounding box center [458, 27] width 51 height 40
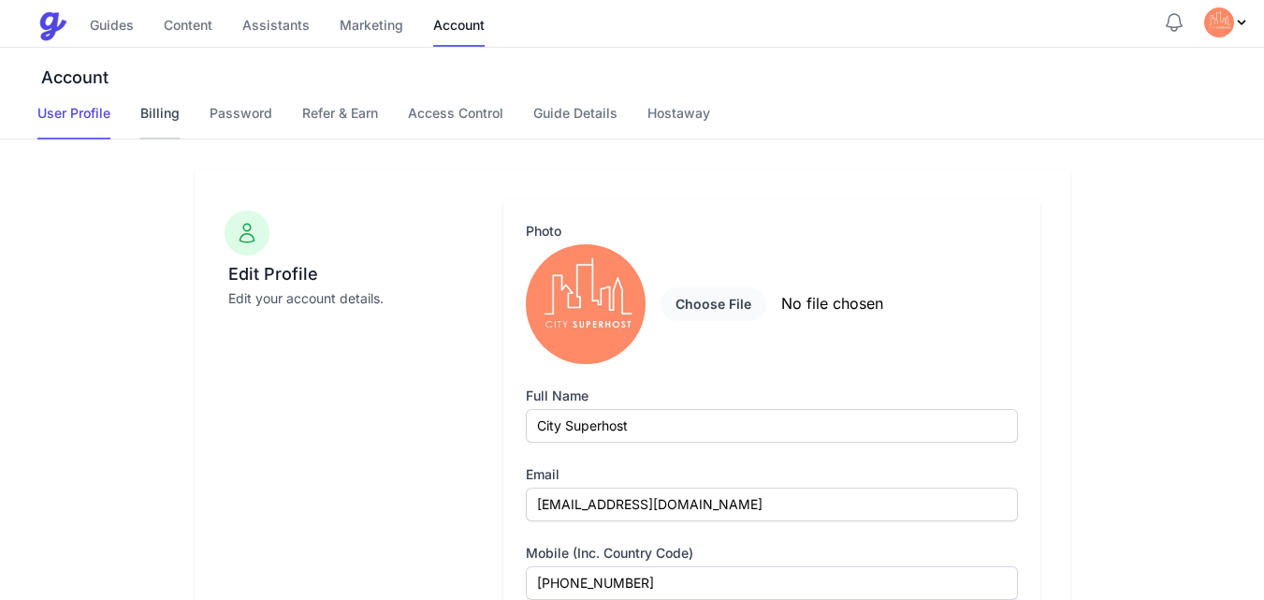
click at [174, 114] on link "Billing" at bounding box center [159, 122] width 39 height 36
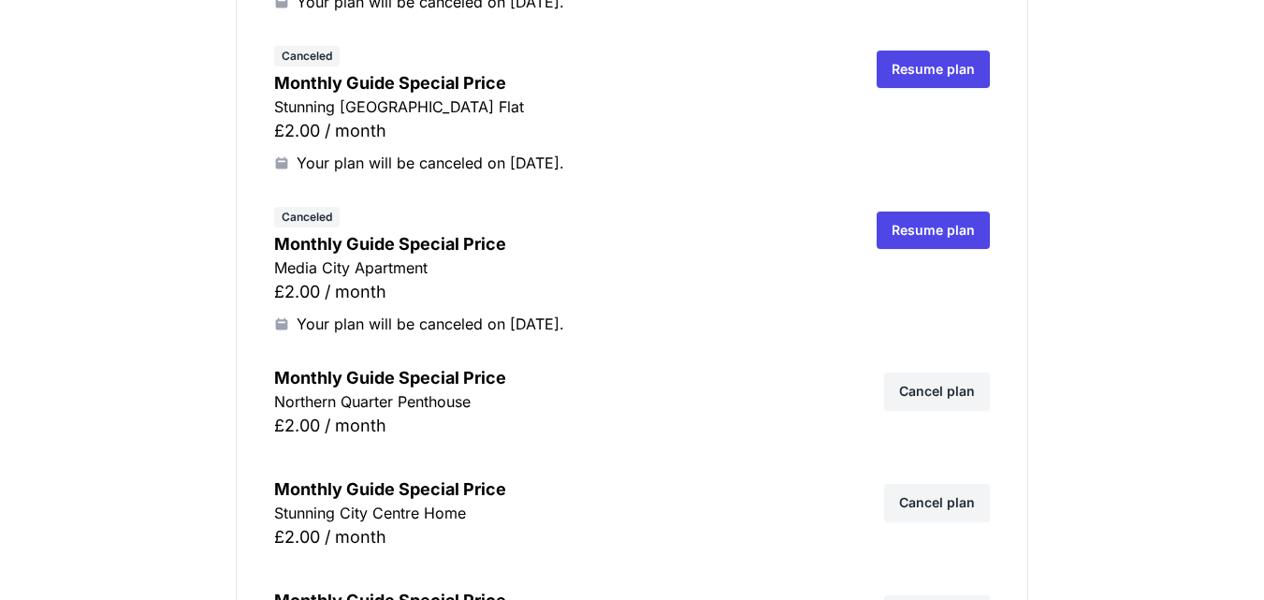
scroll to position [3816, 0]
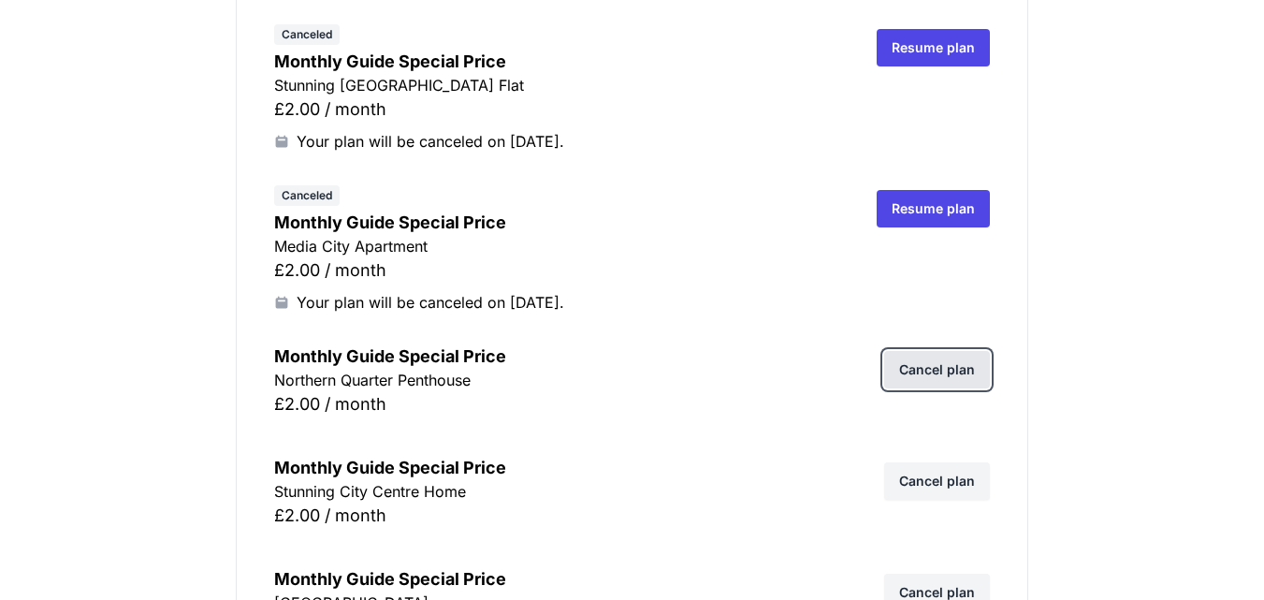
click at [935, 375] on link "Cancel plan" at bounding box center [937, 369] width 106 height 37
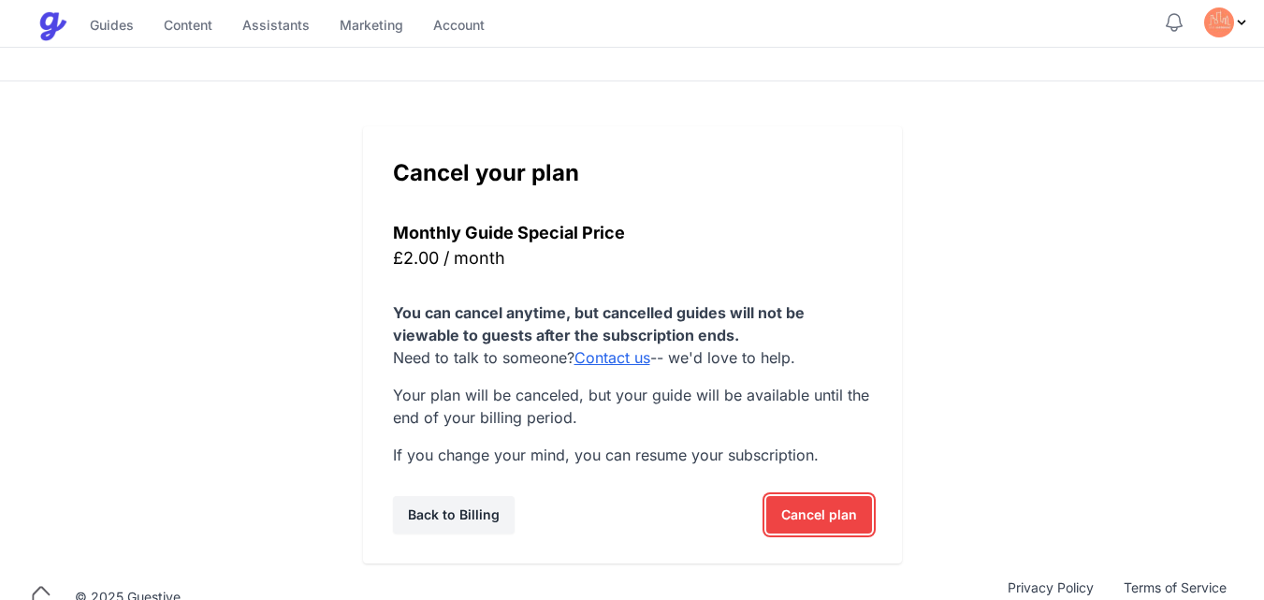
click at [808, 511] on span "Cancel plan" at bounding box center [819, 514] width 76 height 37
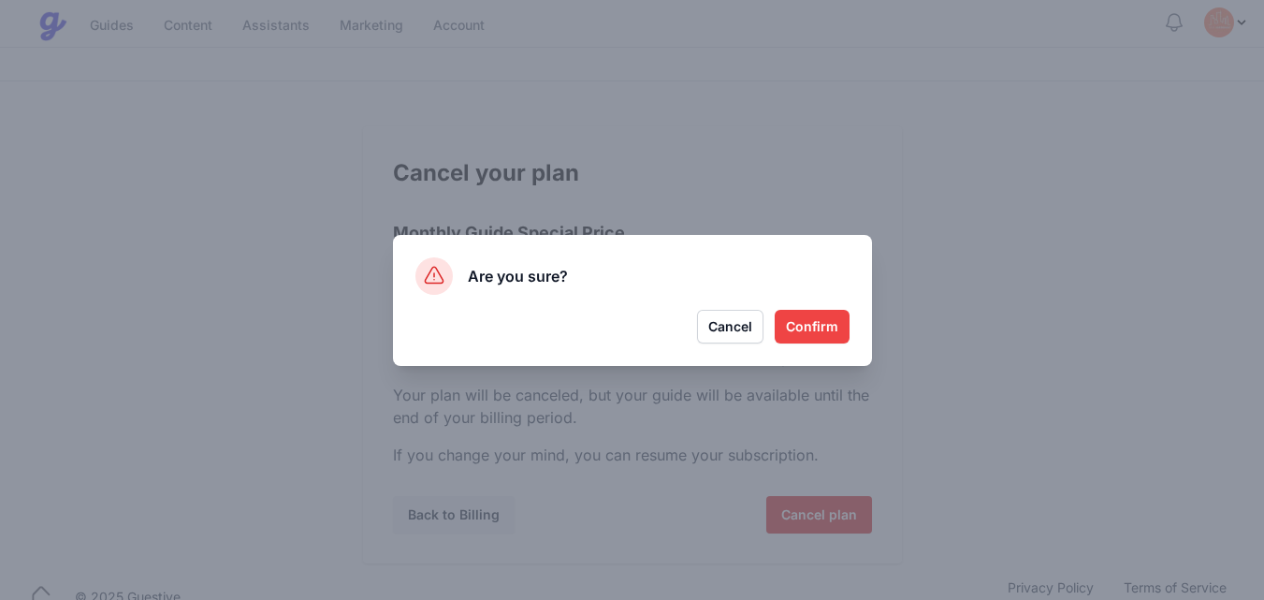
click at [799, 325] on button "Confirm" at bounding box center [812, 327] width 75 height 34
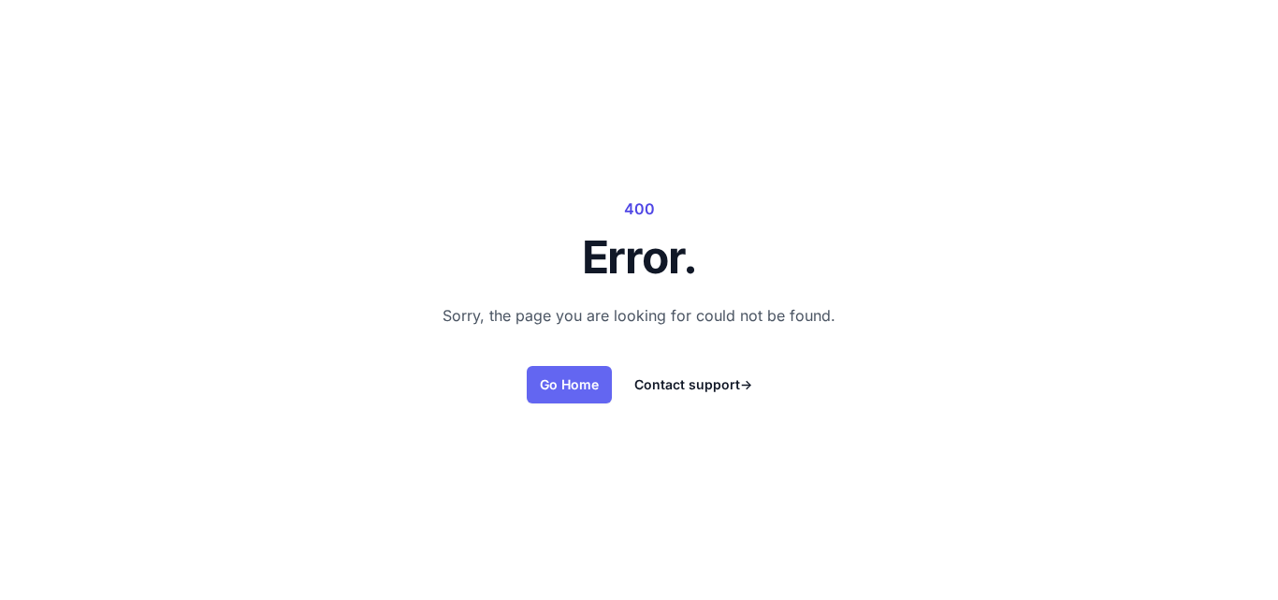
click at [571, 380] on link "Go Home" at bounding box center [569, 384] width 85 height 37
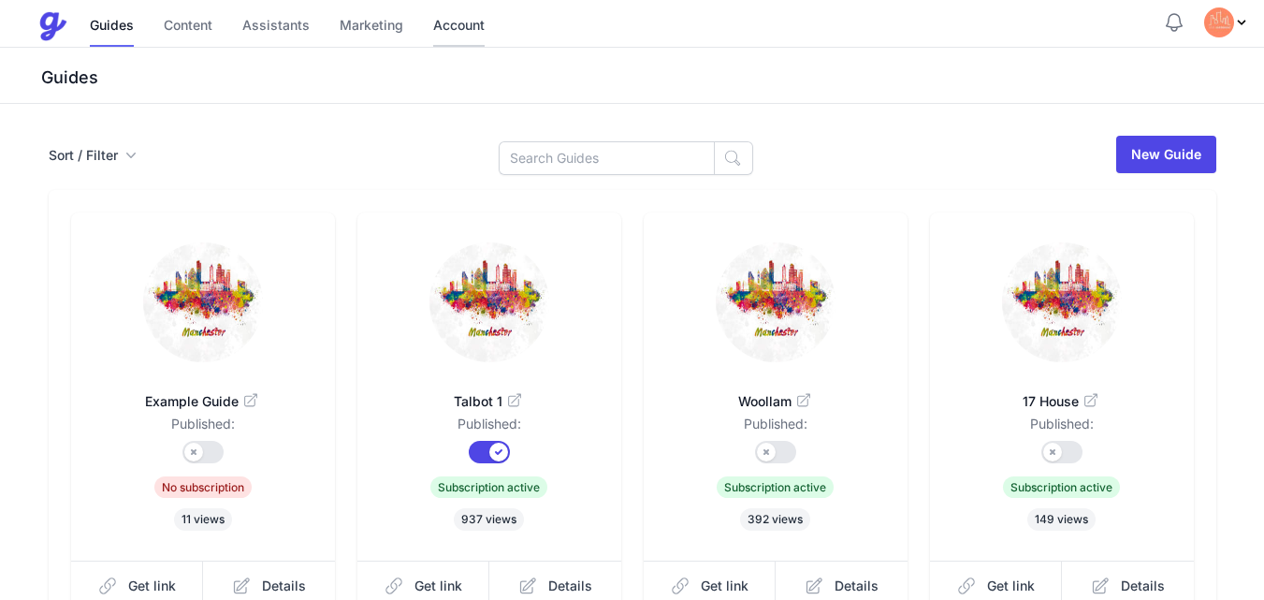
click at [452, 22] on link "Account" at bounding box center [458, 27] width 51 height 40
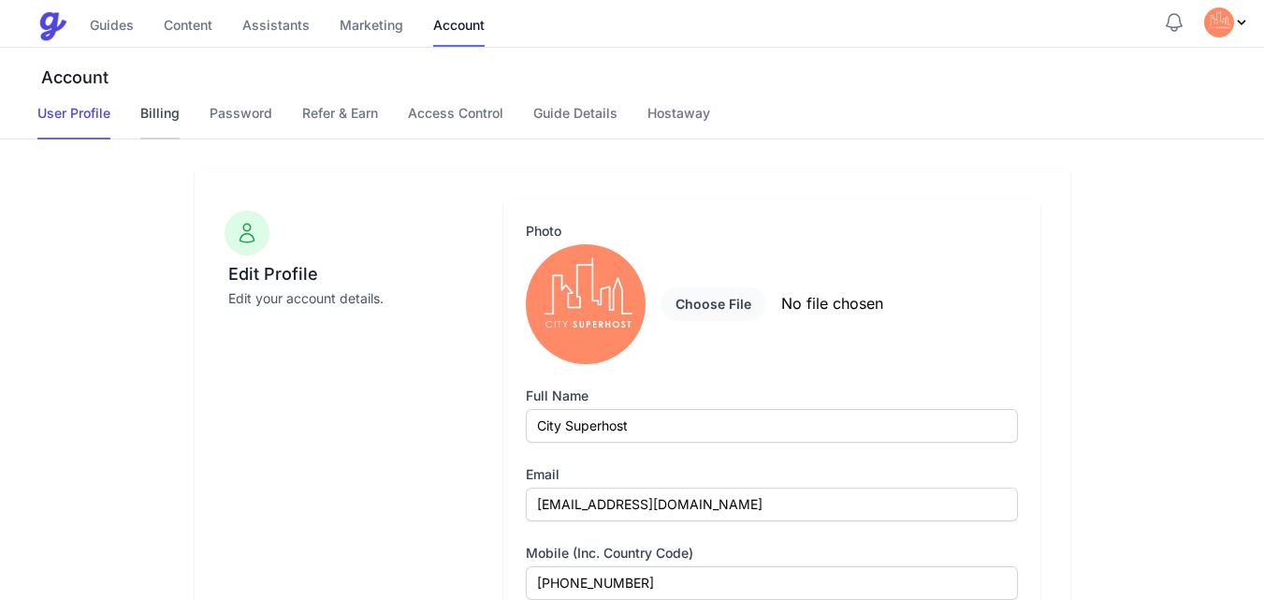
click at [158, 111] on link "Billing" at bounding box center [159, 122] width 39 height 36
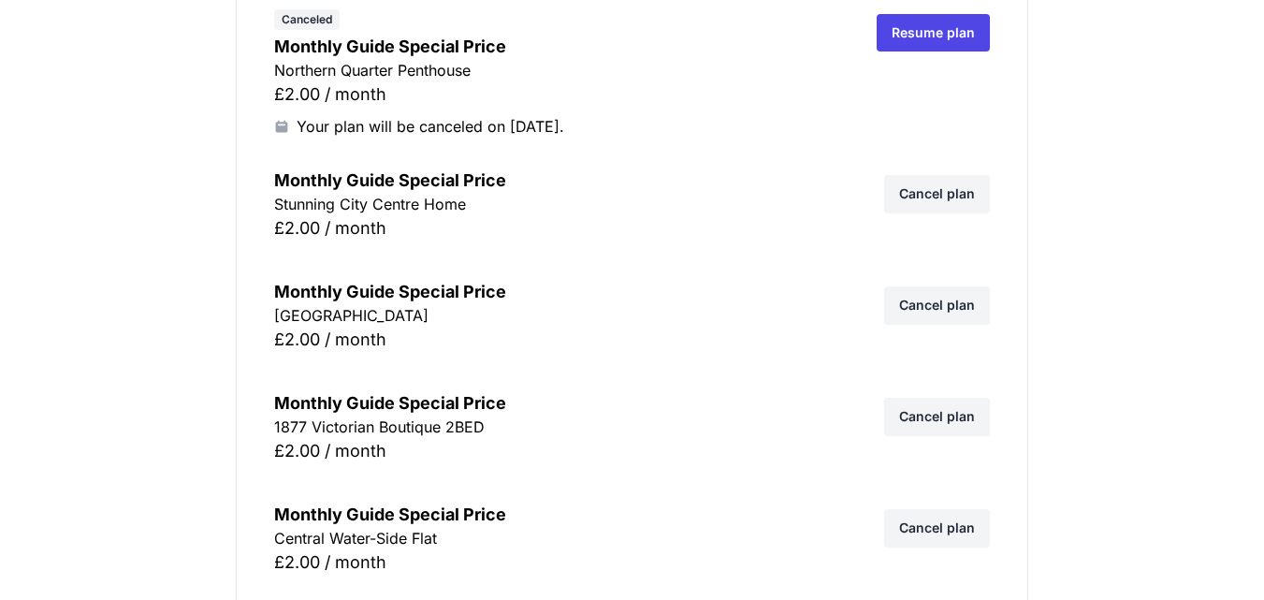
scroll to position [4116, 0]
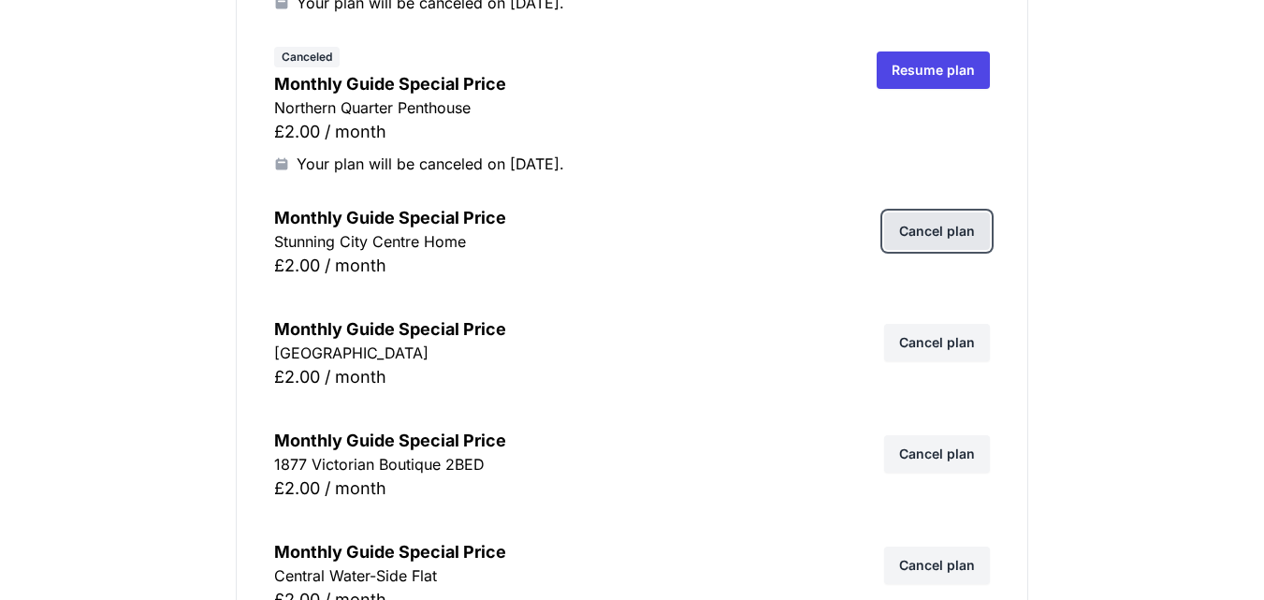
click at [941, 232] on link "Cancel plan" at bounding box center [937, 230] width 106 height 37
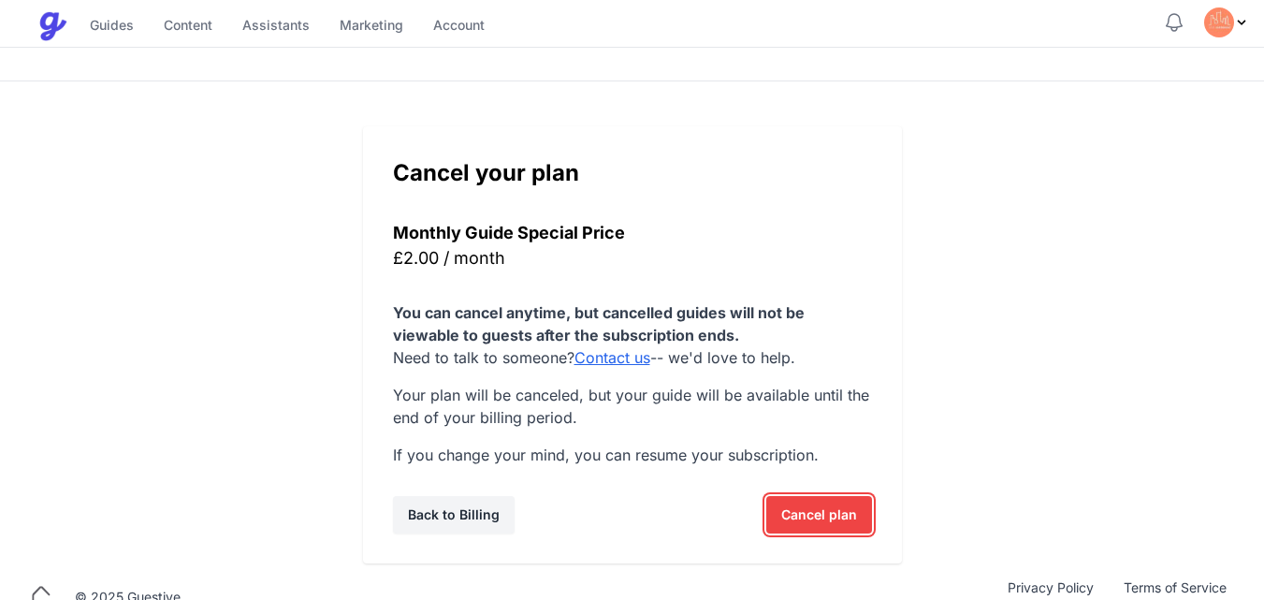
click at [812, 510] on span "Cancel plan" at bounding box center [819, 514] width 76 height 37
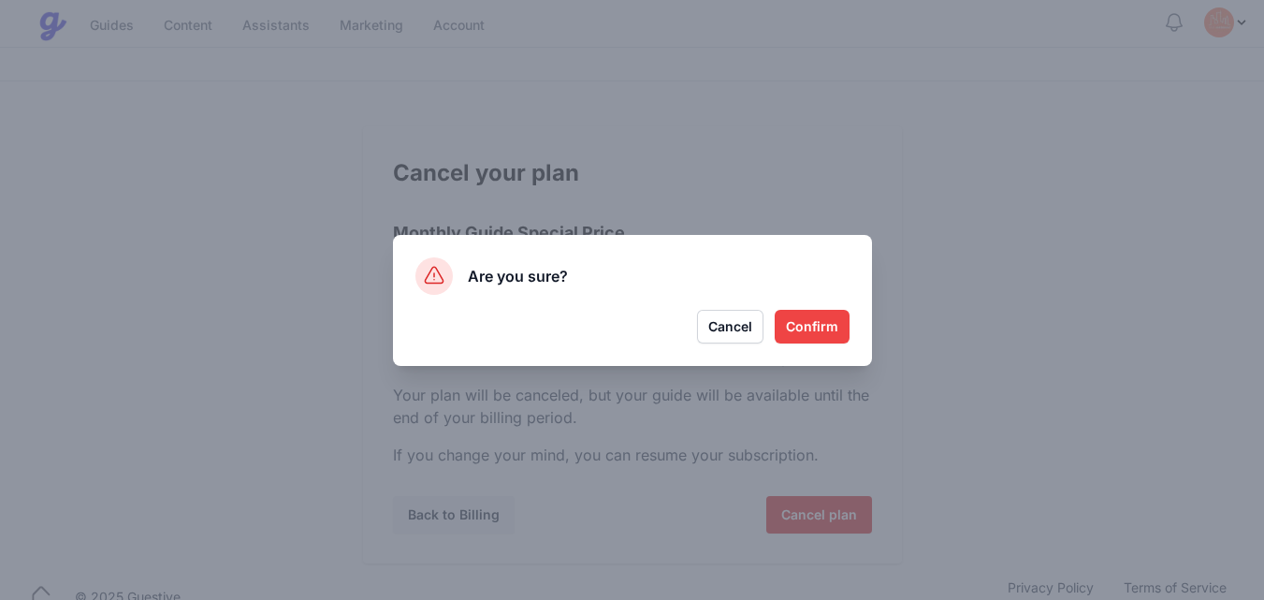
click at [801, 320] on button "Confirm" at bounding box center [812, 327] width 75 height 34
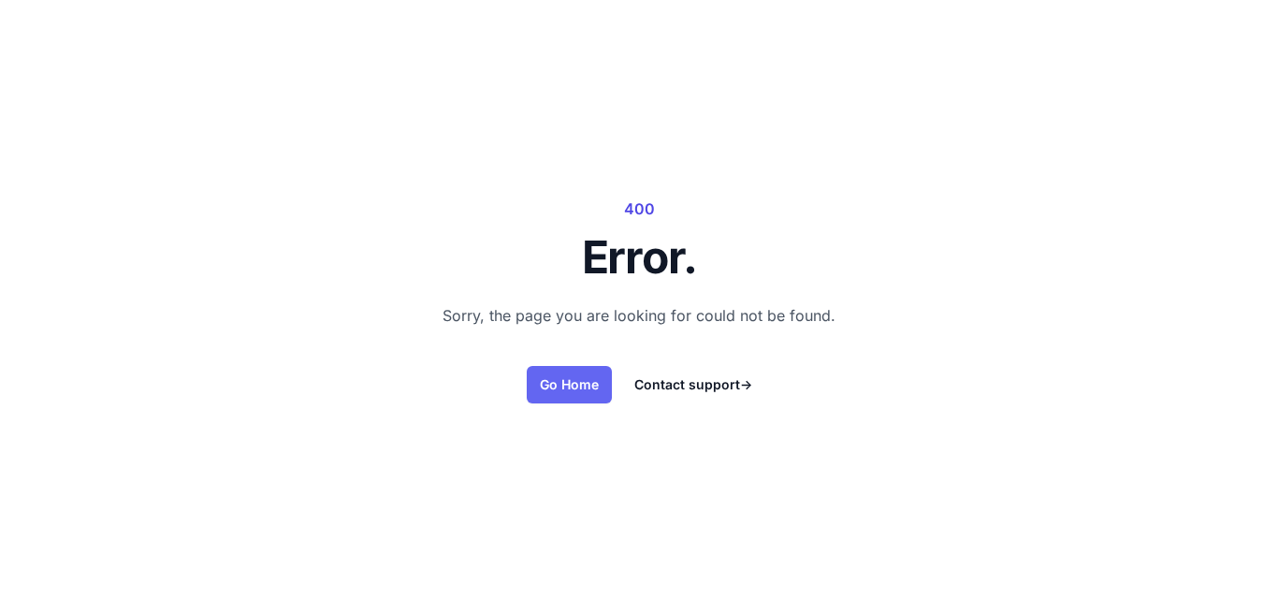
click at [580, 389] on link "Go Home" at bounding box center [569, 384] width 85 height 37
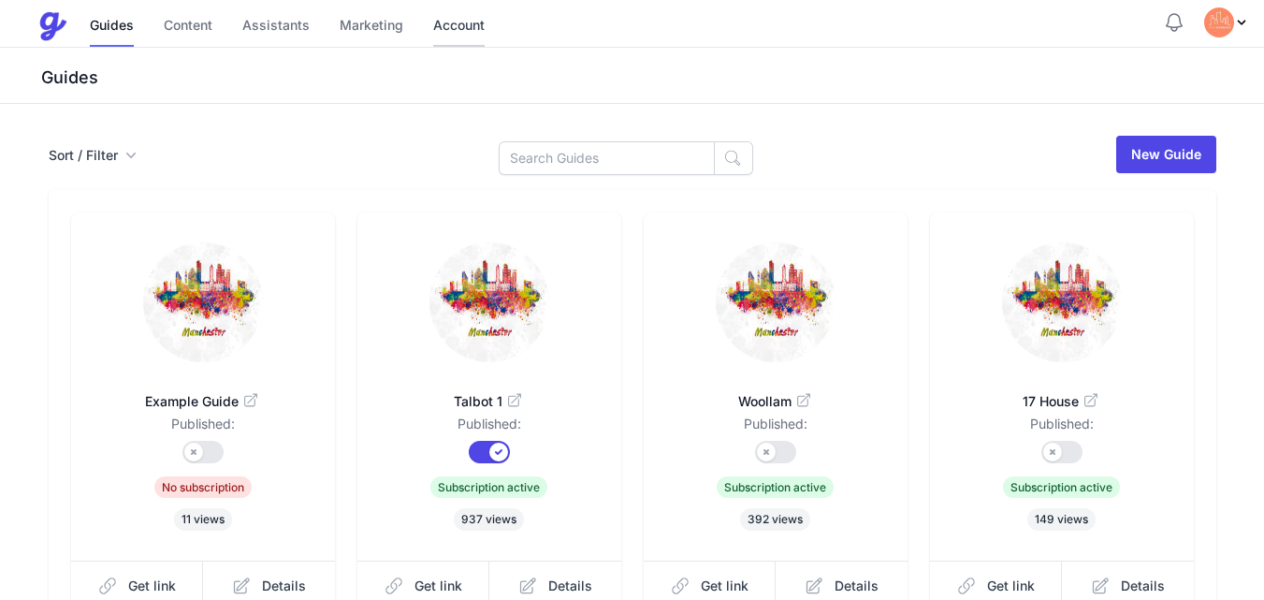
click at [460, 19] on link "Account" at bounding box center [458, 27] width 51 height 40
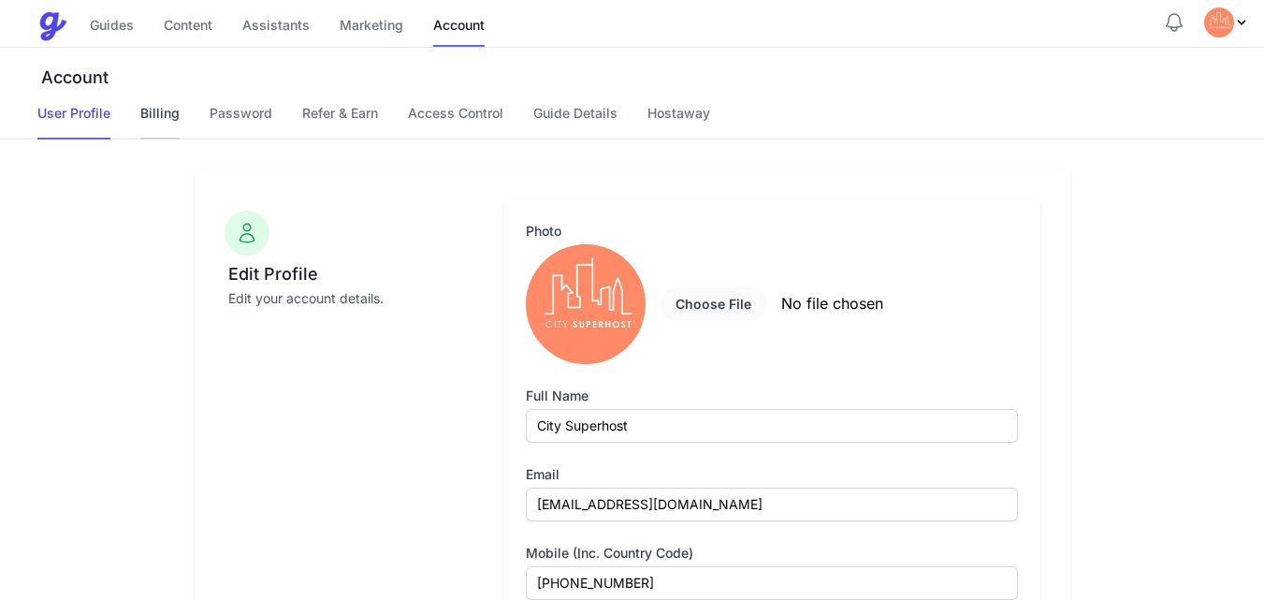
click at [155, 108] on link "Billing" at bounding box center [159, 122] width 39 height 36
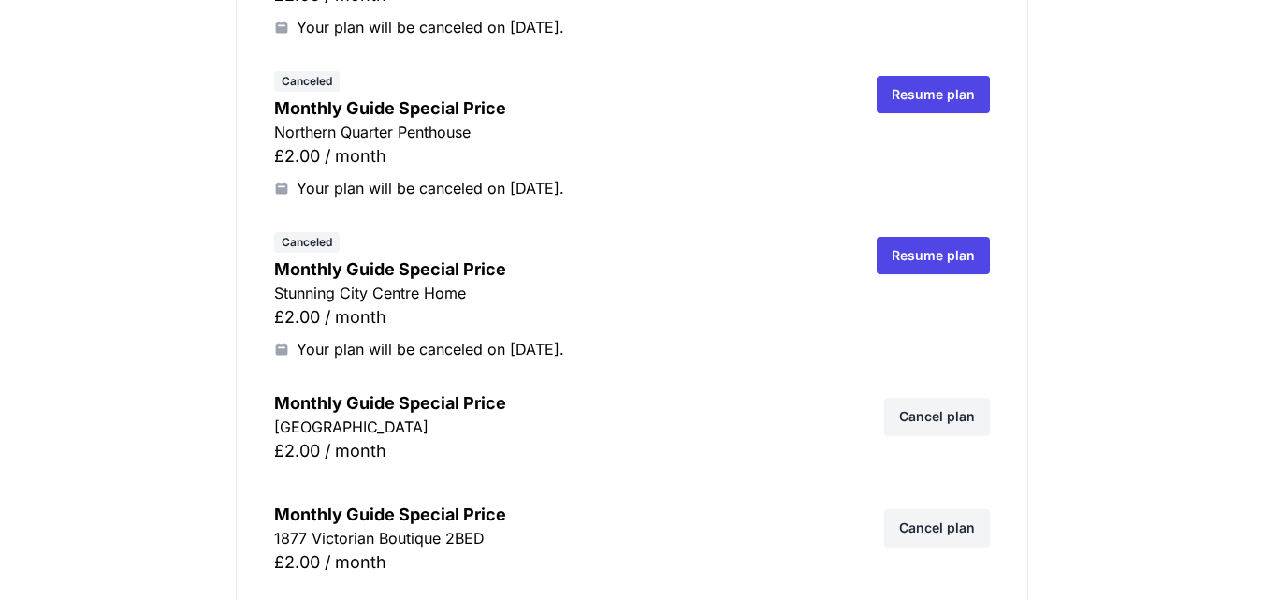
scroll to position [4116, 0]
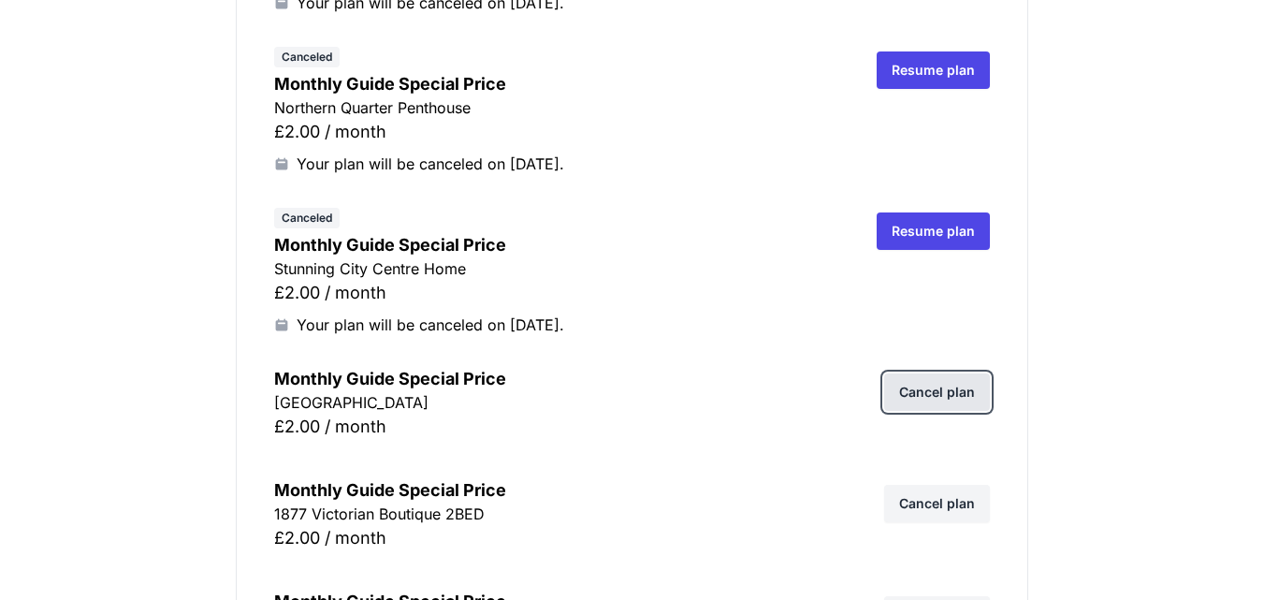
click at [946, 395] on link "Cancel plan" at bounding box center [937, 391] width 106 height 37
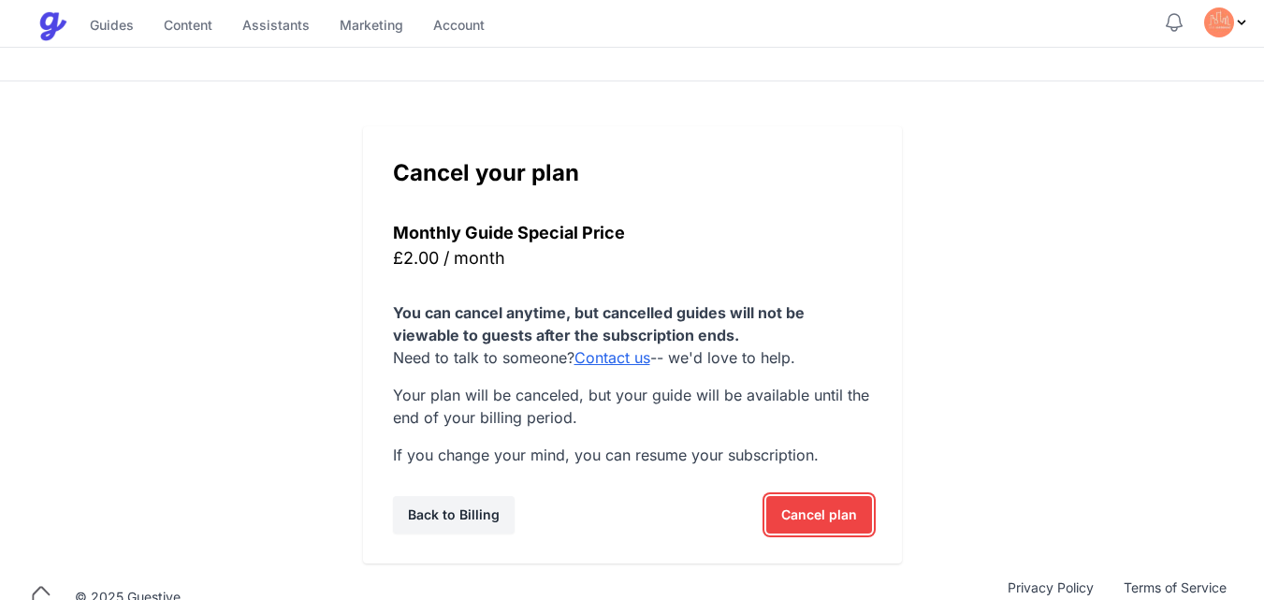
click at [812, 517] on span "Cancel plan" at bounding box center [819, 514] width 76 height 37
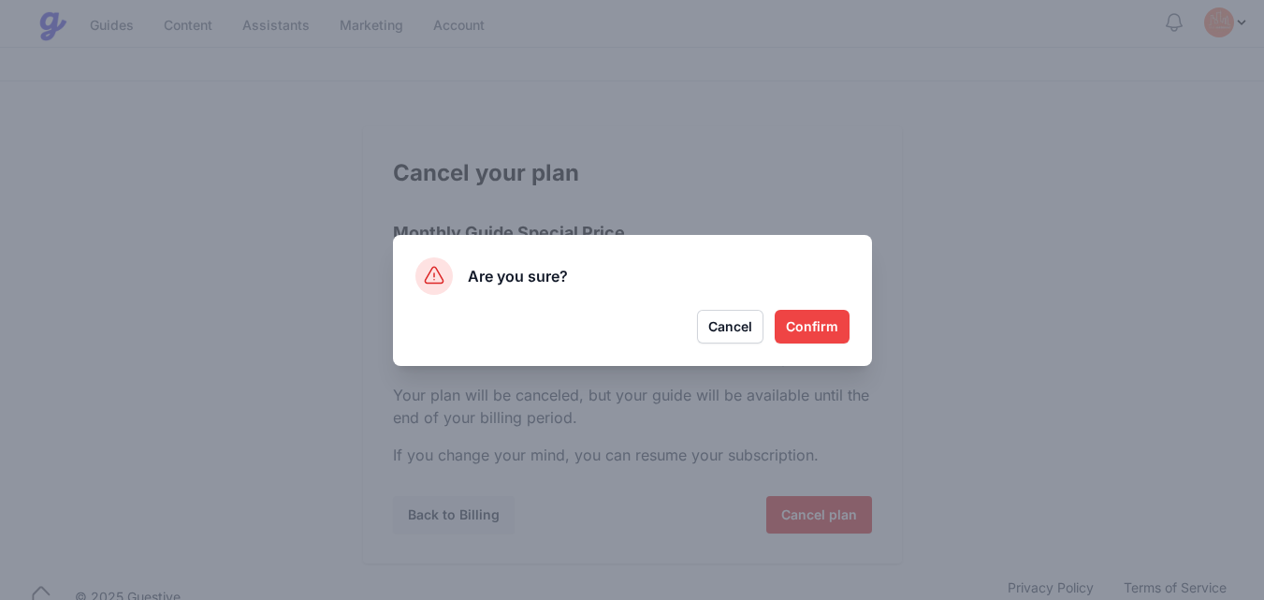
click at [829, 325] on button "Confirm" at bounding box center [812, 327] width 75 height 34
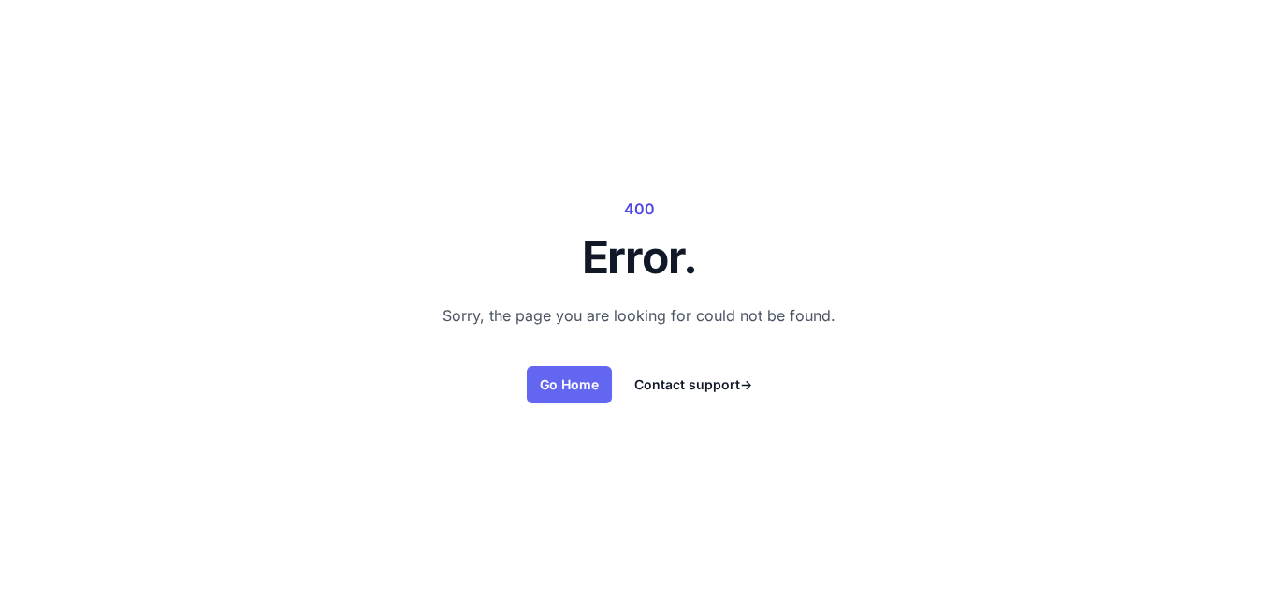
click at [557, 378] on link "Go Home" at bounding box center [569, 384] width 85 height 37
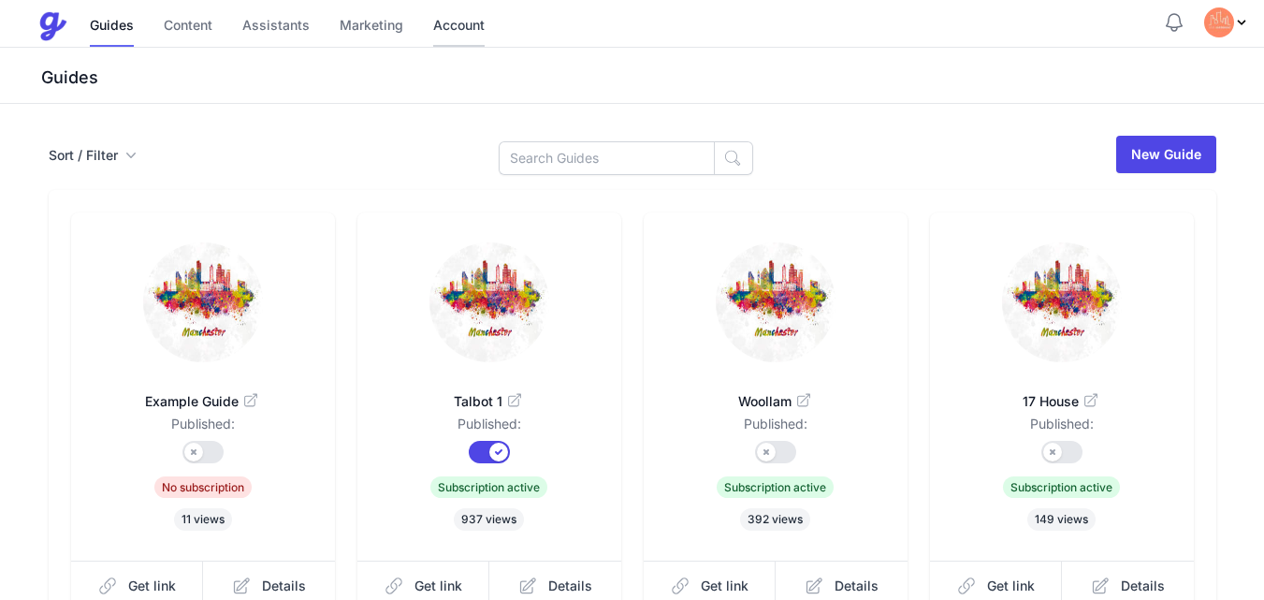
click at [467, 19] on link "Account" at bounding box center [458, 27] width 51 height 40
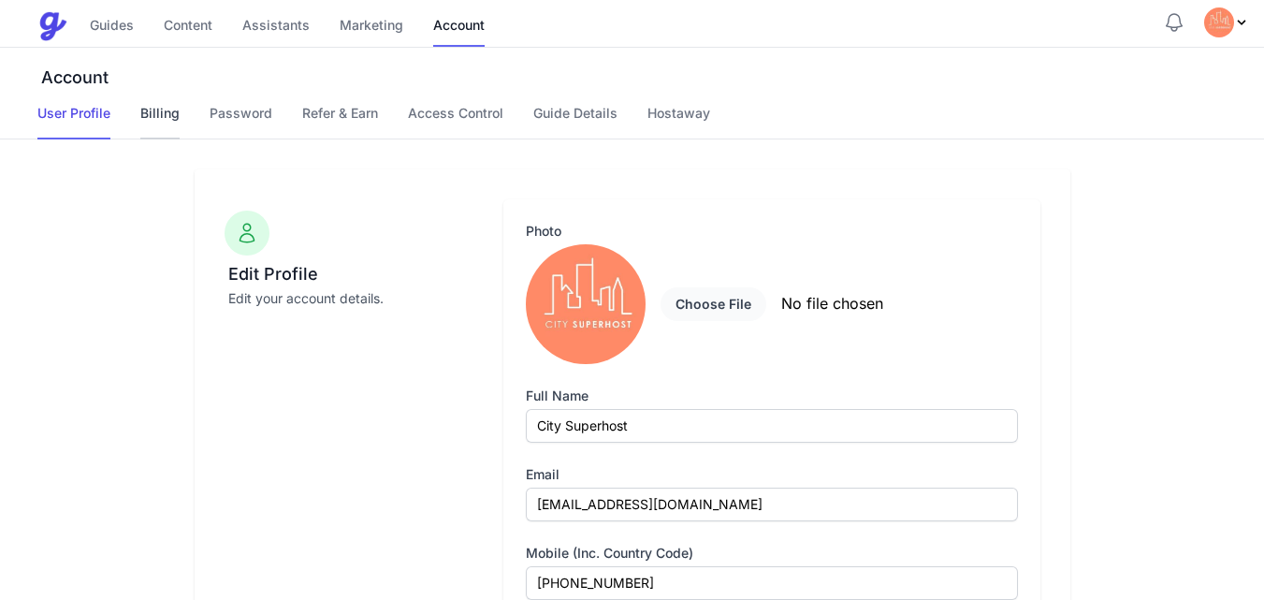
click at [158, 114] on link "Billing" at bounding box center [159, 122] width 39 height 36
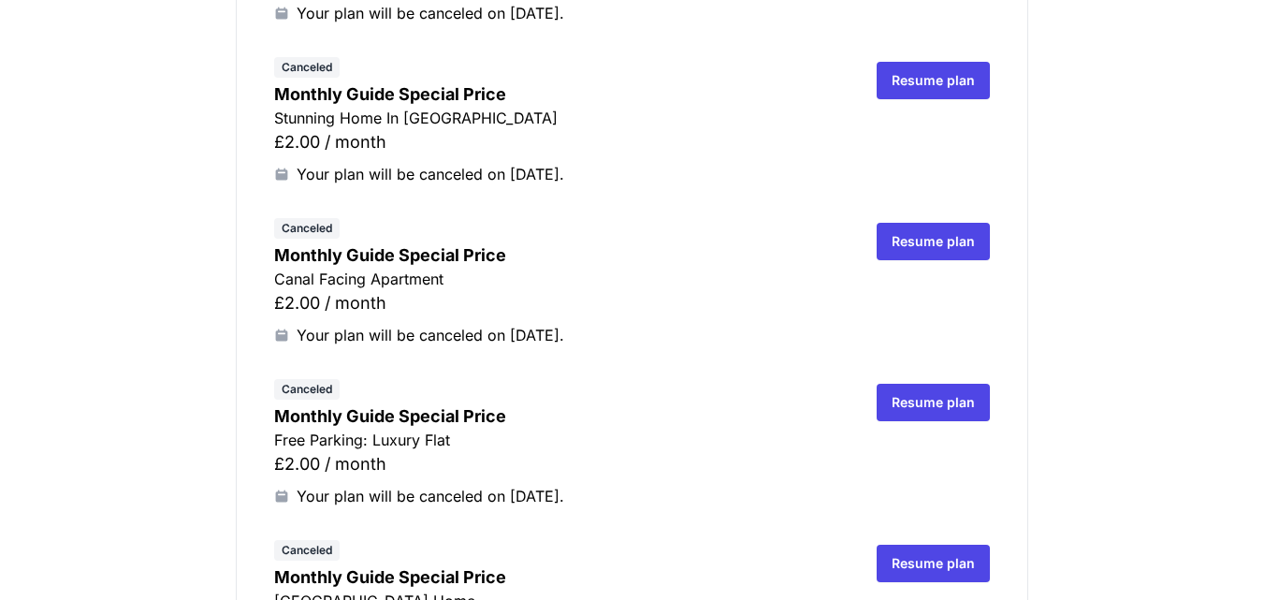
scroll to position [1534, 0]
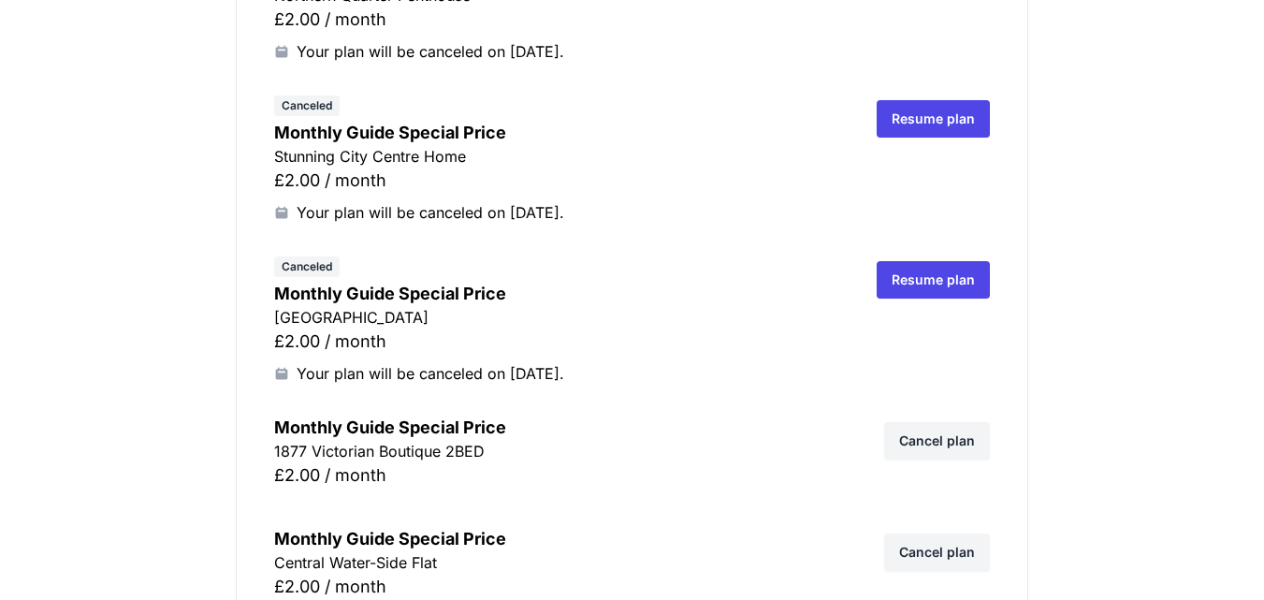
scroll to position [4340, 0]
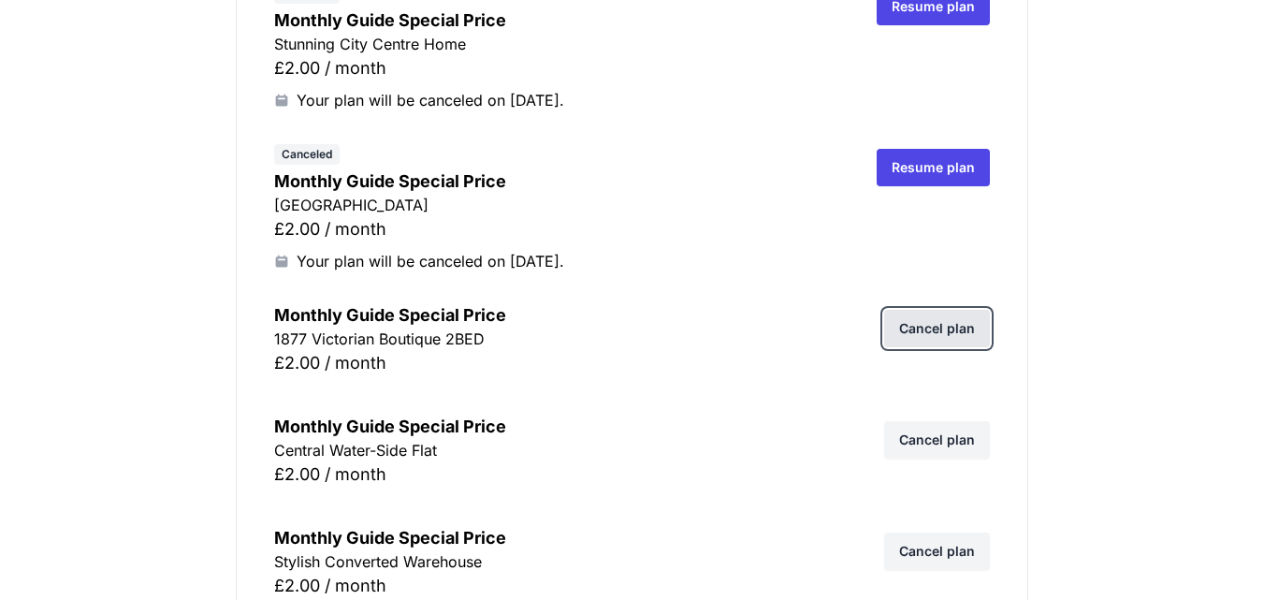
click at [940, 326] on link "Cancel plan" at bounding box center [937, 328] width 106 height 37
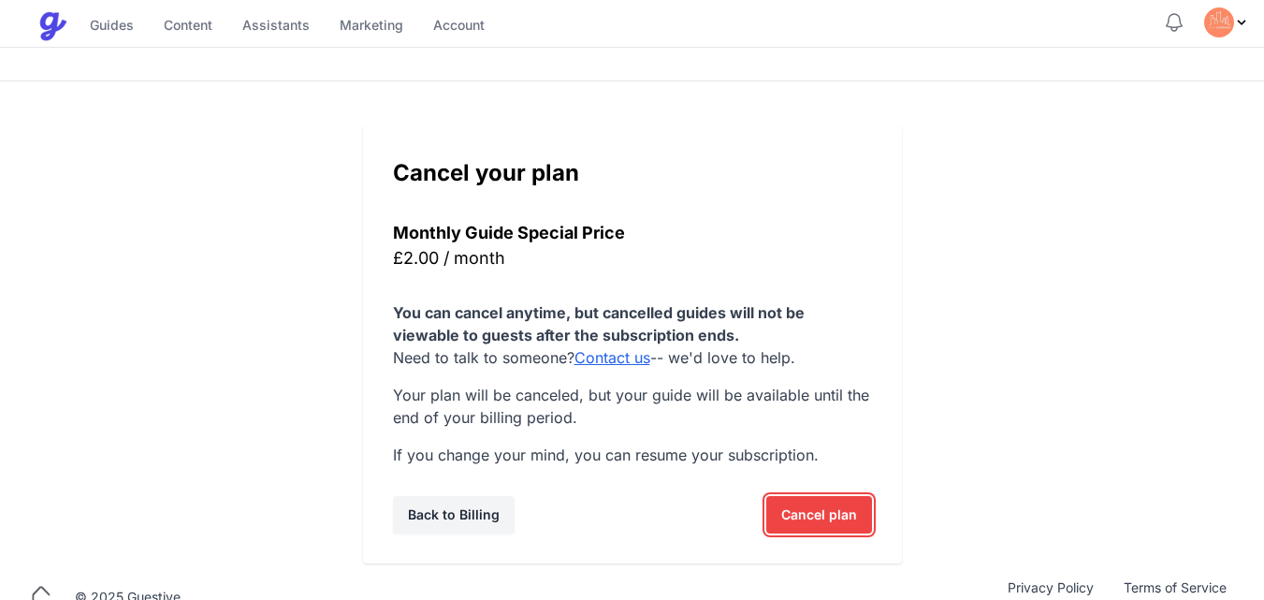
click at [842, 516] on span "Cancel plan" at bounding box center [819, 514] width 76 height 37
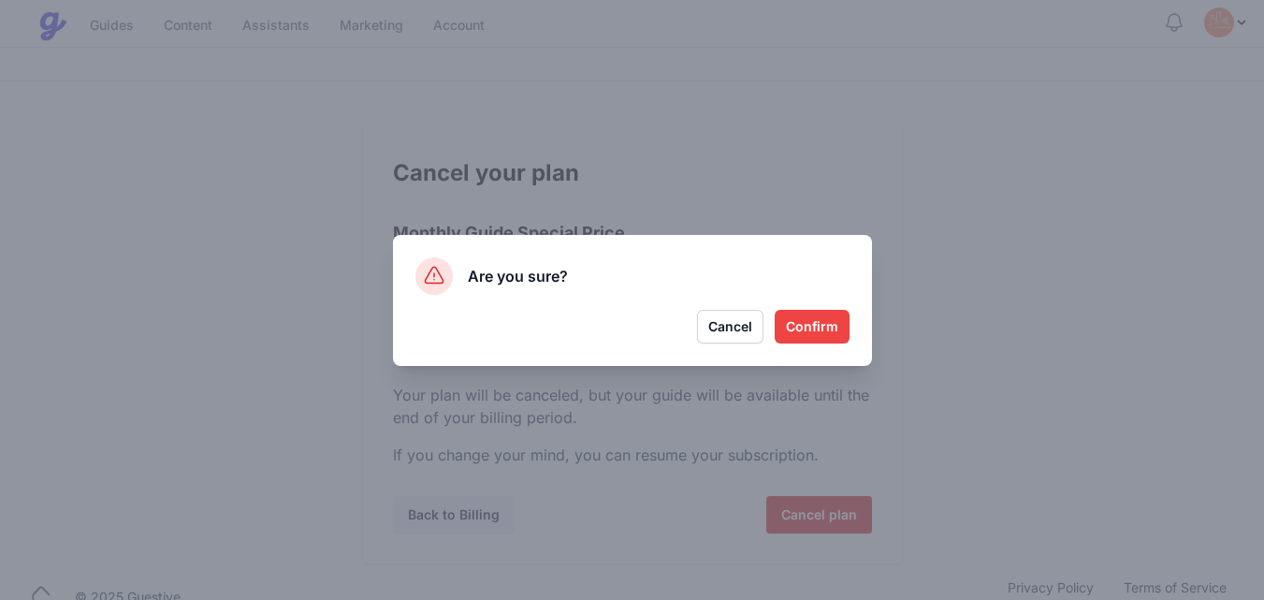
click at [825, 326] on button "Confirm" at bounding box center [812, 327] width 75 height 34
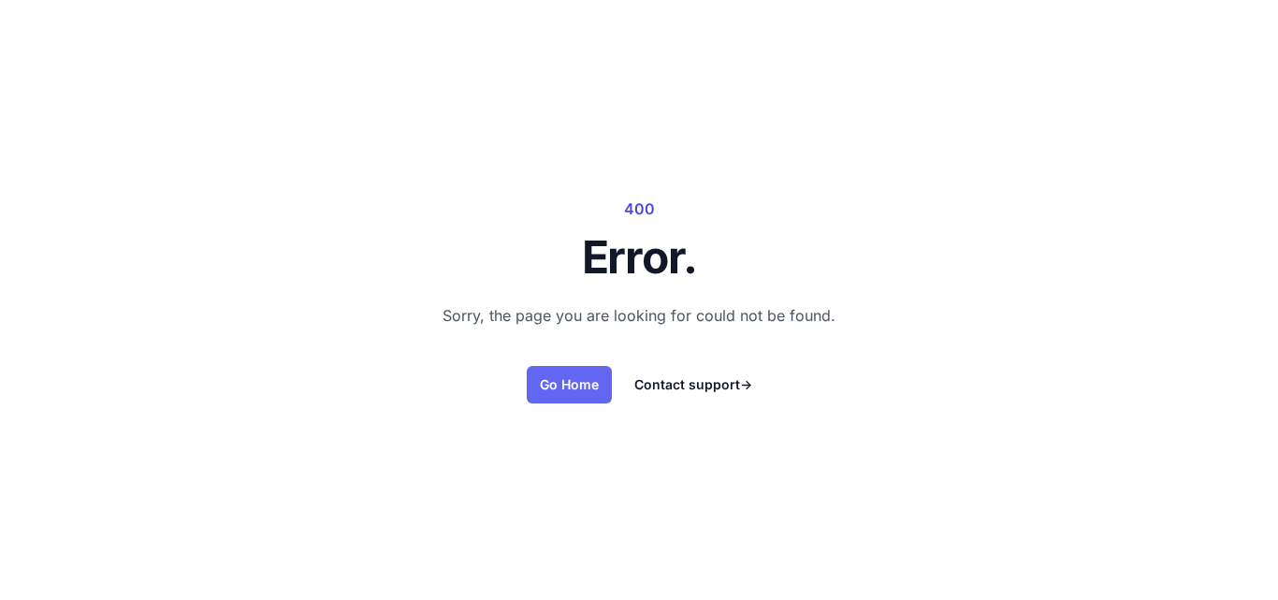
click at [572, 384] on link "Go Home" at bounding box center [569, 384] width 85 height 37
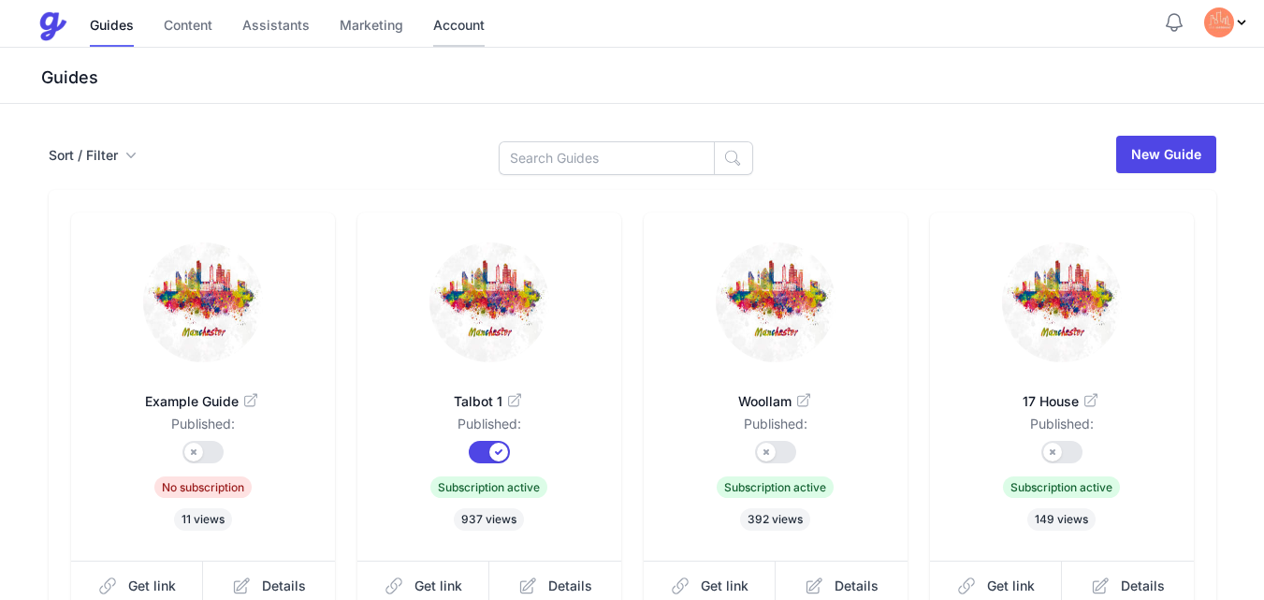
click at [462, 35] on link "Account" at bounding box center [458, 27] width 51 height 40
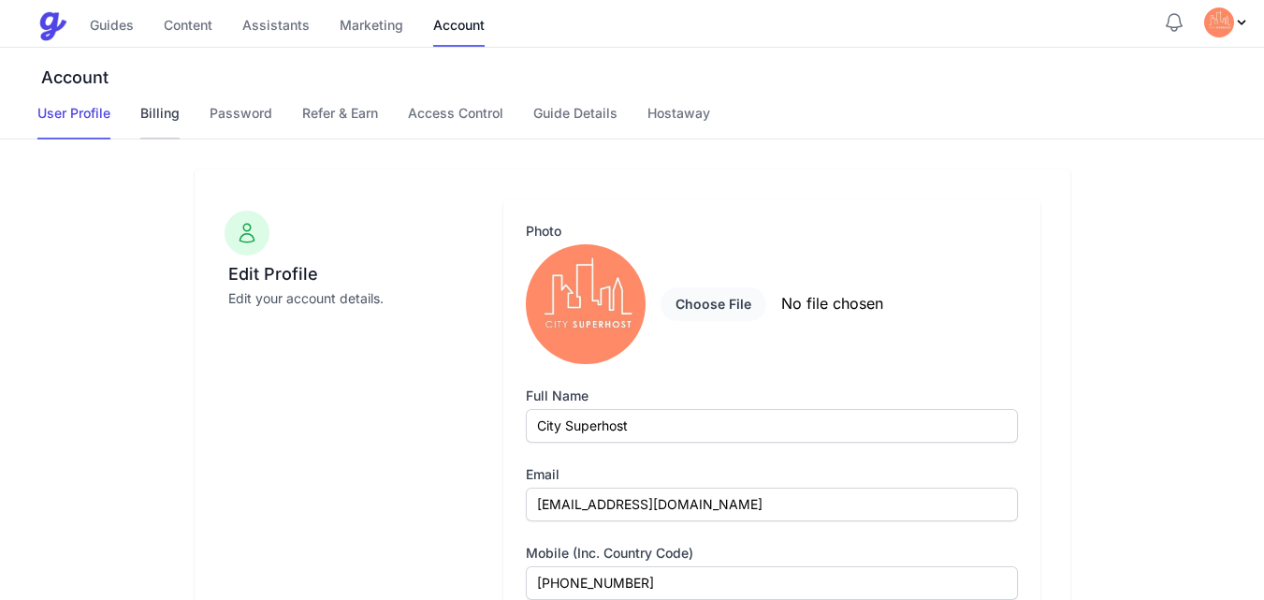
click at [149, 118] on link "Billing" at bounding box center [159, 122] width 39 height 36
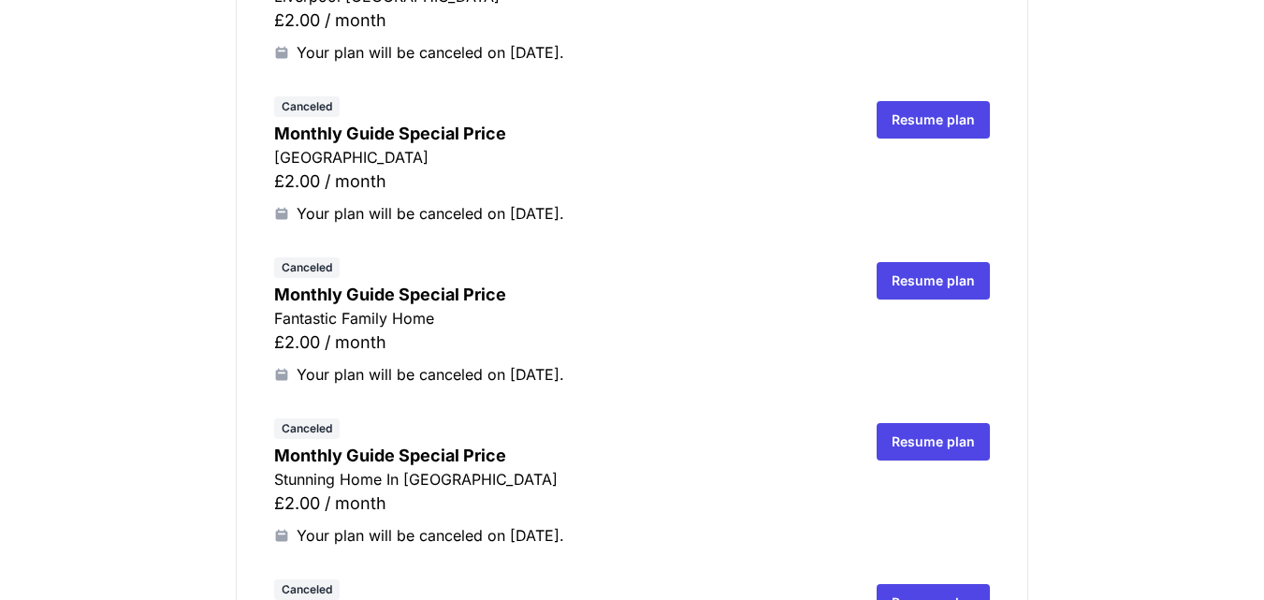
scroll to position [1404, 0]
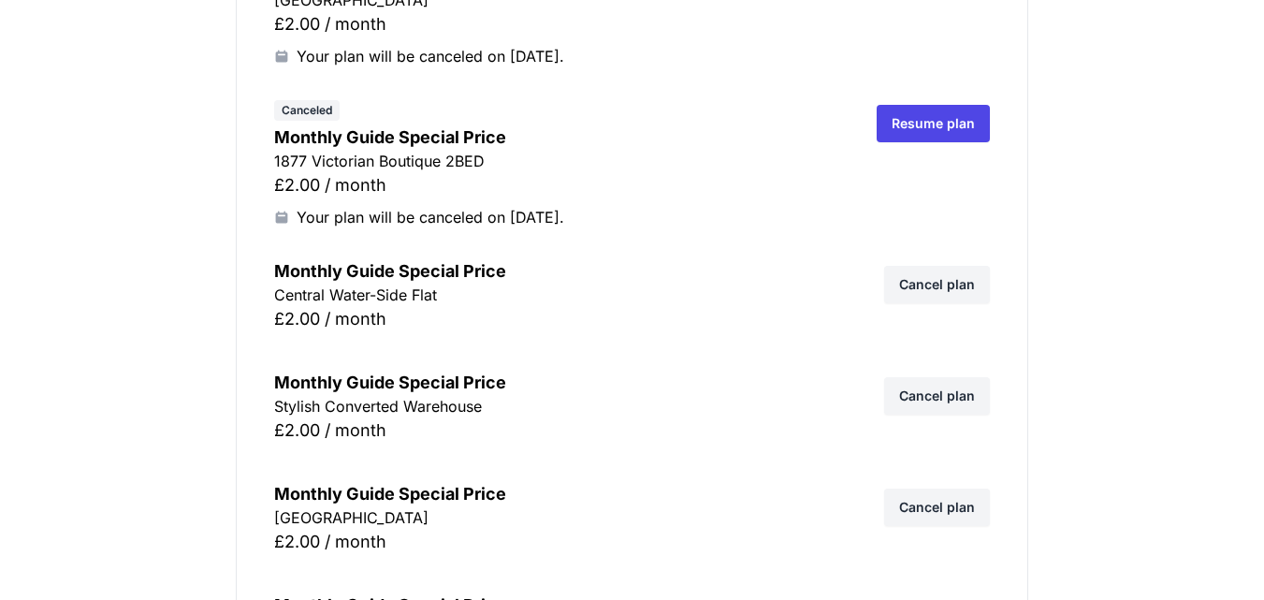
scroll to position [4547, 0]
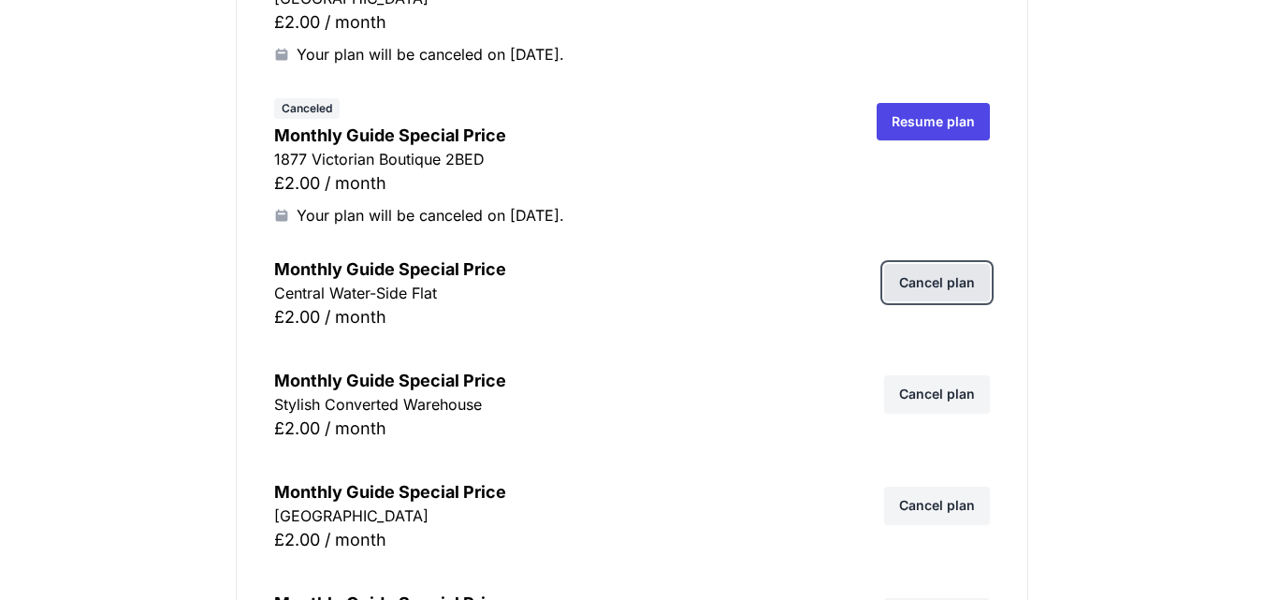
click at [943, 286] on link "Cancel plan" at bounding box center [937, 282] width 106 height 37
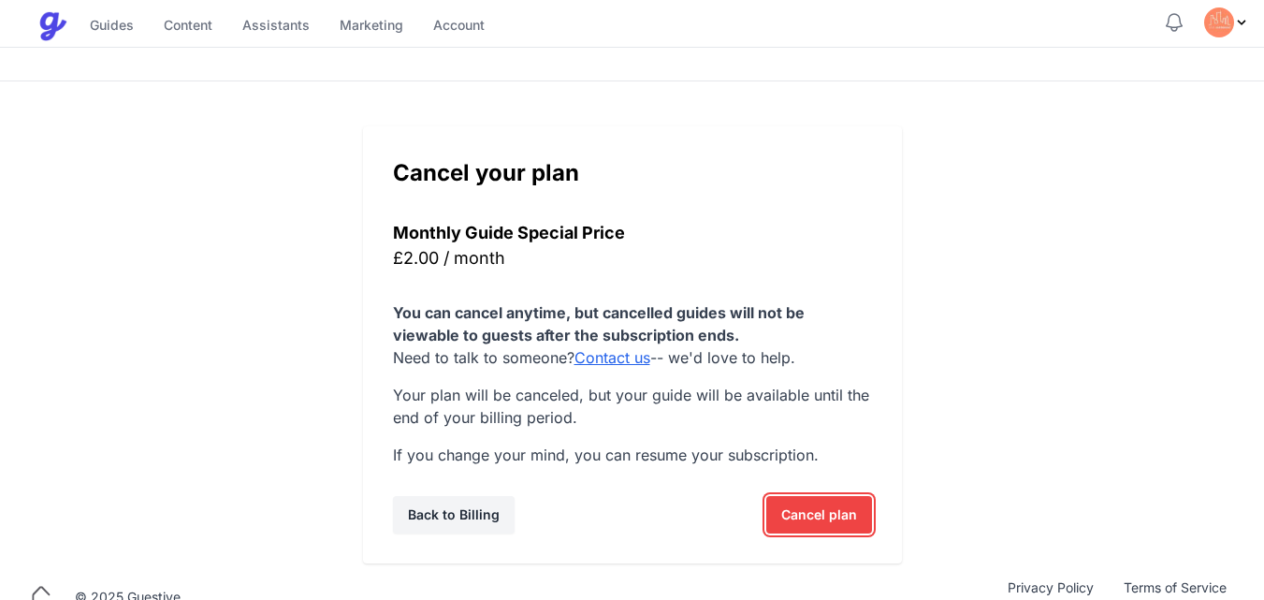
click at [822, 509] on span "Cancel plan" at bounding box center [819, 514] width 76 height 37
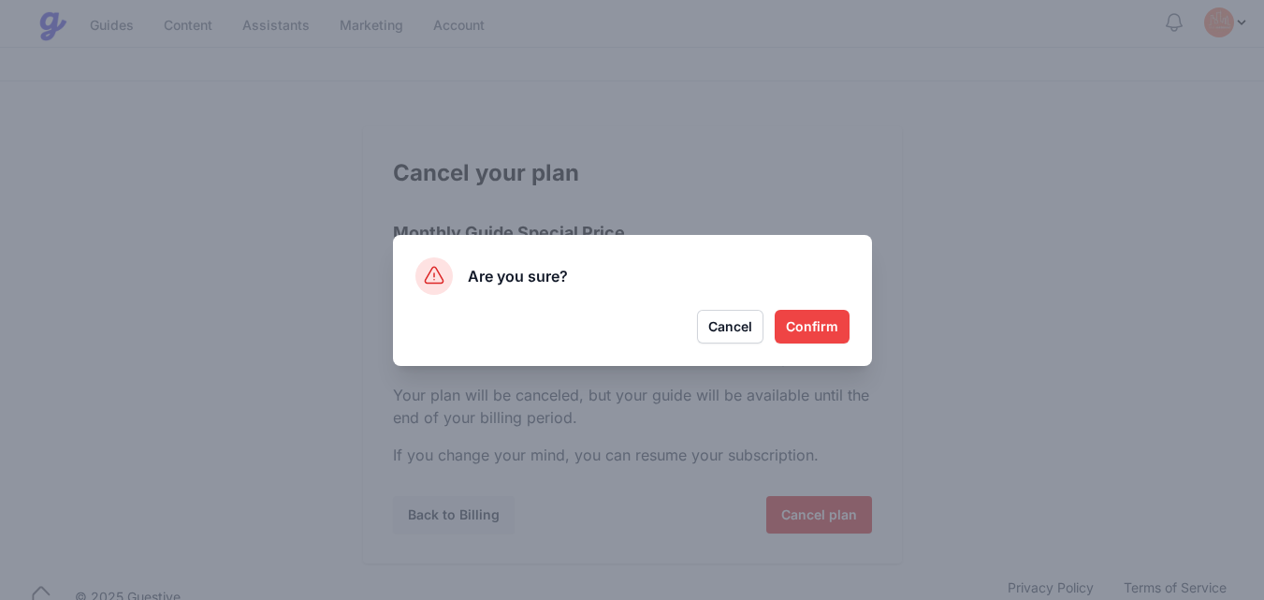
click at [819, 328] on button "Confirm" at bounding box center [812, 327] width 75 height 34
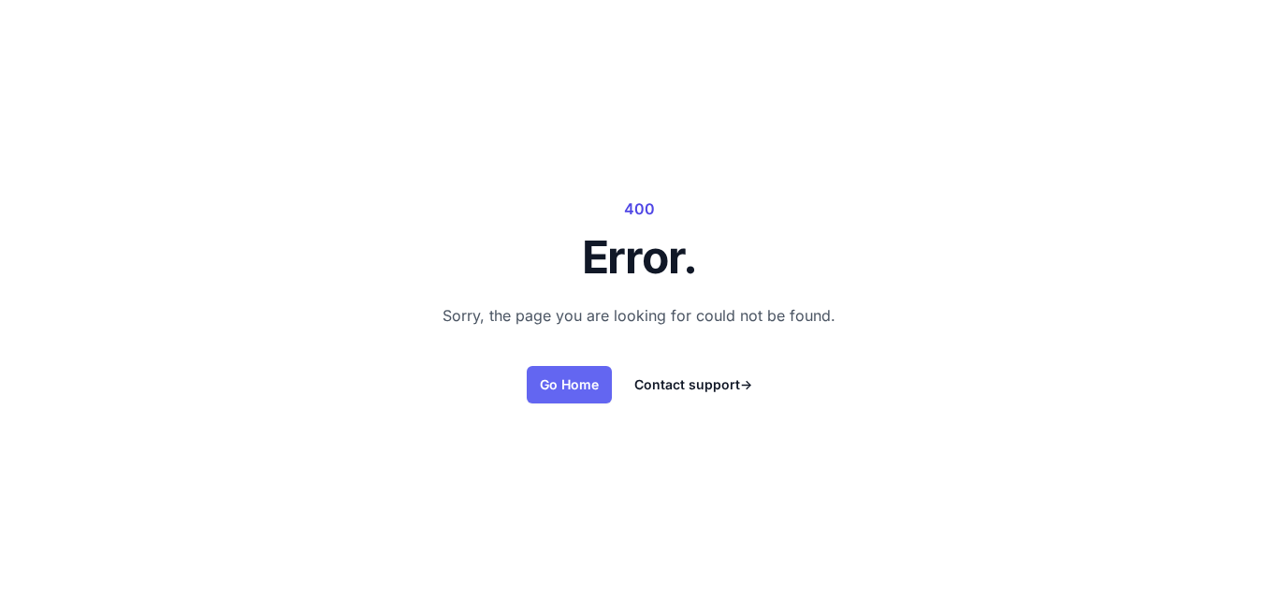
click at [564, 388] on link "Go Home" at bounding box center [569, 384] width 85 height 37
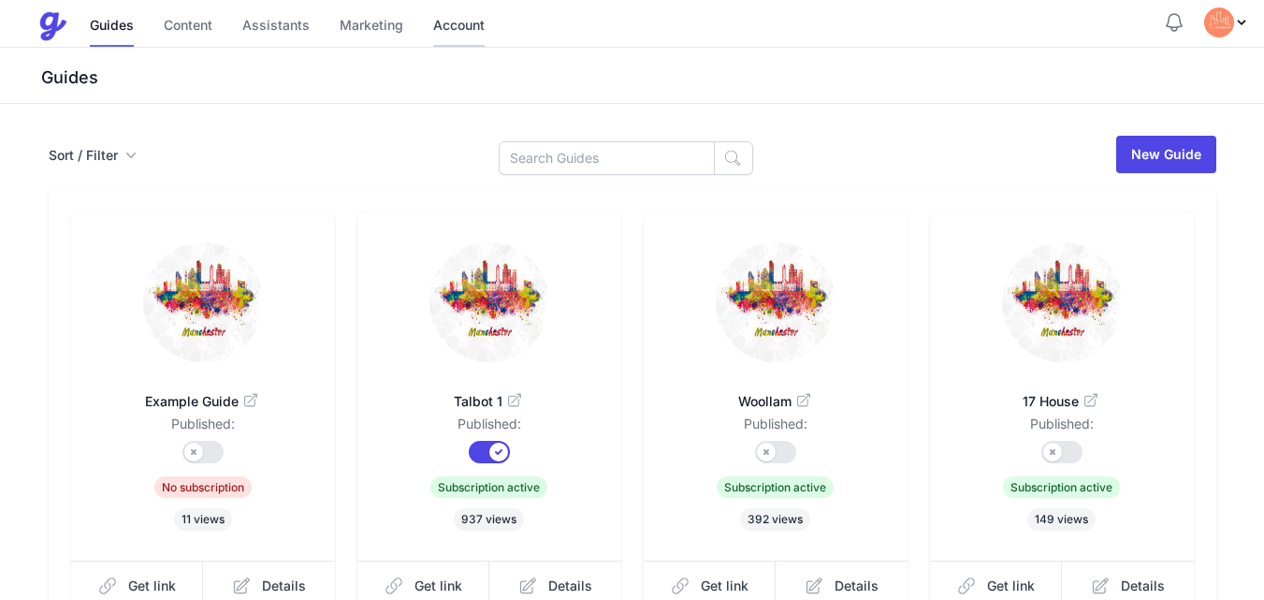
click at [467, 16] on link "Account" at bounding box center [458, 27] width 51 height 40
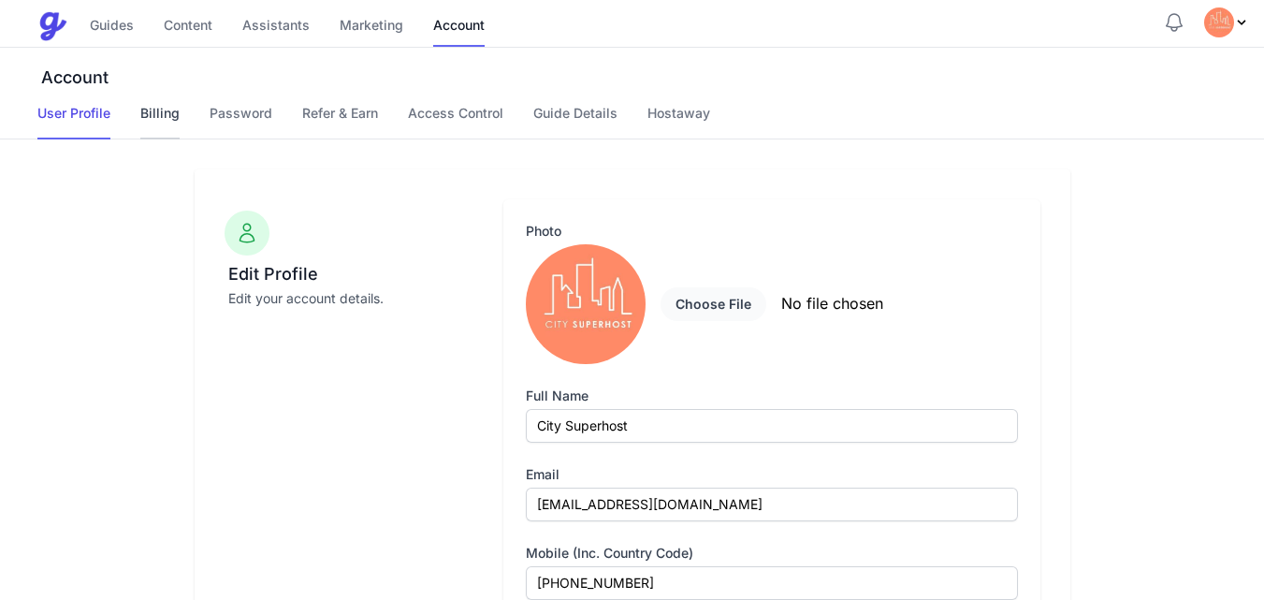
click at [163, 109] on link "Billing" at bounding box center [159, 122] width 39 height 36
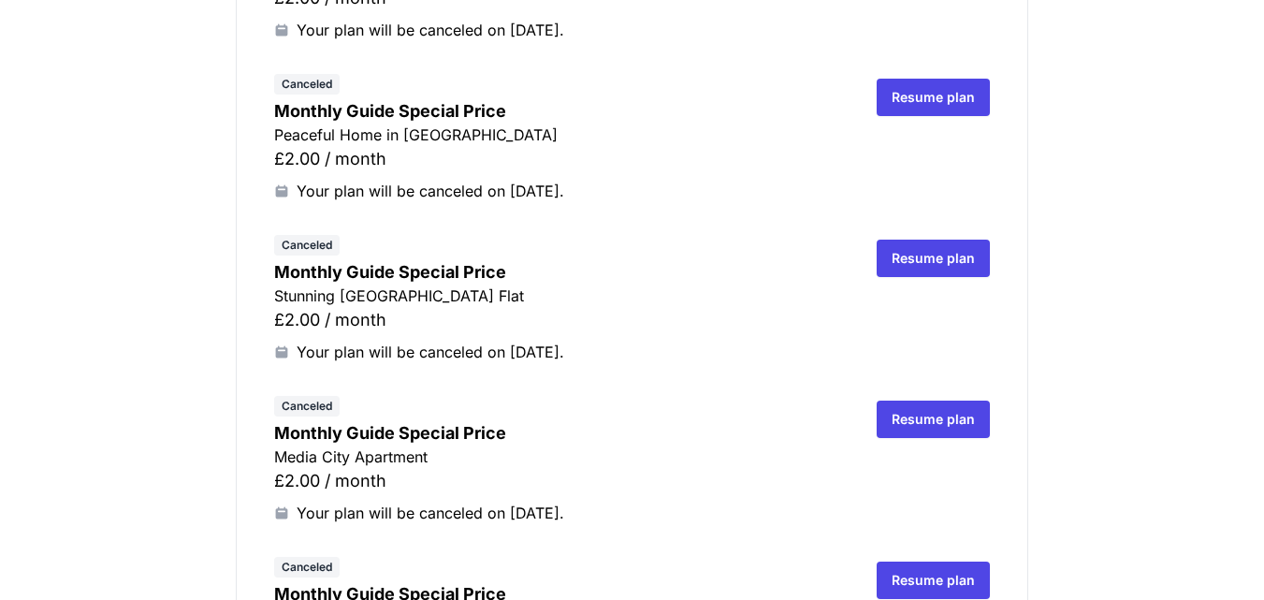
scroll to position [3629, 0]
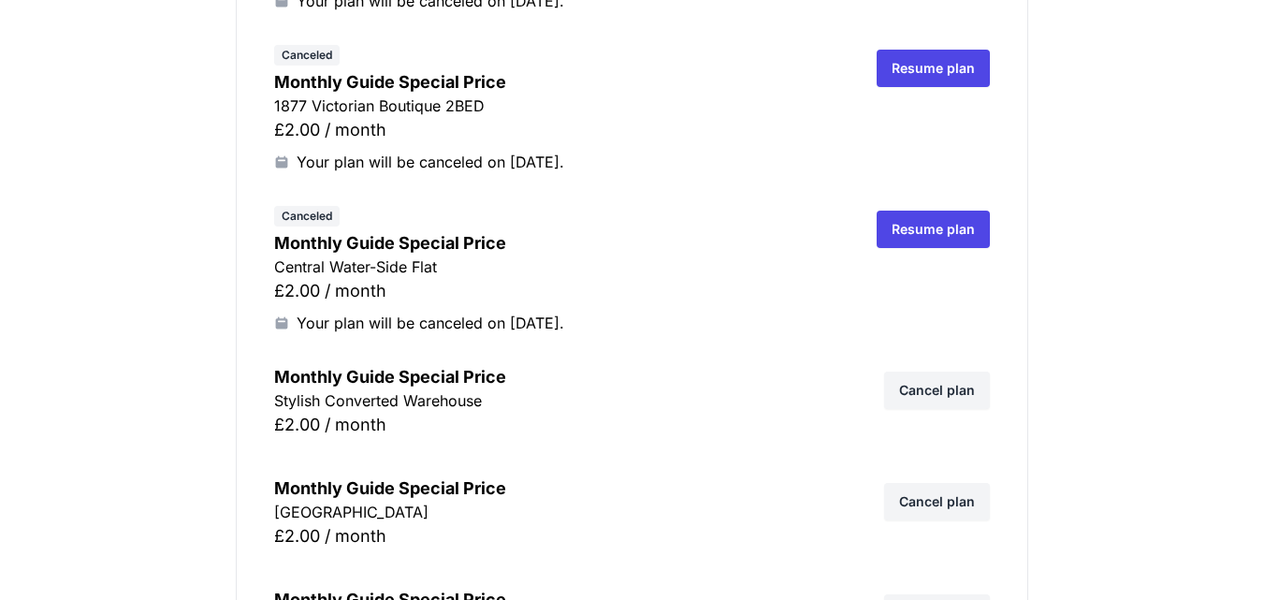
scroll to position [4602, 0]
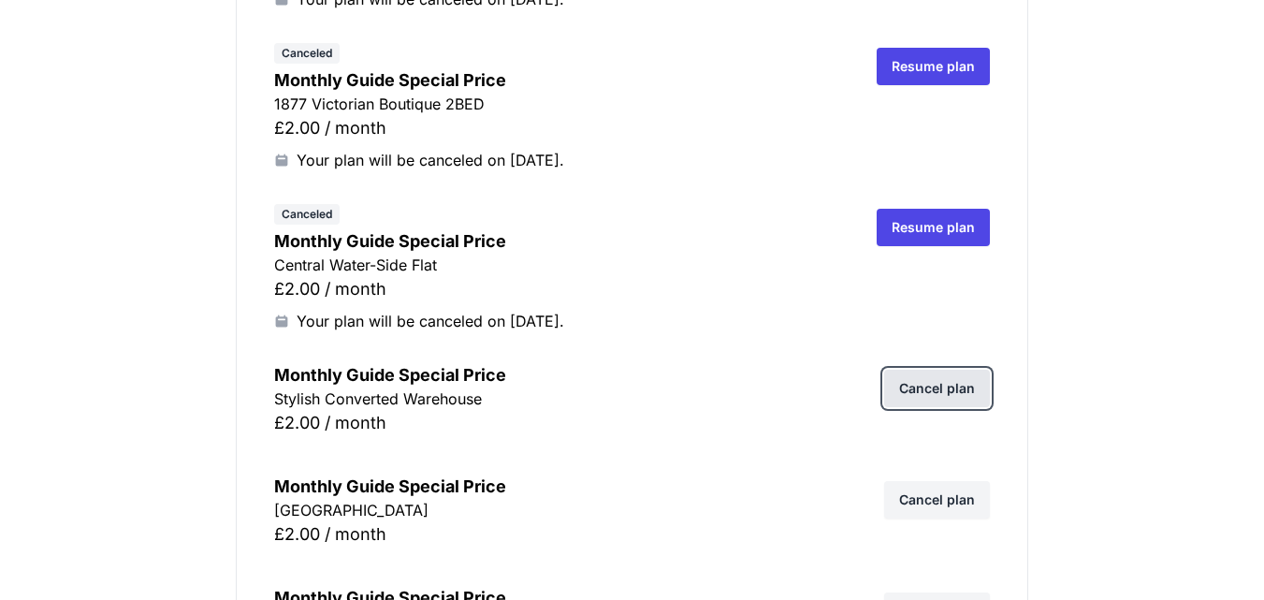
click at [952, 387] on link "Cancel plan" at bounding box center [937, 387] width 106 height 37
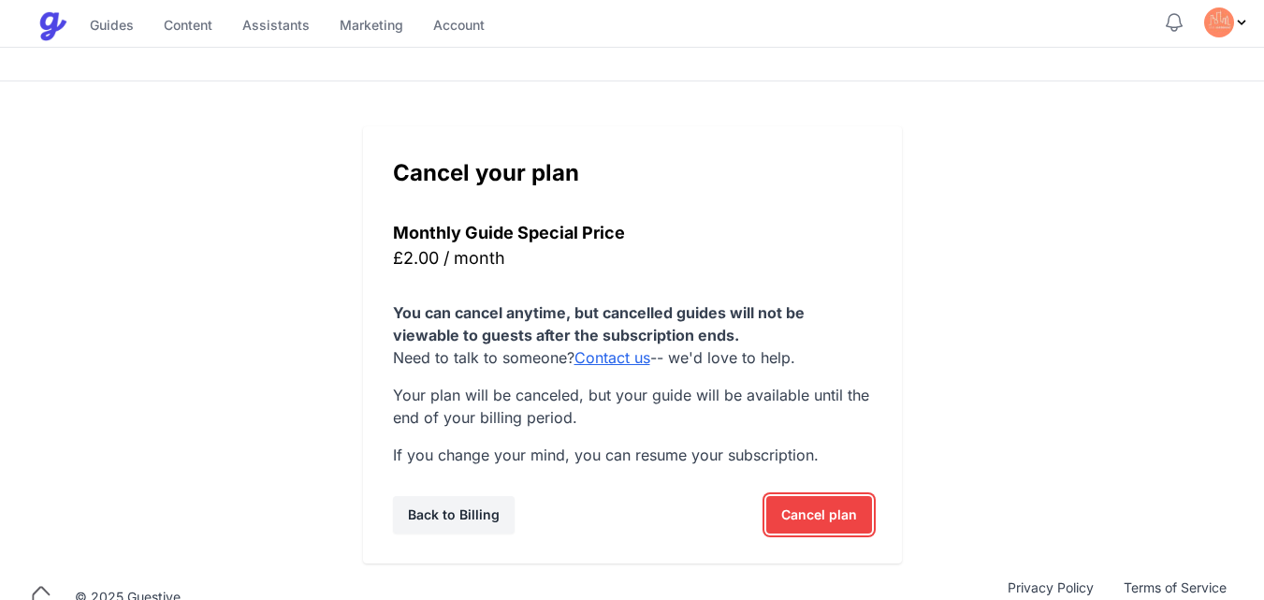
click at [825, 511] on span "Cancel plan" at bounding box center [819, 514] width 76 height 37
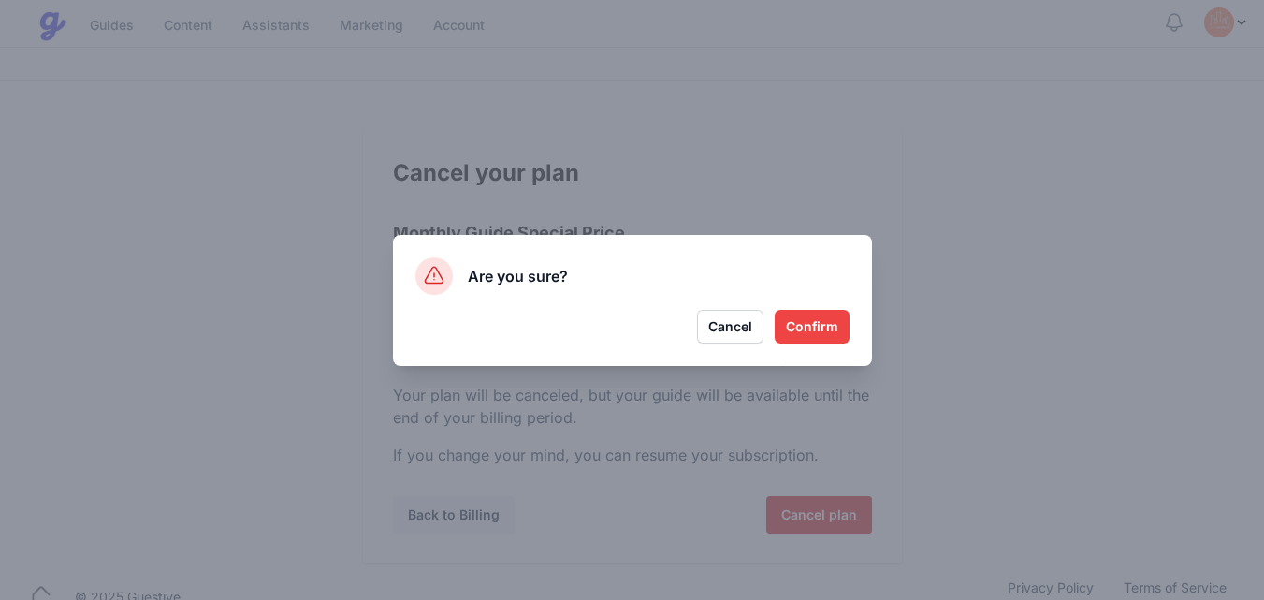
click at [819, 326] on button "Confirm" at bounding box center [812, 327] width 75 height 34
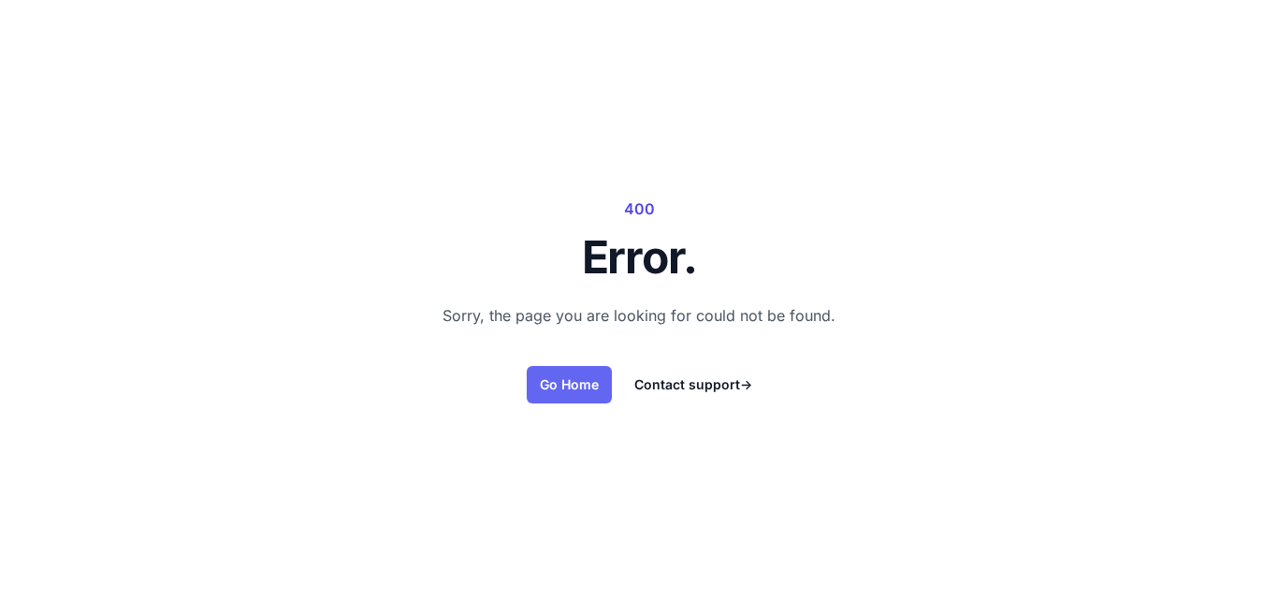
click at [544, 382] on link "Go Home" at bounding box center [569, 384] width 85 height 37
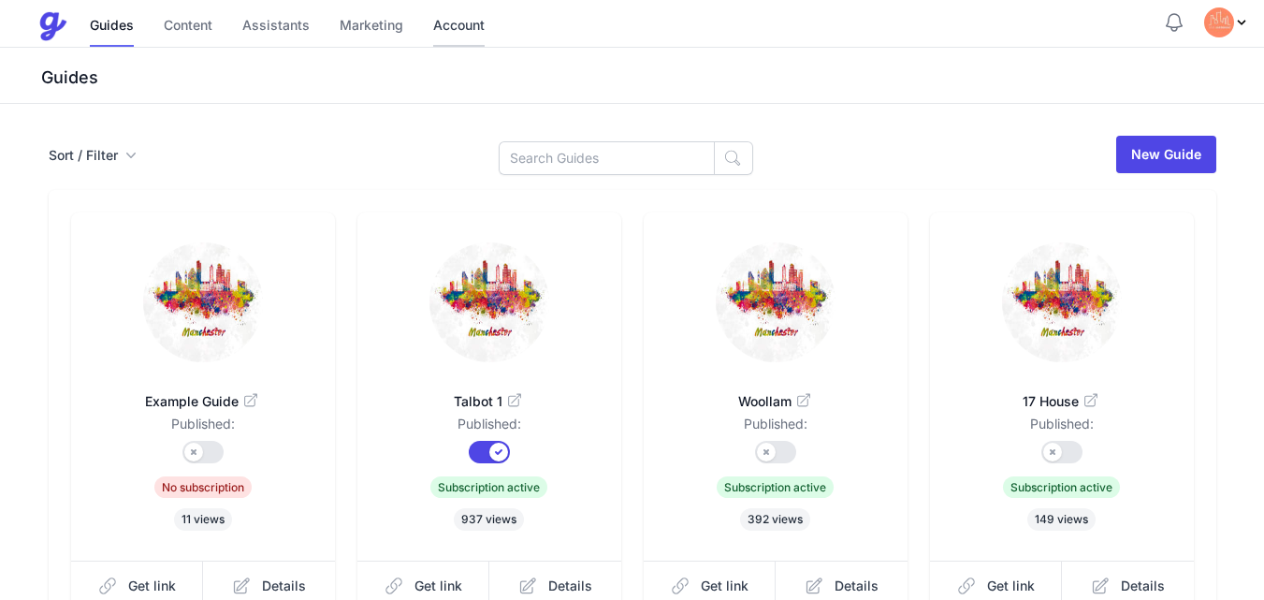
click at [460, 25] on link "Account" at bounding box center [458, 27] width 51 height 40
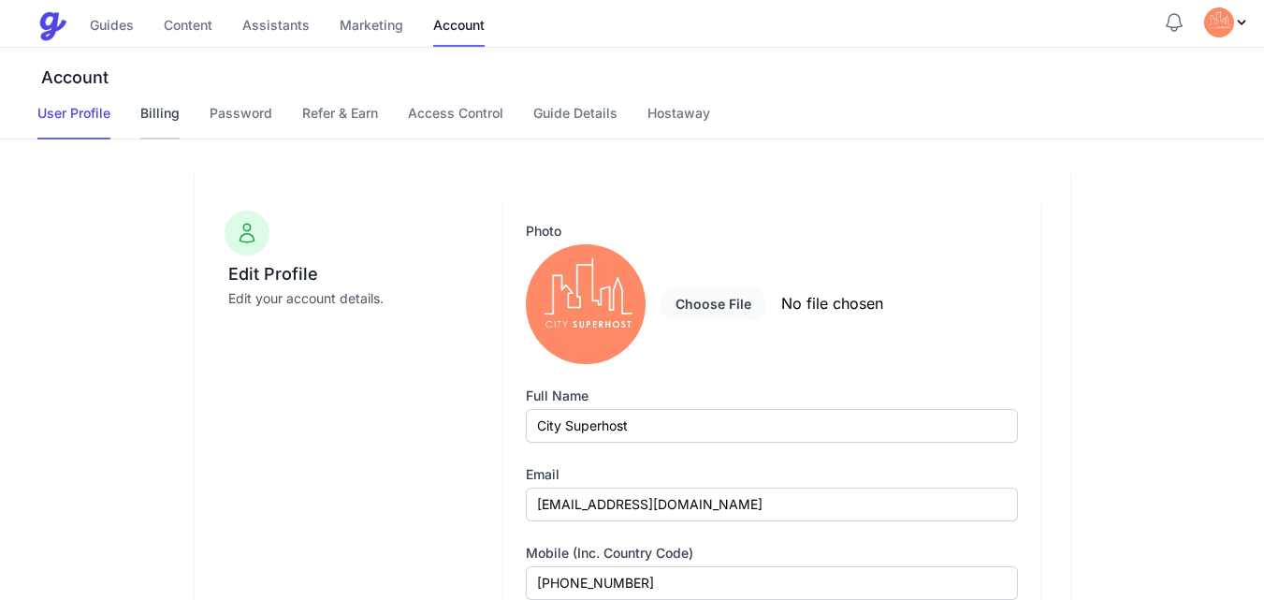
click at [155, 116] on link "Billing" at bounding box center [159, 122] width 39 height 36
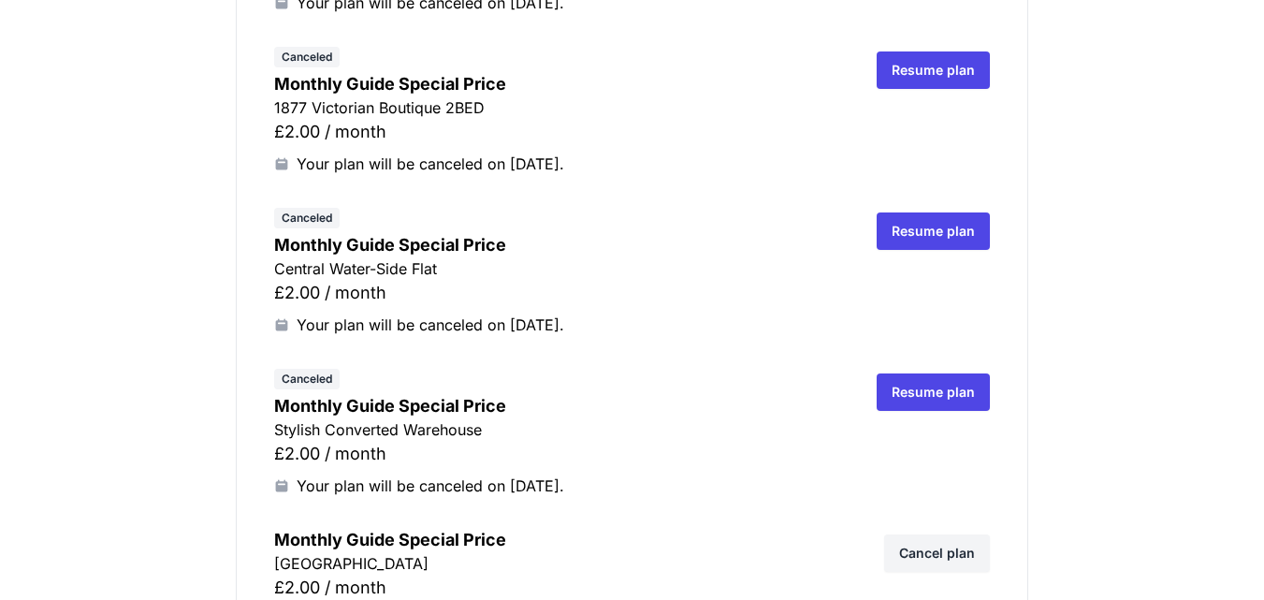
scroll to position [4789, 0]
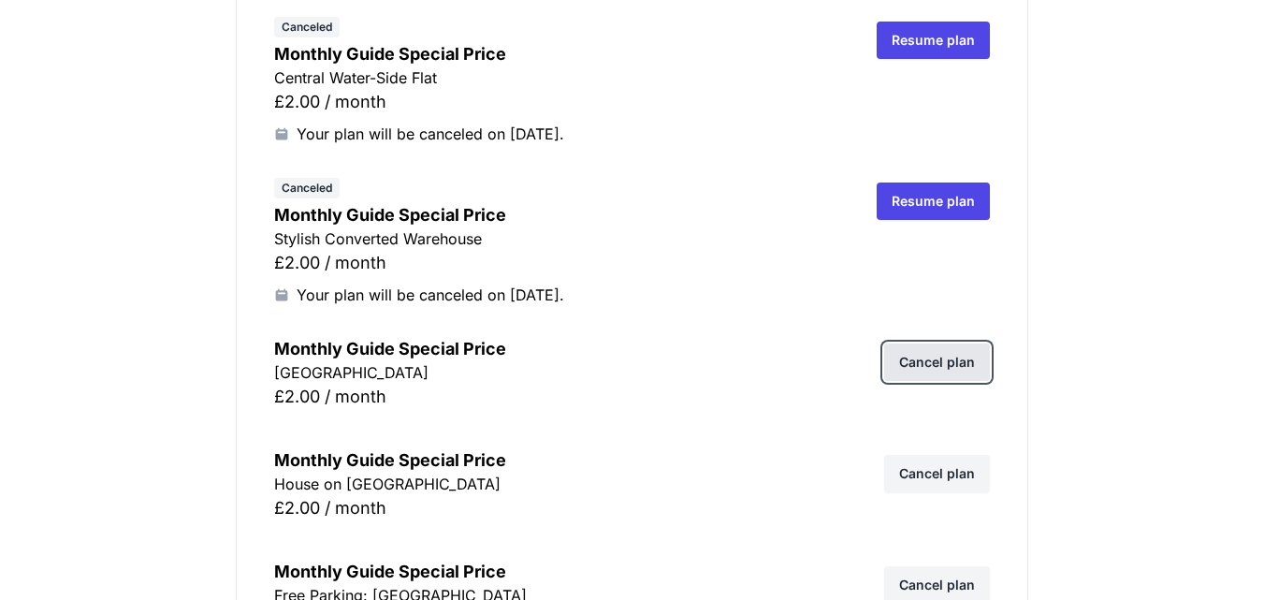
click at [937, 363] on link "Cancel plan" at bounding box center [937, 361] width 106 height 37
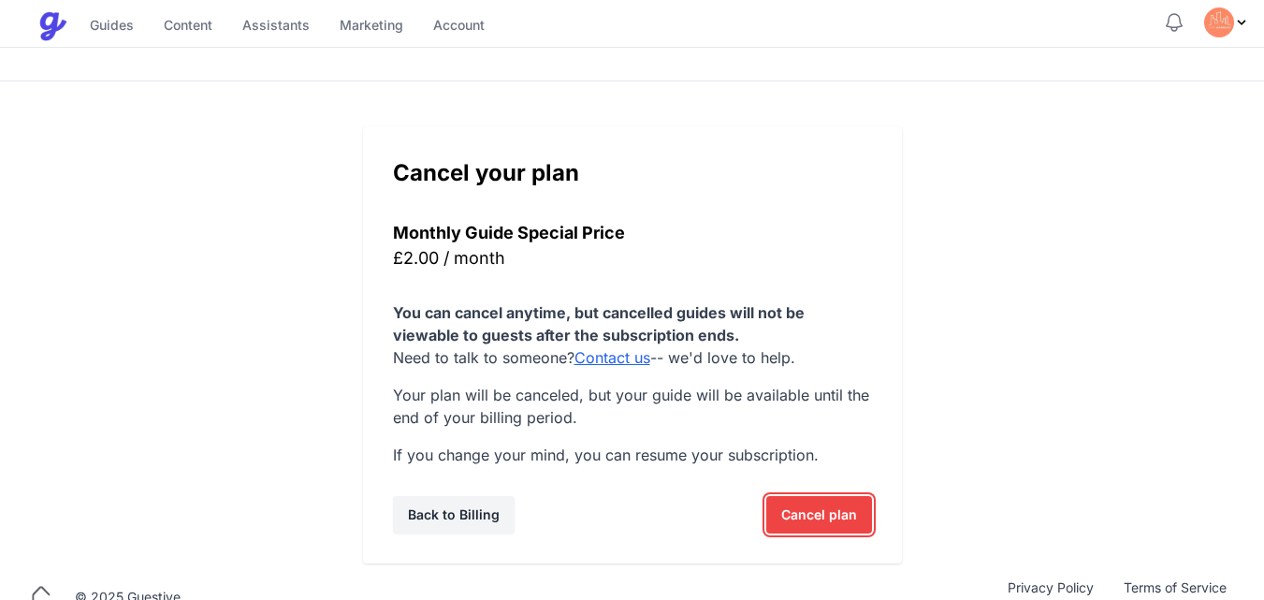
click at [841, 511] on span "Cancel plan" at bounding box center [819, 514] width 76 height 37
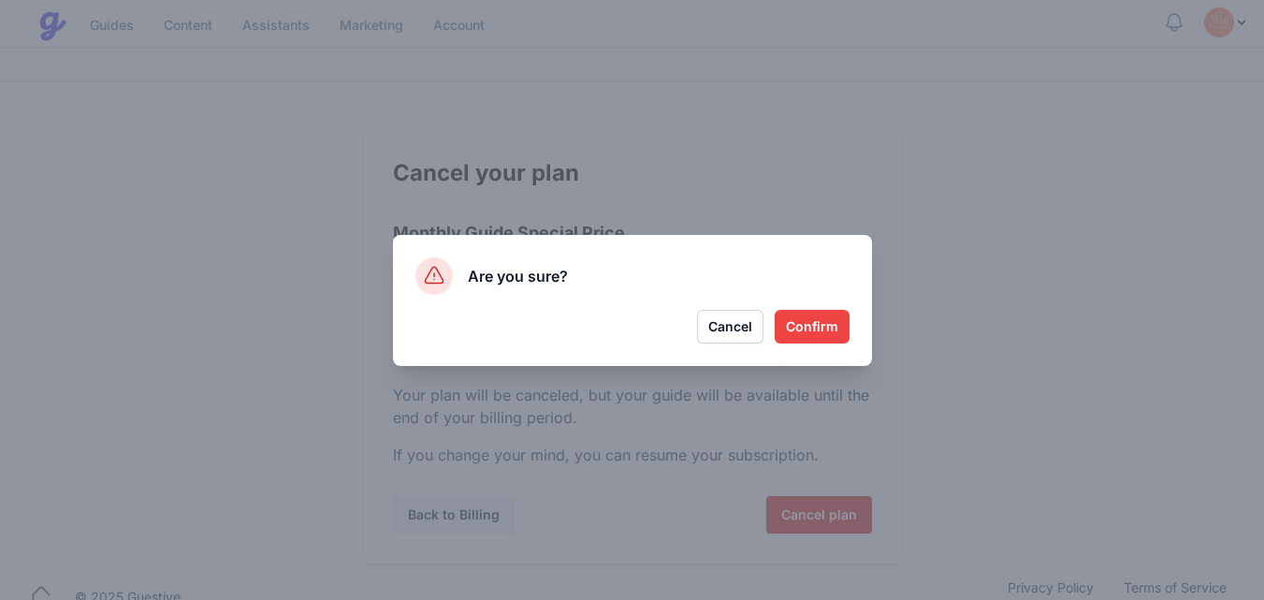
click at [810, 328] on button "Confirm" at bounding box center [812, 327] width 75 height 34
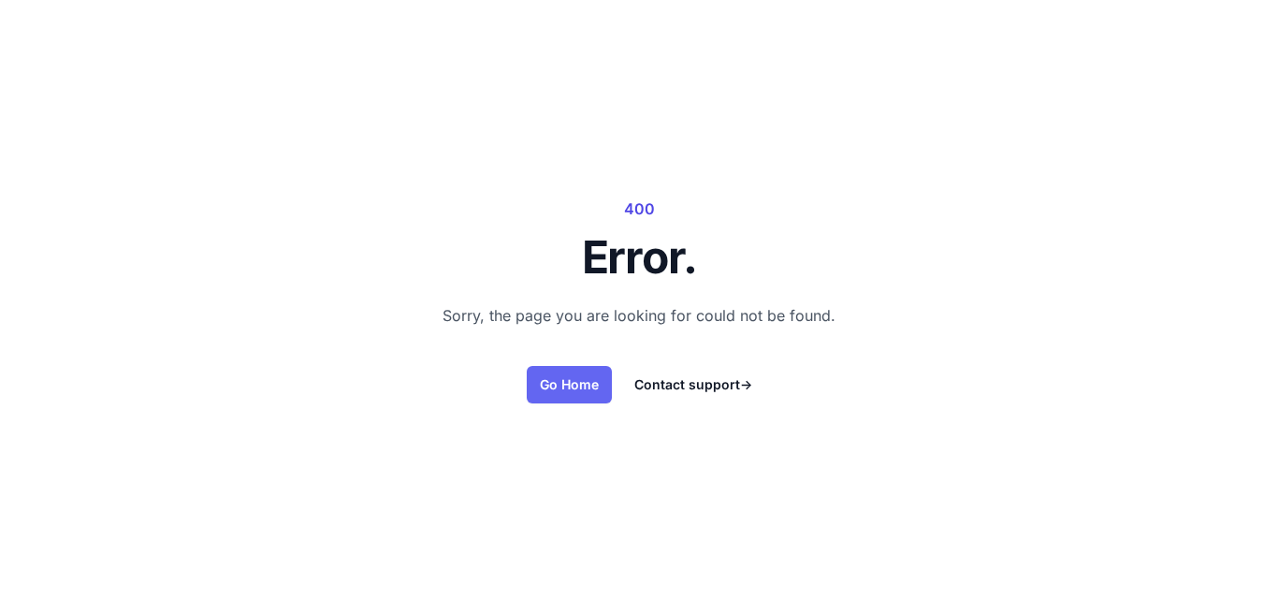
click at [577, 389] on link "Go Home" at bounding box center [569, 384] width 85 height 37
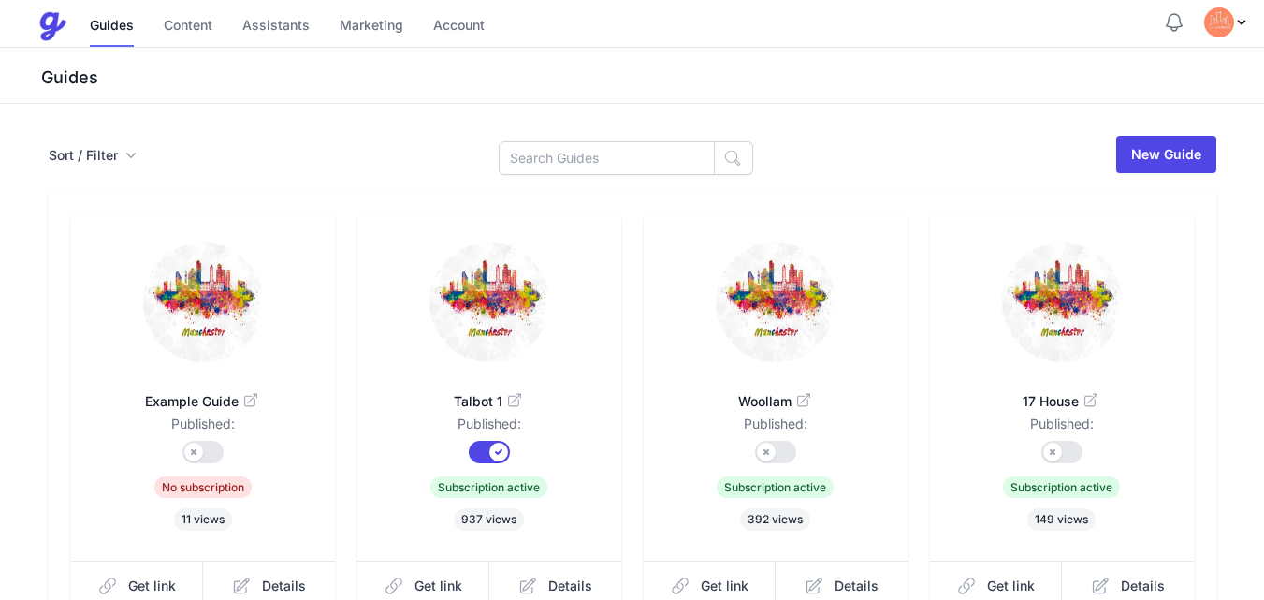
click at [454, 271] on img at bounding box center [489, 302] width 120 height 120
click at [469, 25] on link "Account" at bounding box center [458, 27] width 51 height 40
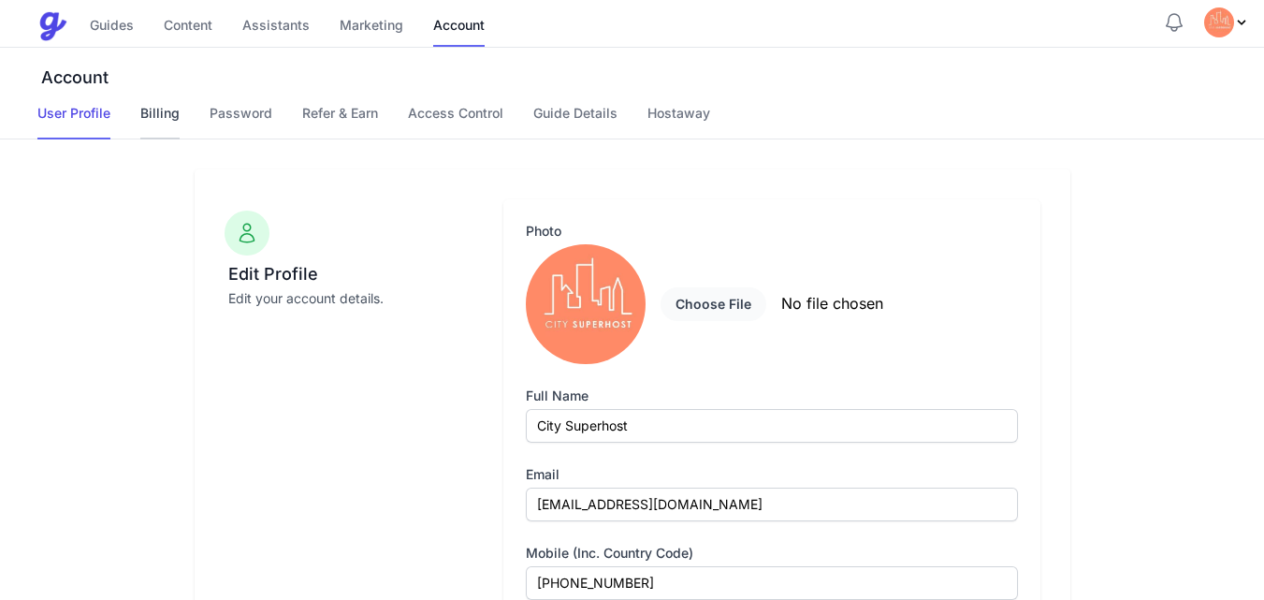
click at [148, 105] on link "Billing" at bounding box center [159, 122] width 39 height 36
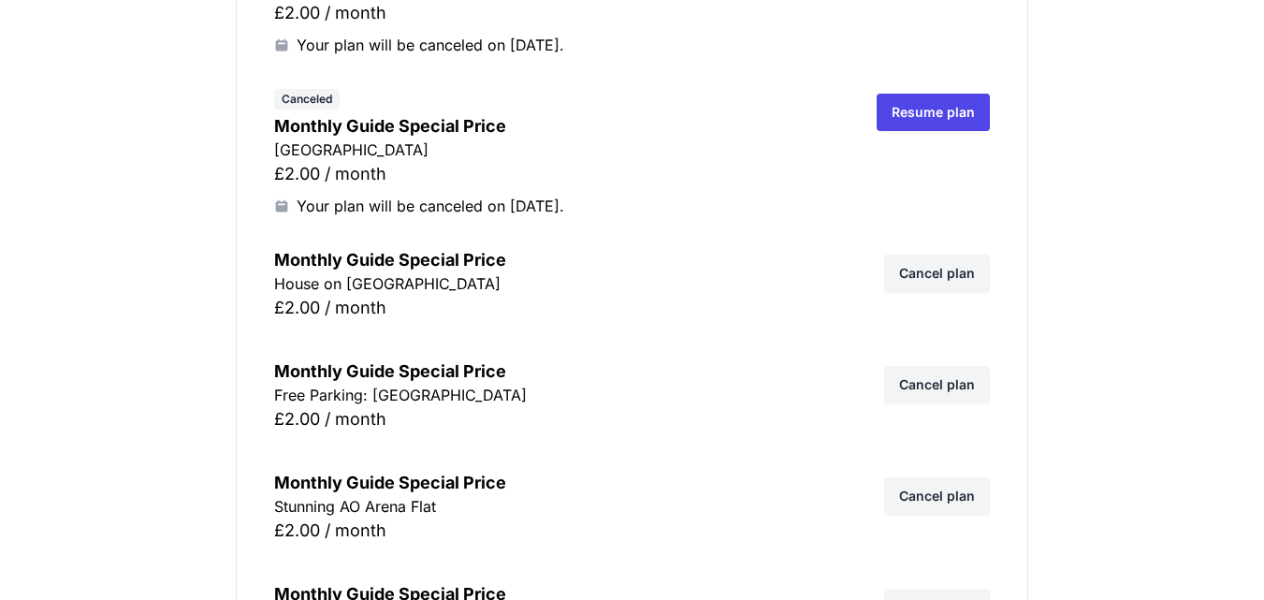
scroll to position [5014, 0]
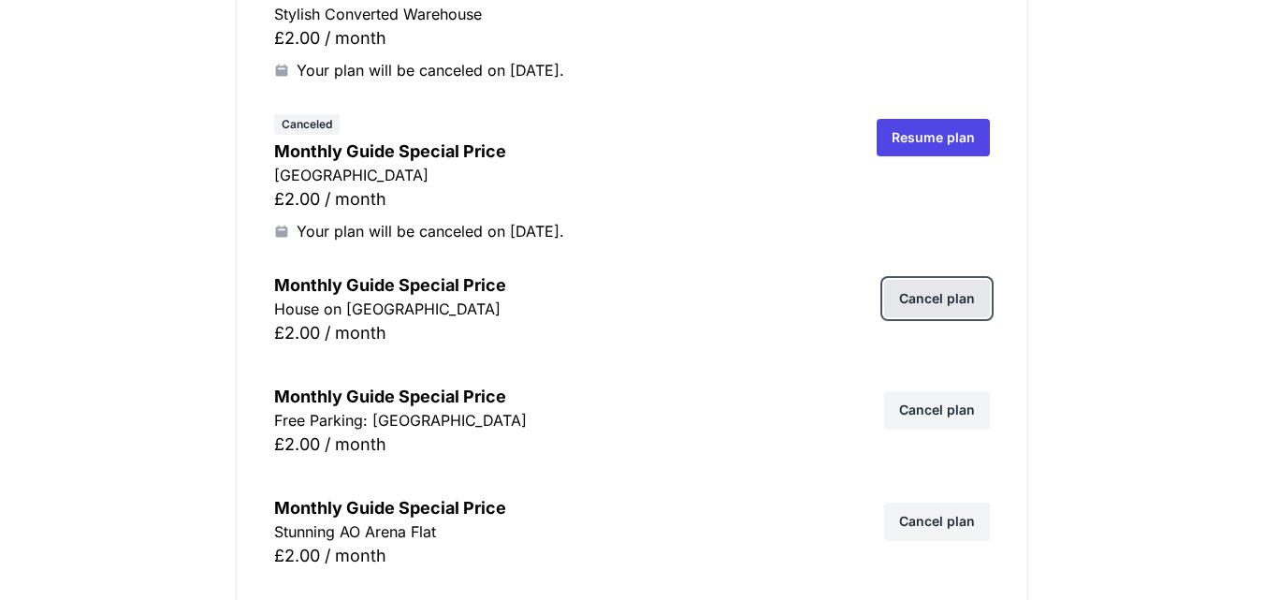
click at [945, 295] on link "Cancel plan" at bounding box center [937, 298] width 106 height 37
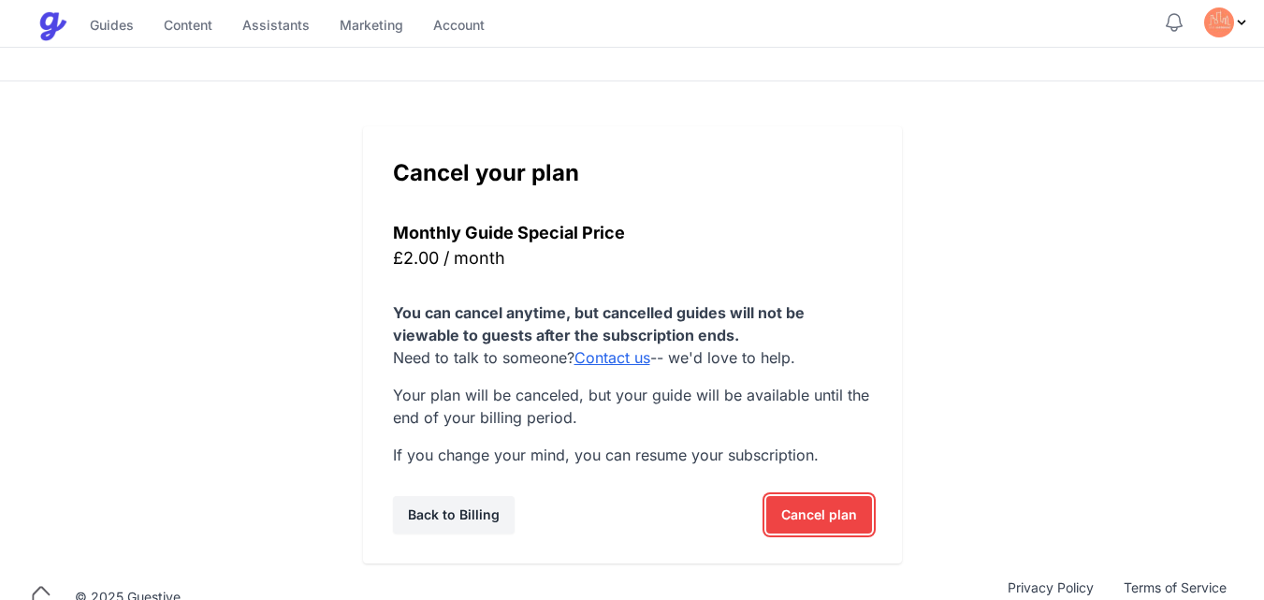
click at [804, 514] on span "Cancel plan" at bounding box center [819, 514] width 76 height 37
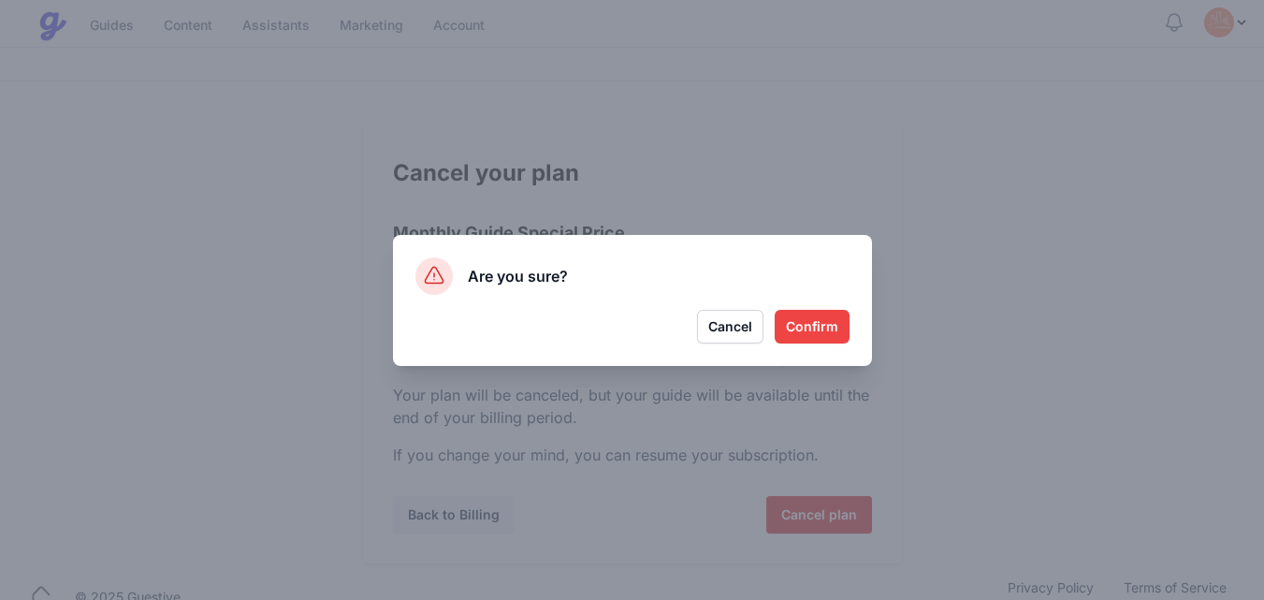
click at [828, 329] on button "Confirm" at bounding box center [812, 327] width 75 height 34
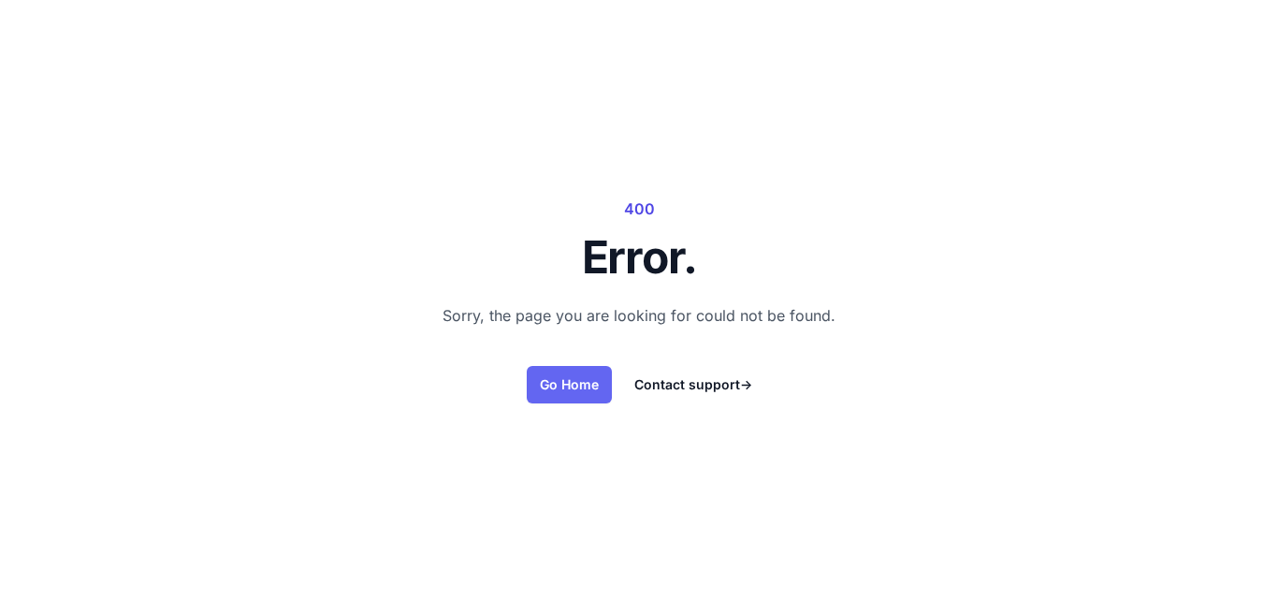
click at [582, 387] on link "Go Home" at bounding box center [569, 384] width 85 height 37
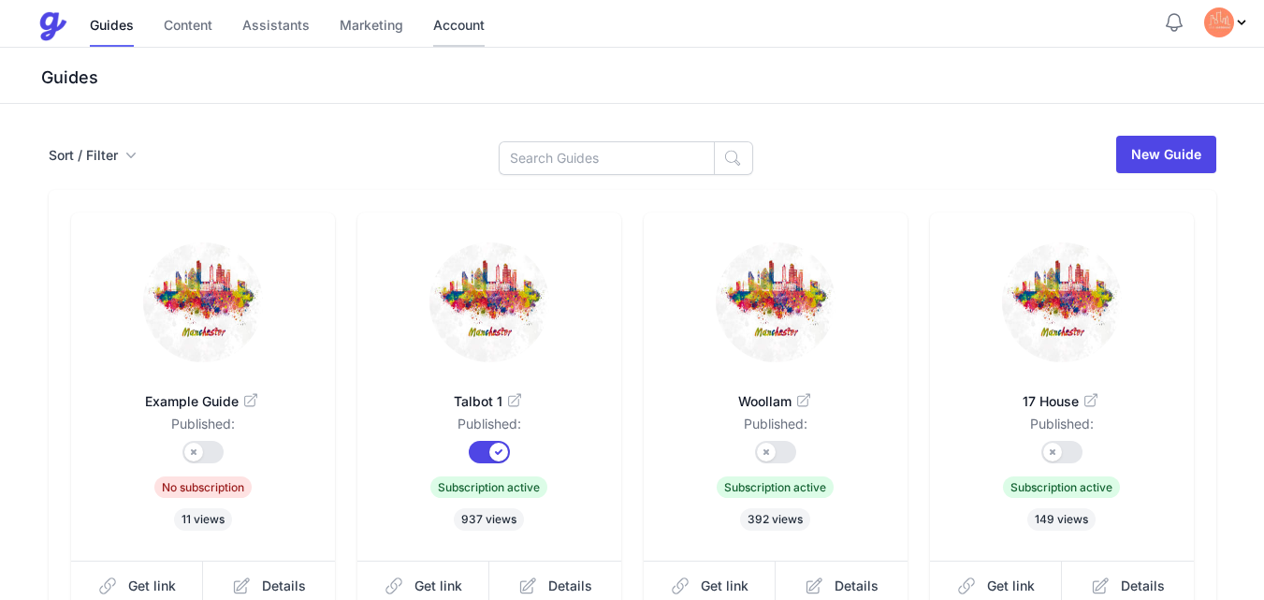
click at [465, 25] on link "Account" at bounding box center [458, 27] width 51 height 40
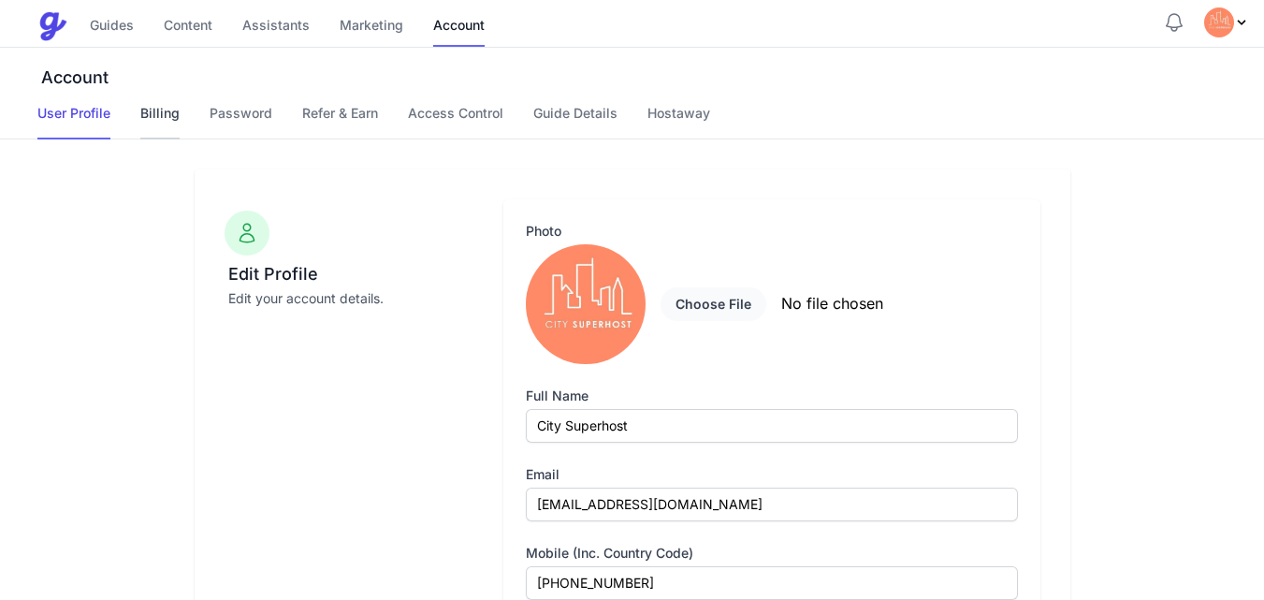
click at [167, 114] on link "Billing" at bounding box center [159, 122] width 39 height 36
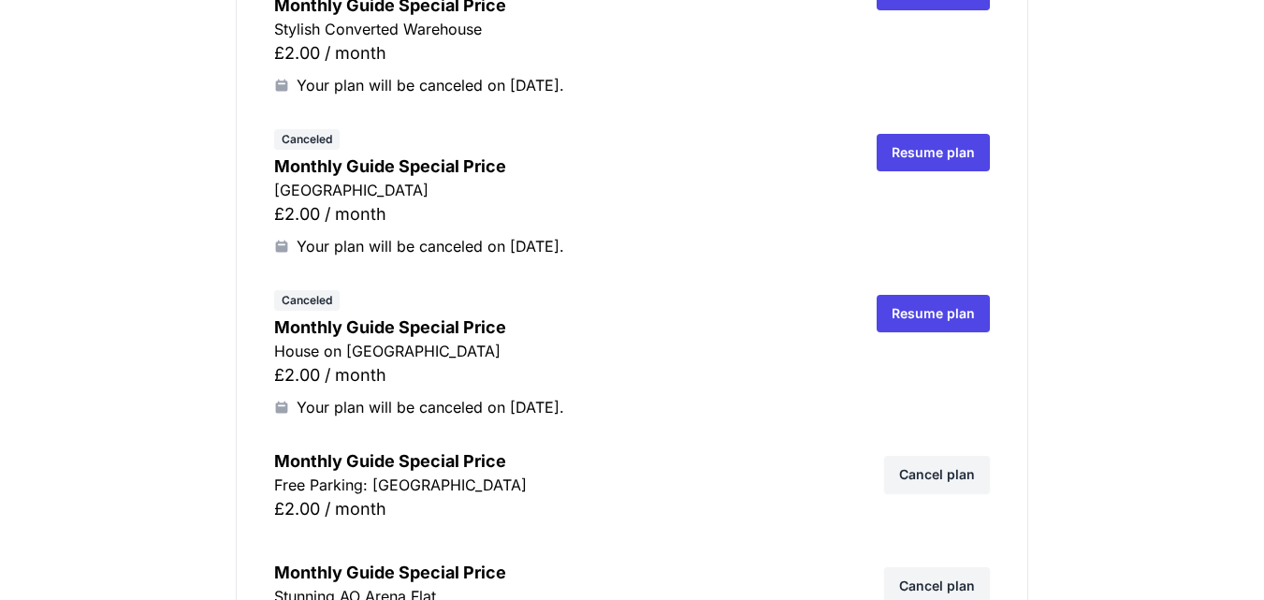
scroll to position [5163, 0]
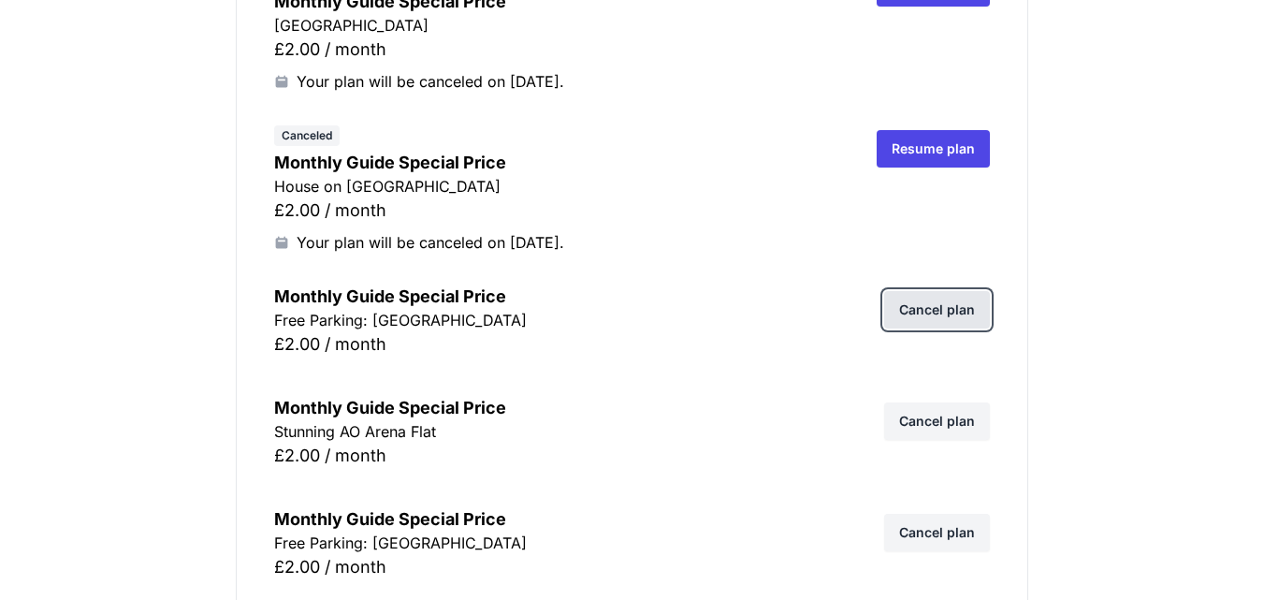
click at [945, 309] on link "Cancel plan" at bounding box center [937, 309] width 106 height 37
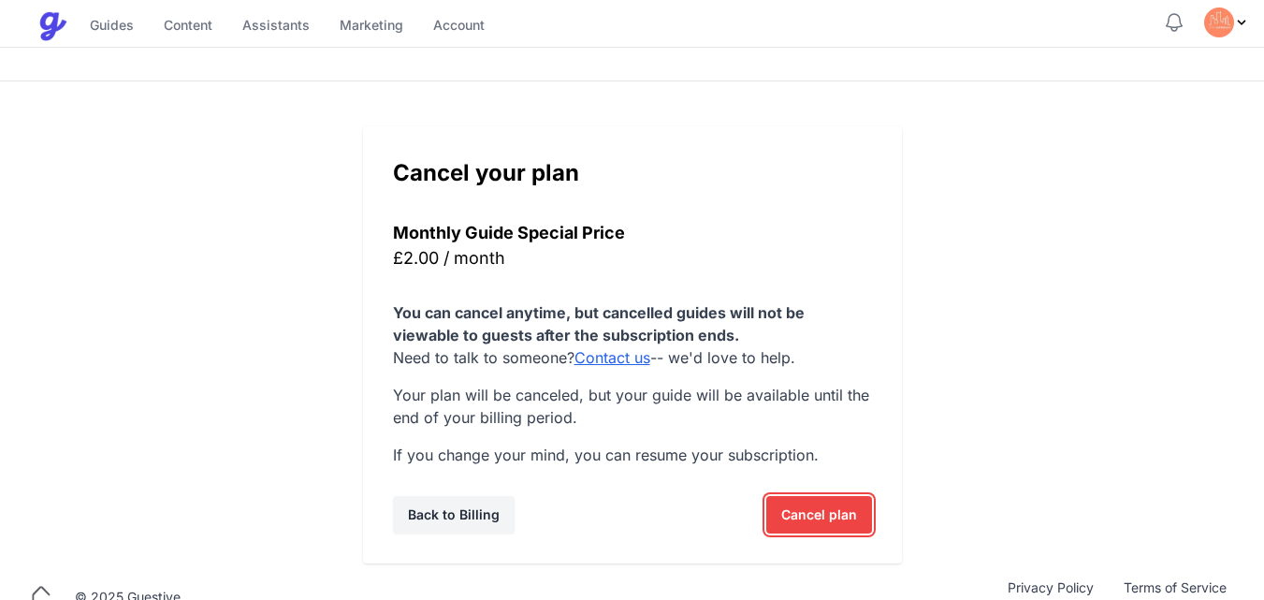
click at [789, 522] on span "Cancel plan" at bounding box center [819, 514] width 76 height 37
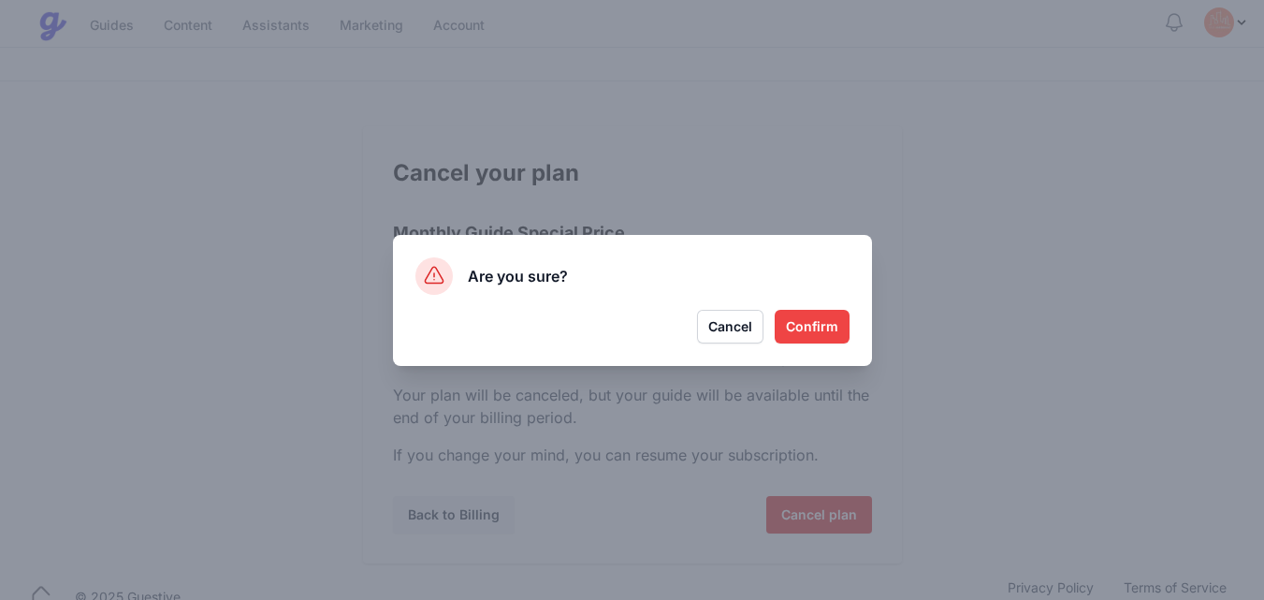
click at [832, 337] on button "Confirm" at bounding box center [812, 327] width 75 height 34
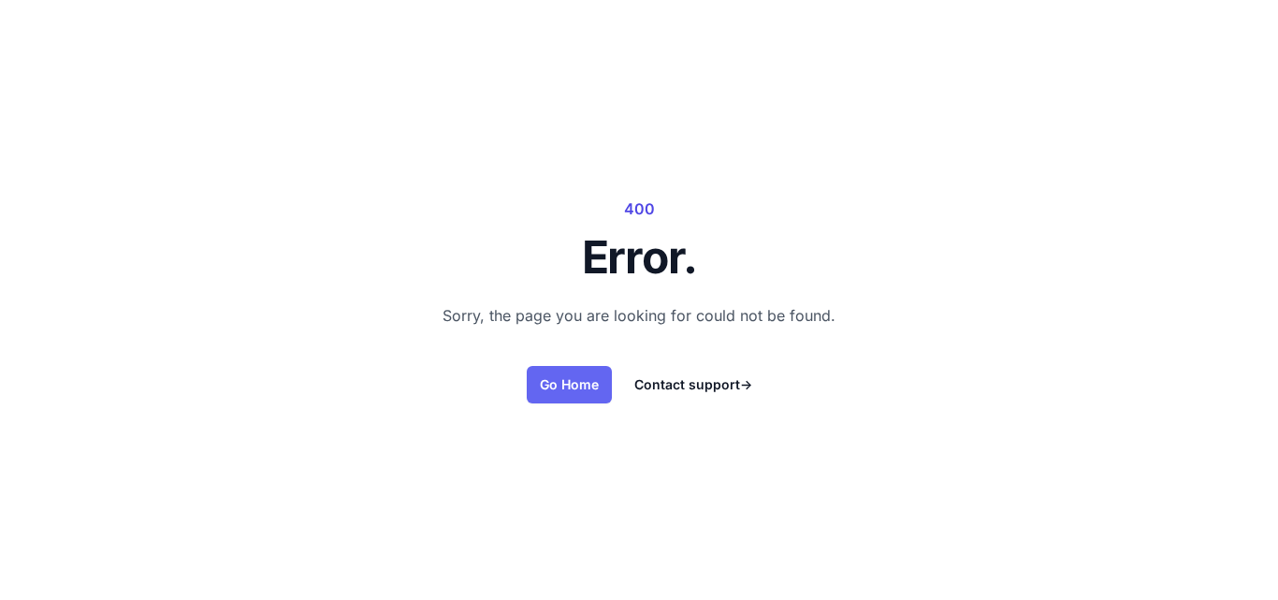
click at [572, 376] on link "Go Home" at bounding box center [569, 384] width 85 height 37
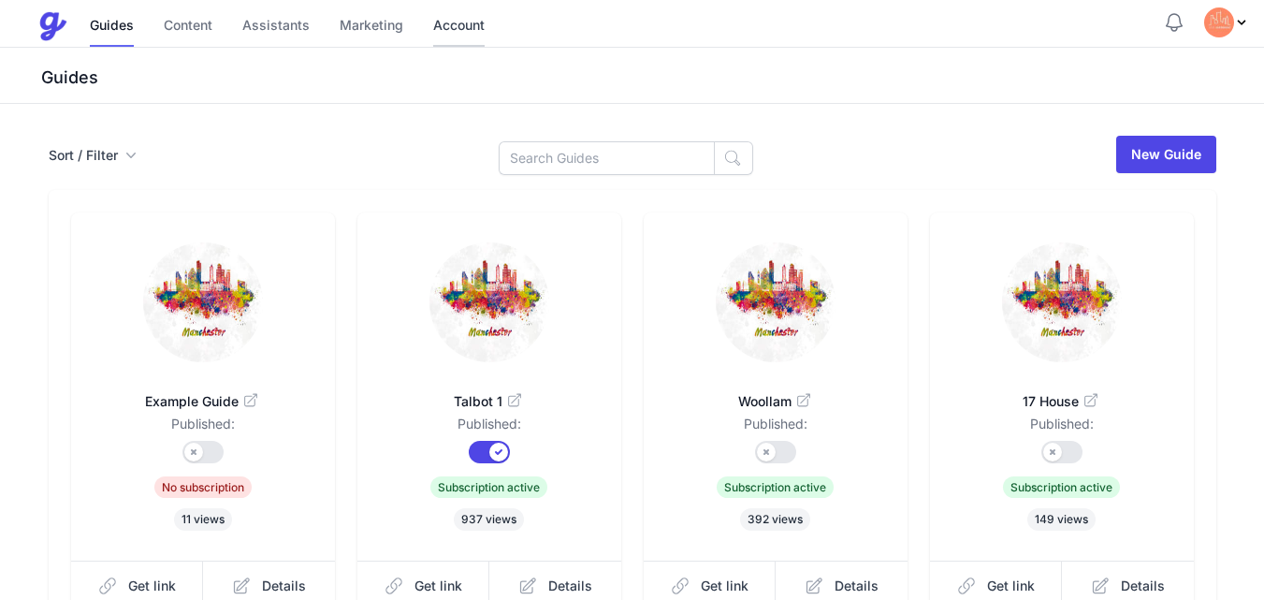
click at [461, 25] on link "Account" at bounding box center [458, 27] width 51 height 40
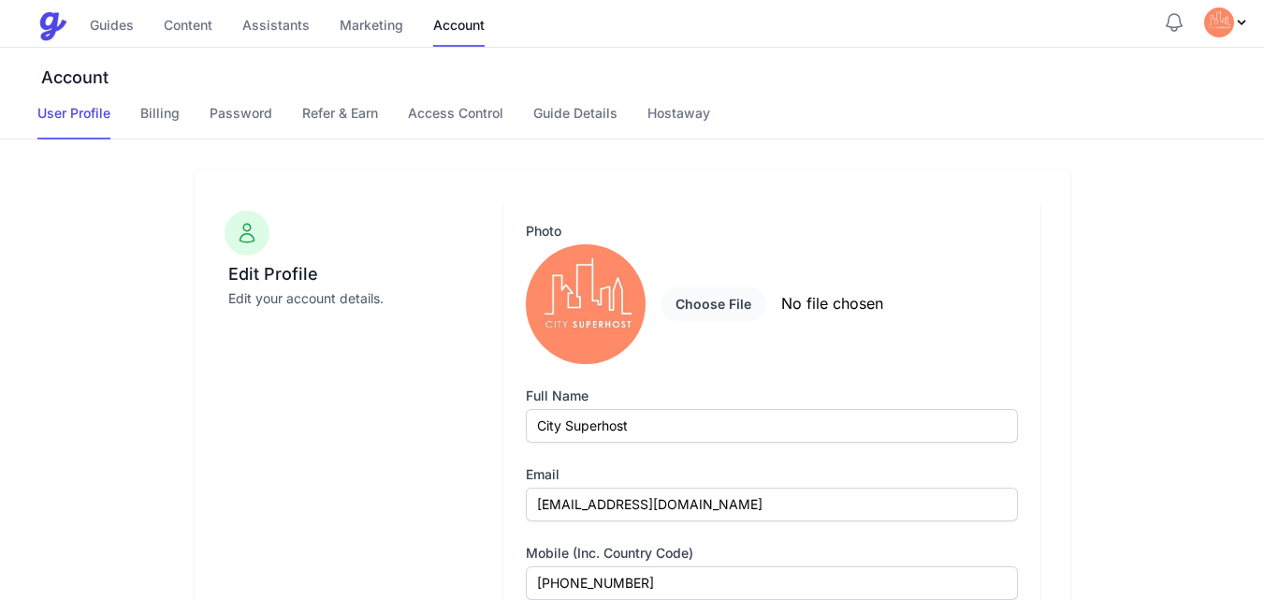
click at [167, 103] on div "Account User Profile Billing Password Refer & Earn Access Control Guide Details…" at bounding box center [632, 94] width 1264 height 92
click at [148, 115] on link "Billing" at bounding box center [159, 122] width 39 height 36
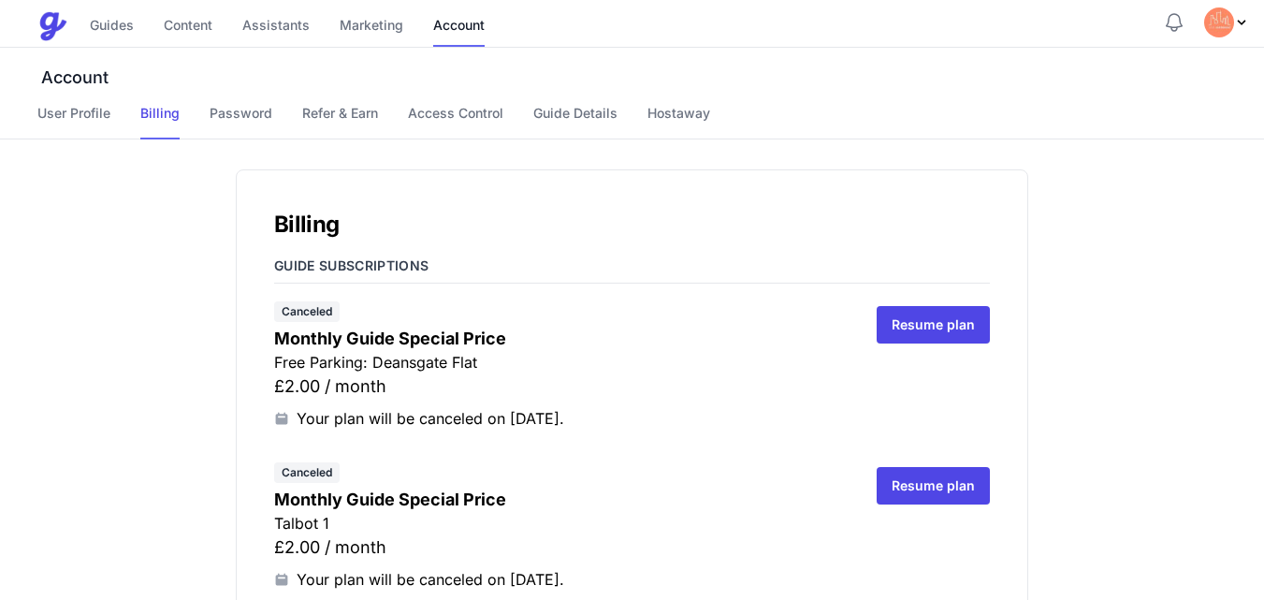
click at [167, 109] on link "Billing" at bounding box center [159, 122] width 39 height 36
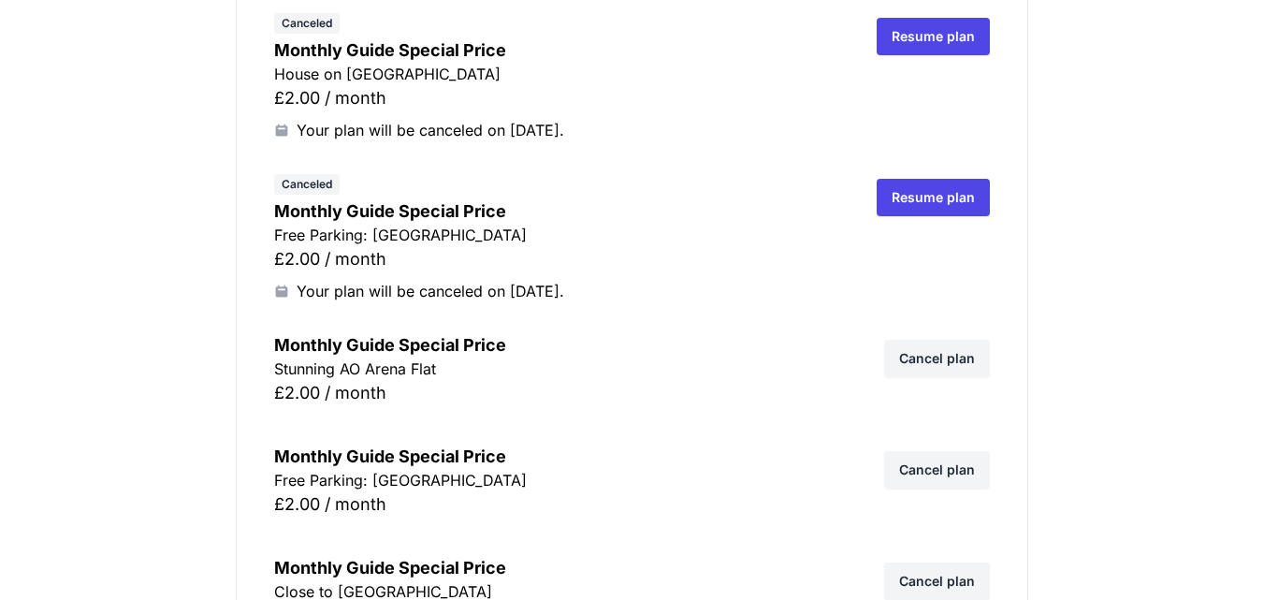
scroll to position [5313, 0]
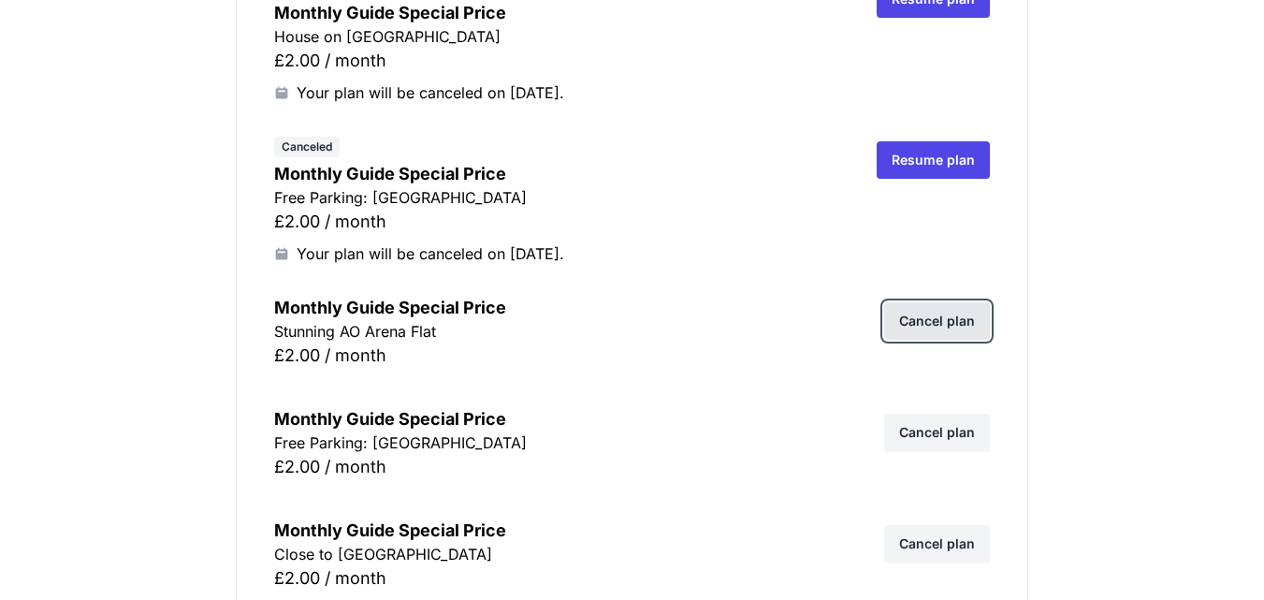
click at [954, 323] on link "Cancel plan" at bounding box center [937, 320] width 106 height 37
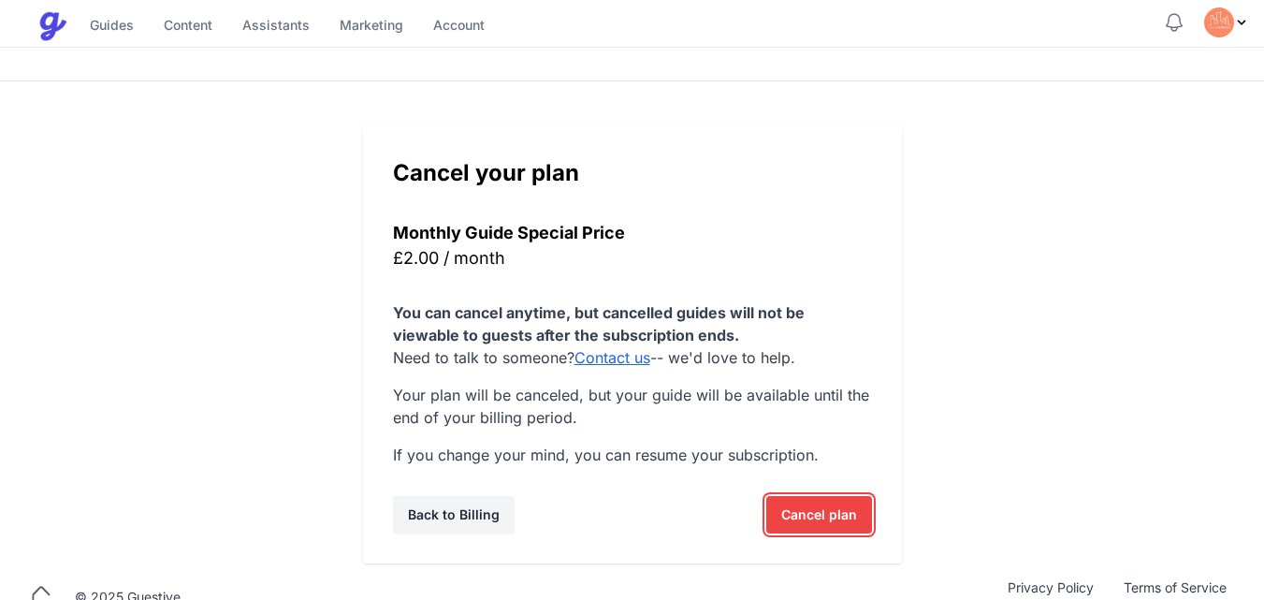
click at [813, 521] on span "Cancel plan" at bounding box center [819, 514] width 76 height 37
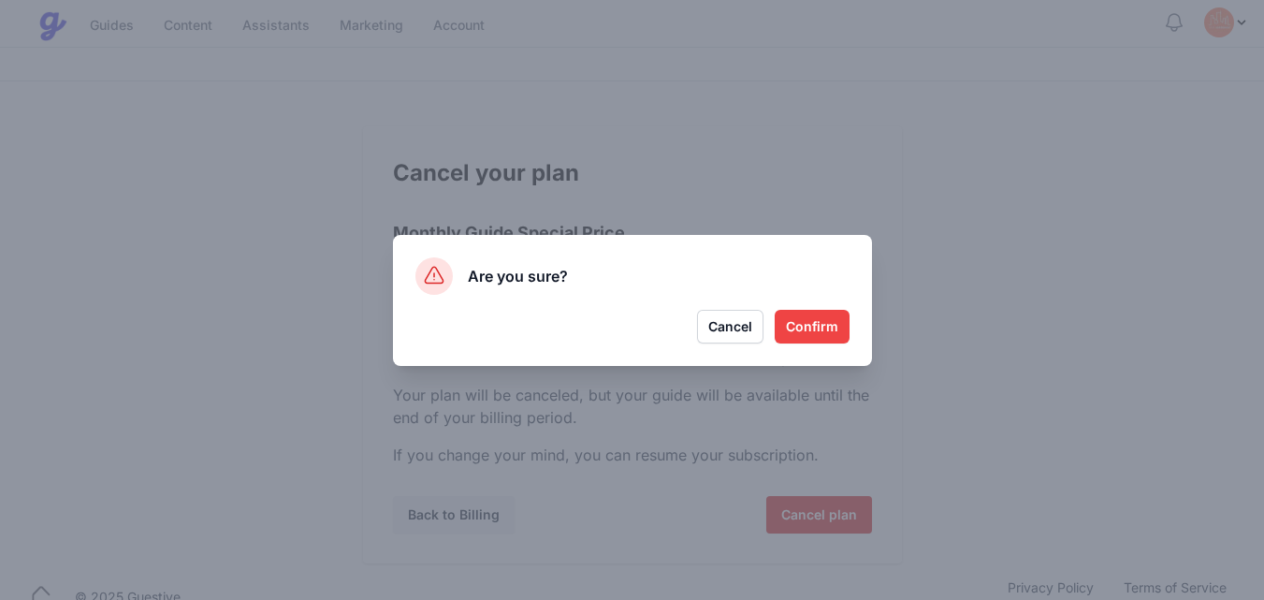
click at [812, 321] on button "Confirm" at bounding box center [812, 327] width 75 height 34
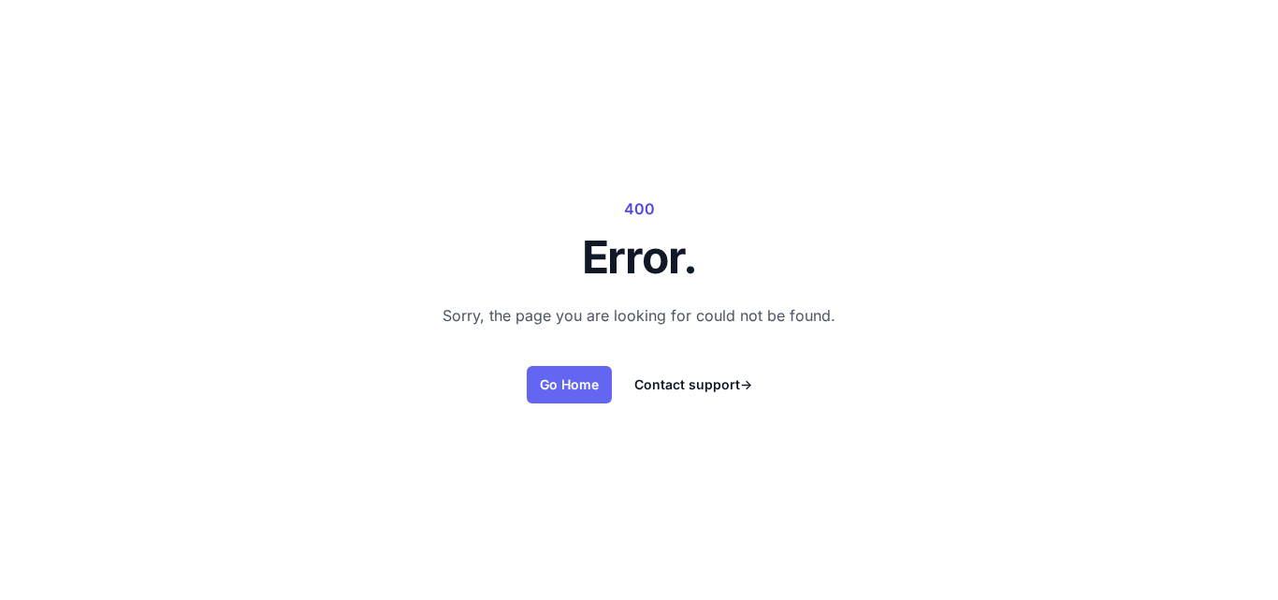
click at [572, 384] on link "Go Home" at bounding box center [569, 384] width 85 height 37
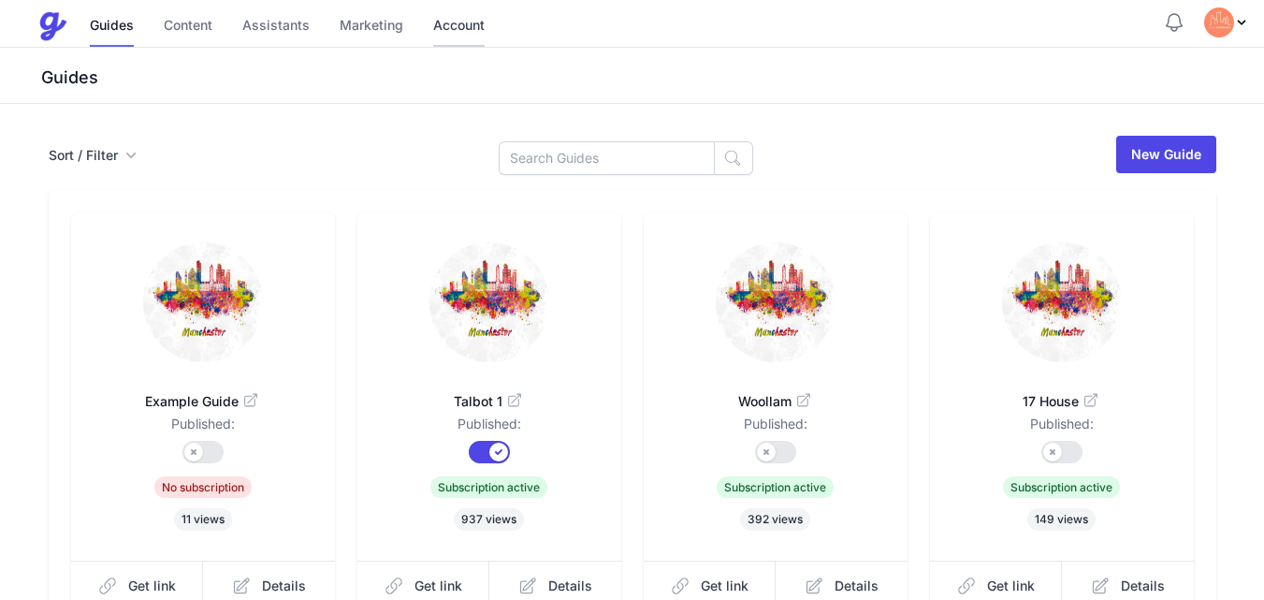
click at [454, 23] on link "Account" at bounding box center [458, 27] width 51 height 40
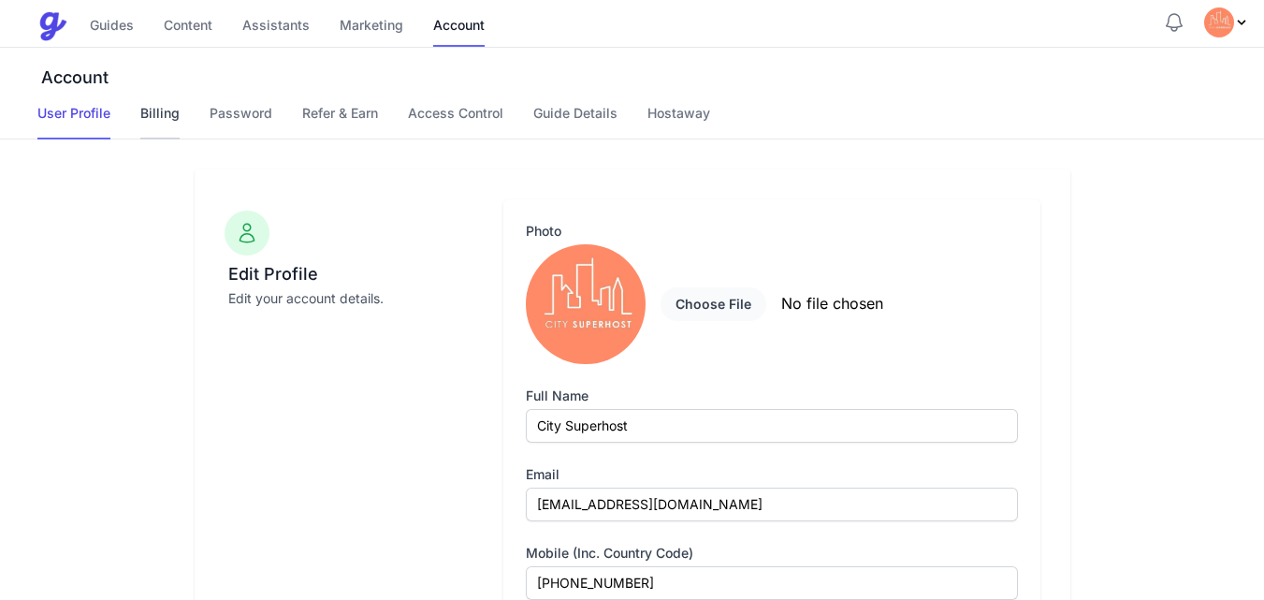
click at [163, 118] on link "Billing" at bounding box center [159, 122] width 39 height 36
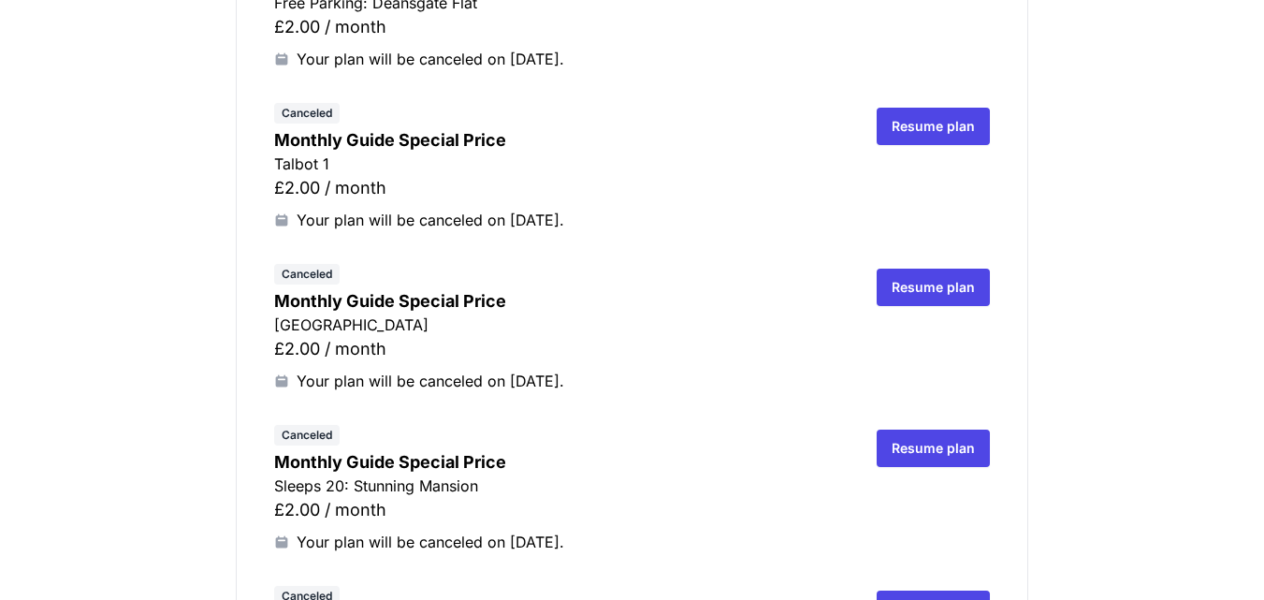
scroll to position [412, 0]
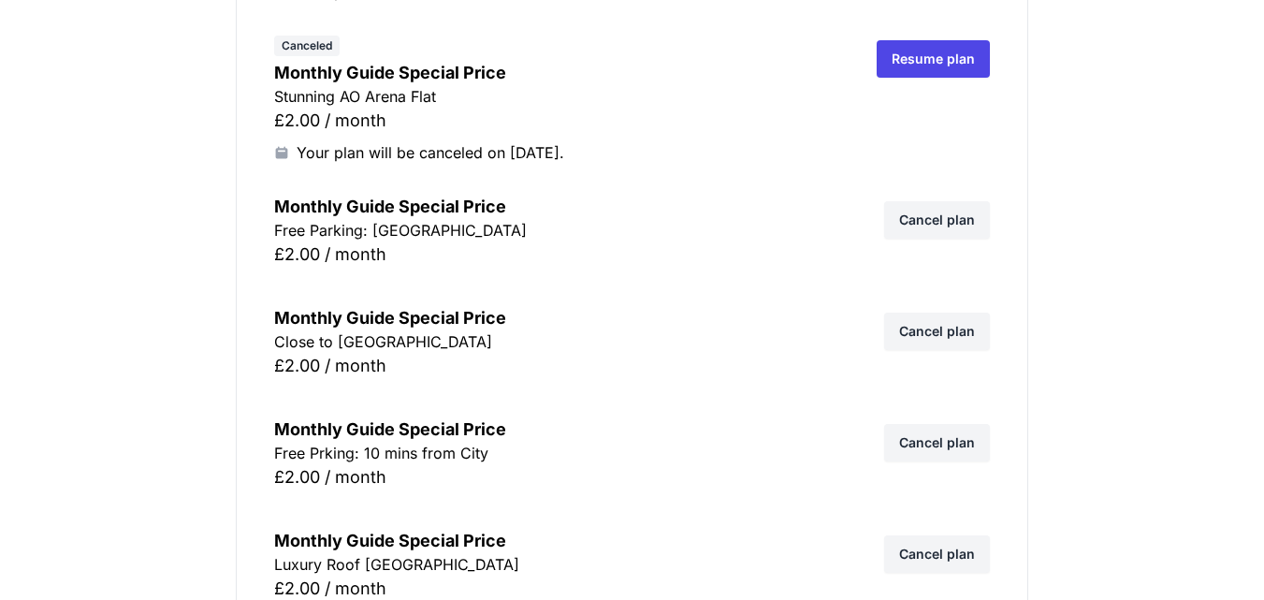
scroll to position [5538, 0]
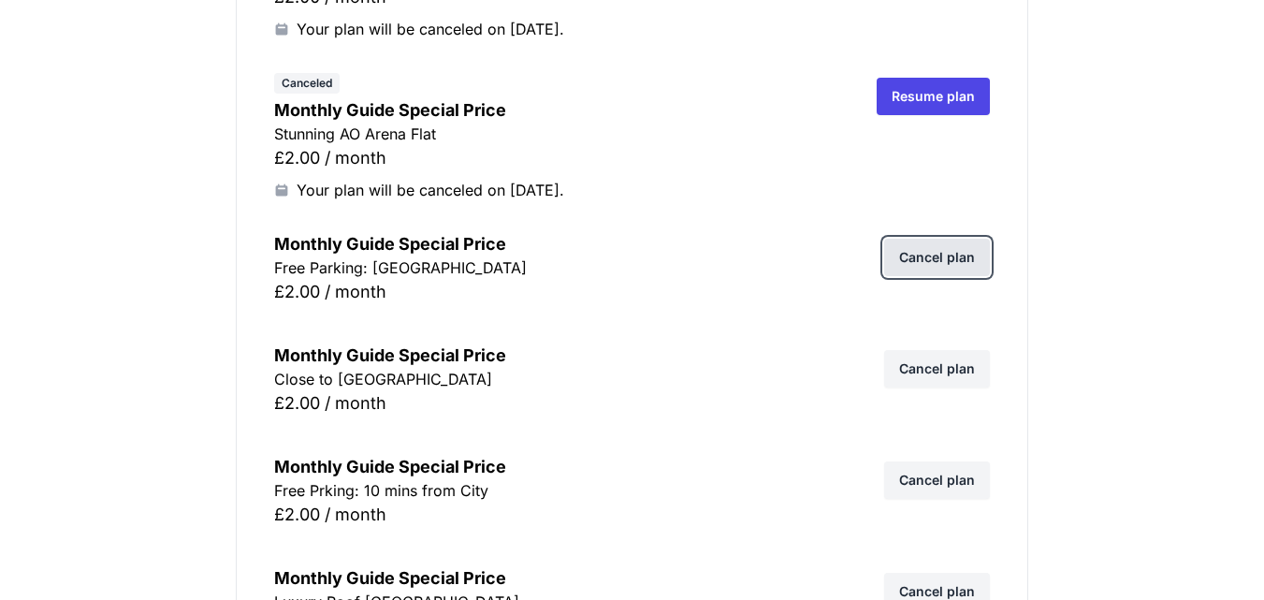
click at [949, 262] on link "Cancel plan" at bounding box center [937, 257] width 106 height 37
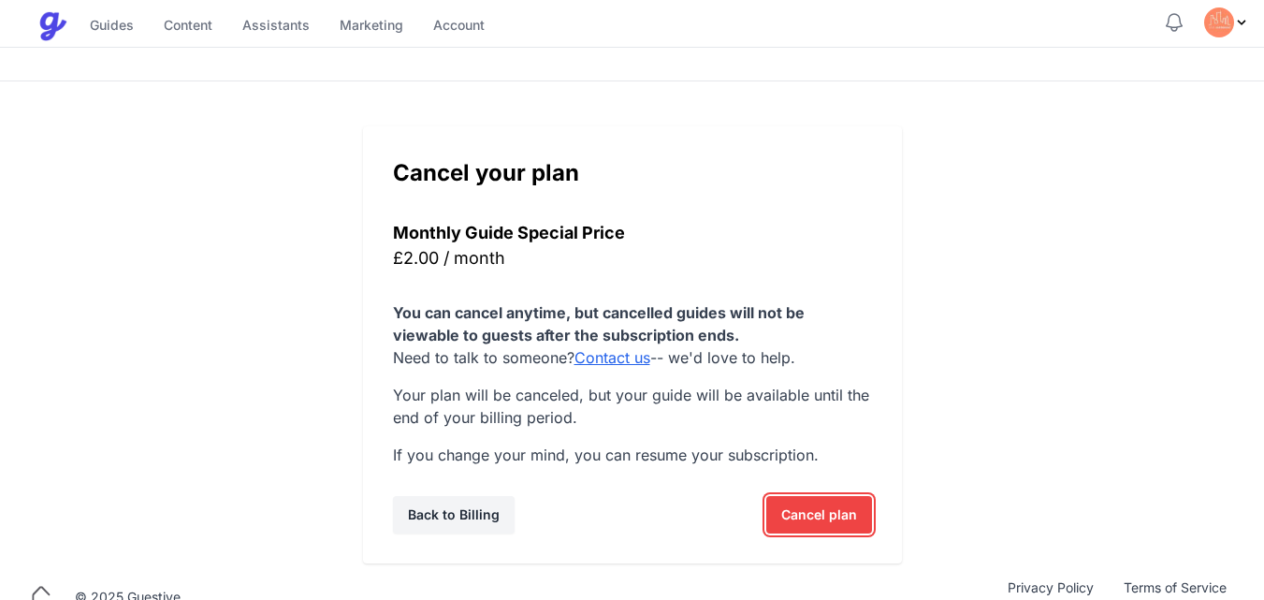
click at [834, 514] on span "Cancel plan" at bounding box center [819, 514] width 76 height 37
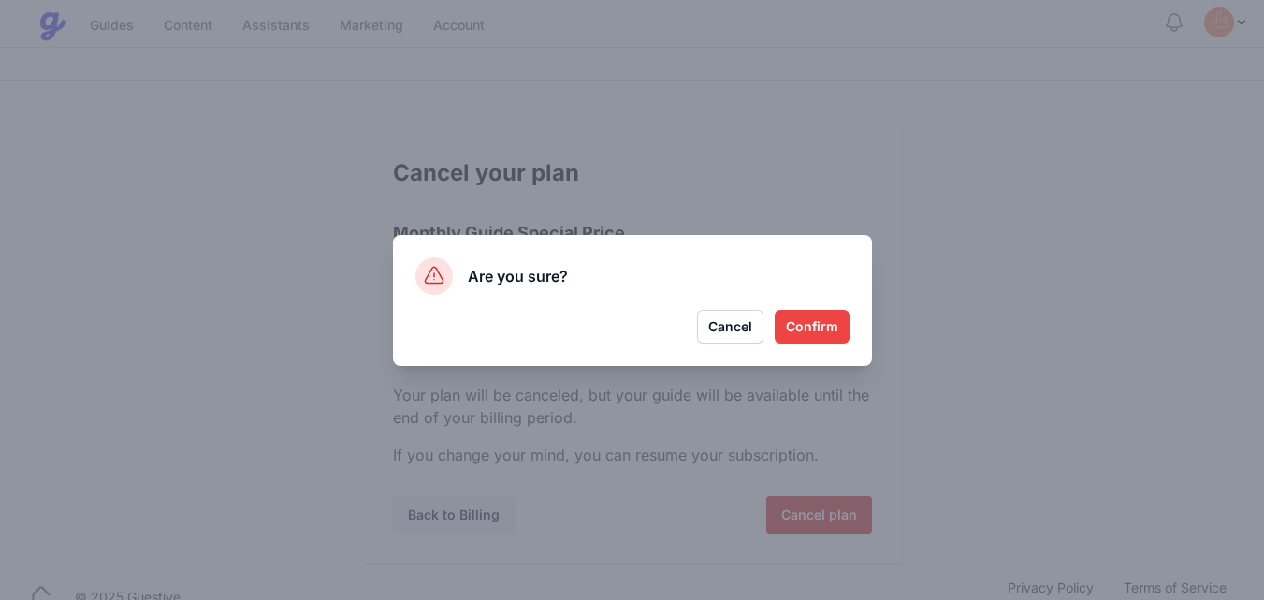
click at [815, 318] on button "Confirm" at bounding box center [812, 327] width 75 height 34
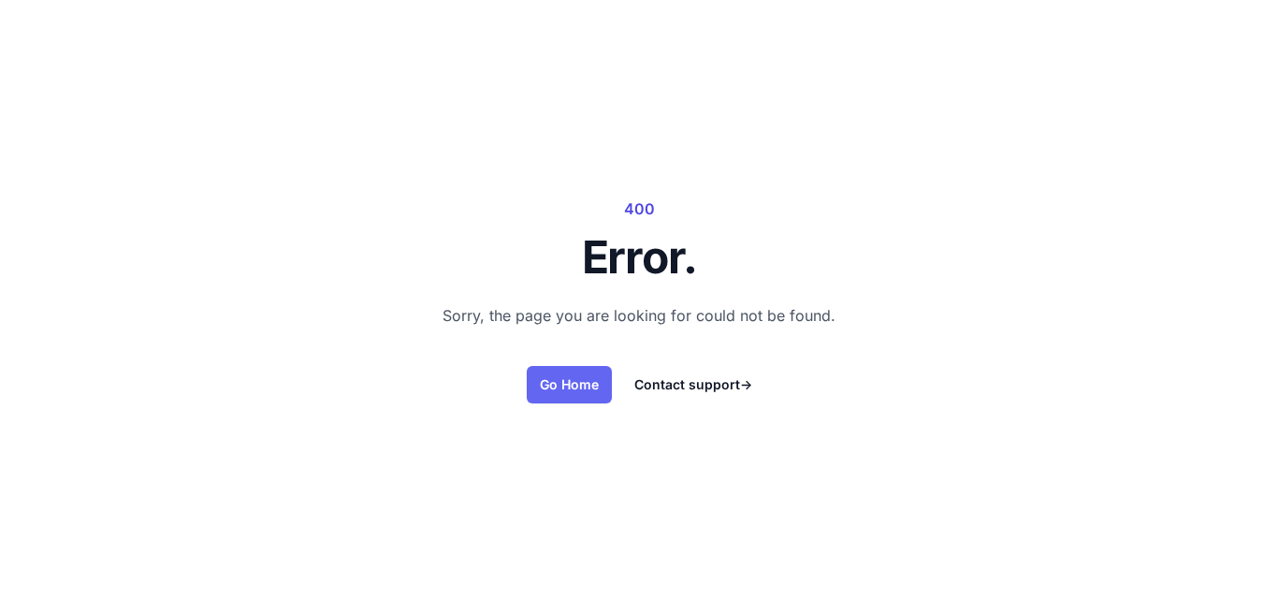
click at [550, 388] on link "Go Home" at bounding box center [569, 384] width 85 height 37
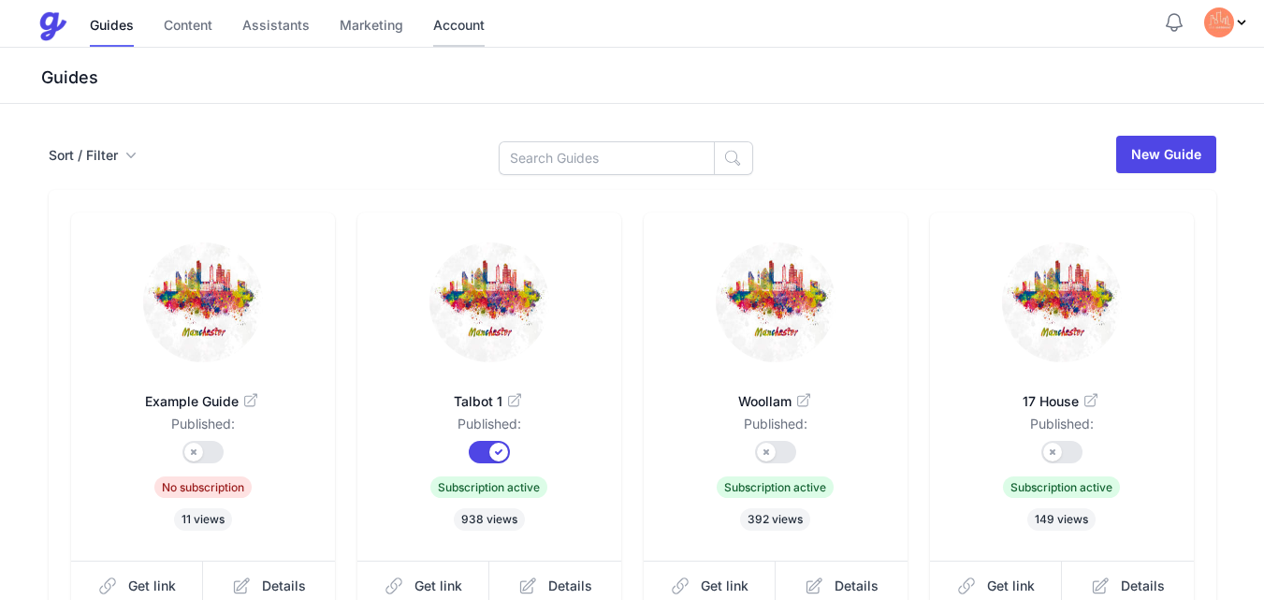
click at [467, 24] on link "Account" at bounding box center [458, 27] width 51 height 40
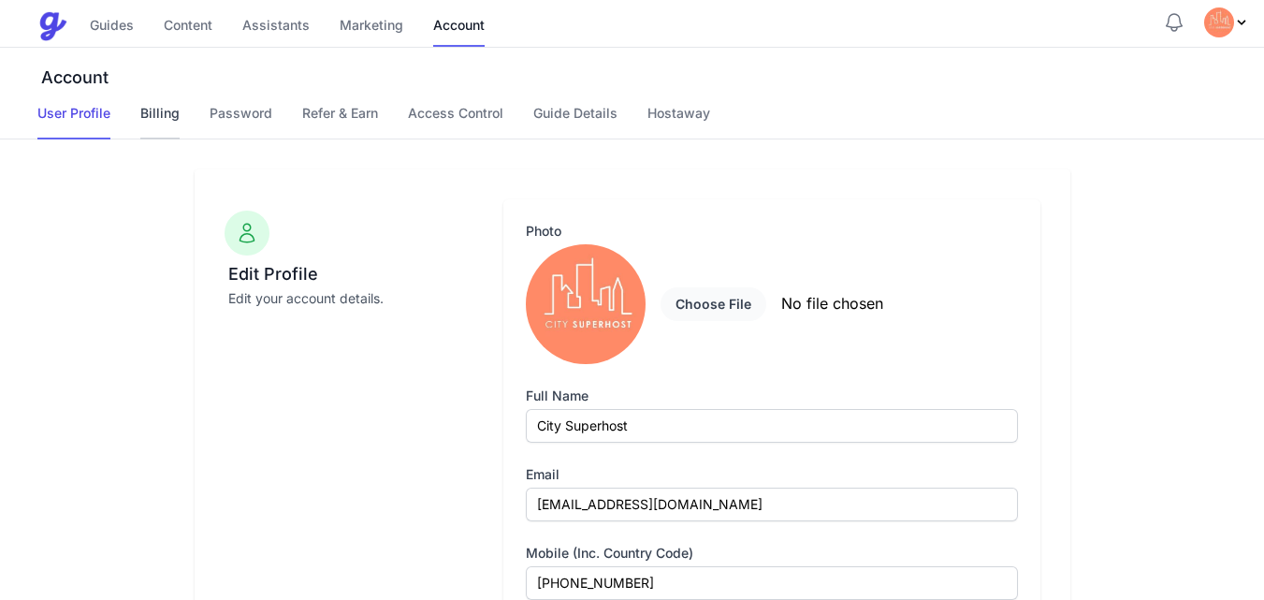
click at [174, 110] on link "Billing" at bounding box center [159, 122] width 39 height 36
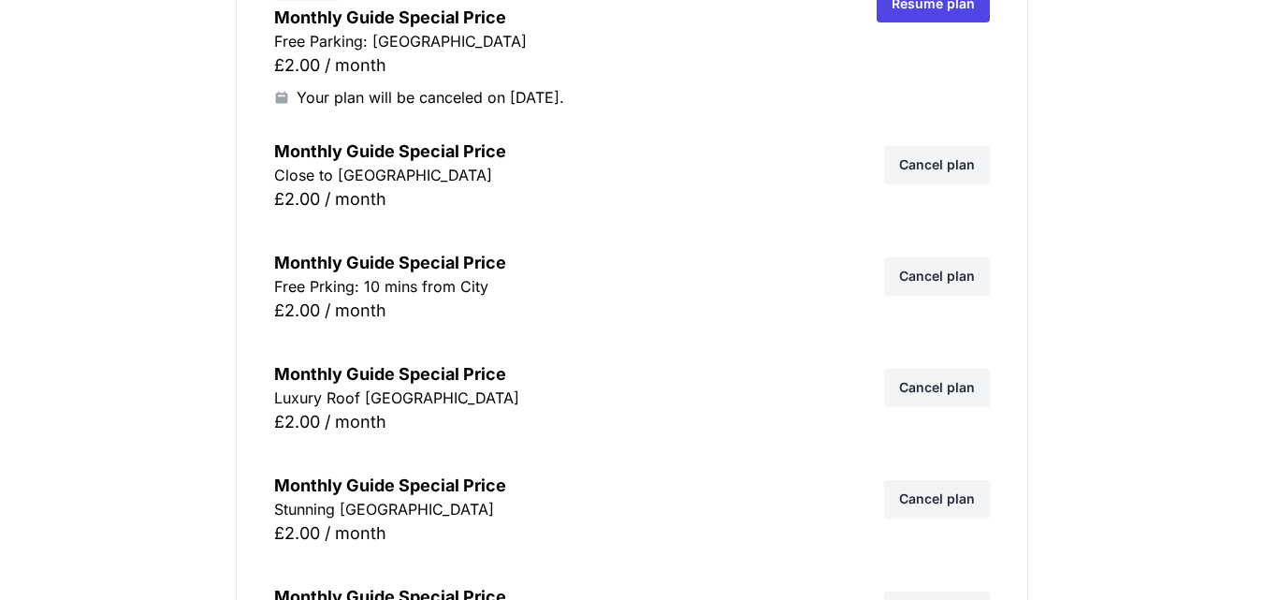
scroll to position [5762, 0]
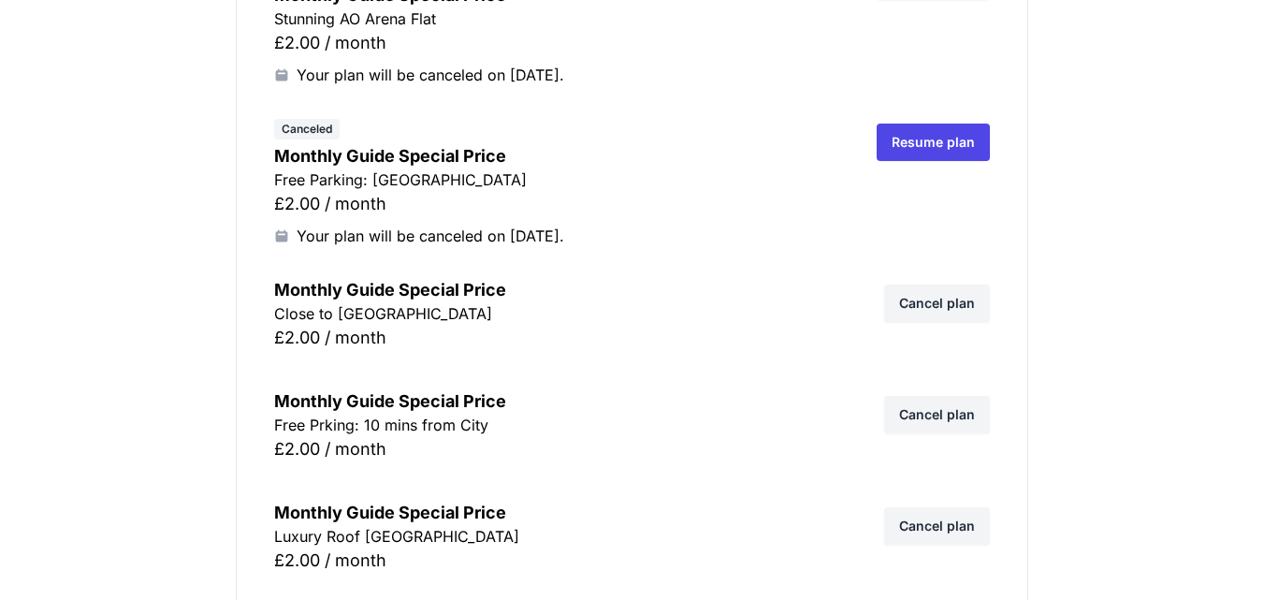
scroll to position [5650, 0]
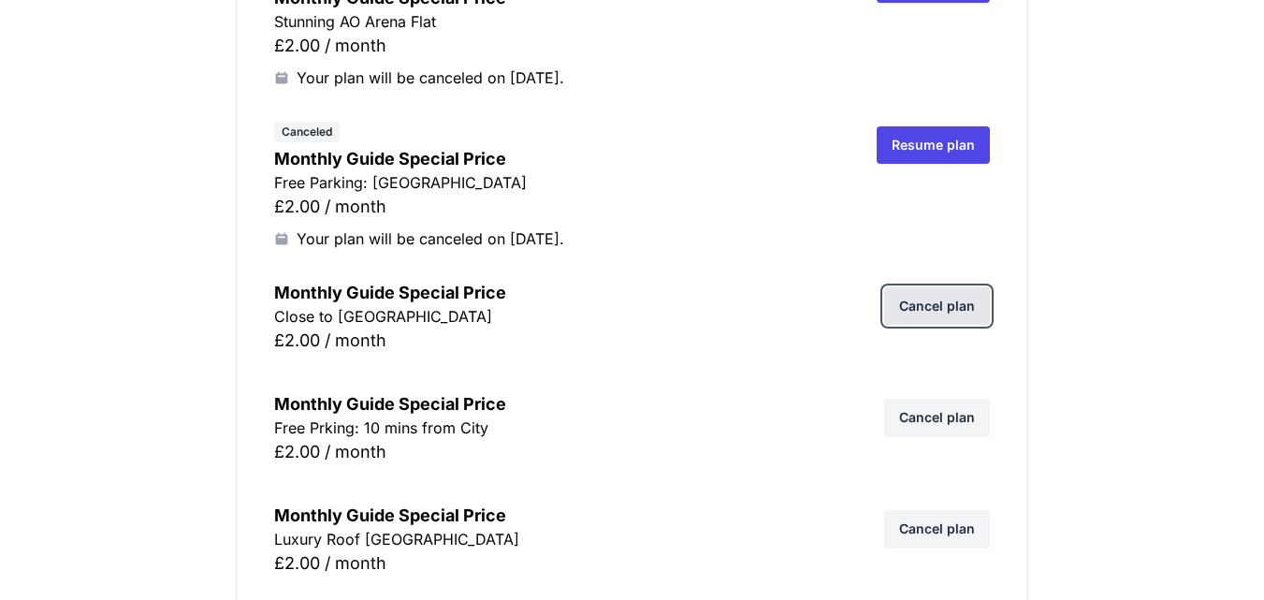
click at [938, 309] on link "Cancel plan" at bounding box center [937, 305] width 106 height 37
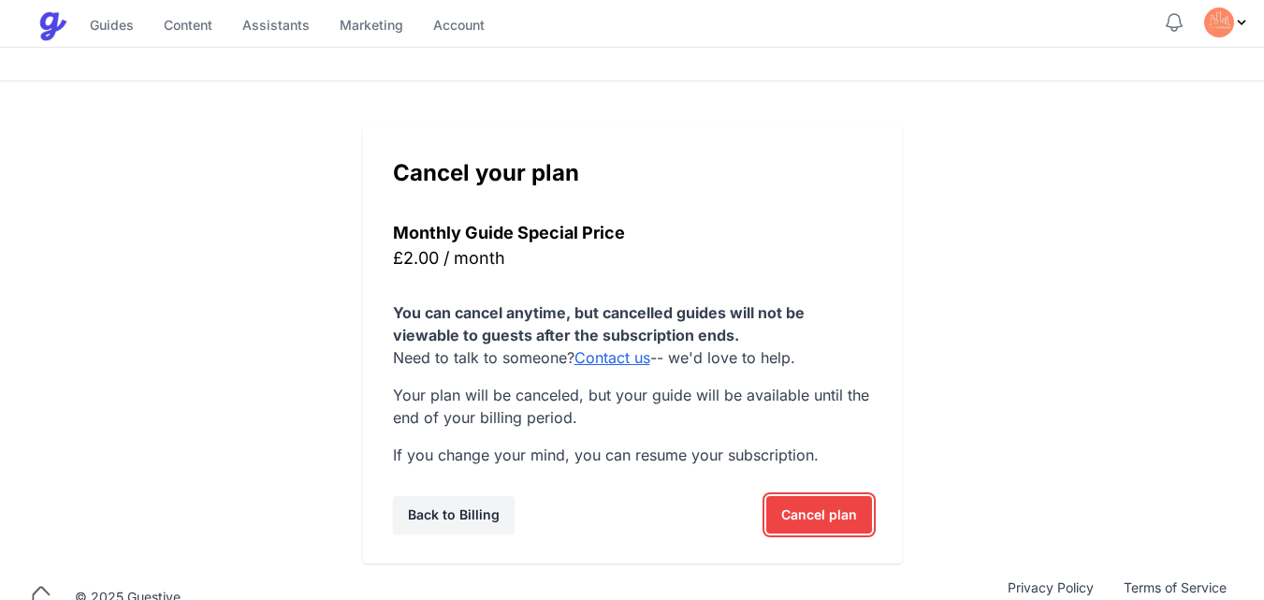
click at [798, 518] on span "Cancel plan" at bounding box center [819, 514] width 76 height 37
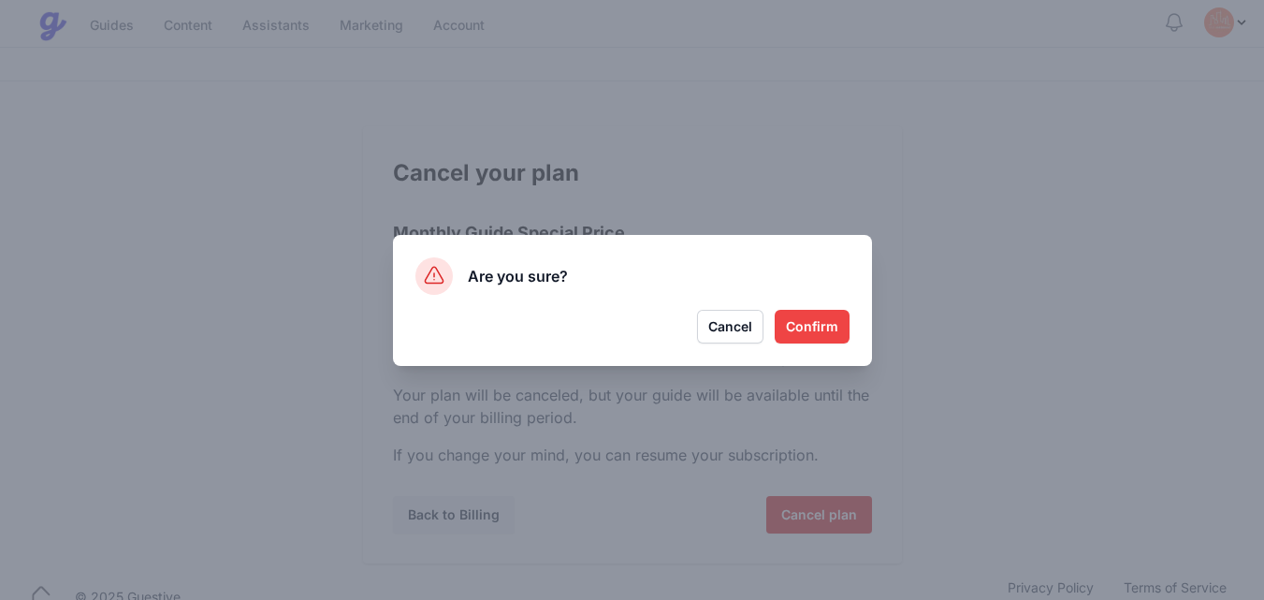
click at [823, 327] on button "Confirm" at bounding box center [812, 327] width 75 height 34
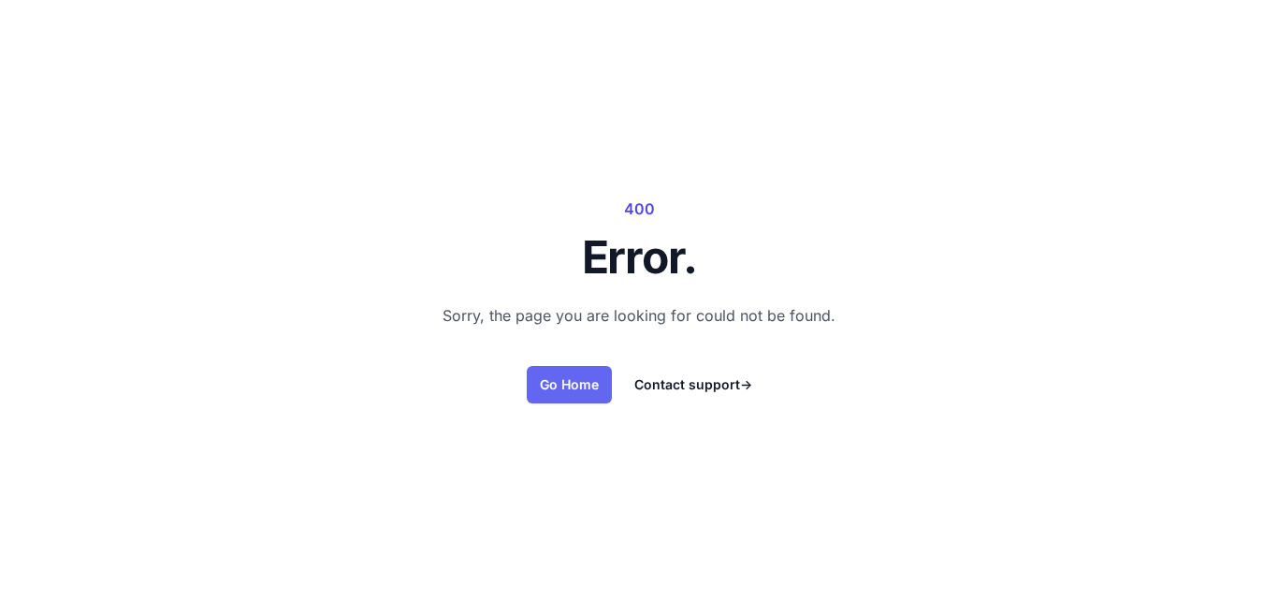
click at [565, 384] on link "Go Home" at bounding box center [569, 384] width 85 height 37
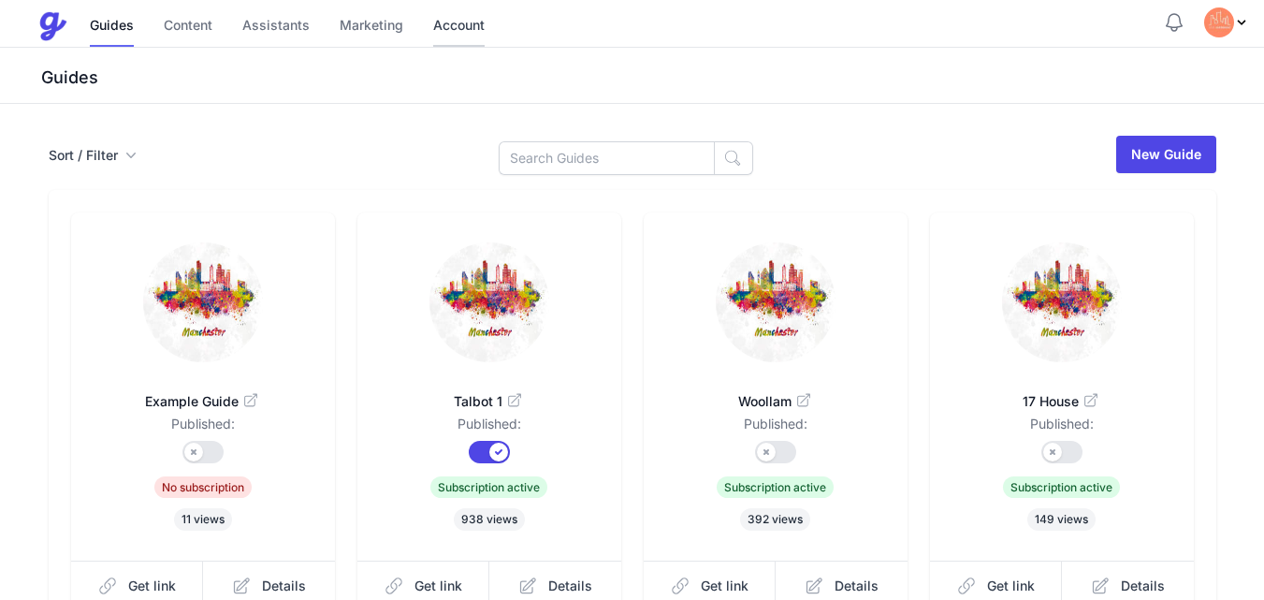
click at [471, 20] on link "Account" at bounding box center [458, 27] width 51 height 40
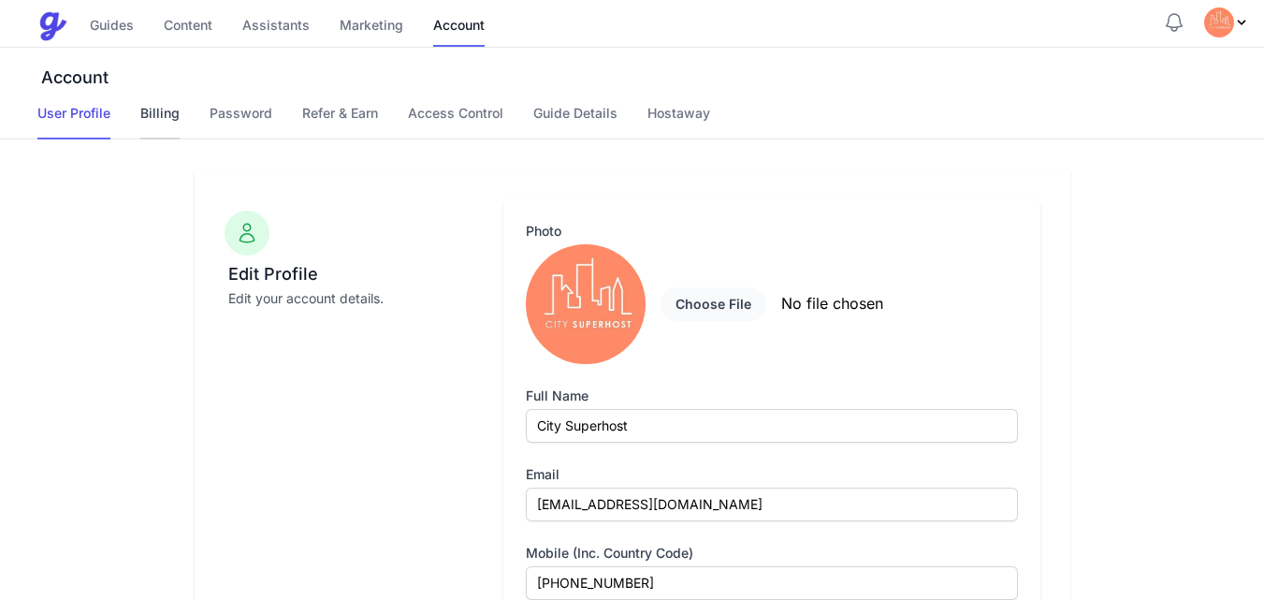
click at [153, 117] on link "Billing" at bounding box center [159, 122] width 39 height 36
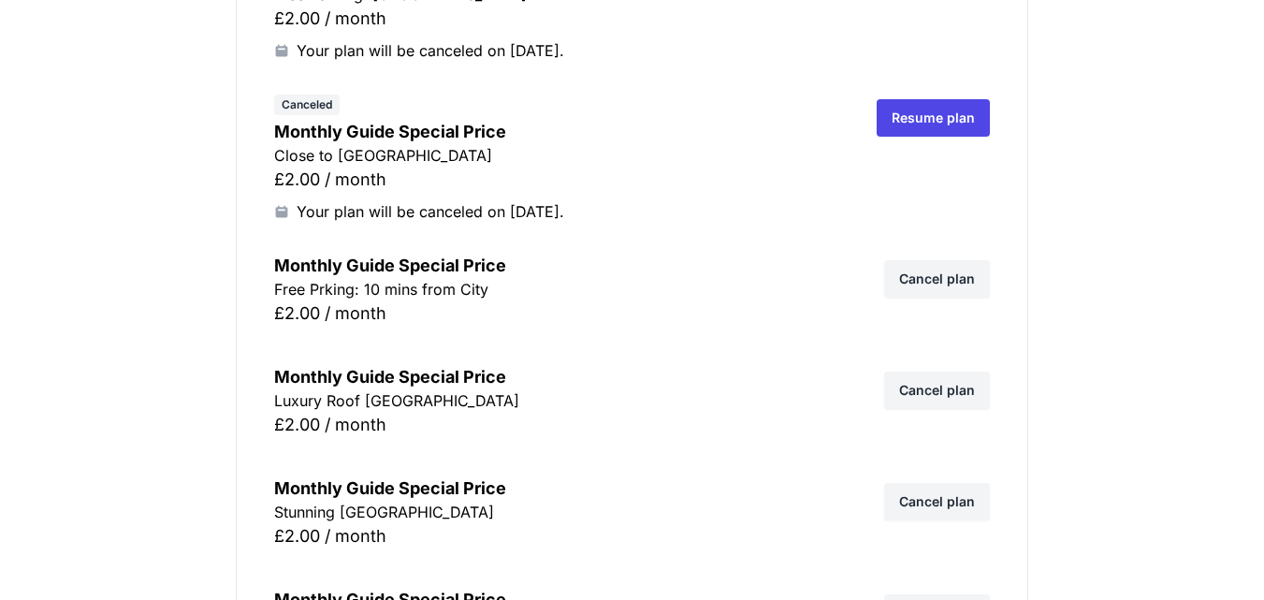
scroll to position [5837, 0]
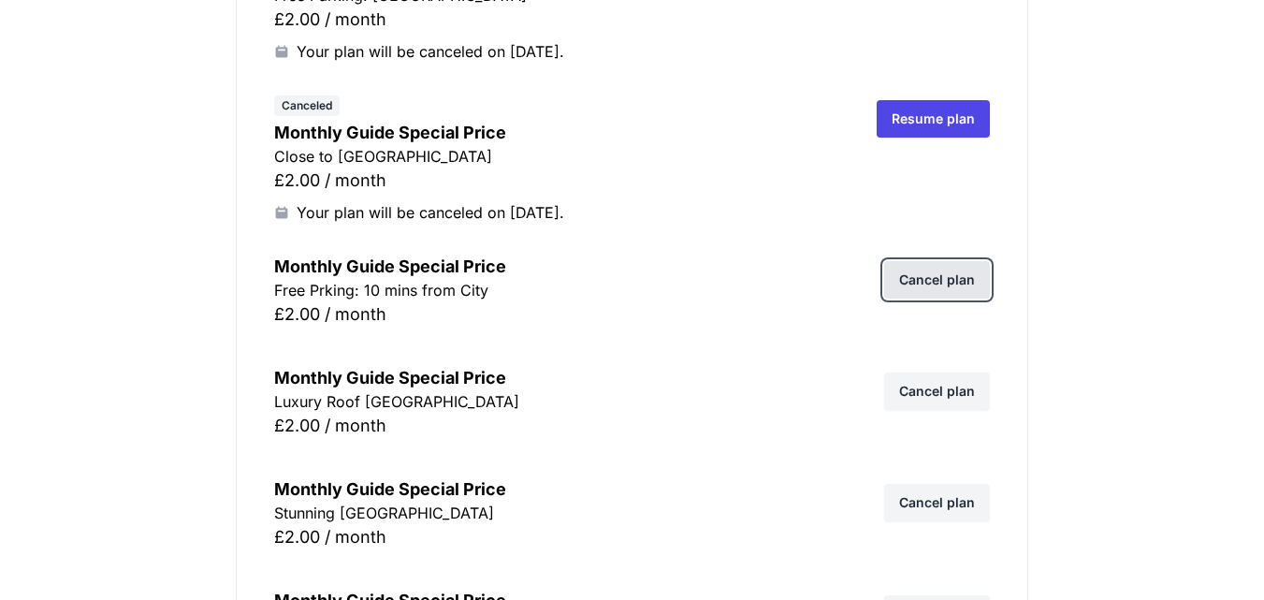
click at [962, 282] on link "Cancel plan" at bounding box center [937, 279] width 106 height 37
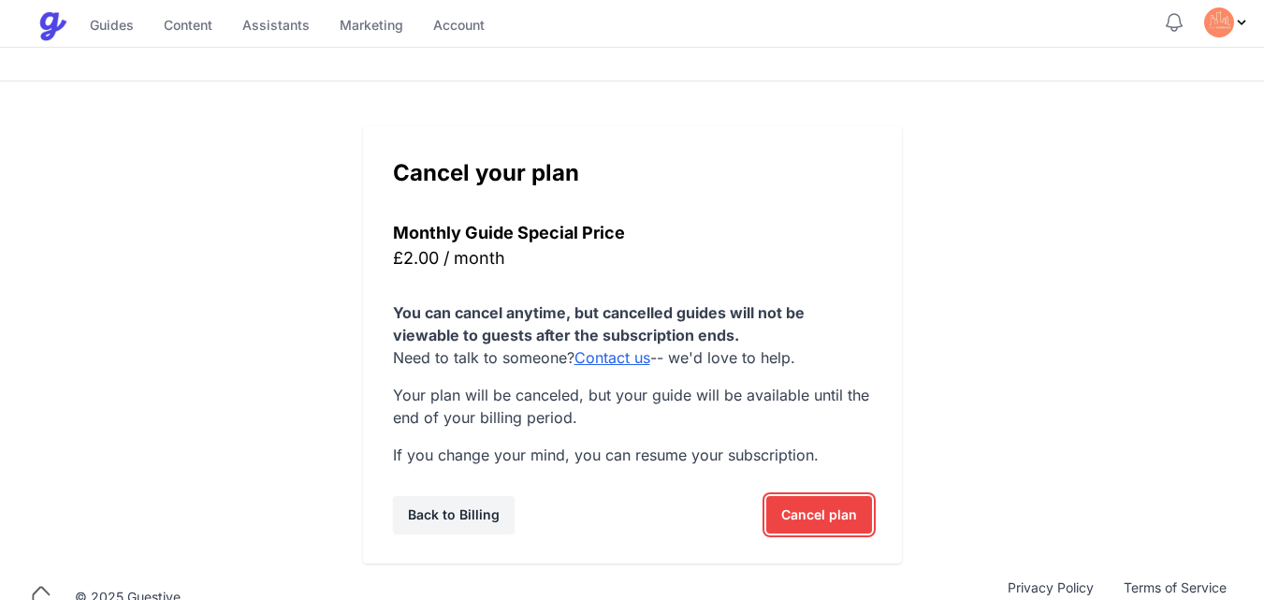
click at [813, 511] on span "Cancel plan" at bounding box center [819, 514] width 76 height 37
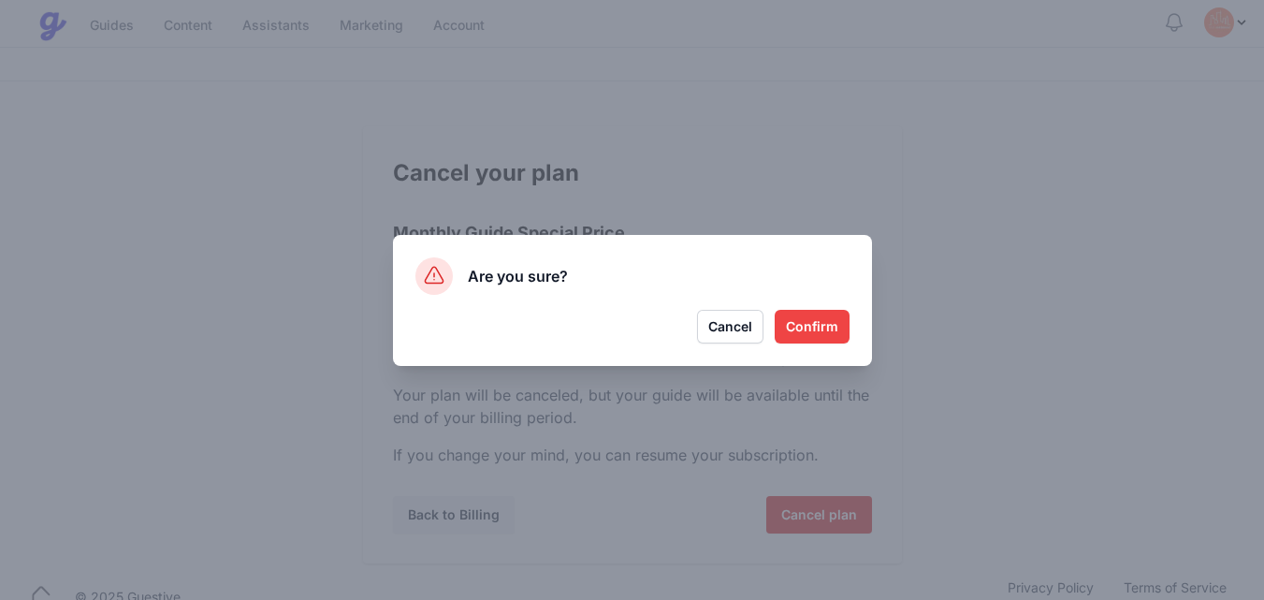
click at [832, 322] on button "Confirm" at bounding box center [812, 327] width 75 height 34
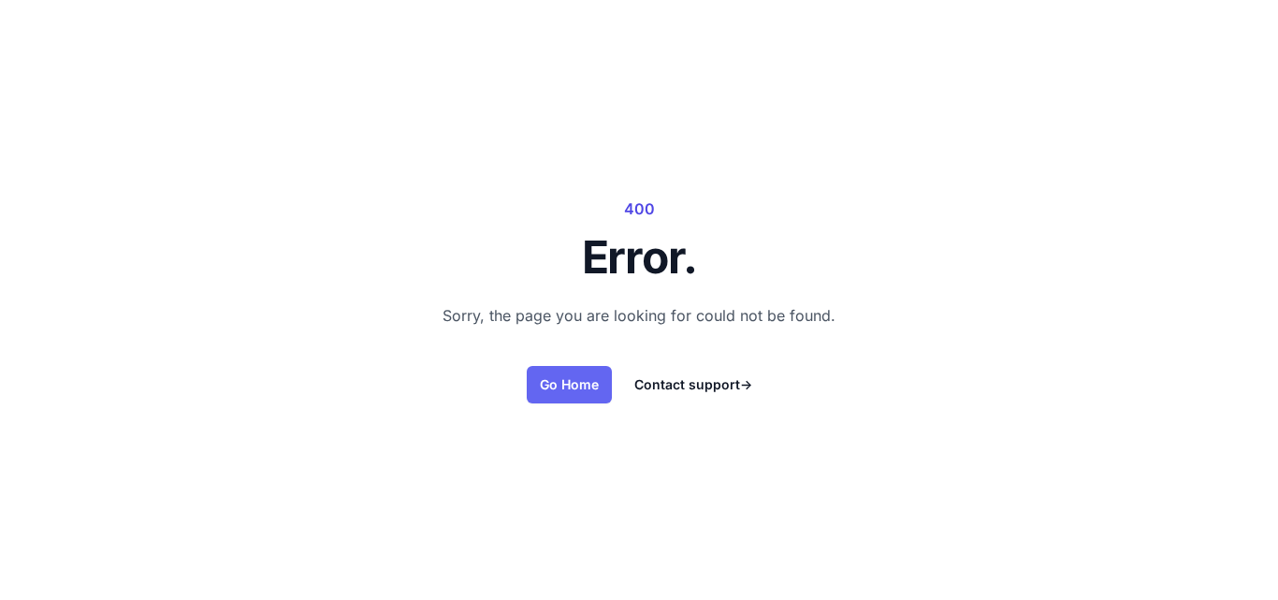
click at [565, 384] on link "Go Home" at bounding box center [569, 384] width 85 height 37
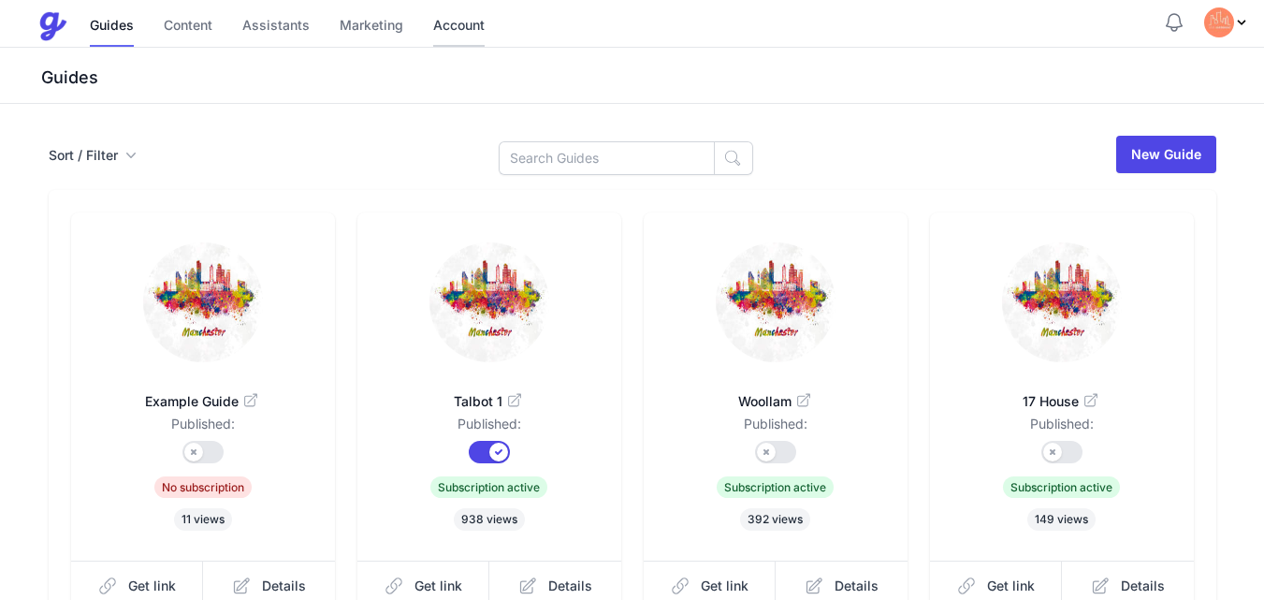
click at [447, 29] on link "Account" at bounding box center [458, 27] width 51 height 40
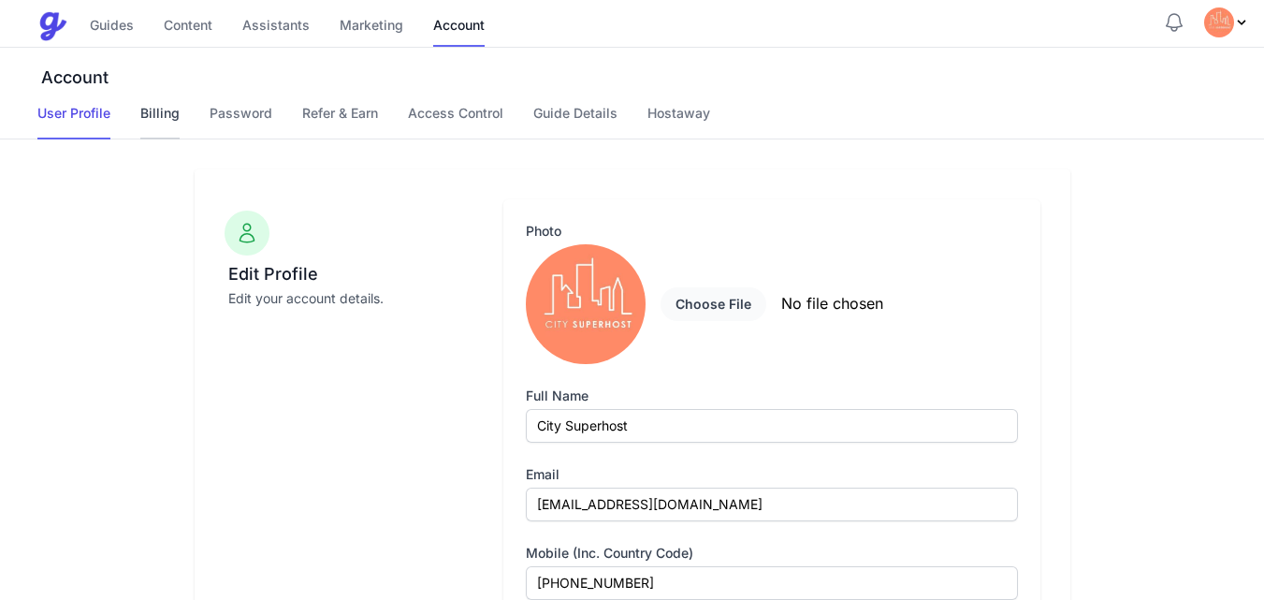
click at [158, 107] on link "Billing" at bounding box center [159, 122] width 39 height 36
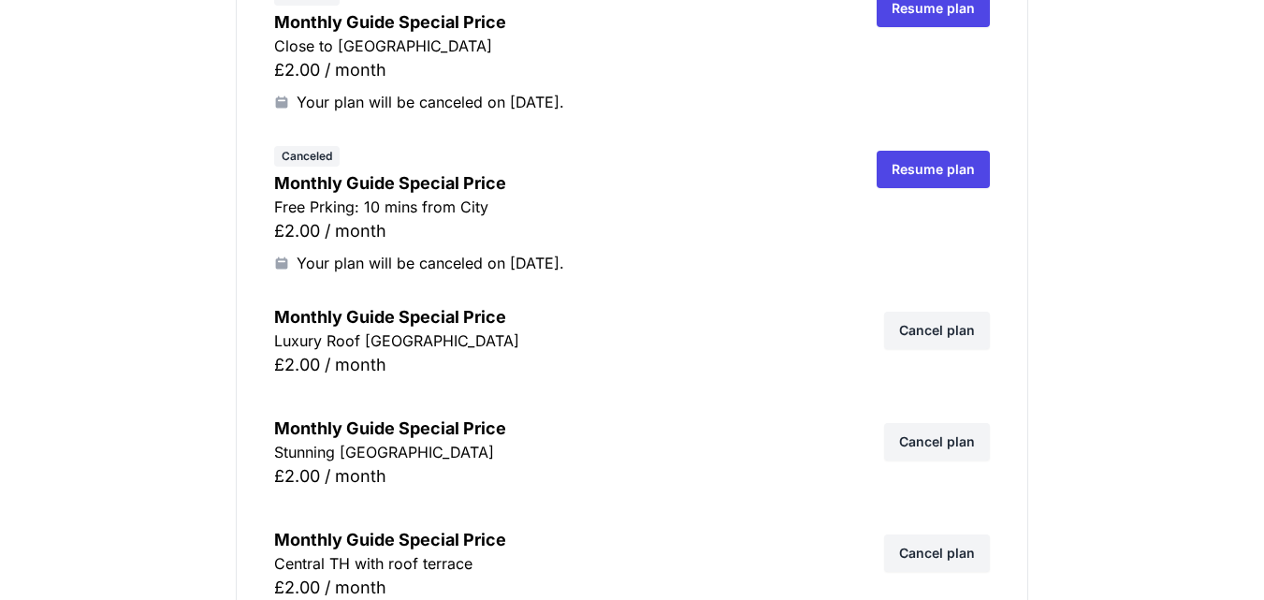
scroll to position [5949, 0]
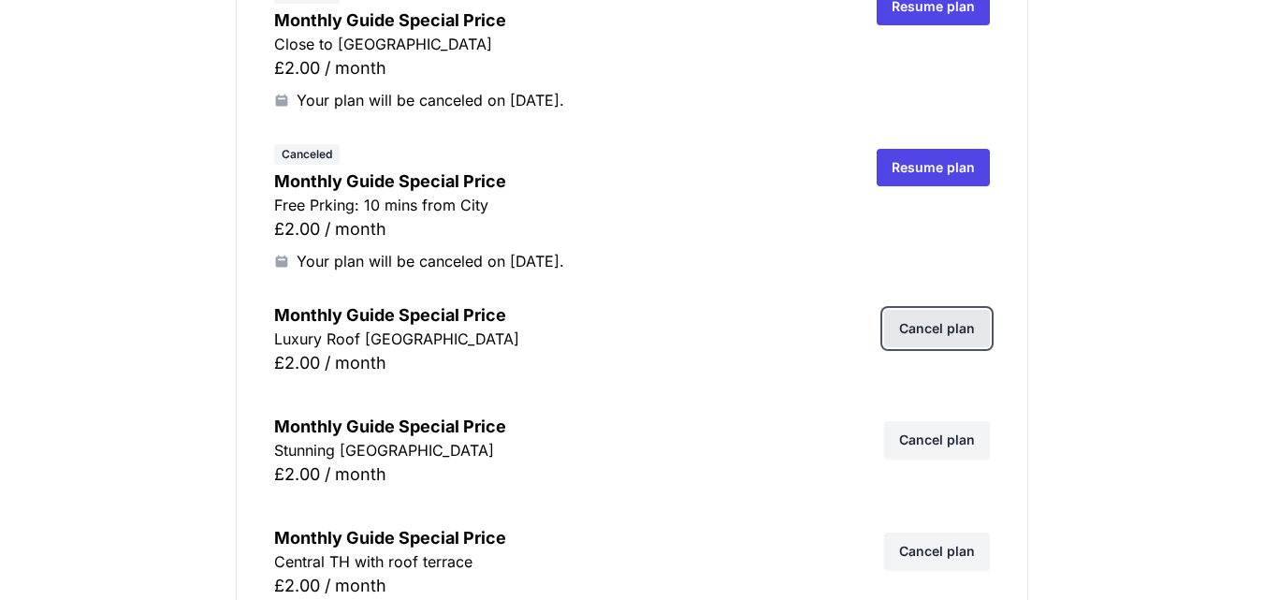
click at [947, 333] on link "Cancel plan" at bounding box center [937, 328] width 106 height 37
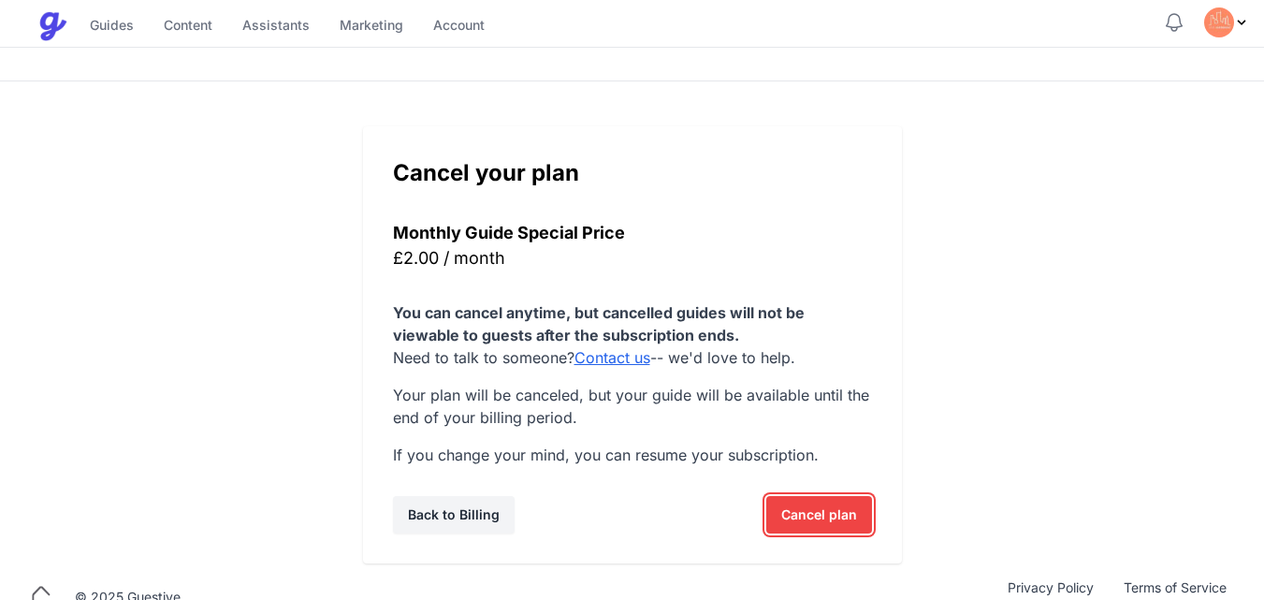
click at [804, 517] on span "Cancel plan" at bounding box center [819, 514] width 76 height 37
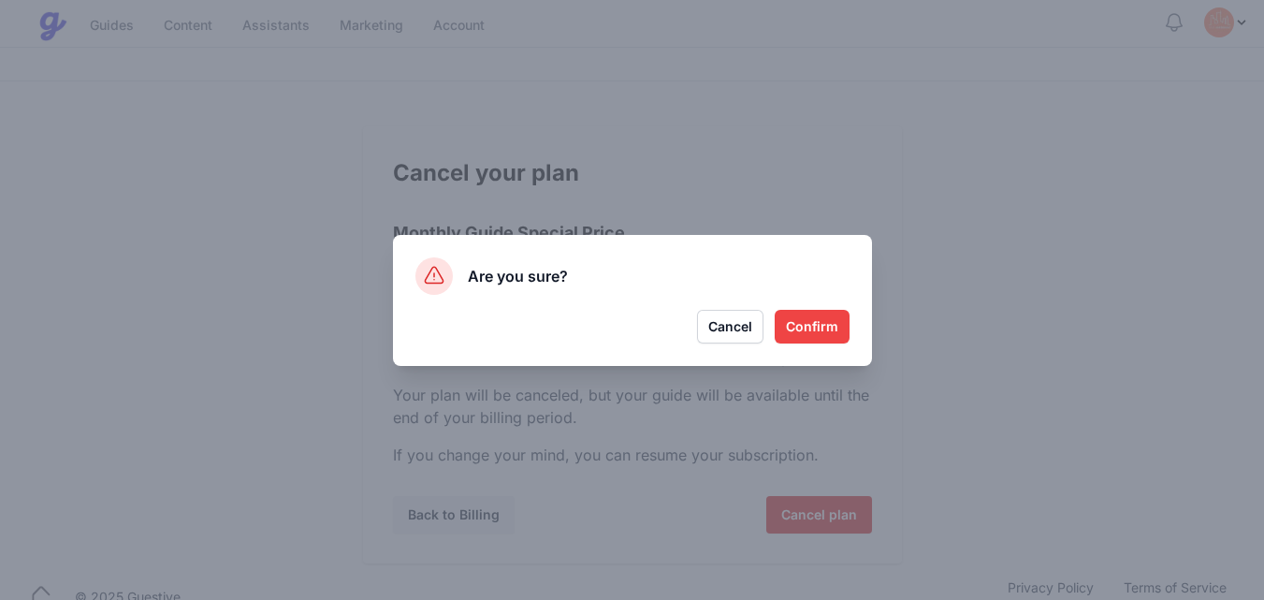
click at [813, 323] on button "Confirm" at bounding box center [812, 327] width 75 height 34
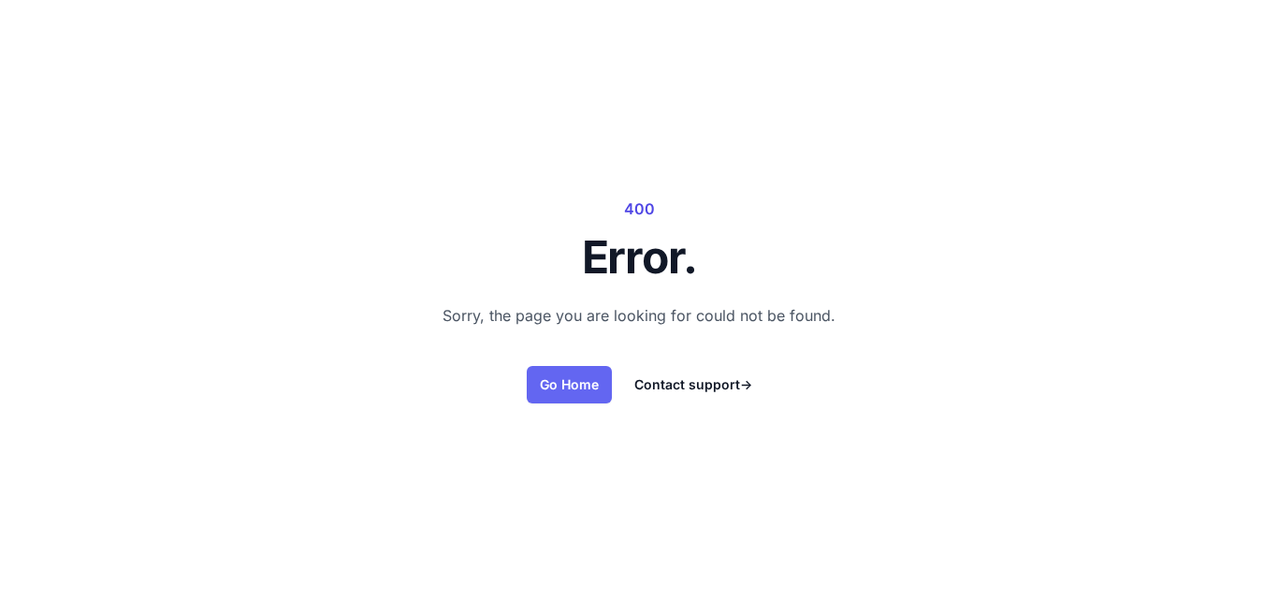
click at [571, 387] on link "Go Home" at bounding box center [569, 384] width 85 height 37
